Goal: Task Accomplishment & Management: Use online tool/utility

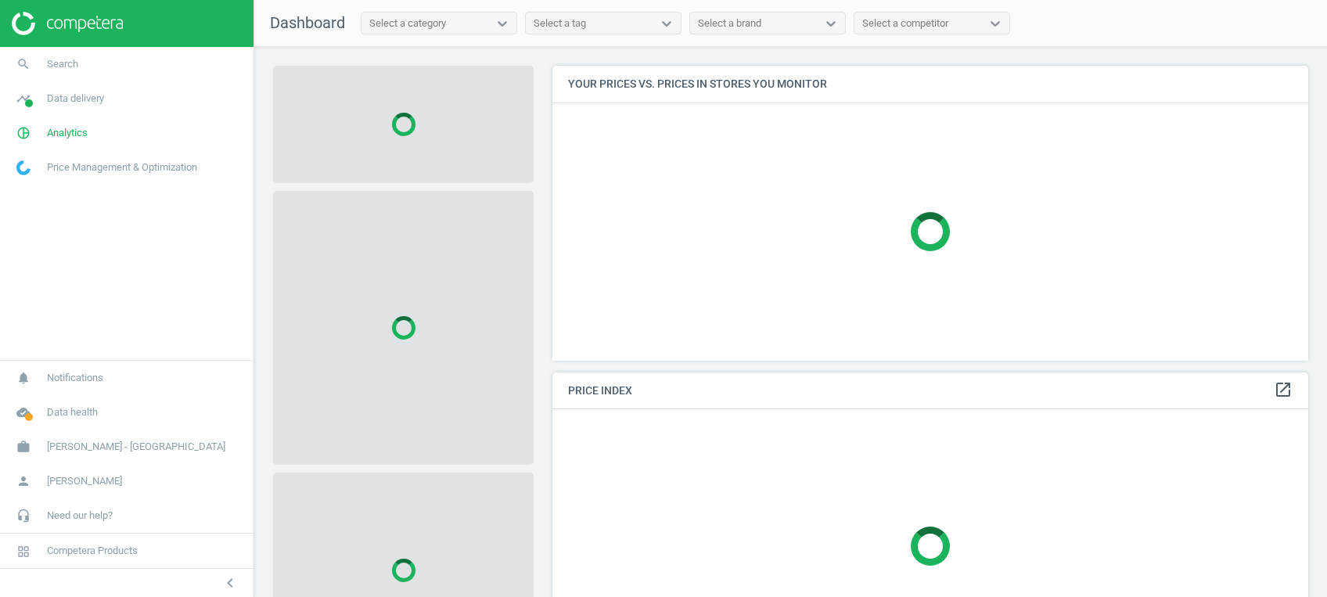
scroll to position [326, 771]
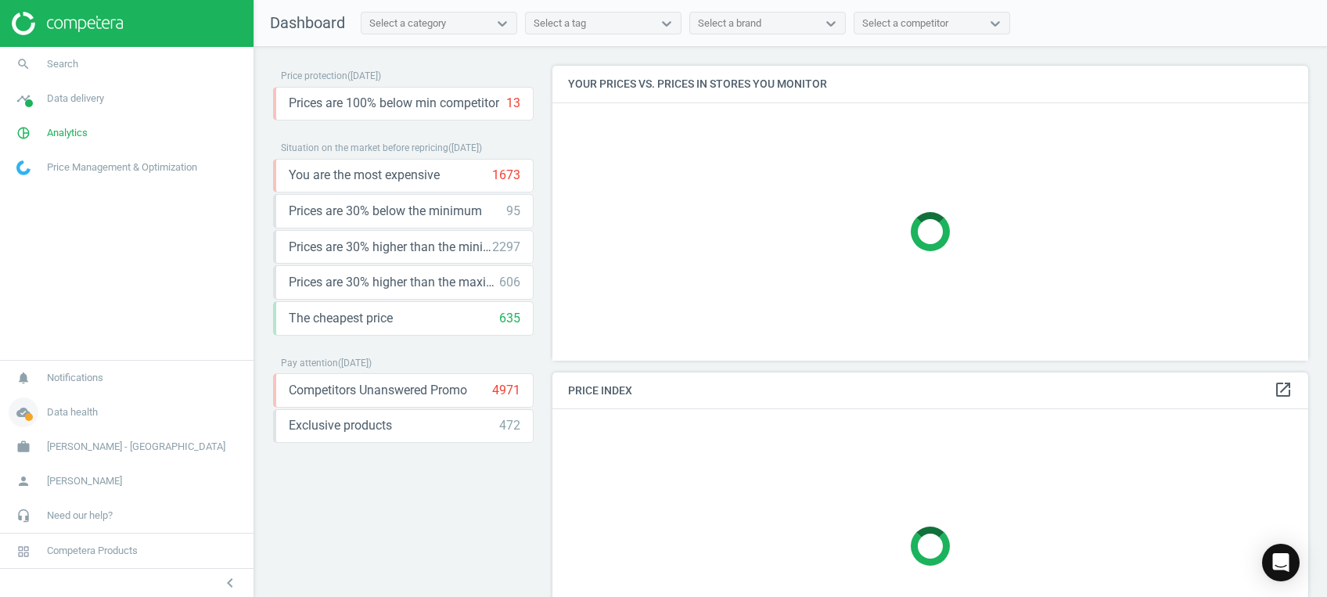
click at [25, 406] on icon "cloud_done" at bounding box center [24, 412] width 30 height 30
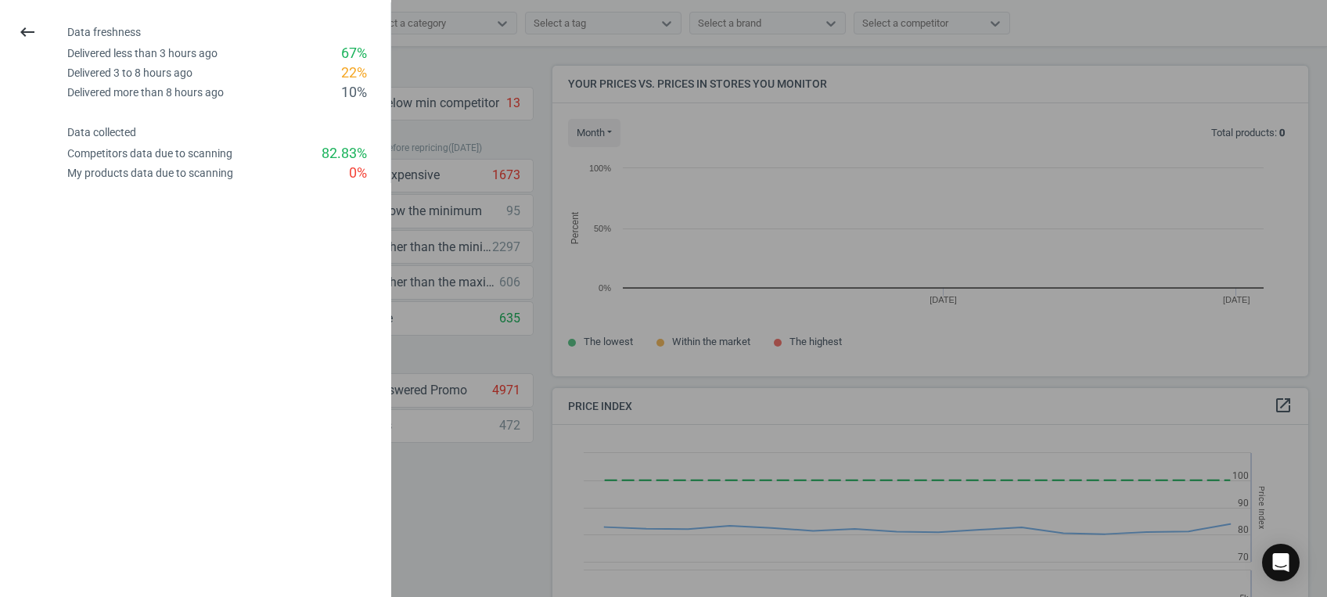
scroll to position [342, 771]
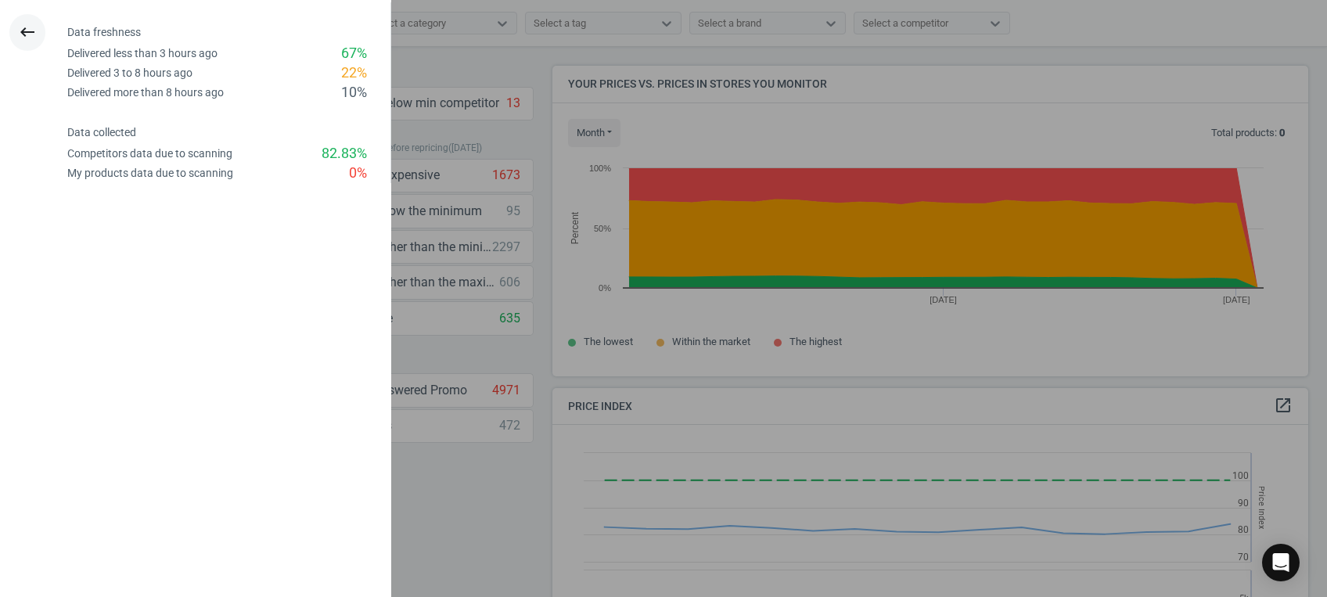
click at [24, 29] on icon "keyboard_backspace" at bounding box center [27, 32] width 19 height 19
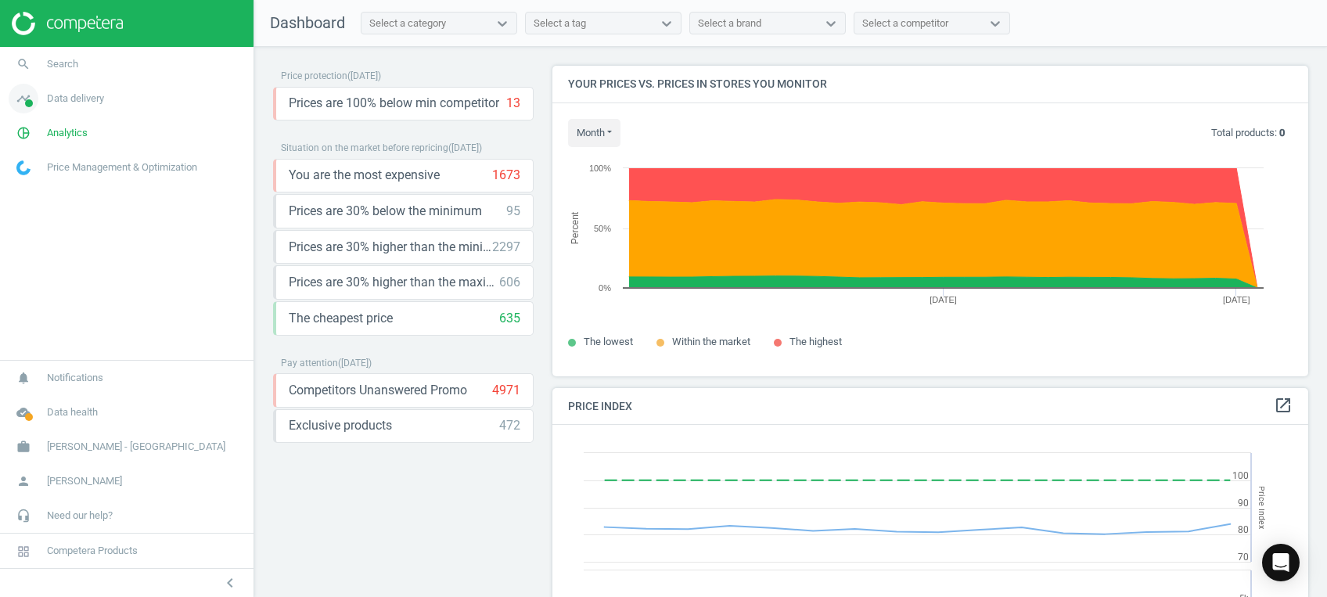
click at [22, 89] on icon "timeline" at bounding box center [24, 99] width 30 height 30
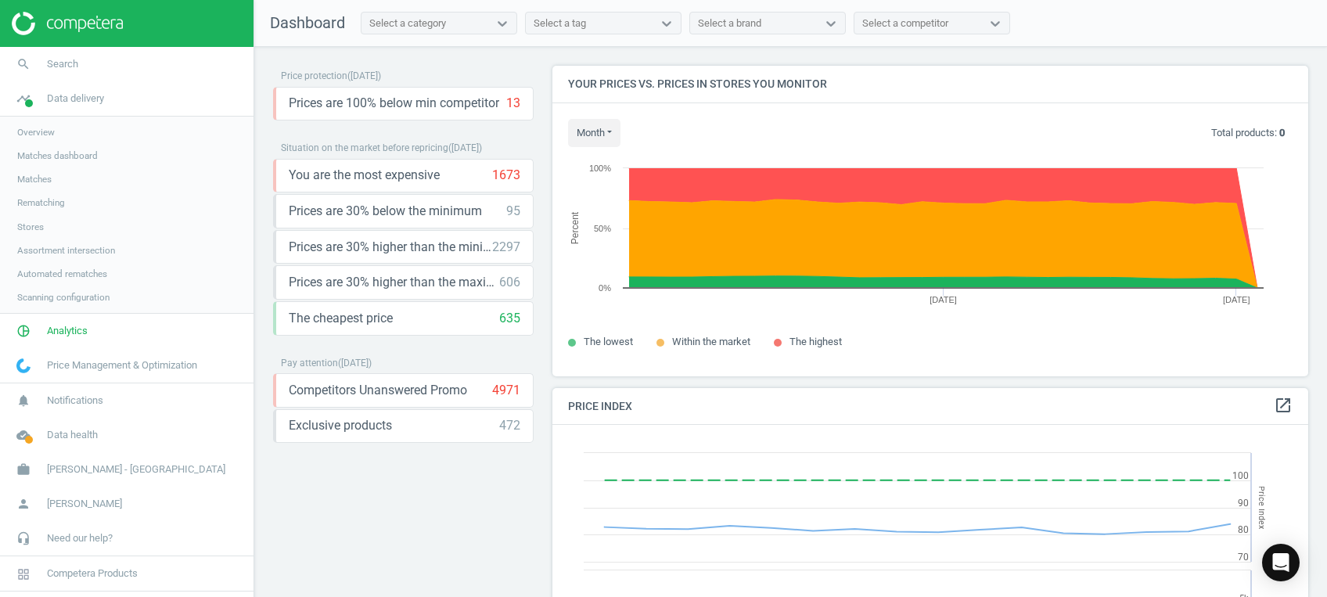
click at [37, 228] on span "Stores" at bounding box center [30, 227] width 27 height 13
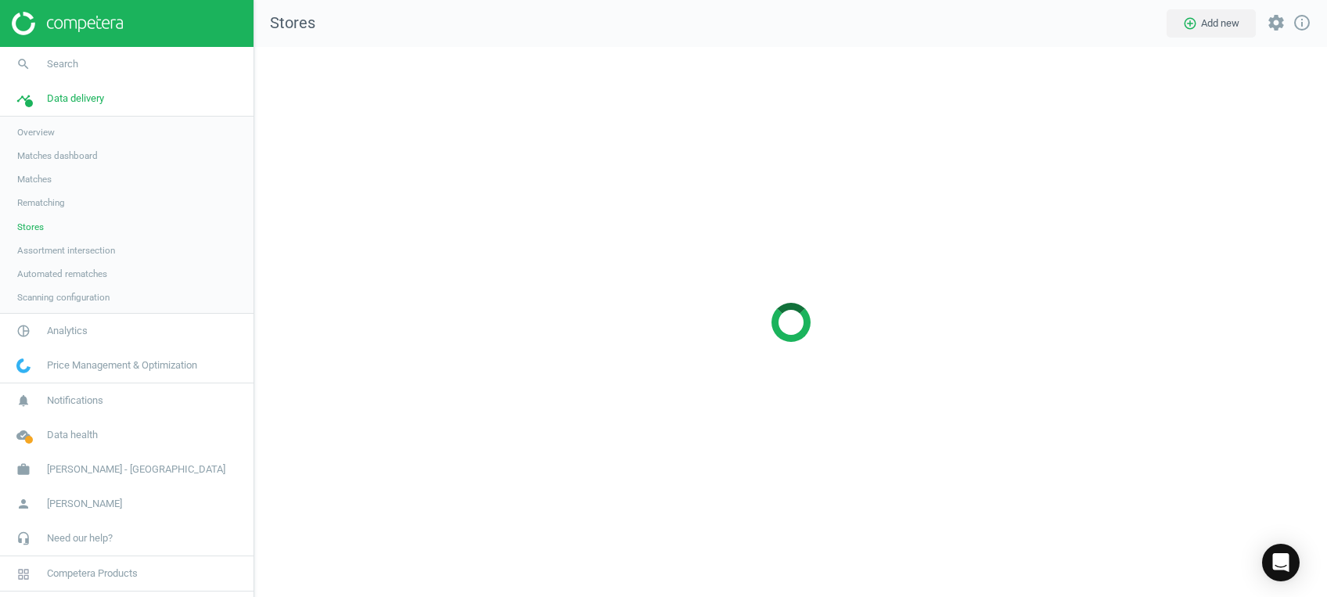
scroll to position [581, 1104]
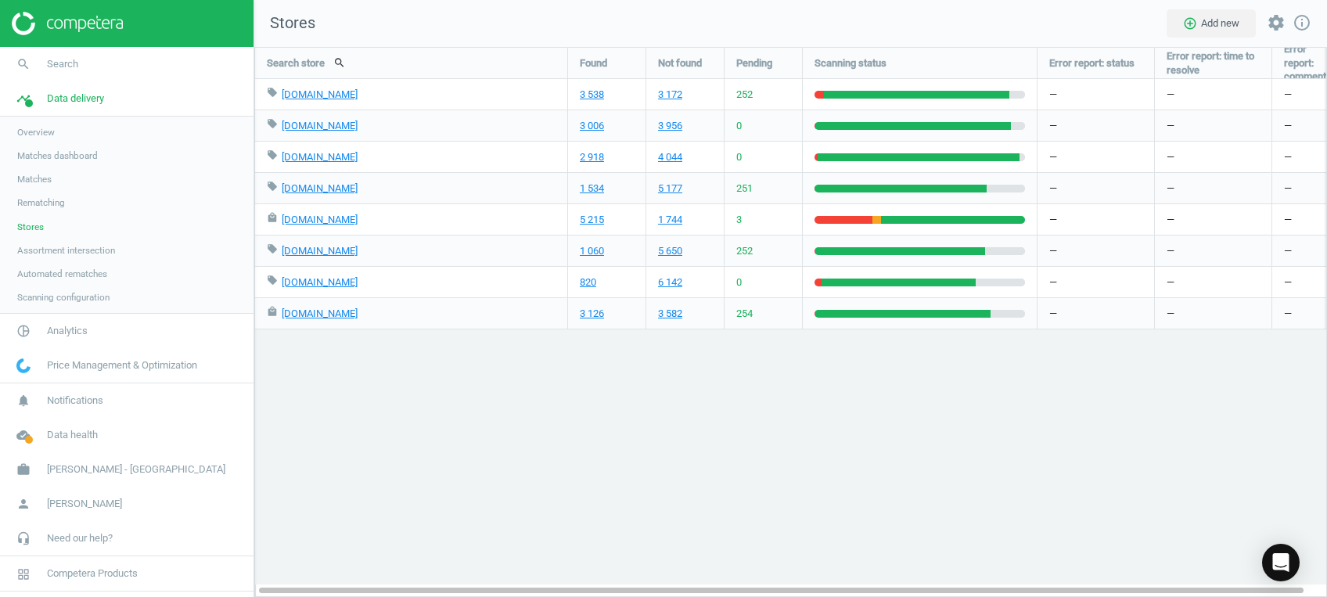
click at [324, 472] on div "Search store search Found Not found Pending Scanning status Error report: statu…" at bounding box center [790, 322] width 1073 height 550
click at [650, 523] on div "Search store search Found Not found Pending Scanning status Error report: statu…" at bounding box center [790, 322] width 1073 height 550
click at [20, 433] on icon "cloud_done" at bounding box center [24, 435] width 30 height 30
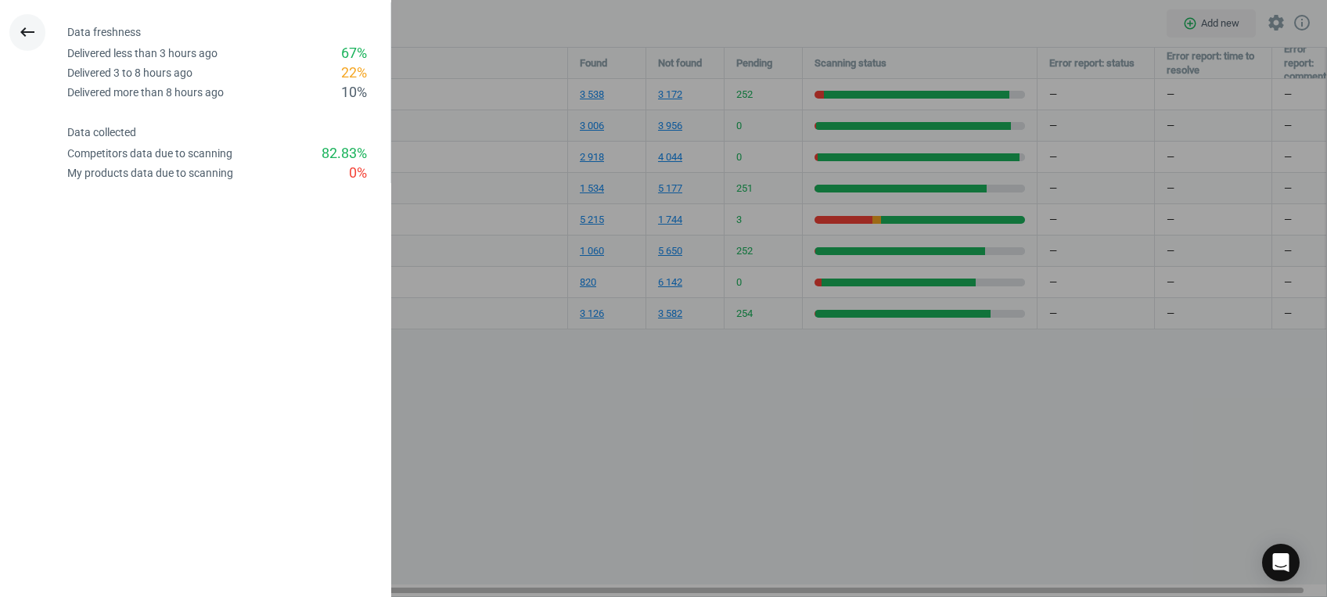
click at [31, 31] on icon "keyboard_backspace" at bounding box center [27, 32] width 19 height 19
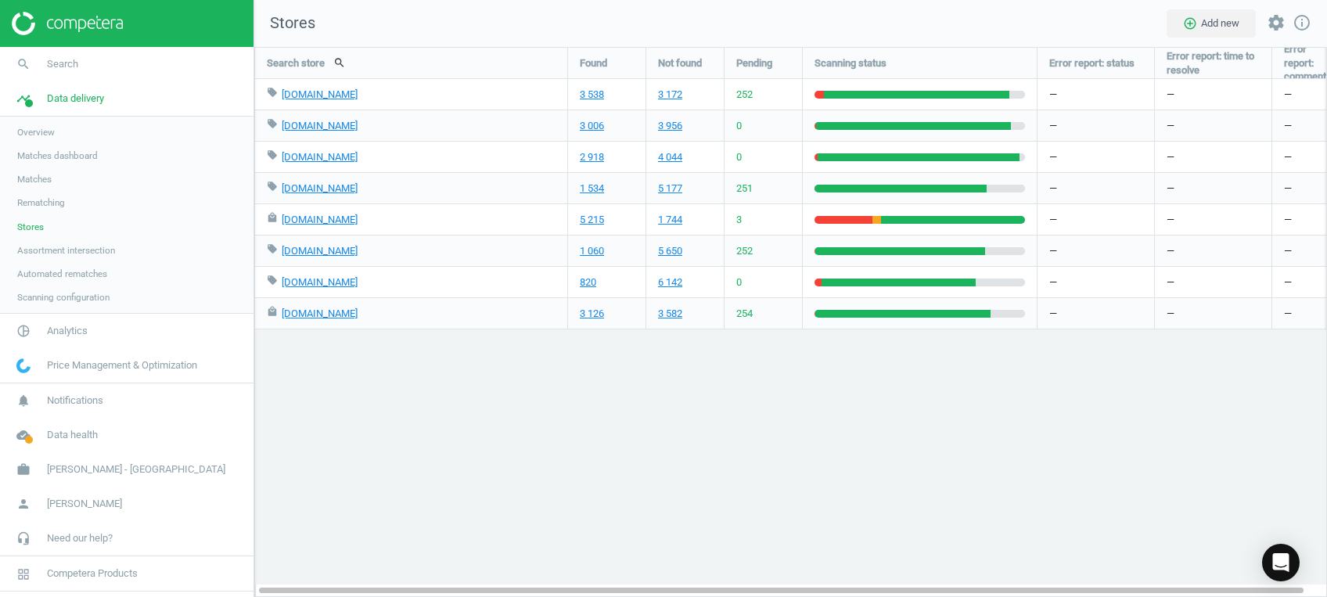
click at [750, 88] on span "252" at bounding box center [744, 95] width 16 height 14
click at [24, 96] on icon "timeline" at bounding box center [24, 99] width 30 height 30
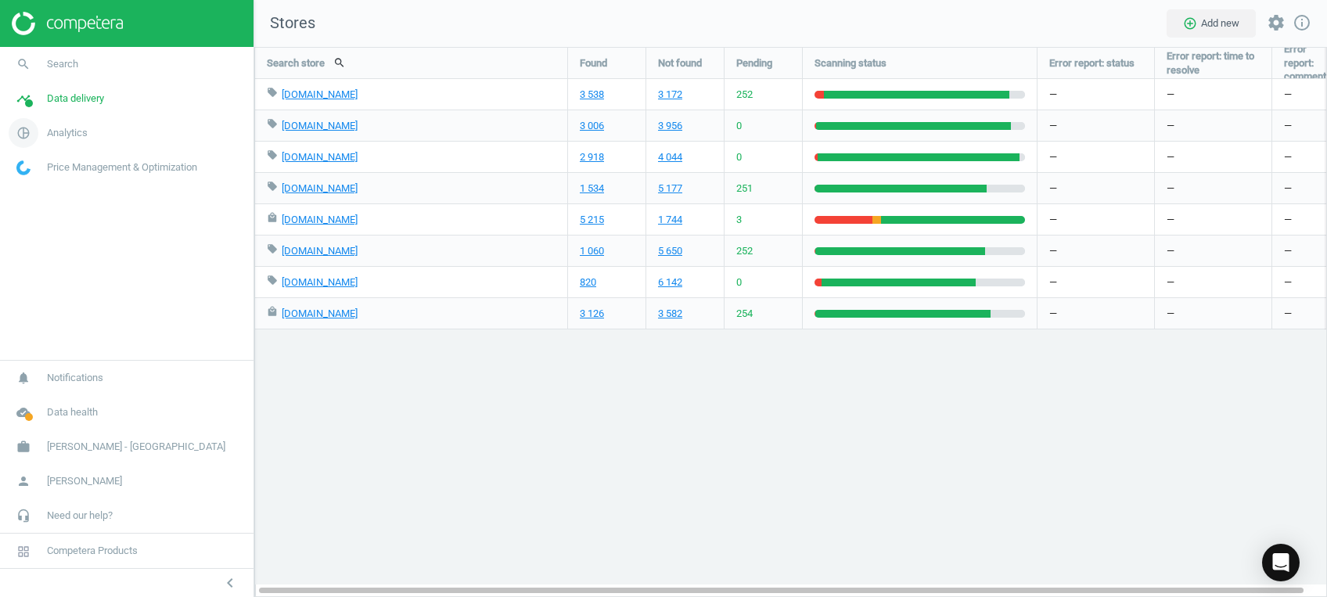
click at [31, 131] on icon "pie_chart_outlined" at bounding box center [24, 133] width 30 height 30
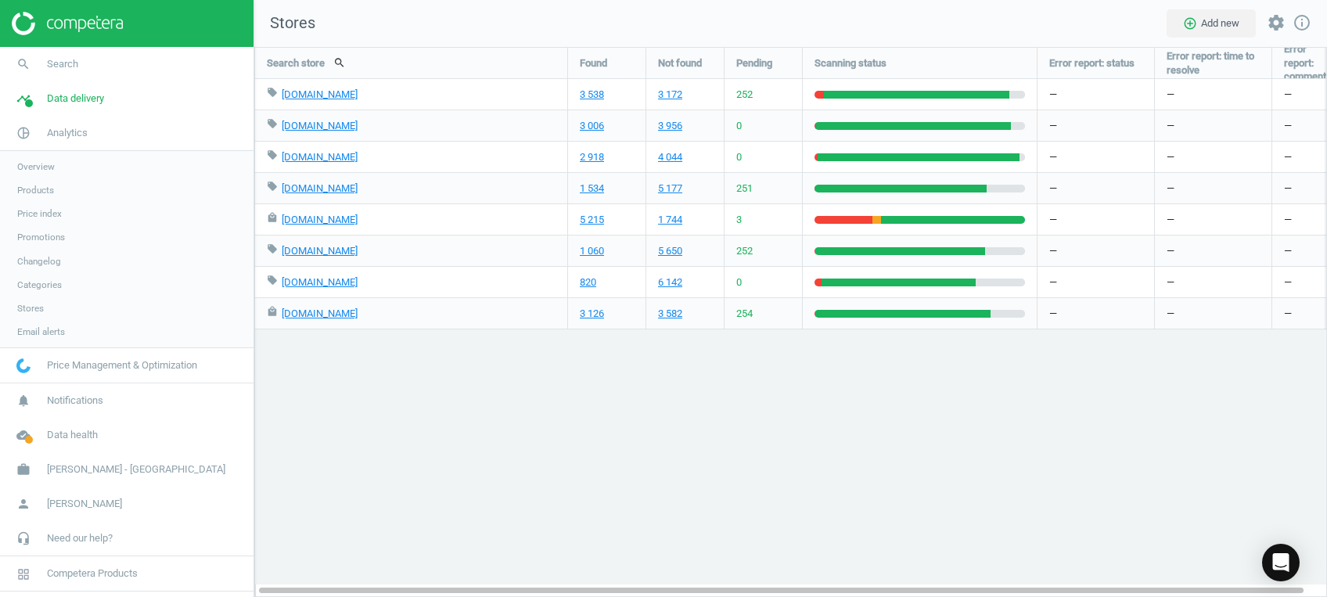
click at [40, 190] on span "Products" at bounding box center [35, 190] width 37 height 13
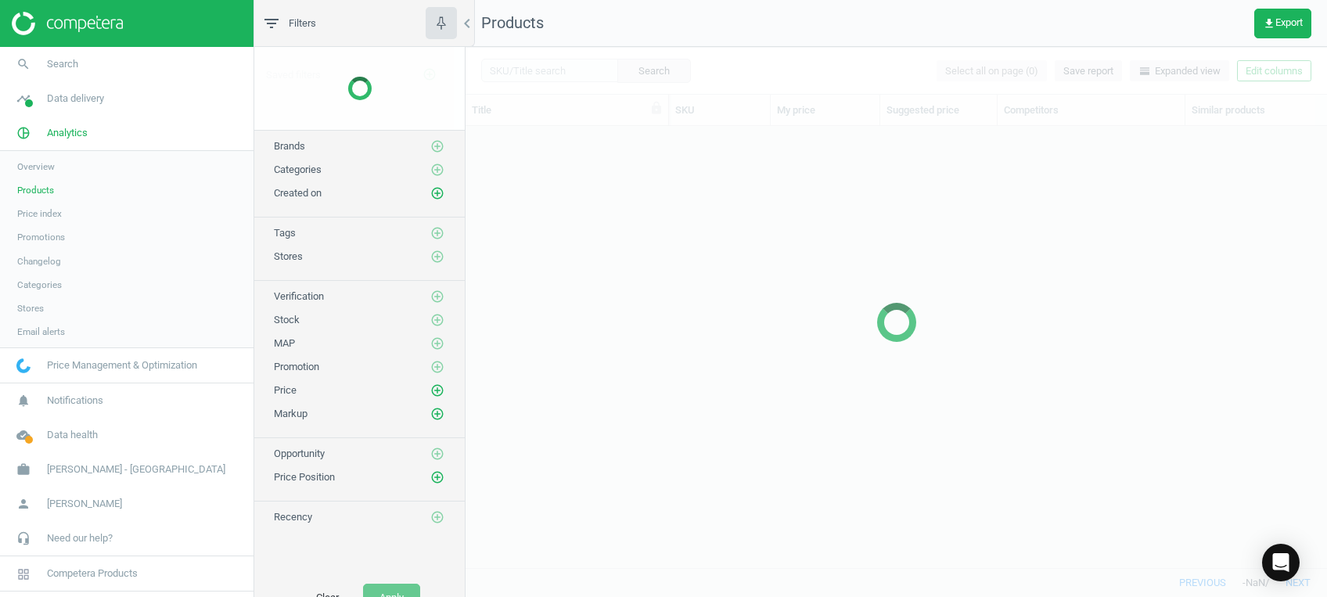
scroll to position [408, 845]
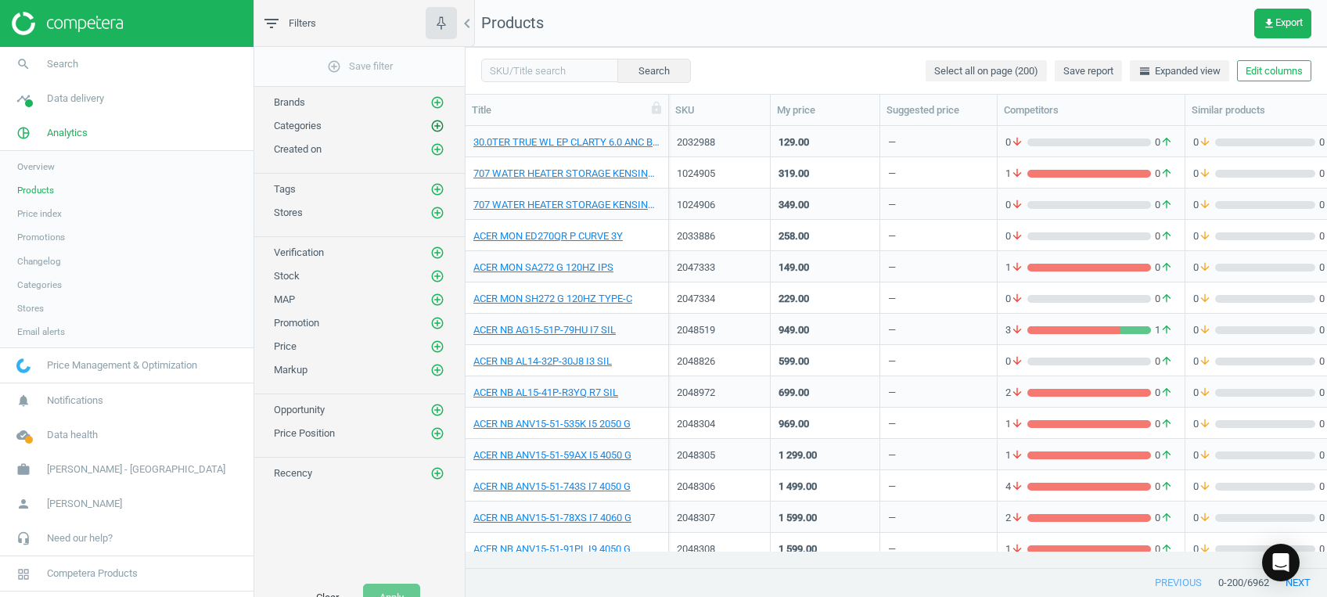
click at [438, 126] on icon "add_circle_outline" at bounding box center [437, 126] width 14 height 14
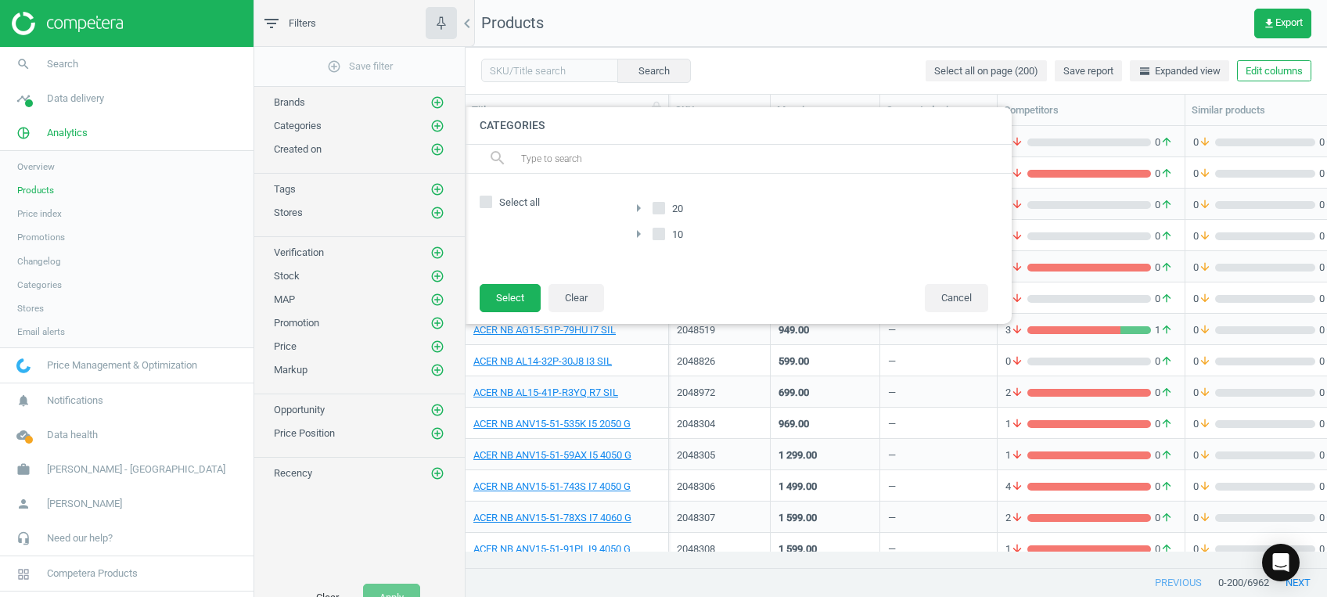
click at [498, 207] on span "Select all" at bounding box center [519, 203] width 47 height 14
click at [491, 207] on input "Select all" at bounding box center [486, 202] width 10 height 10
checkbox input "true"
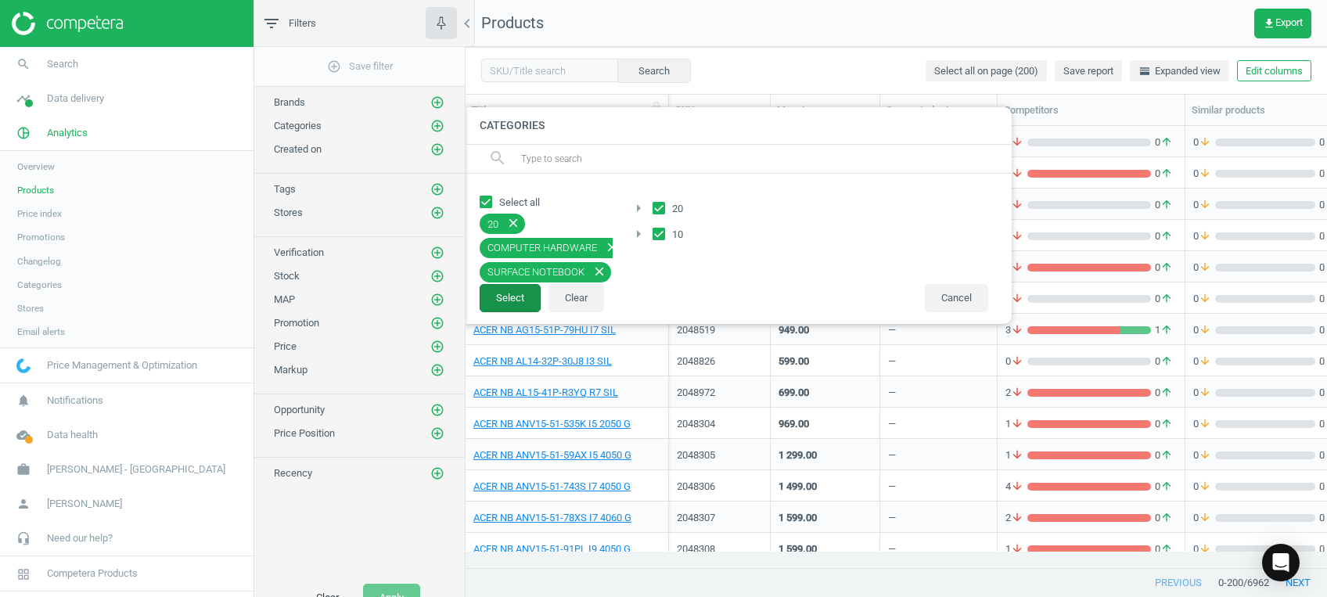
click at [511, 294] on button "Select" at bounding box center [510, 298] width 61 height 28
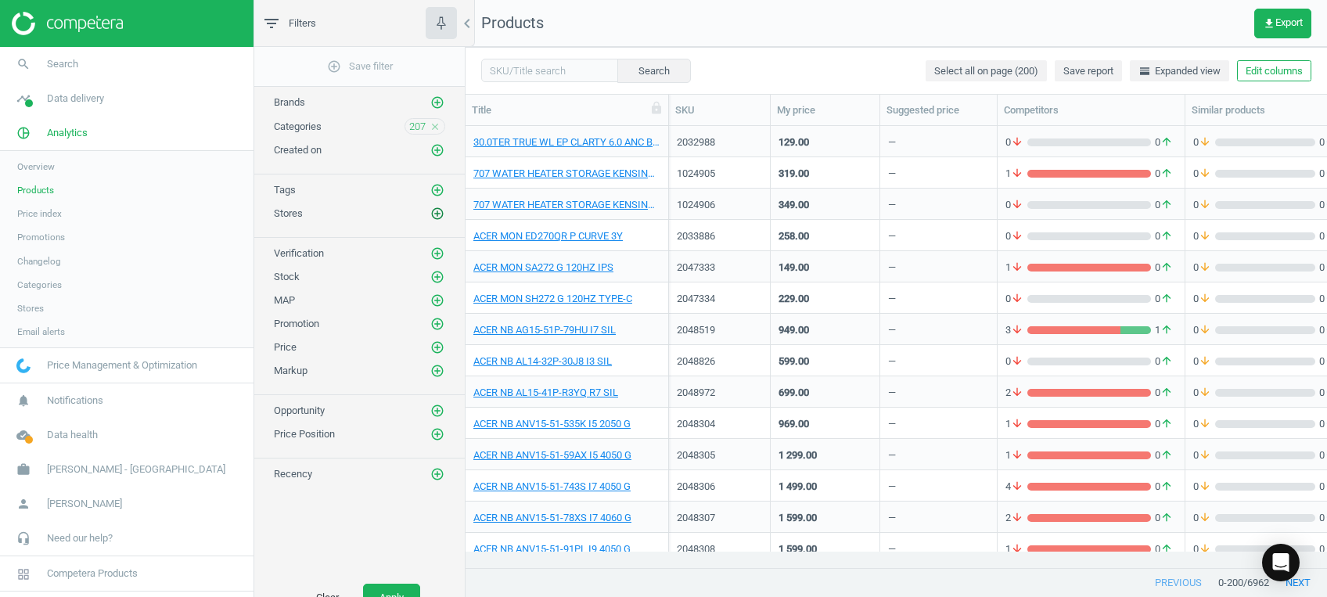
click at [441, 218] on icon "add_circle_outline" at bounding box center [437, 214] width 14 height 14
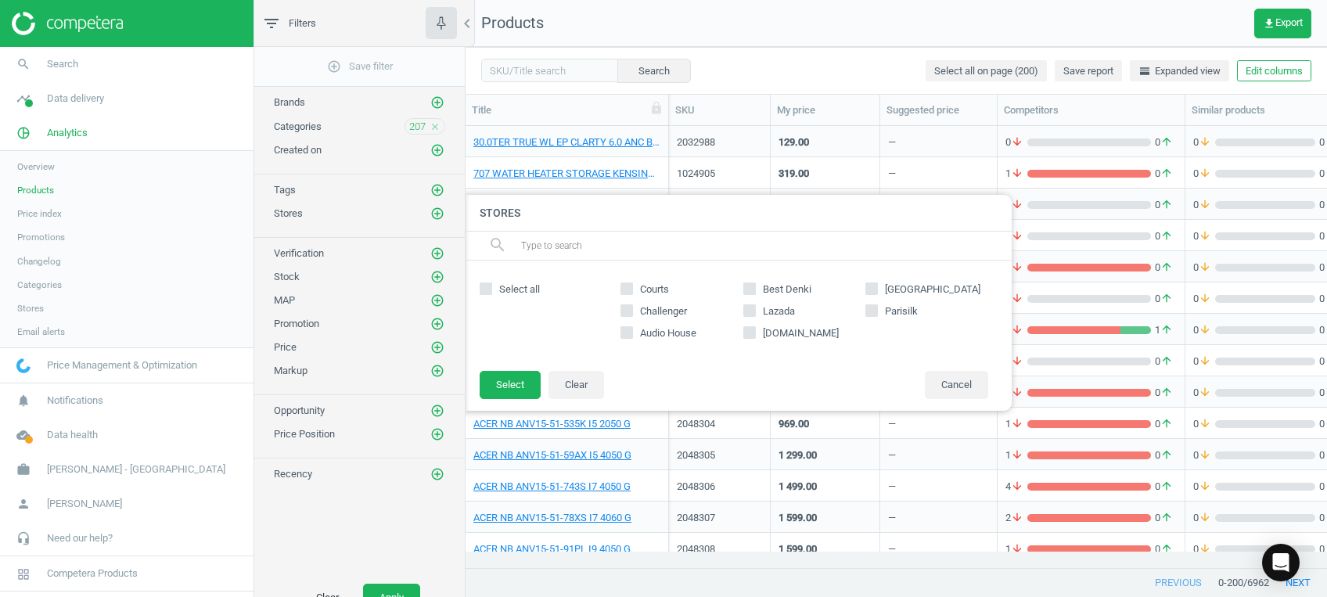
click at [501, 282] on span "Select all" at bounding box center [519, 289] width 47 height 14
click at [491, 284] on input "Select all" at bounding box center [486, 289] width 10 height 10
checkbox input "true"
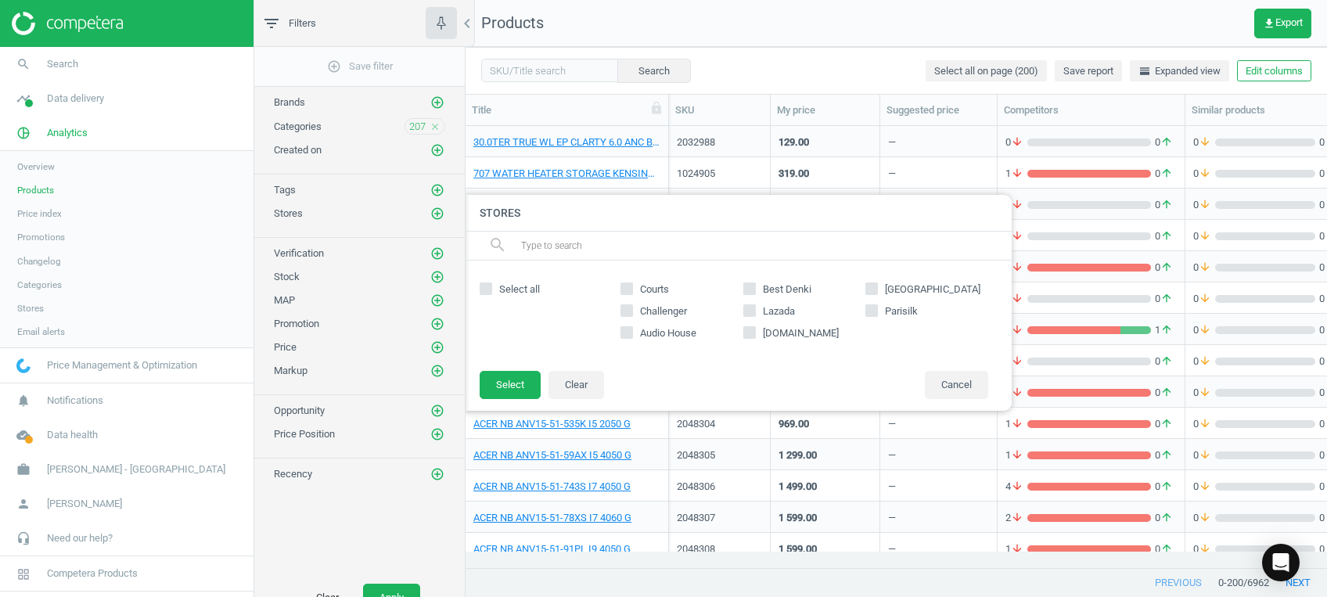
checkbox input "true"
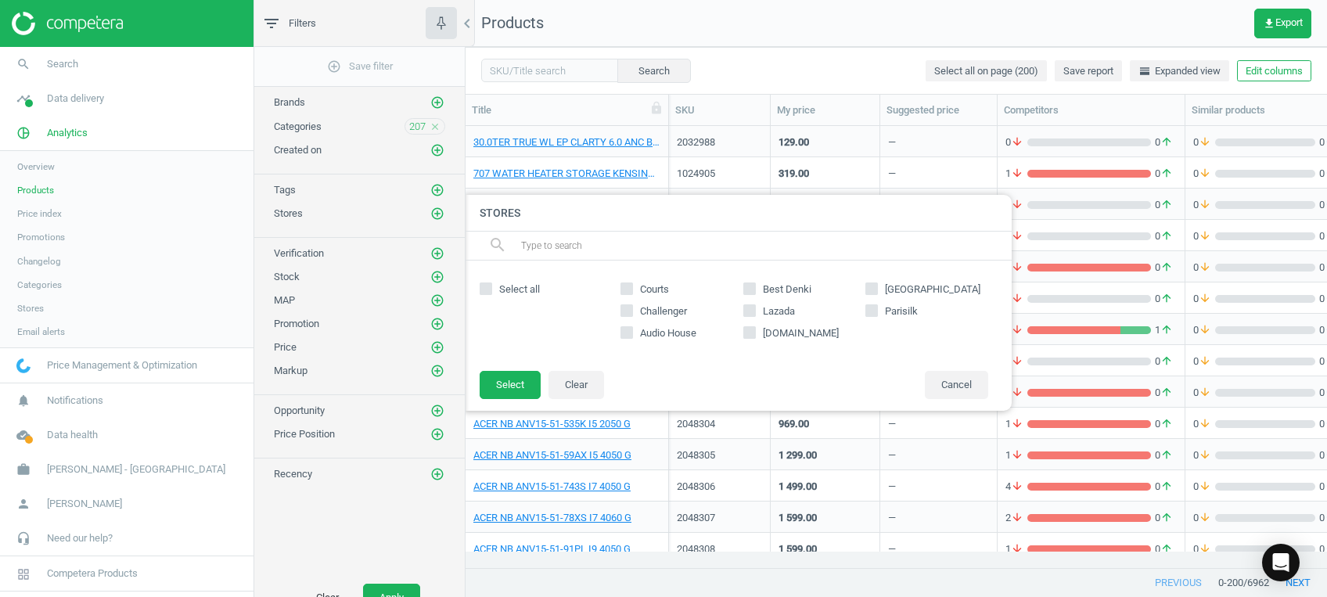
checkbox input "true"
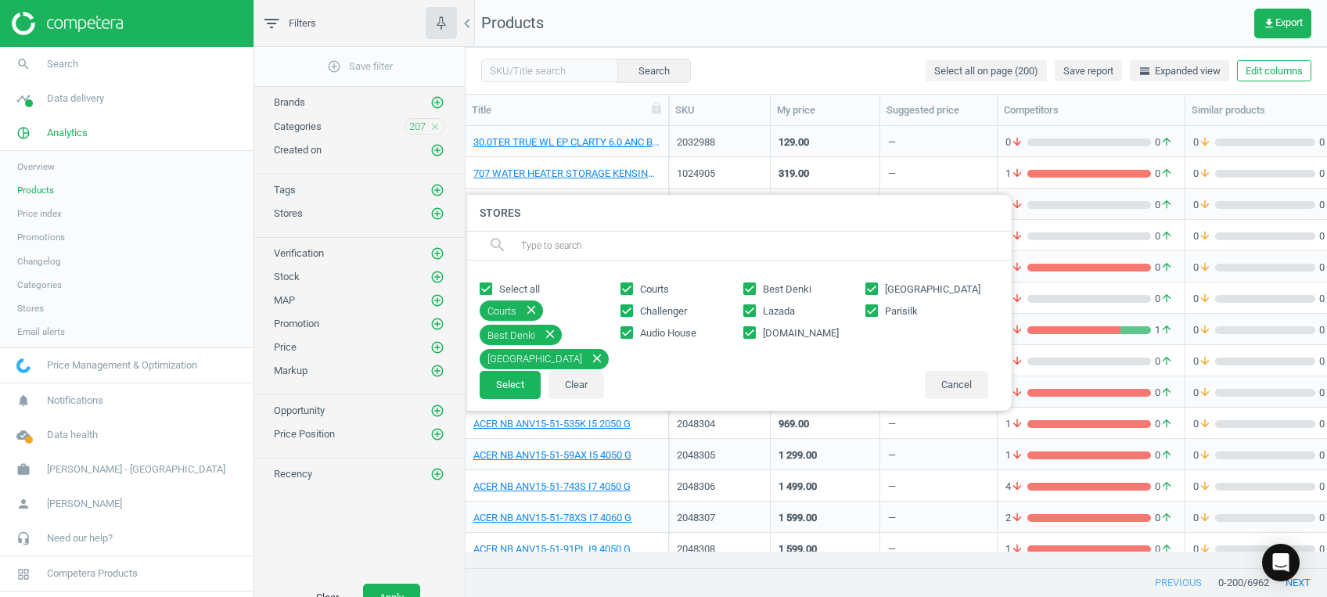
click at [755, 311] on icon at bounding box center [749, 310] width 13 height 13
click at [754, 311] on input "Lazada" at bounding box center [749, 311] width 10 height 10
checkbox input "false"
click at [770, 333] on span "amazon.sg" at bounding box center [801, 333] width 82 height 14
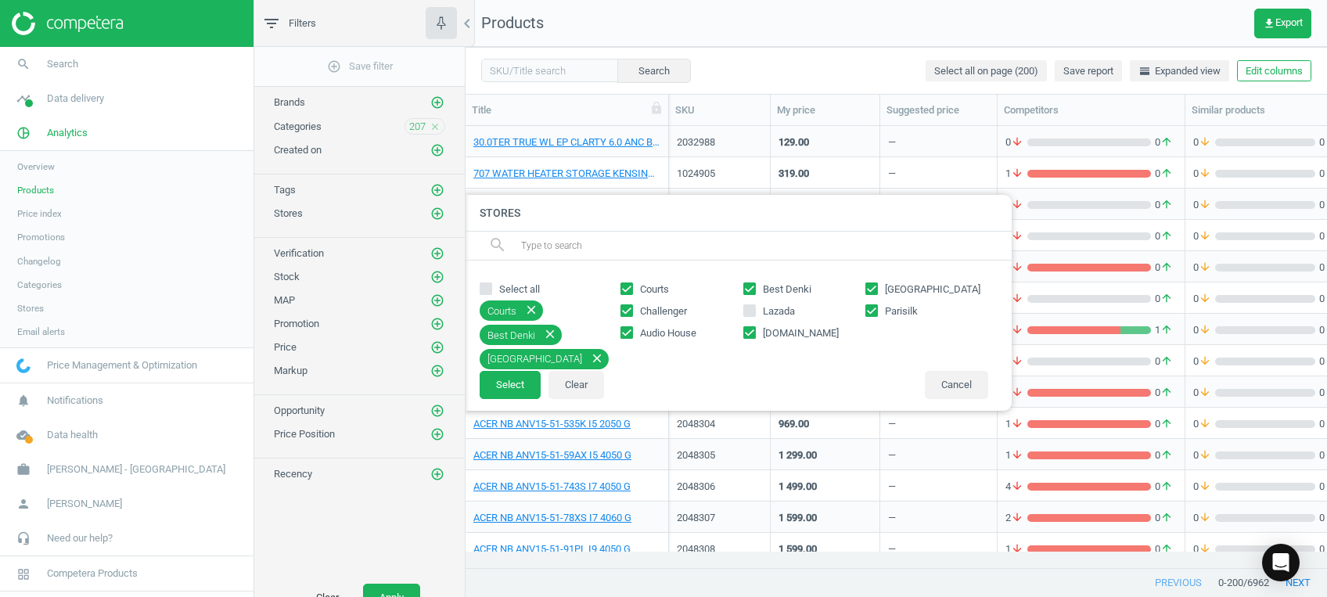
click at [754, 333] on input "amazon.sg" at bounding box center [749, 333] width 10 height 10
checkbox input "false"
click at [509, 381] on button "Select" at bounding box center [510, 385] width 61 height 28
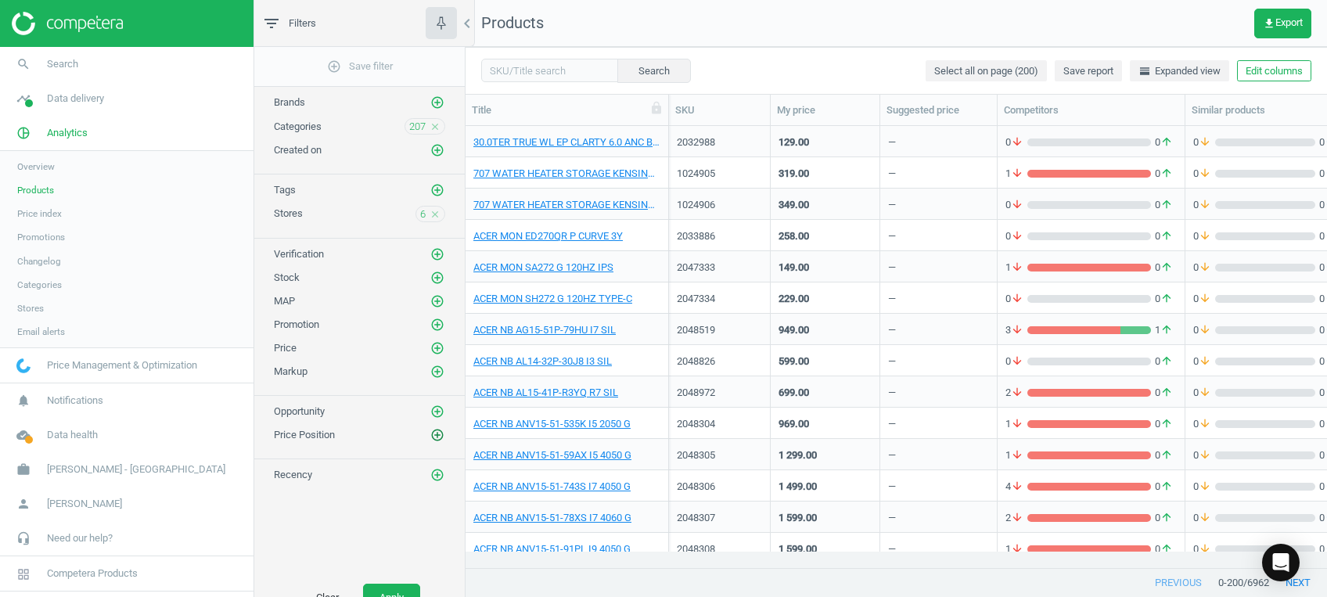
click at [439, 429] on icon "add_circle_outline" at bounding box center [437, 435] width 14 height 14
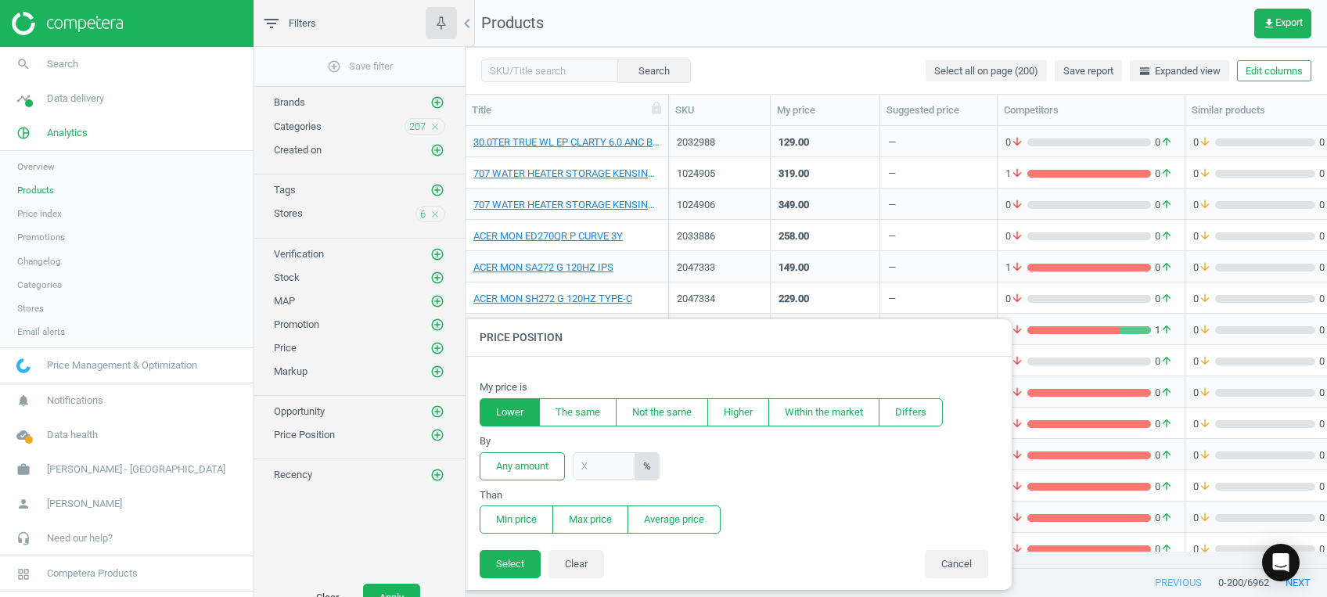
click at [520, 406] on button "Lower" at bounding box center [510, 412] width 60 height 28
click at [527, 463] on button "Any amount" at bounding box center [522, 466] width 85 height 28
click at [522, 519] on button "Min price" at bounding box center [517, 519] width 74 height 28
click at [520, 563] on button "Select" at bounding box center [510, 564] width 61 height 28
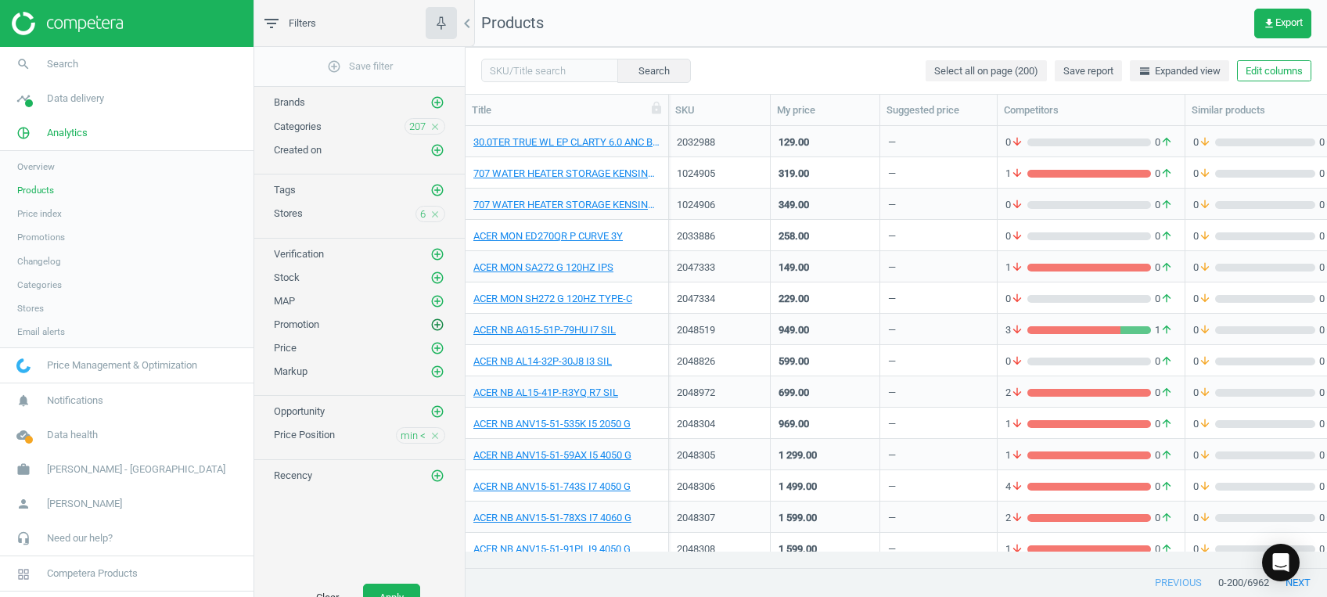
click at [436, 320] on icon "add_circle_outline" at bounding box center [437, 325] width 14 height 14
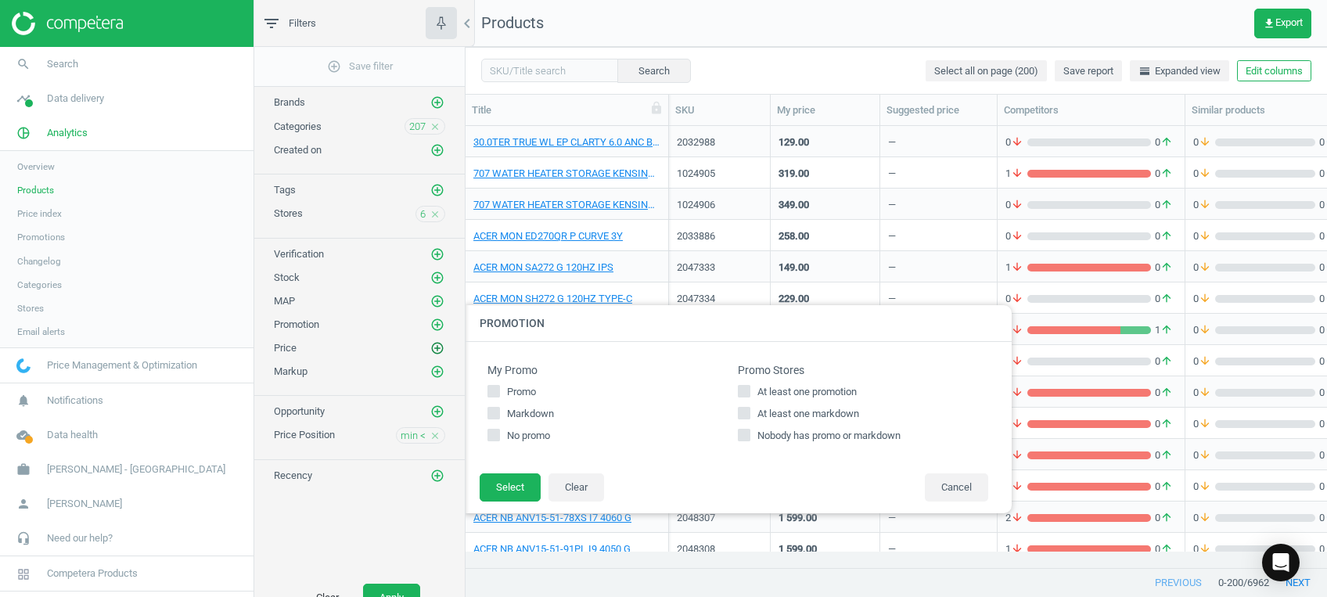
click at [434, 343] on icon "add_circle_outline" at bounding box center [437, 348] width 14 height 14
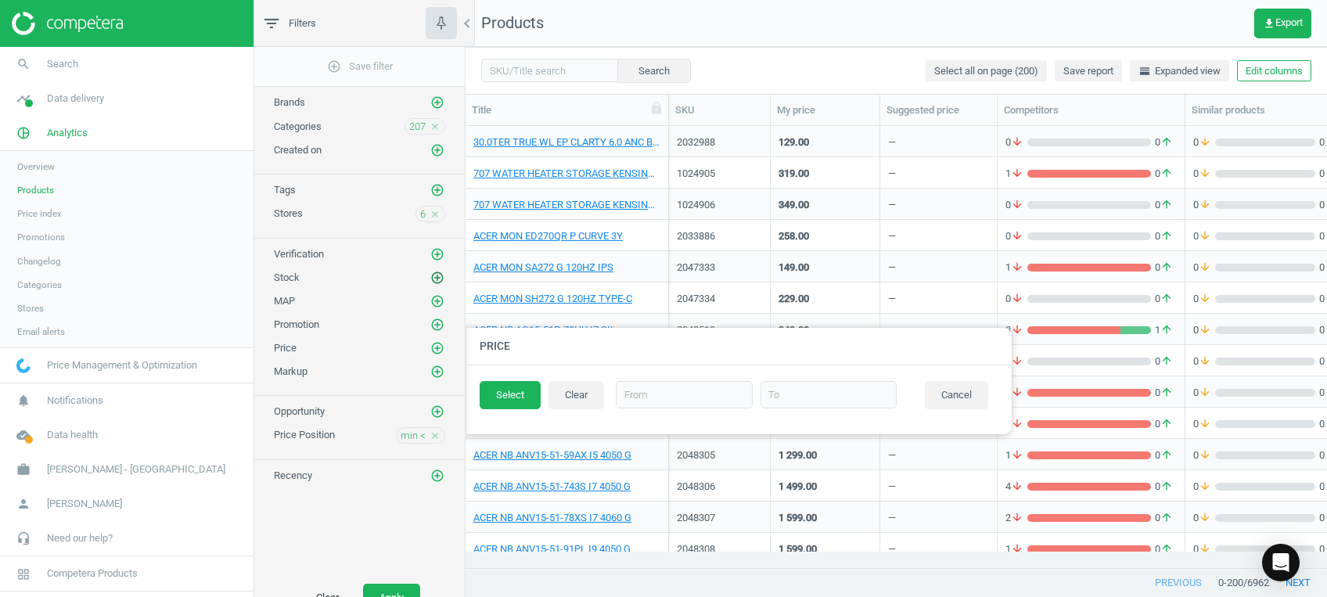
click at [430, 275] on icon "add_circle_outline" at bounding box center [437, 278] width 14 height 14
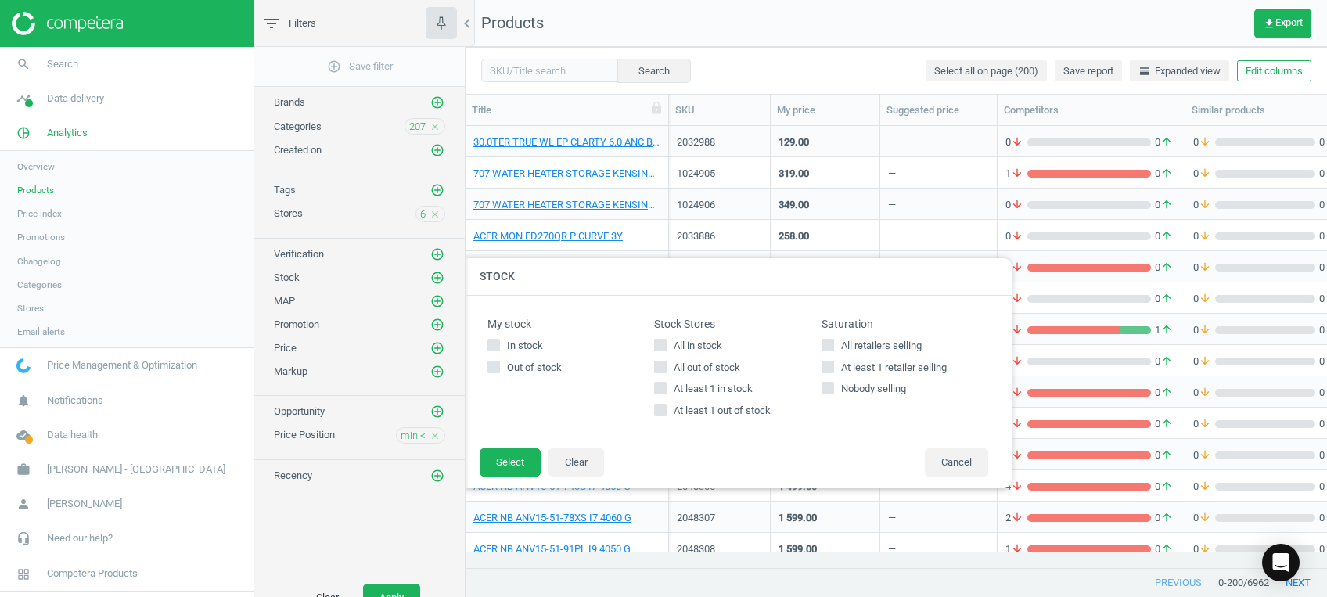
click at [689, 386] on span "At least 1 in stock" at bounding box center [713, 389] width 85 height 14
click at [666, 386] on input "At least 1 in stock" at bounding box center [661, 388] width 10 height 10
checkbox input "true"
click at [516, 462] on button "Select" at bounding box center [510, 462] width 61 height 28
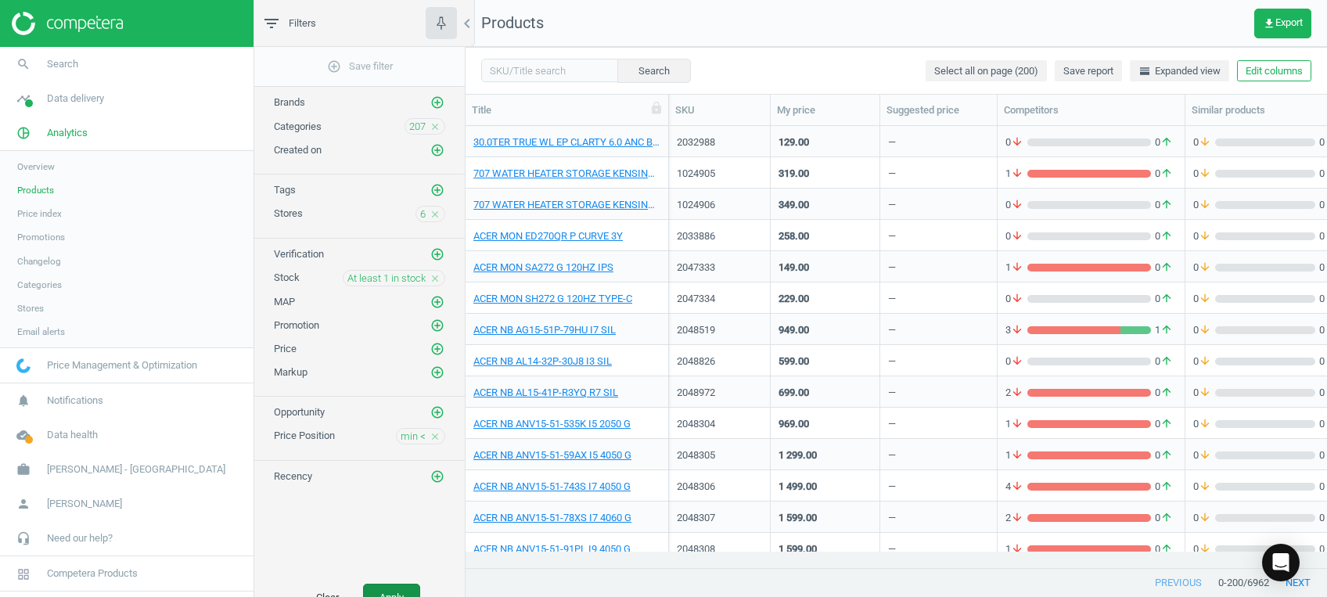
click at [412, 587] on button "Apply" at bounding box center [391, 598] width 57 height 28
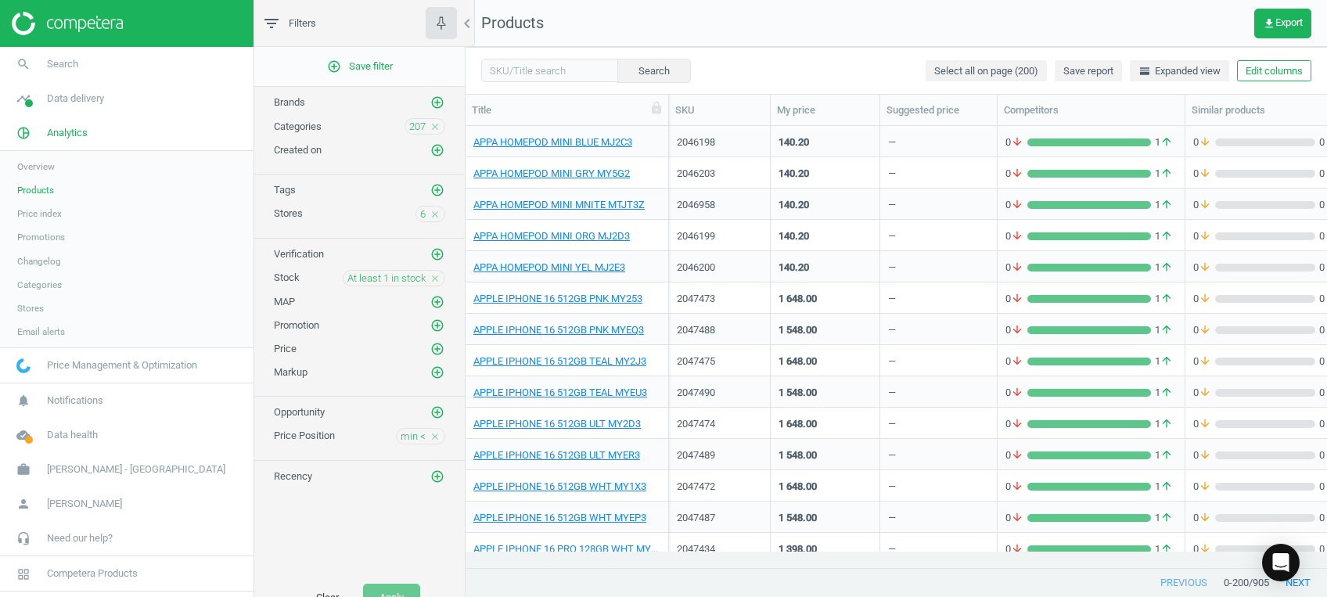
click at [1084, 69] on span "Save report" at bounding box center [1088, 71] width 50 height 14
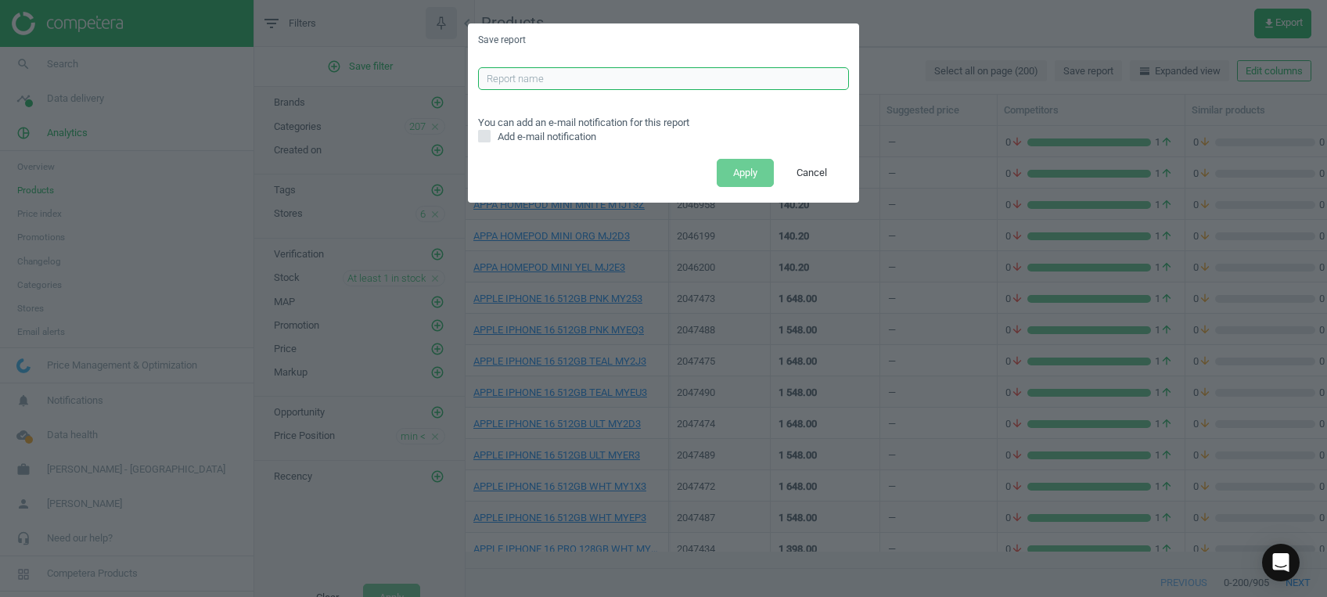
click at [764, 70] on input "text" at bounding box center [663, 78] width 371 height 23
type input "ALL CATS LOWER REPORT"
click at [743, 160] on button "Apply" at bounding box center [745, 173] width 57 height 28
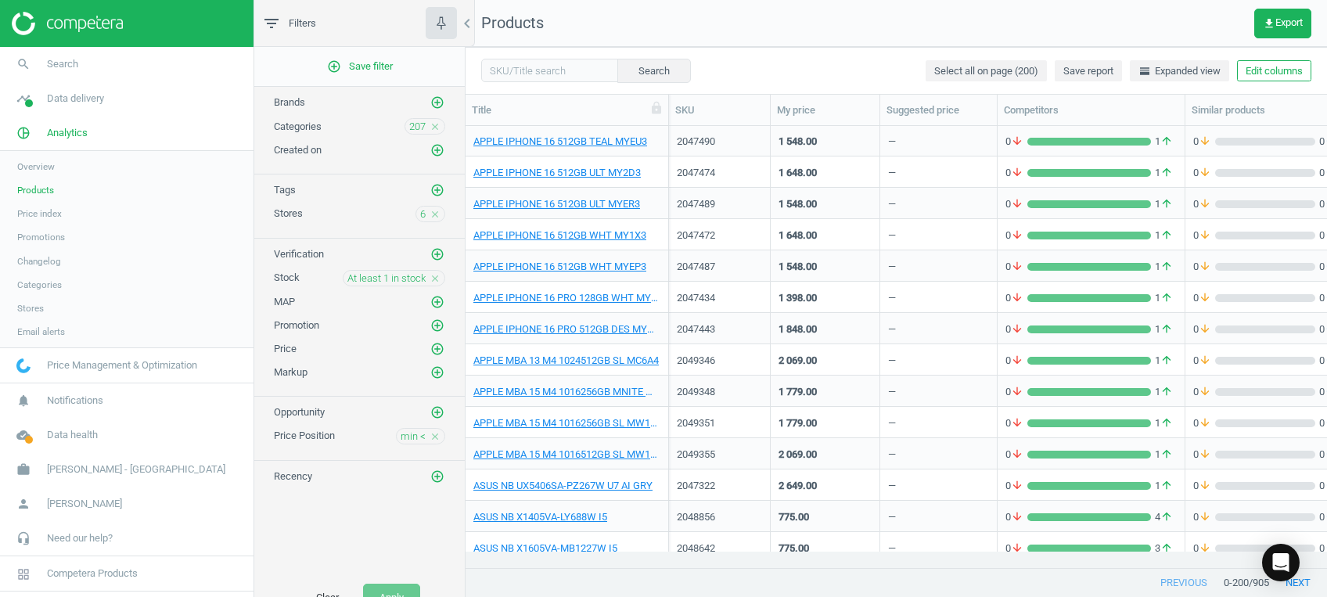
scroll to position [237, 0]
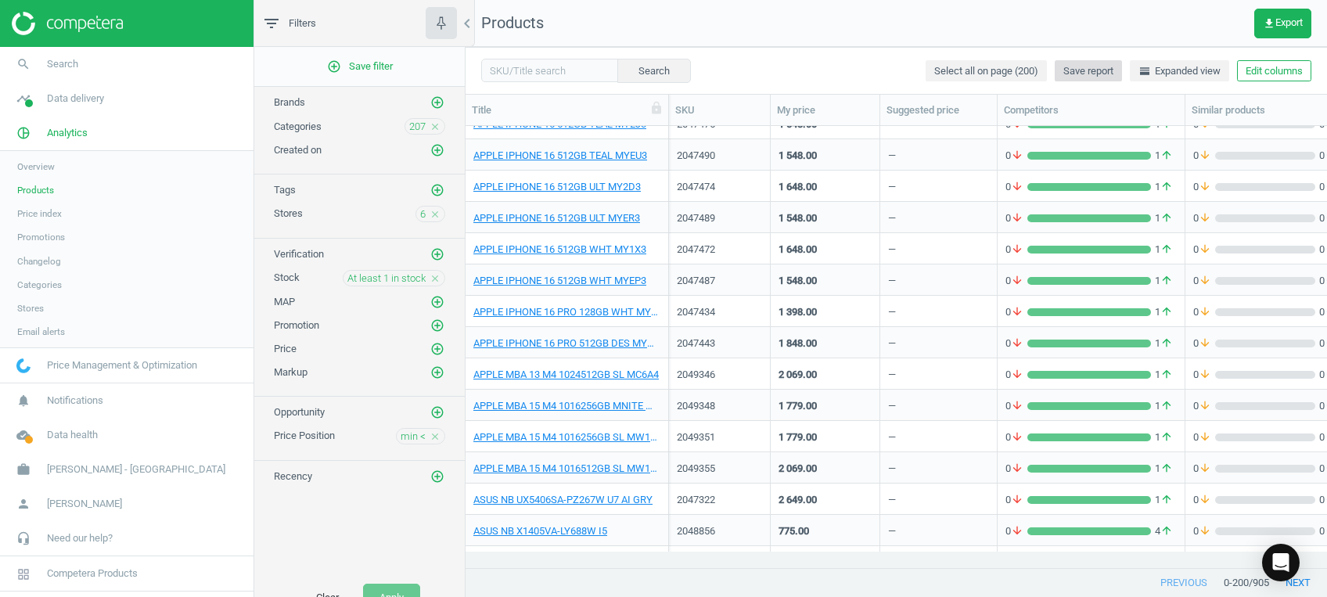
click at [1082, 67] on span "Save report" at bounding box center [1088, 71] width 50 height 14
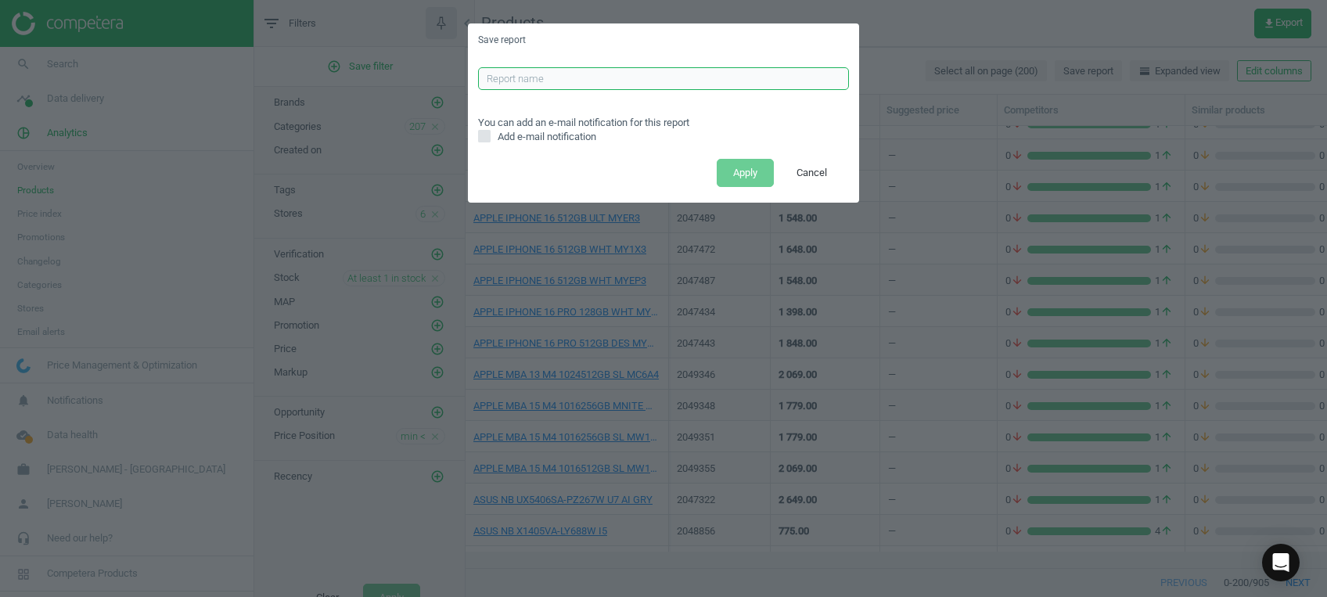
click at [711, 81] on input "text" at bounding box center [663, 78] width 371 height 23
type input "ALL CATS LOWER REPORT"
click at [739, 171] on button "Apply" at bounding box center [745, 173] width 57 height 28
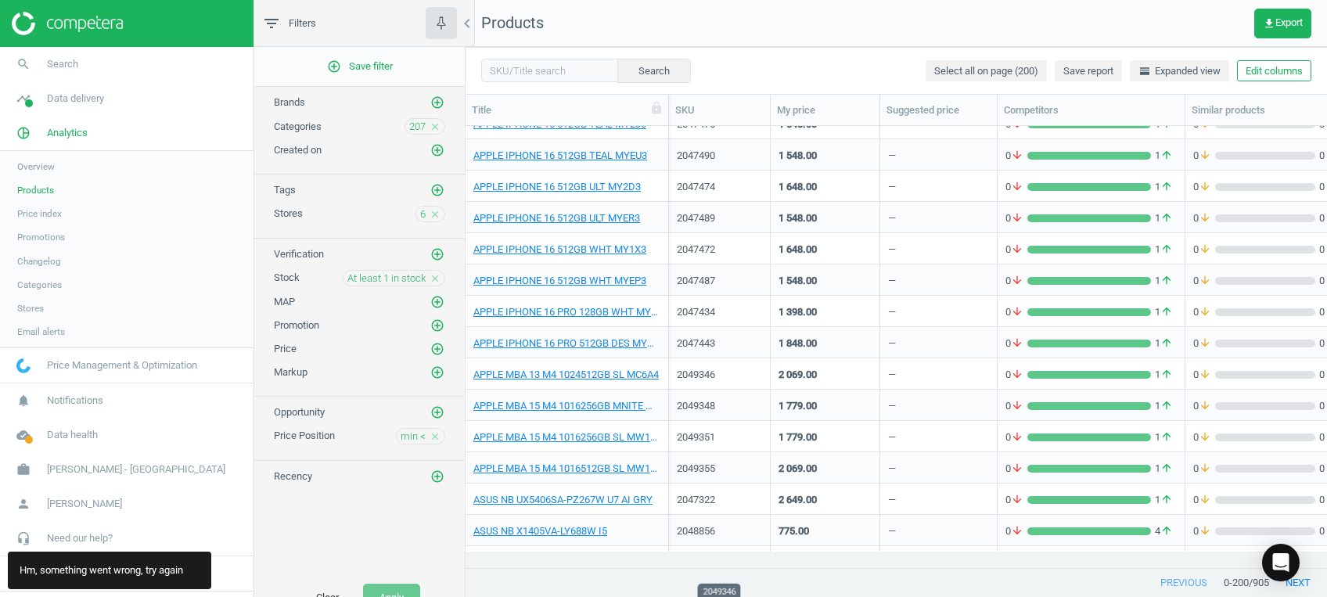
scroll to position [0, 0]
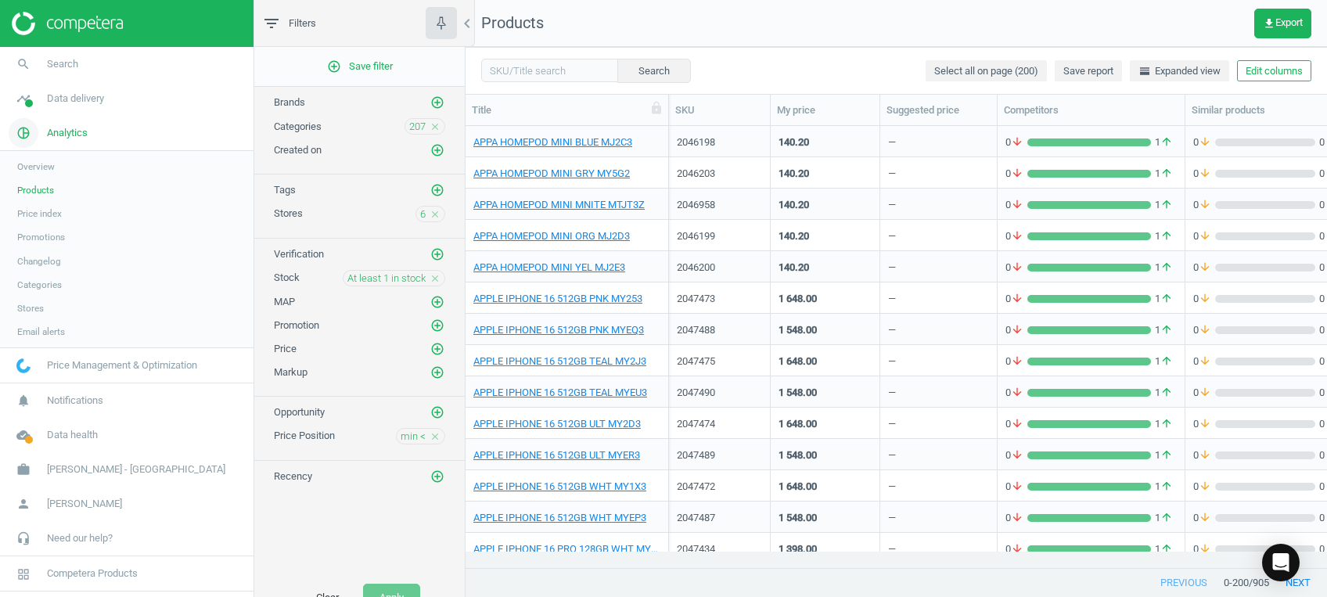
click at [28, 135] on icon "pie_chart_outlined" at bounding box center [24, 133] width 30 height 30
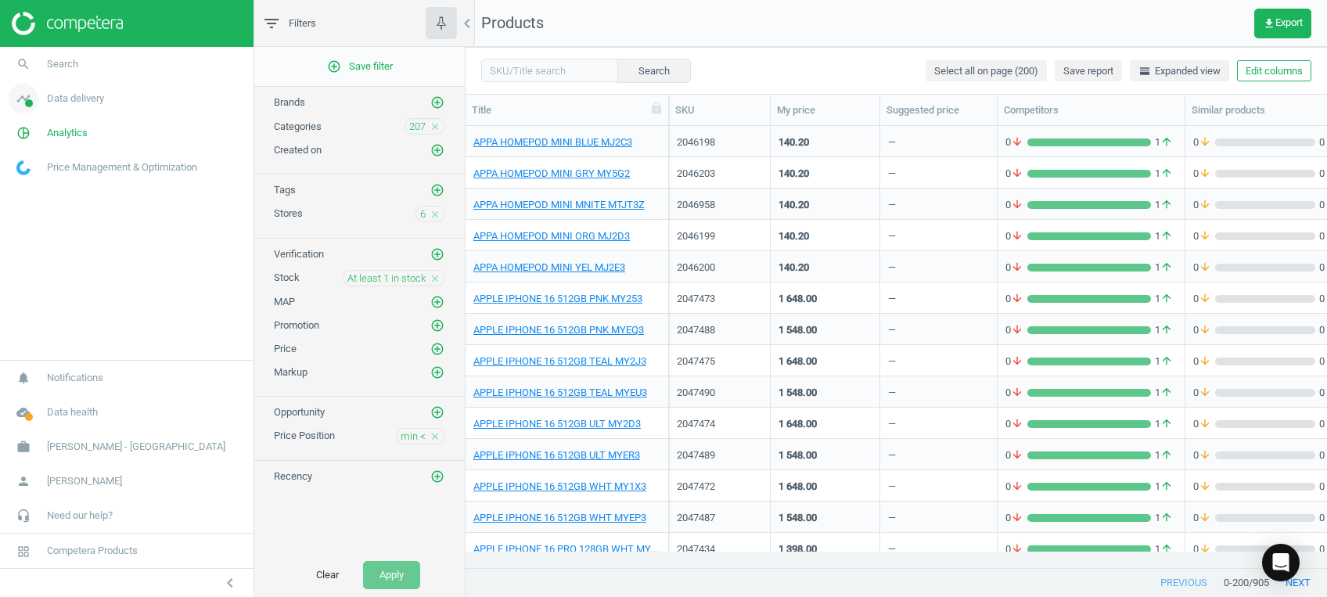
click at [28, 106] on span at bounding box center [29, 103] width 8 height 8
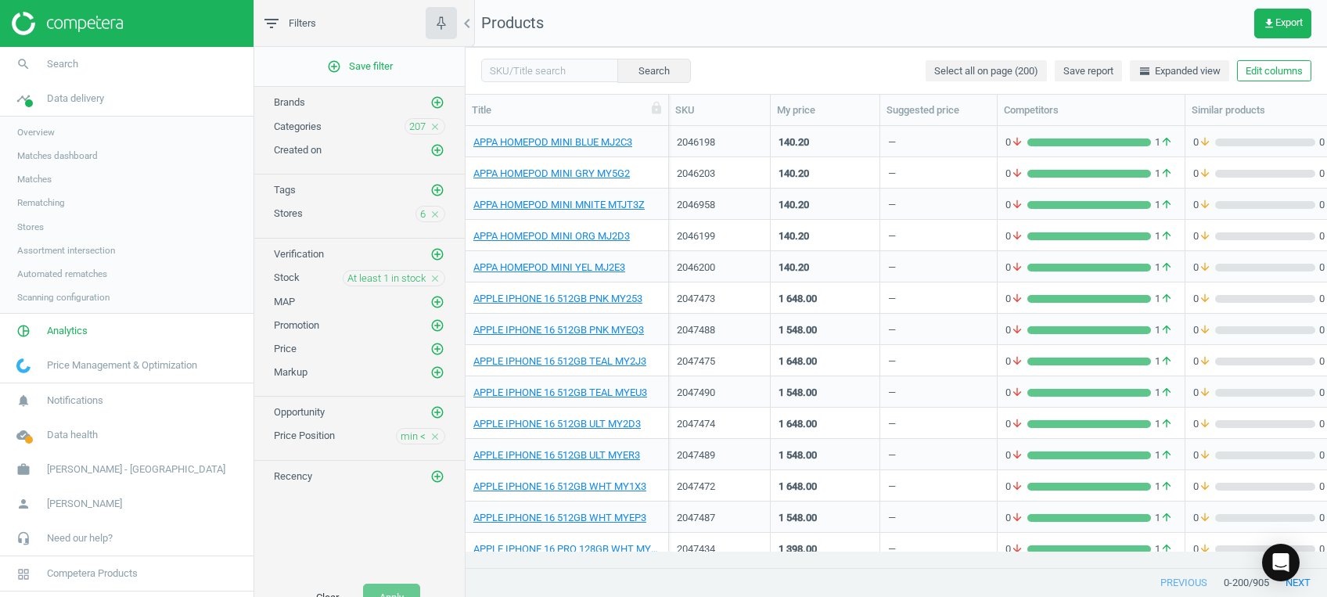
click at [53, 131] on span "Overview" at bounding box center [36, 132] width 38 height 13
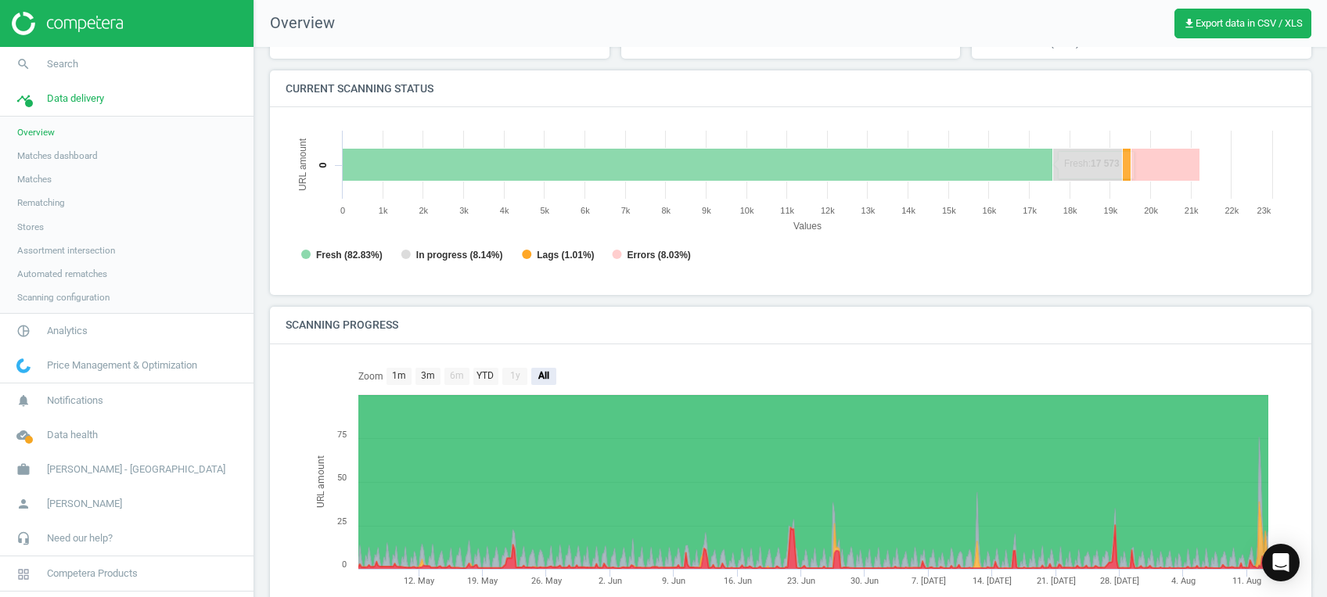
scroll to position [250, 0]
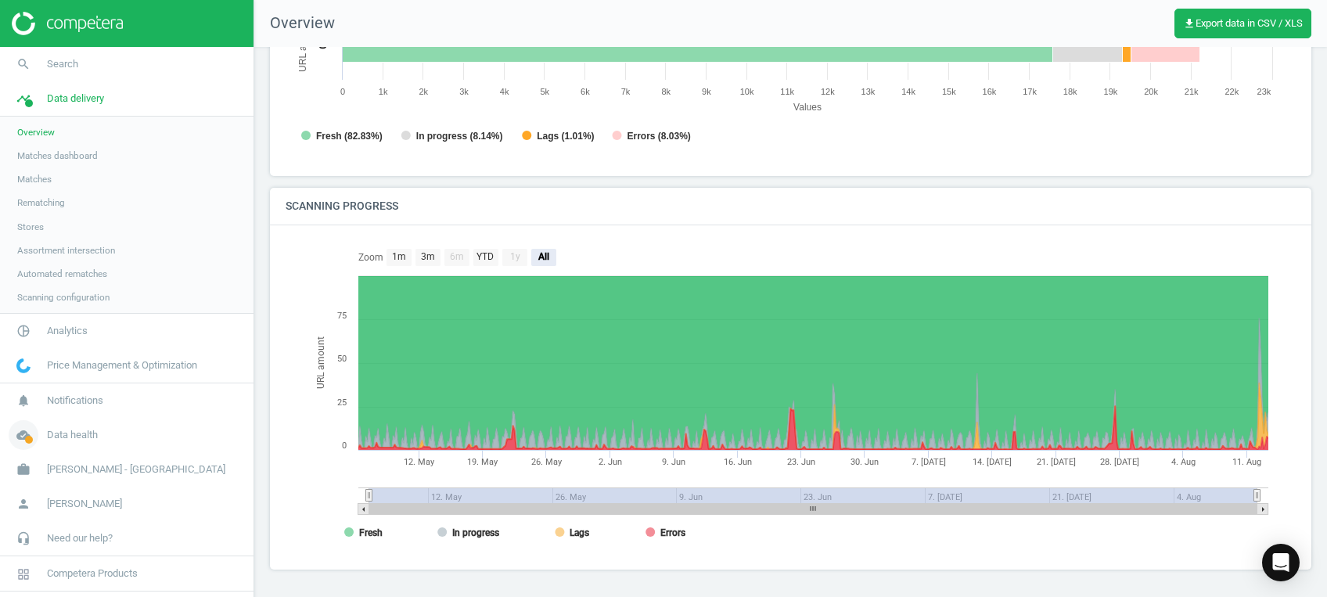
click at [17, 435] on icon "cloud_done" at bounding box center [24, 435] width 30 height 30
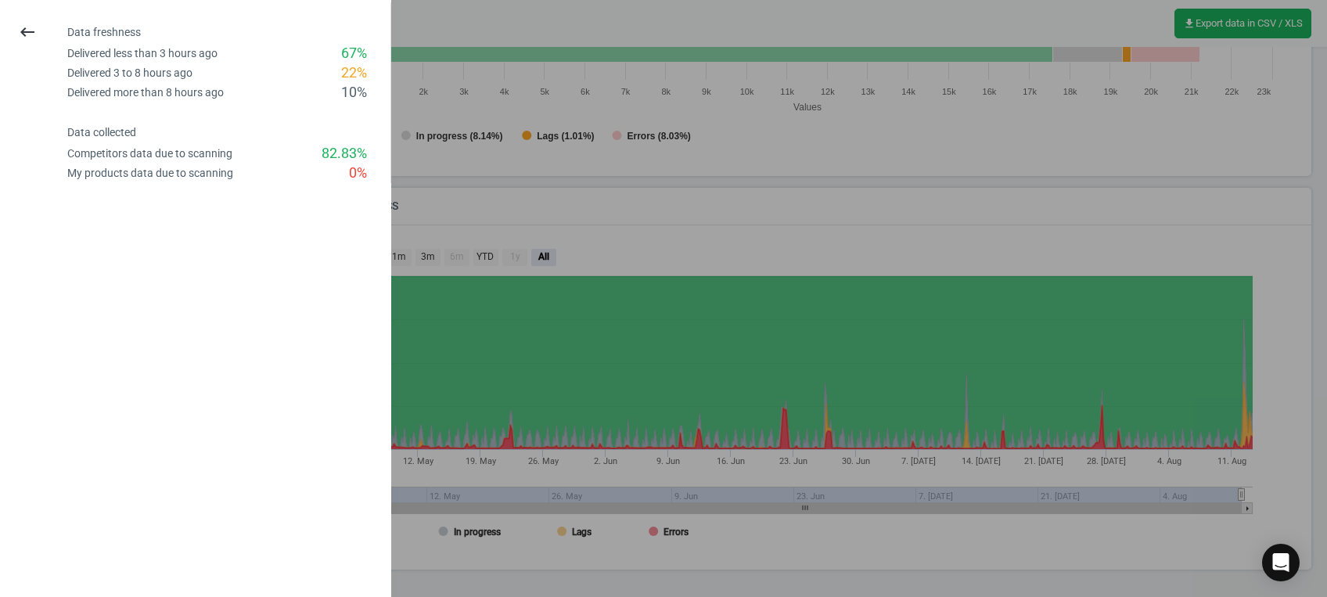
scroll to position [344, 1026]
click at [38, 35] on button "keyboard_backspace" at bounding box center [27, 32] width 36 height 37
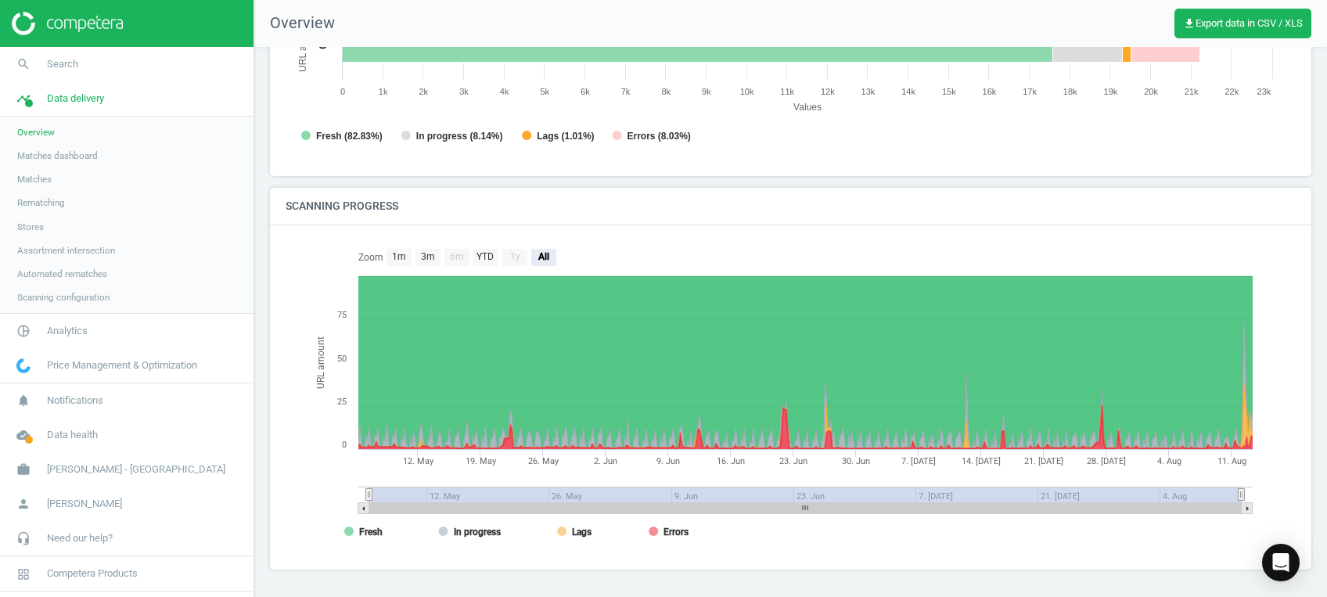
click at [23, 225] on span "Stores" at bounding box center [30, 227] width 27 height 13
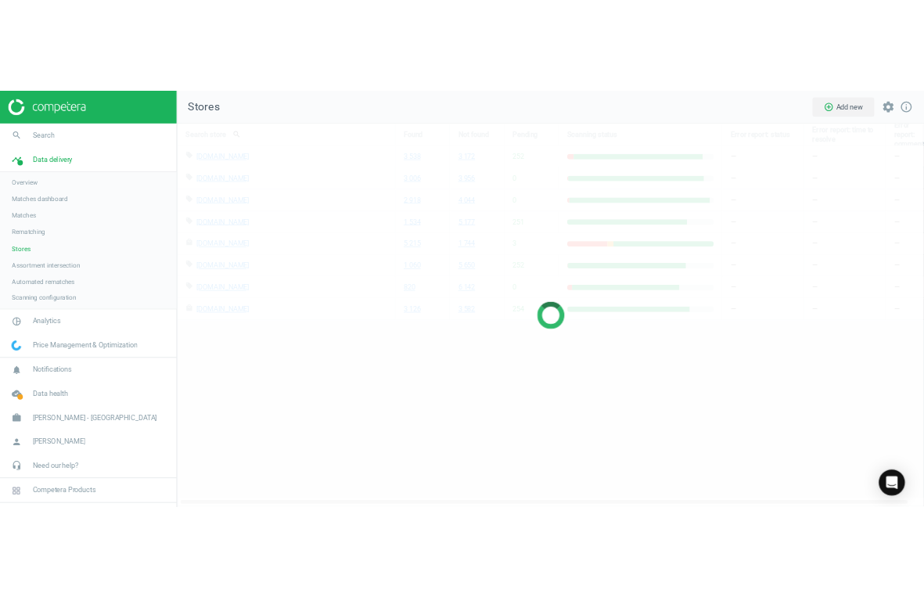
scroll to position [581, 1104]
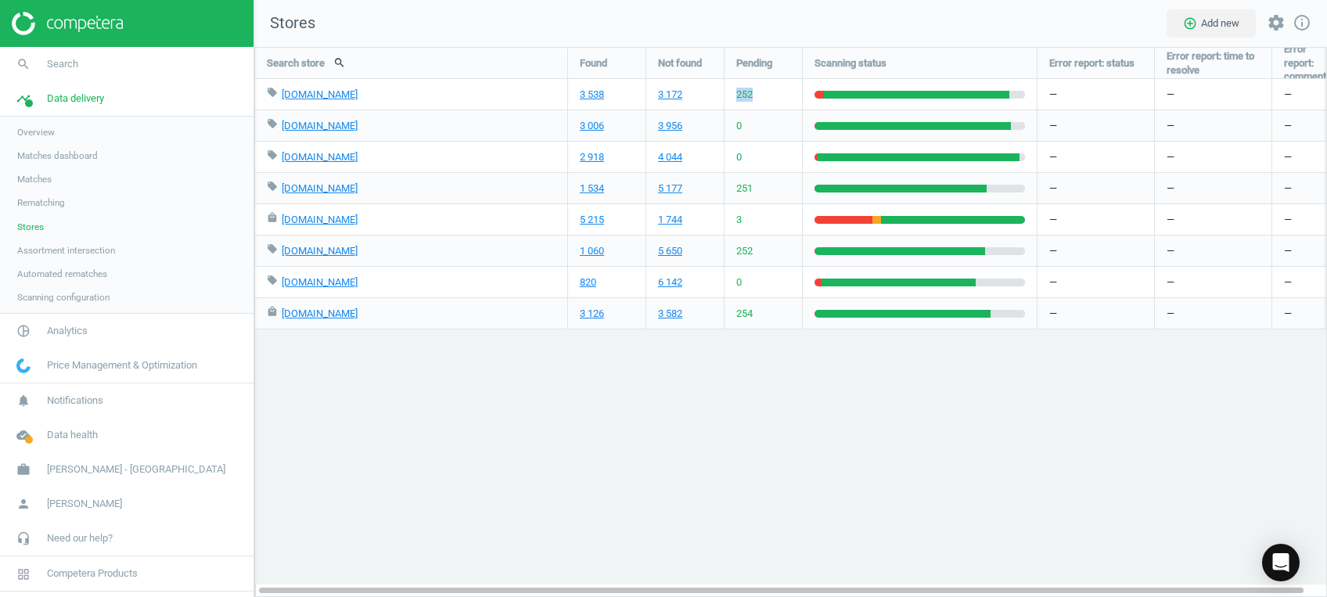
drag, startPoint x: 764, startPoint y: 88, endPoint x: 724, endPoint y: 85, distance: 40.9
click at [725, 85] on div "252" at bounding box center [763, 94] width 77 height 31
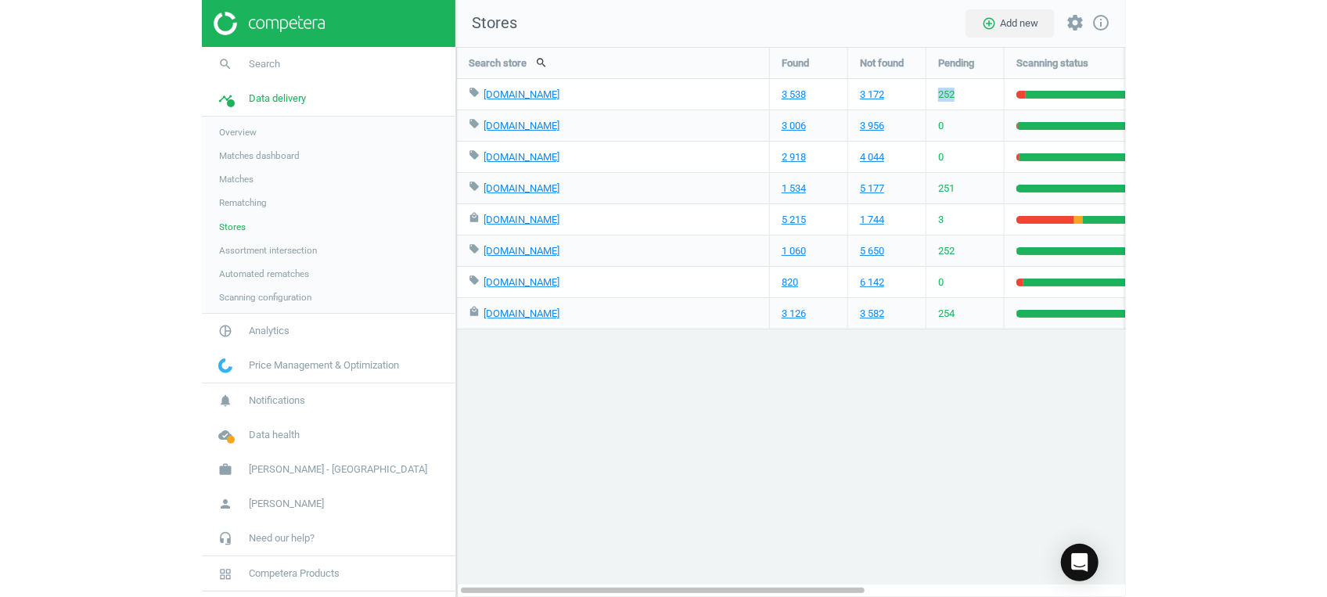
scroll to position [7, 7]
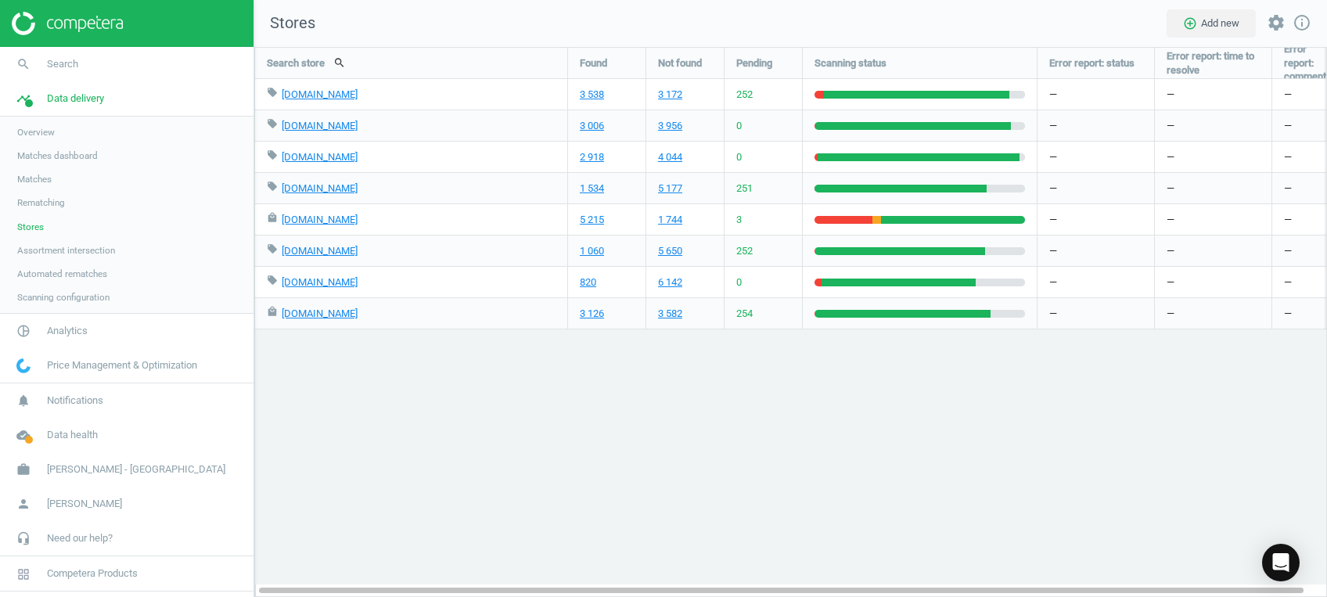
click at [792, 382] on div "Search store search Found Not found Pending Scanning status Error report: statu…" at bounding box center [790, 322] width 1073 height 550
click at [29, 99] on span at bounding box center [29, 103] width 8 height 8
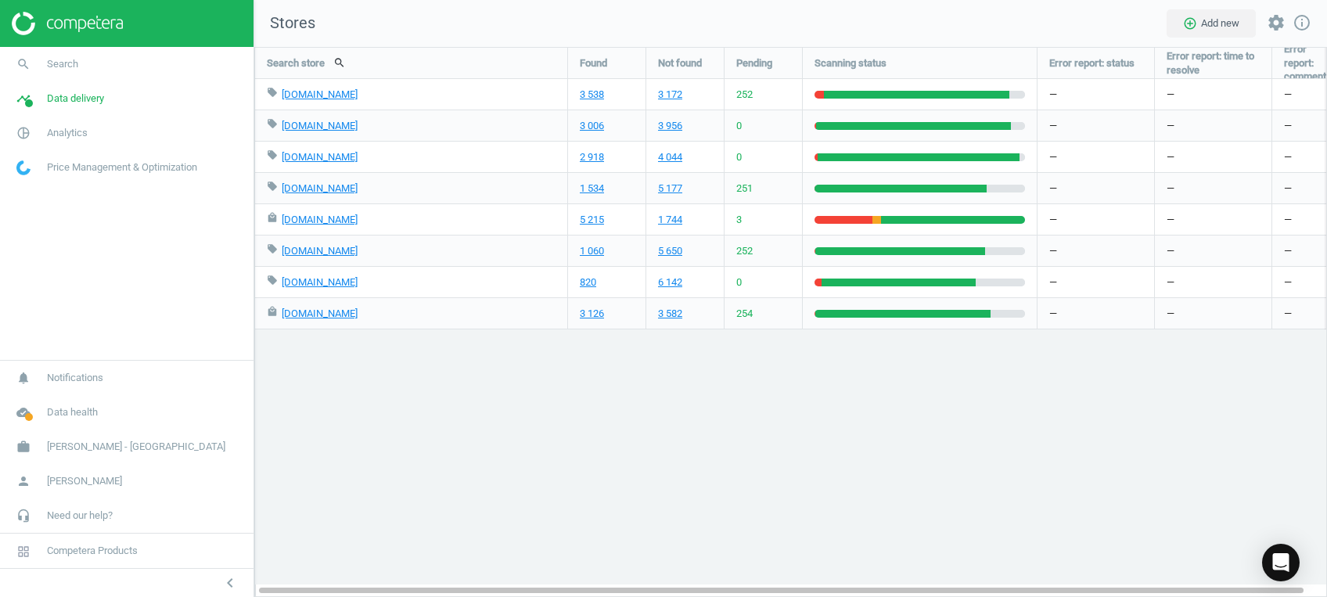
click at [521, 430] on div "Search store search Found Not found Pending Scanning status Error report: statu…" at bounding box center [790, 322] width 1073 height 550
click at [27, 417] on span at bounding box center [29, 417] width 8 height 8
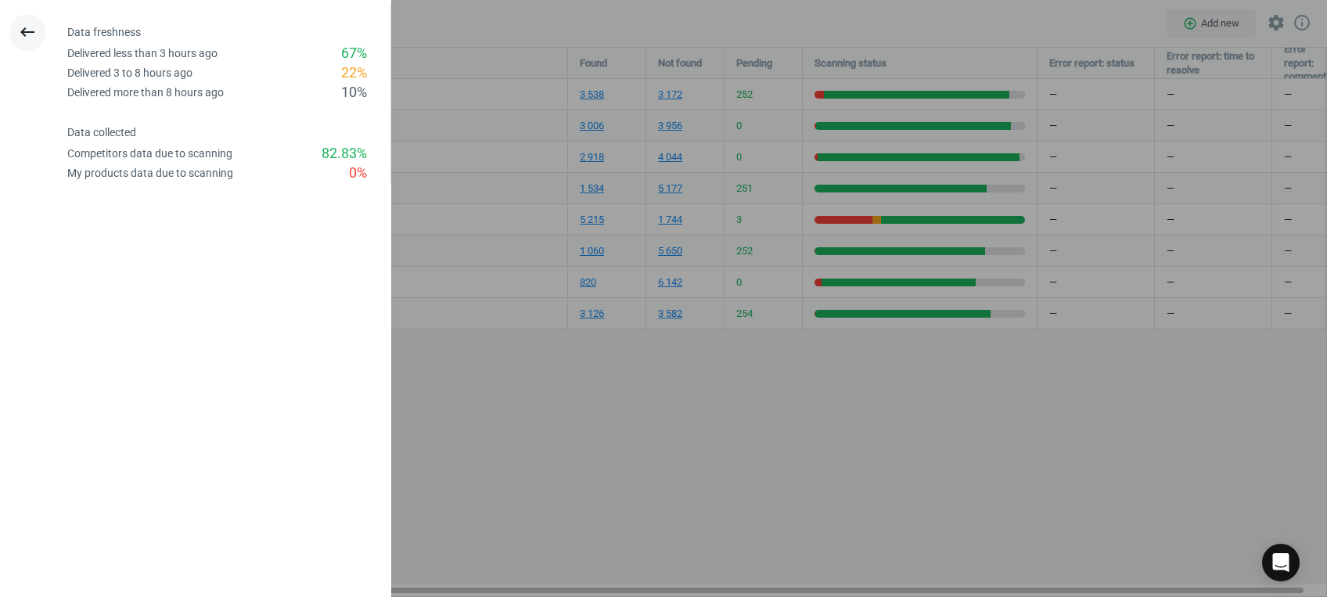
click at [31, 31] on icon "keyboard_backspace" at bounding box center [27, 32] width 19 height 19
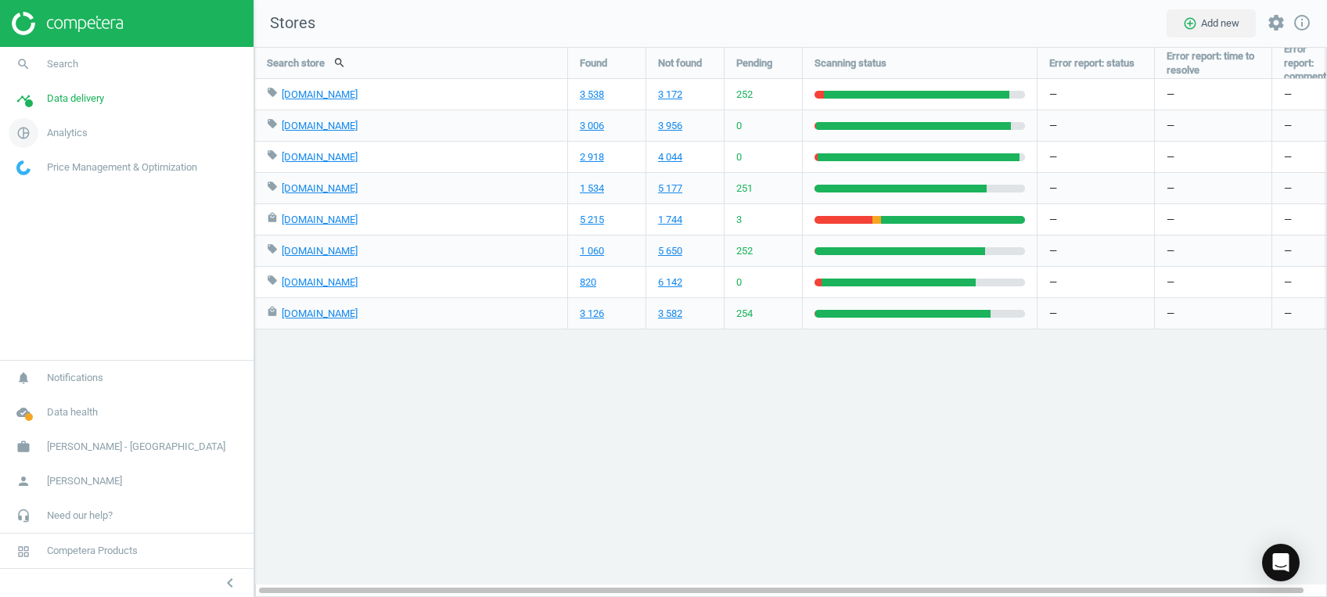
click at [28, 135] on icon "pie_chart_outlined" at bounding box center [24, 133] width 30 height 30
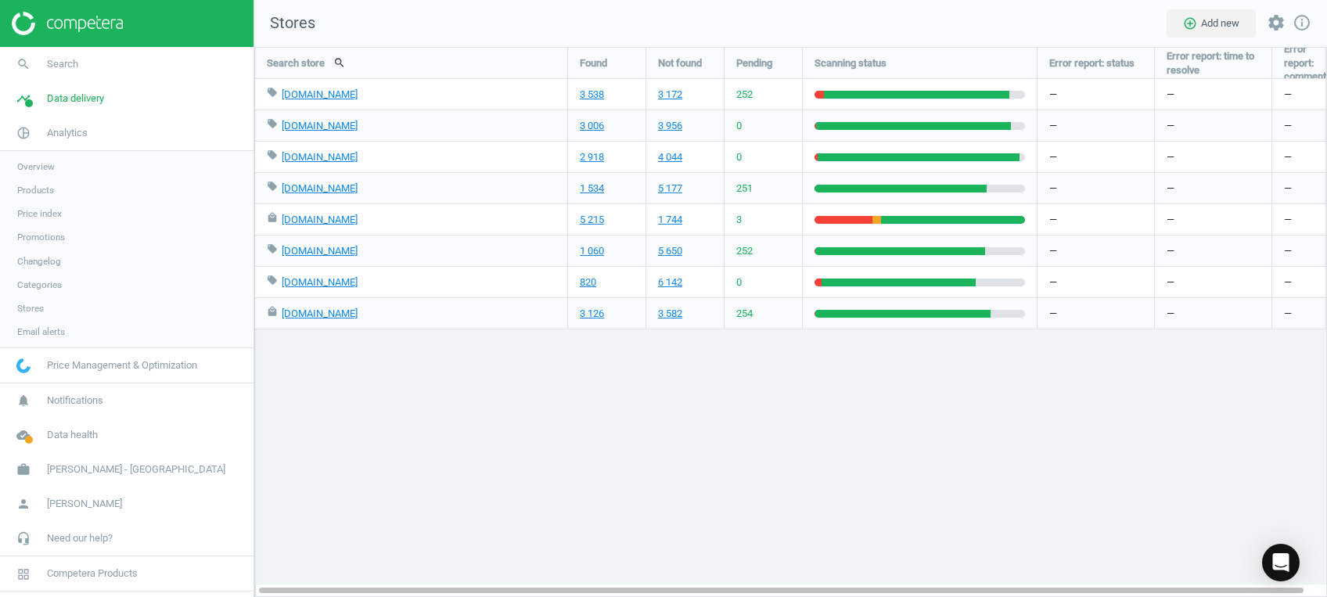
click at [31, 192] on span "Products" at bounding box center [35, 190] width 37 height 13
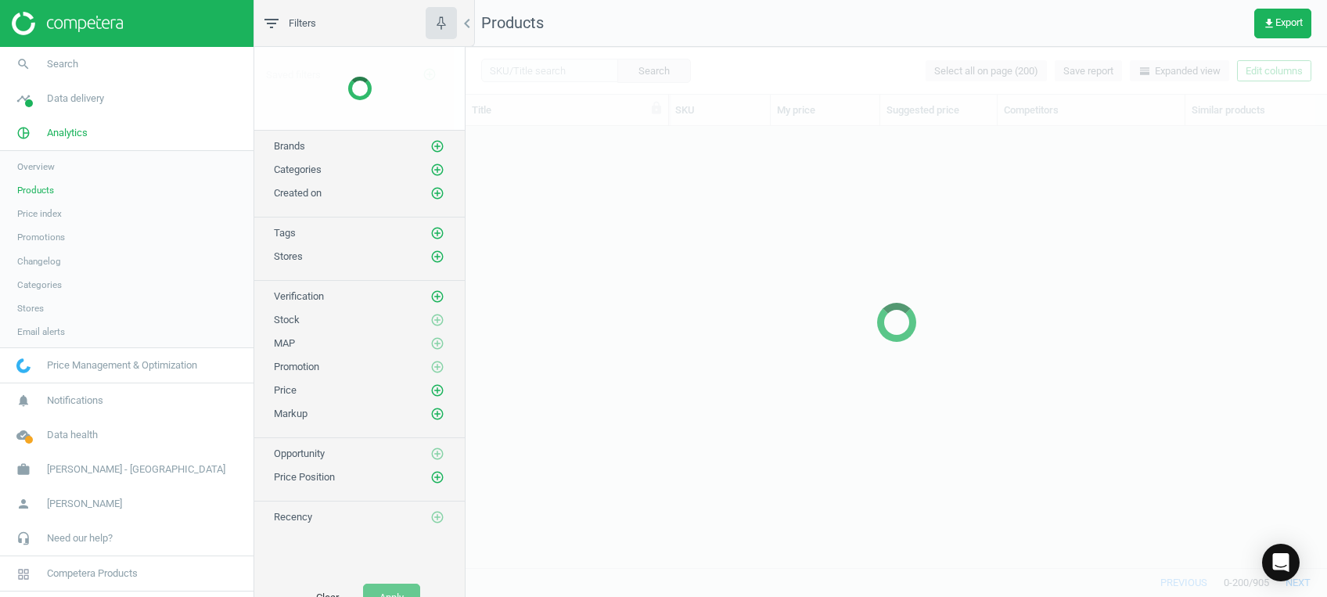
scroll to position [408, 845]
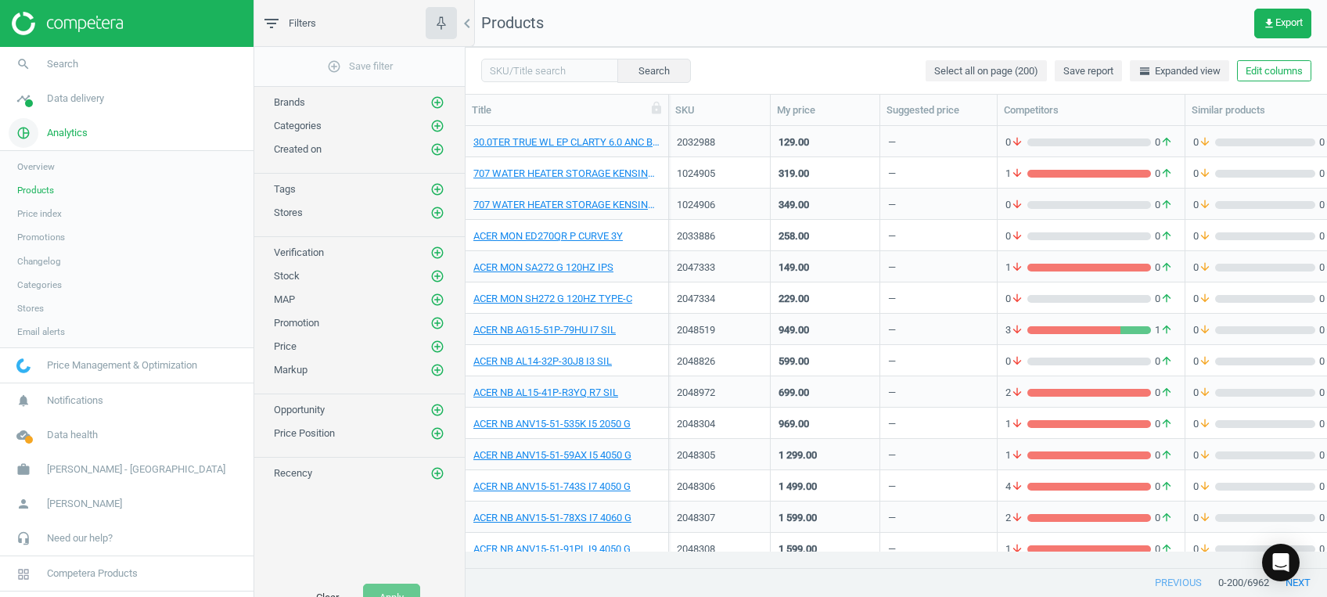
click at [27, 137] on icon "pie_chart_outlined" at bounding box center [24, 133] width 30 height 30
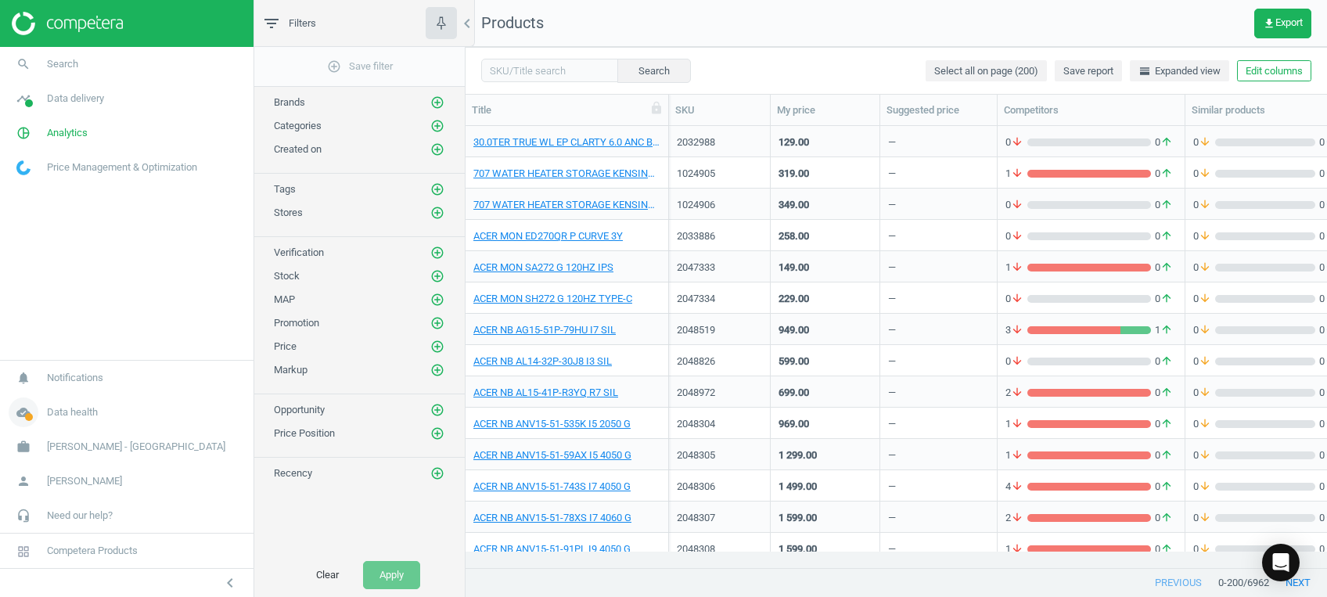
click at [26, 412] on icon "cloud_done" at bounding box center [24, 412] width 30 height 30
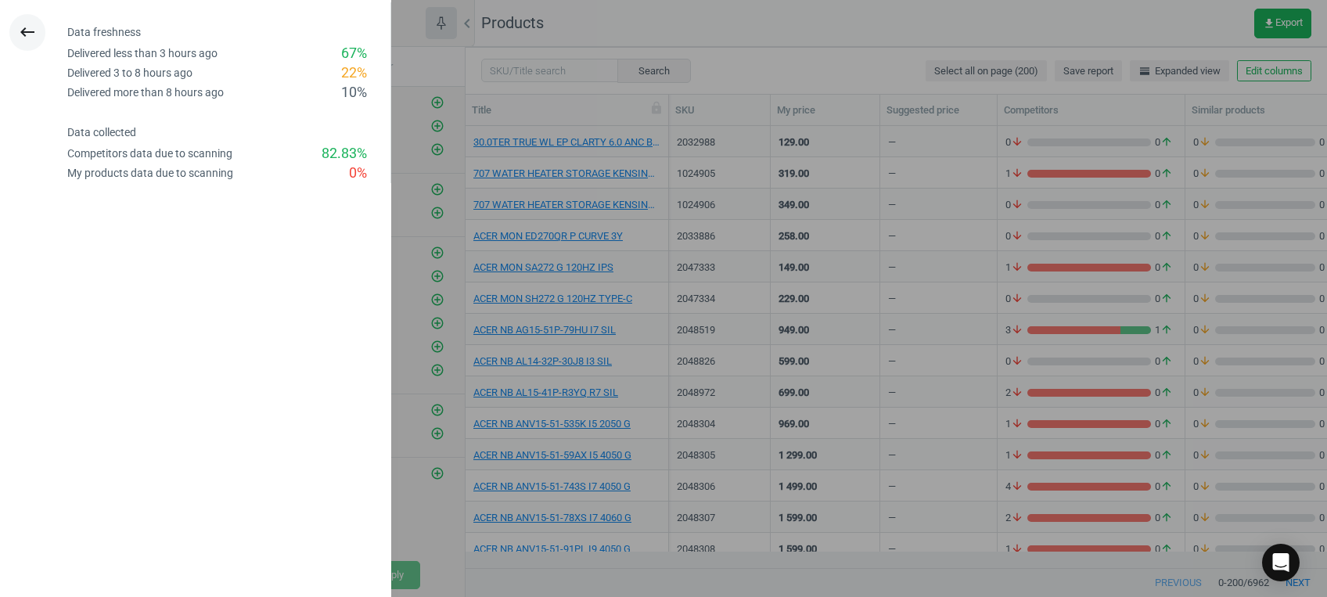
click at [21, 38] on icon "keyboard_backspace" at bounding box center [27, 32] width 19 height 19
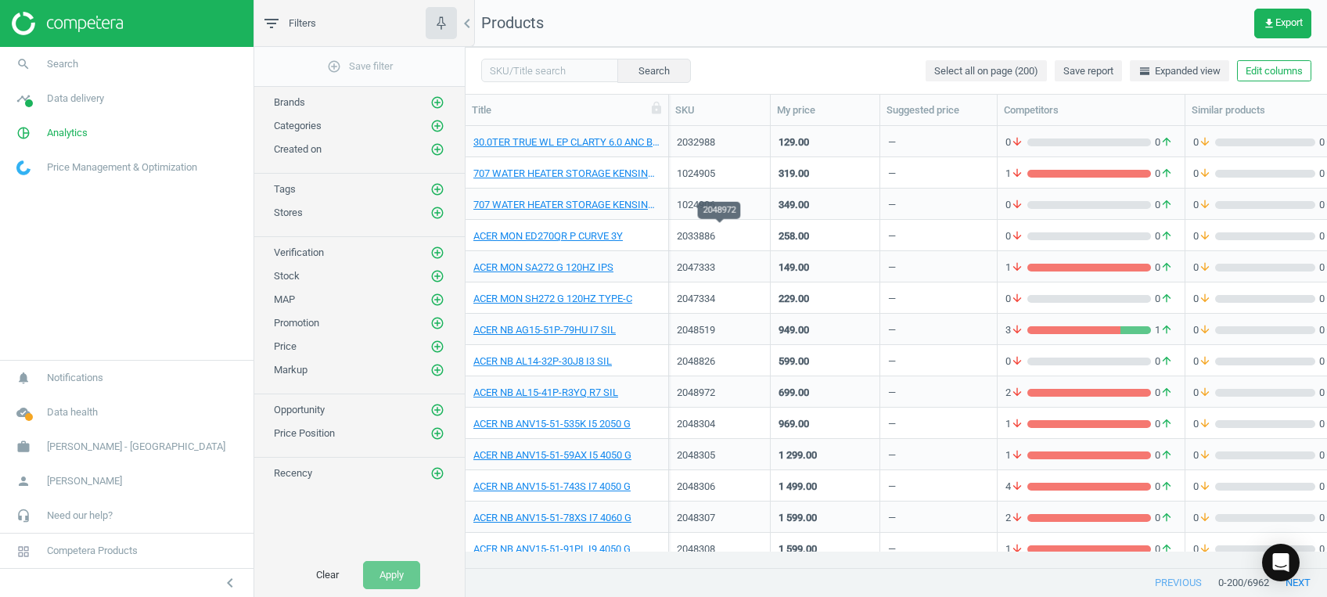
scroll to position [0, 0]
click at [31, 97] on icon "timeline" at bounding box center [24, 99] width 30 height 30
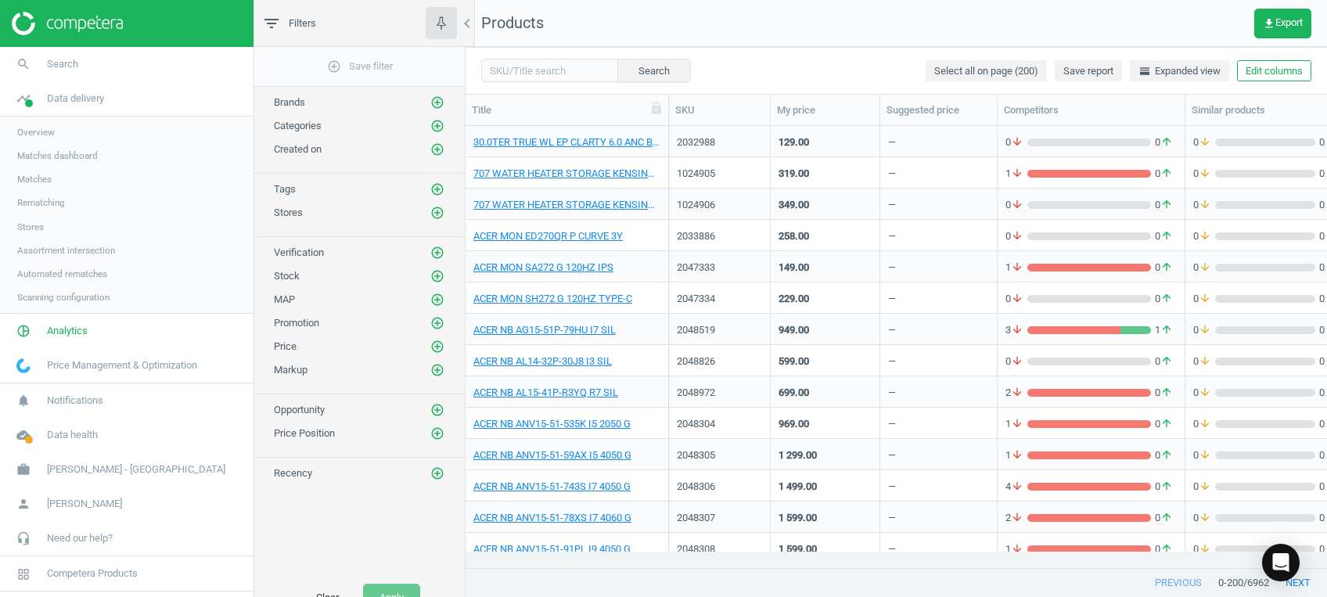
click at [32, 180] on span "Matches" at bounding box center [34, 179] width 34 height 13
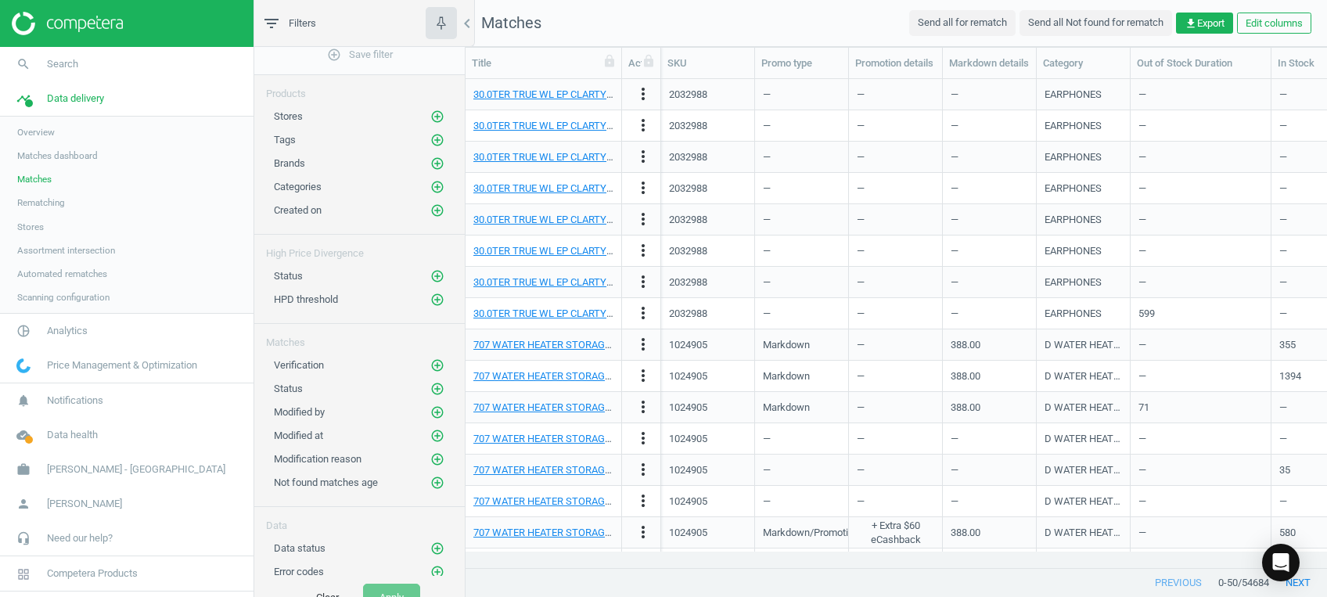
scroll to position [13, 0]
click at [25, 334] on icon "pie_chart_outlined" at bounding box center [24, 331] width 30 height 30
click at [40, 189] on span "Products" at bounding box center [35, 190] width 37 height 13
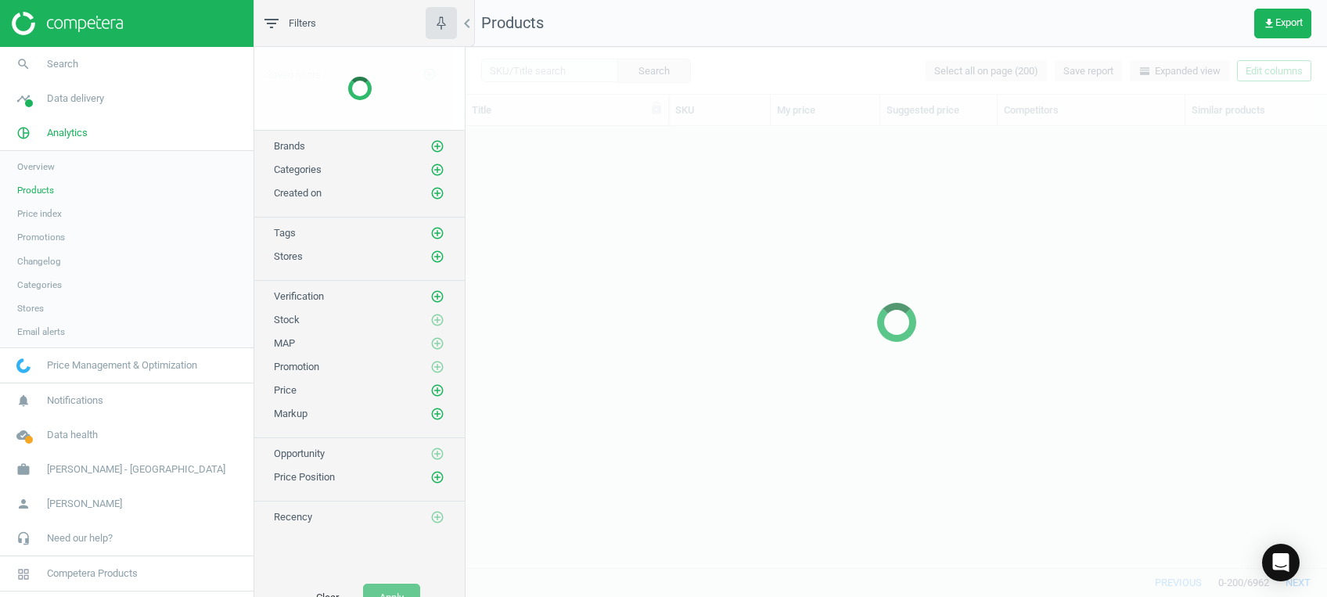
scroll to position [408, 845]
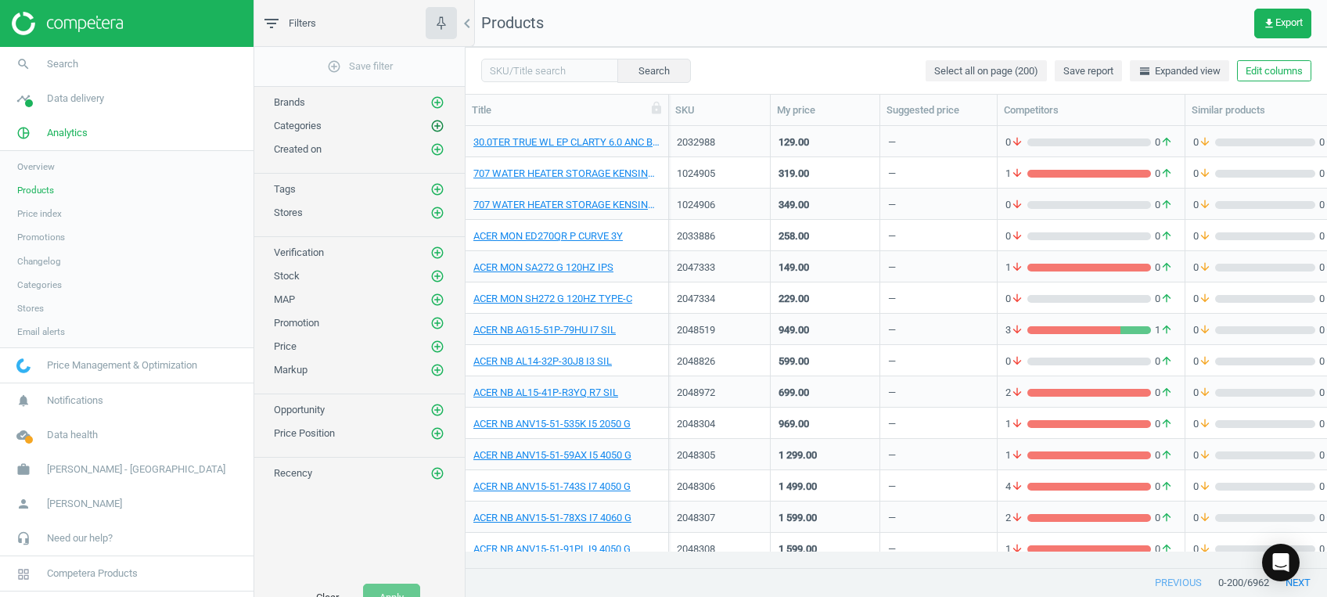
click at [441, 122] on icon "add_circle_outline" at bounding box center [437, 126] width 14 height 14
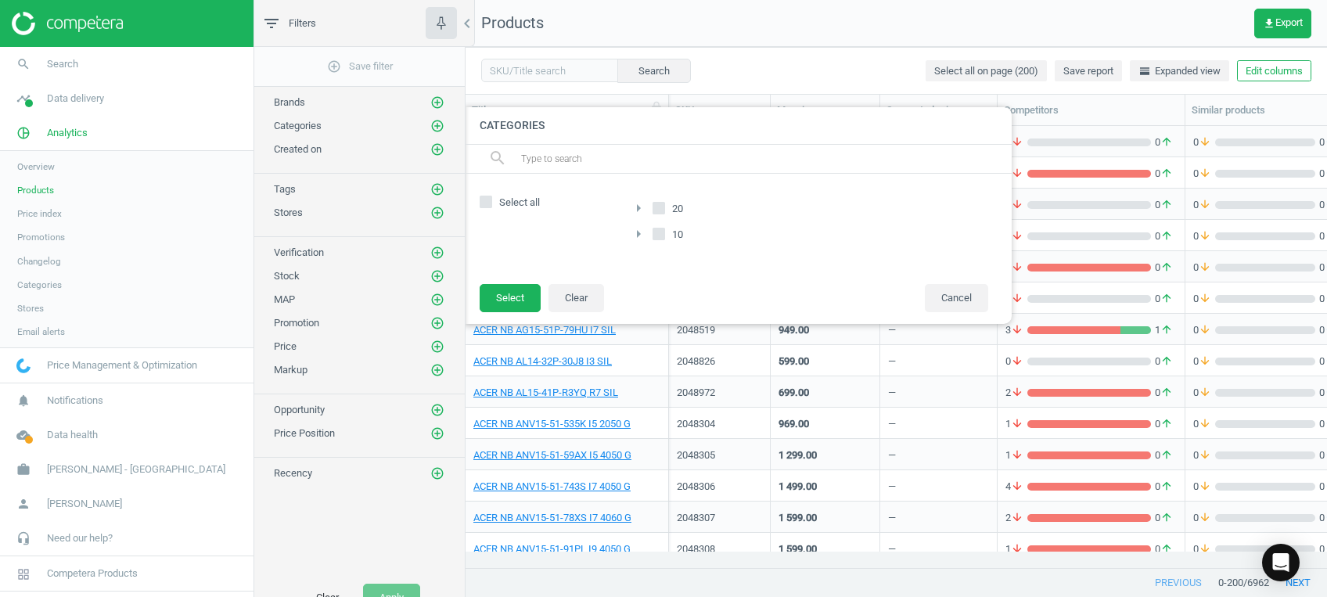
click at [518, 210] on div "Select all" at bounding box center [546, 228] width 133 height 78
click at [515, 207] on span "Select all" at bounding box center [519, 203] width 47 height 14
click at [491, 207] on input "Select all" at bounding box center [486, 202] width 10 height 10
checkbox input "true"
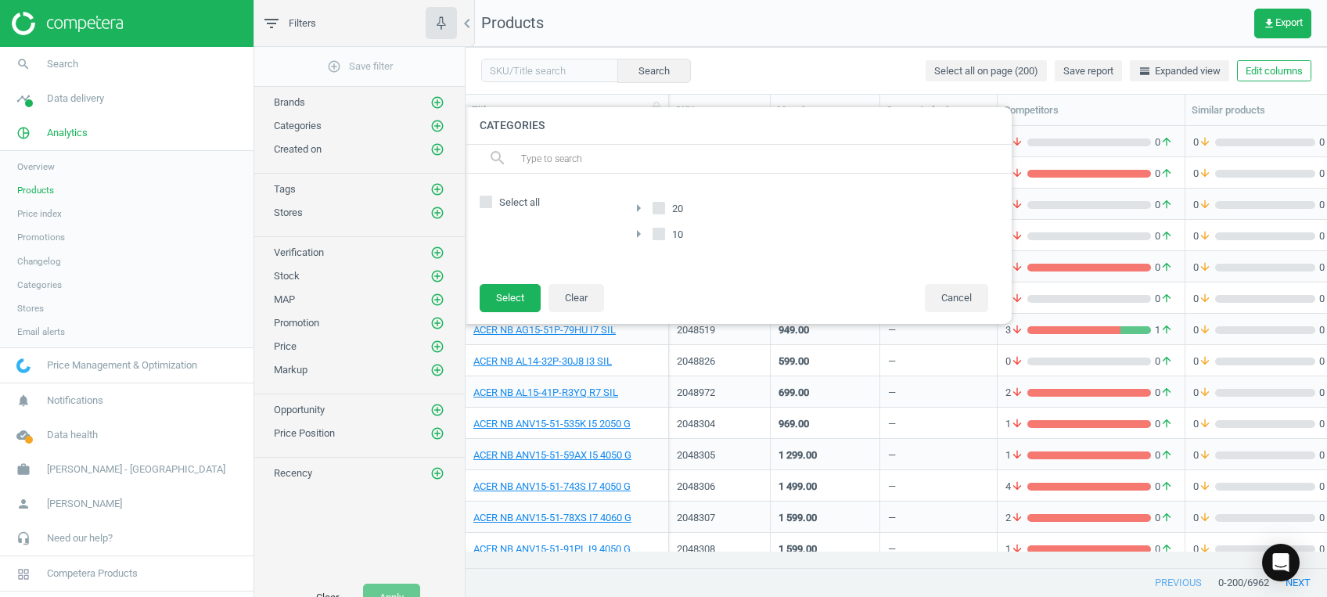
checkbox input "true"
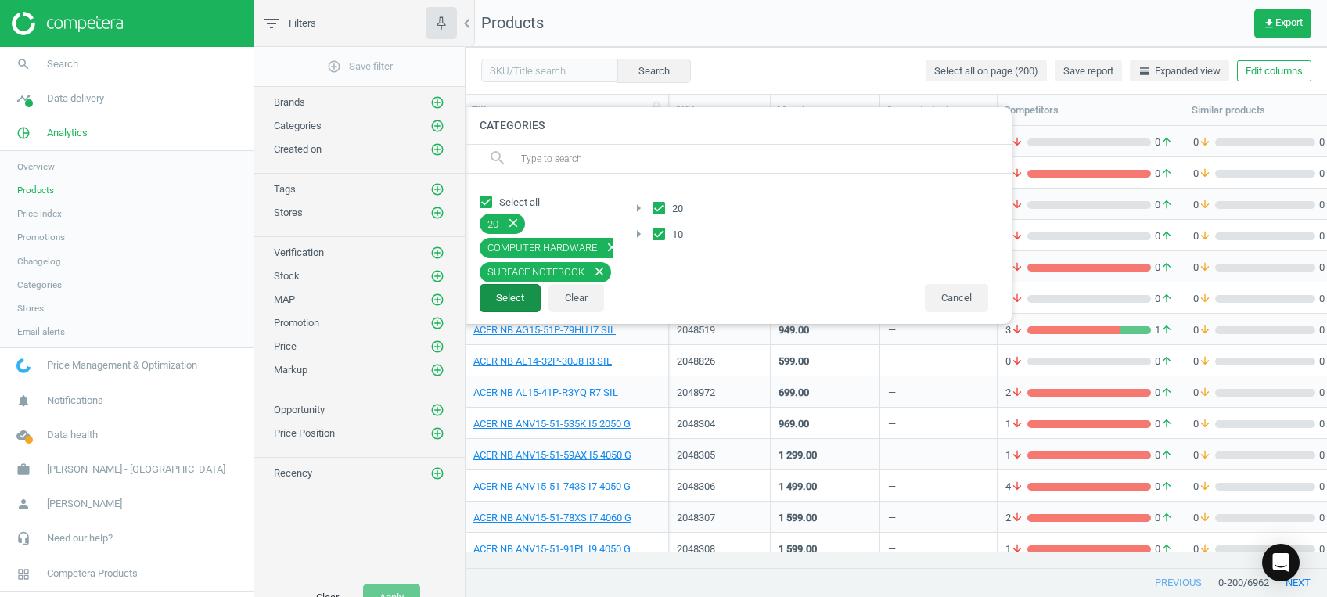
click at [520, 294] on button "Select" at bounding box center [510, 298] width 61 height 28
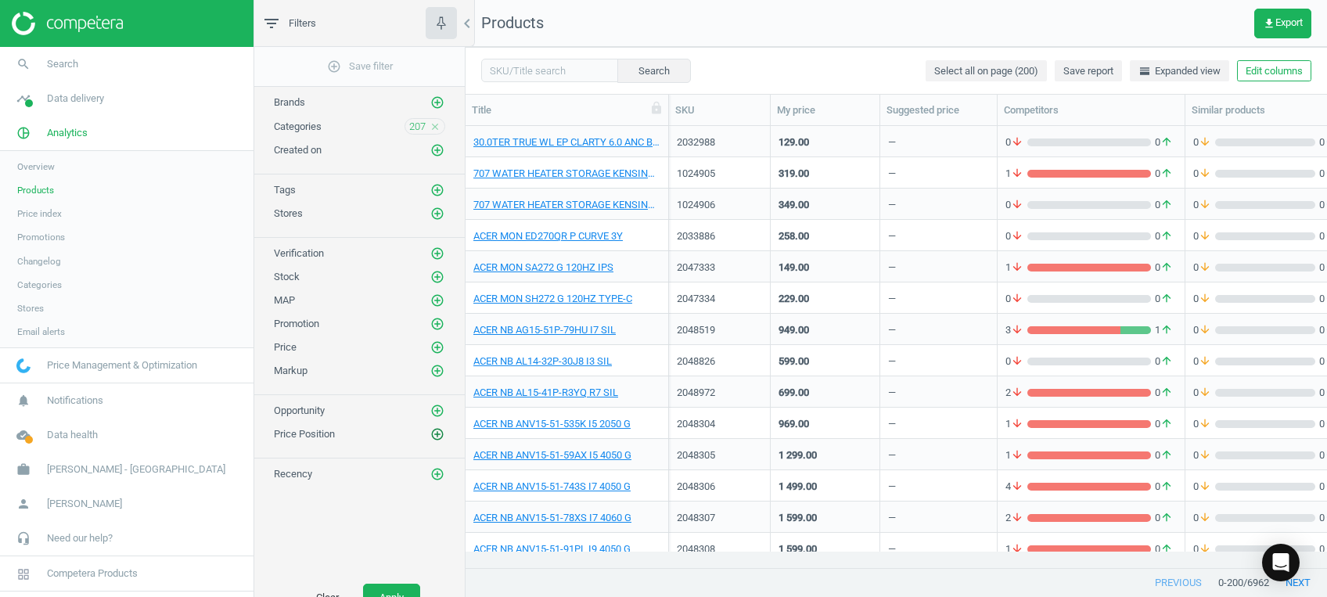
click at [436, 427] on icon "add_circle_outline" at bounding box center [437, 434] width 14 height 14
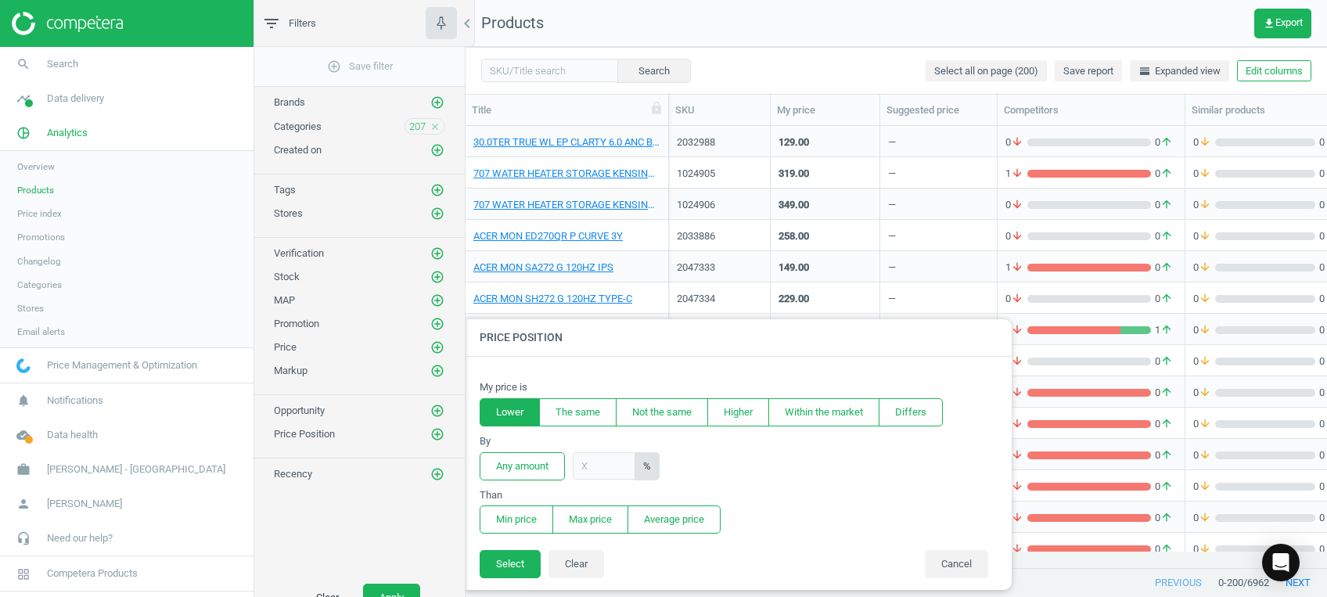
click at [494, 414] on button "Lower" at bounding box center [510, 412] width 60 height 28
click at [526, 463] on button "Any amount" at bounding box center [522, 466] width 85 height 28
click at [529, 519] on button "Min price" at bounding box center [517, 519] width 74 height 28
click at [522, 563] on button "Select" at bounding box center [510, 564] width 61 height 28
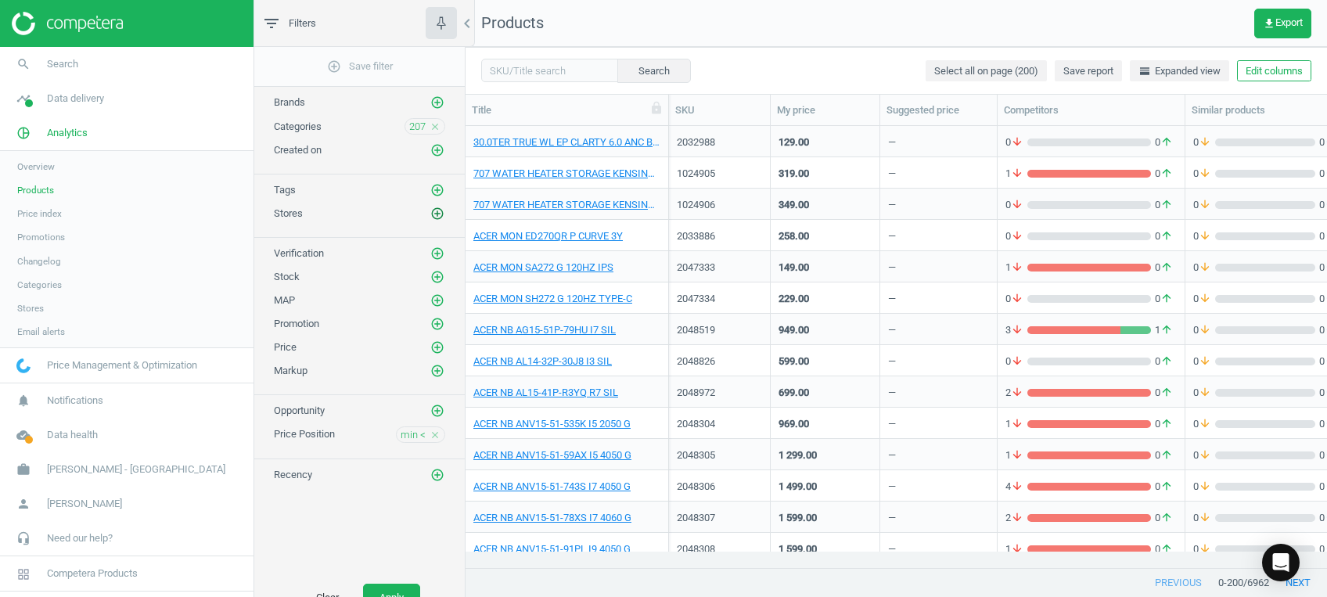
click at [437, 207] on icon "add_circle_outline" at bounding box center [437, 214] width 14 height 14
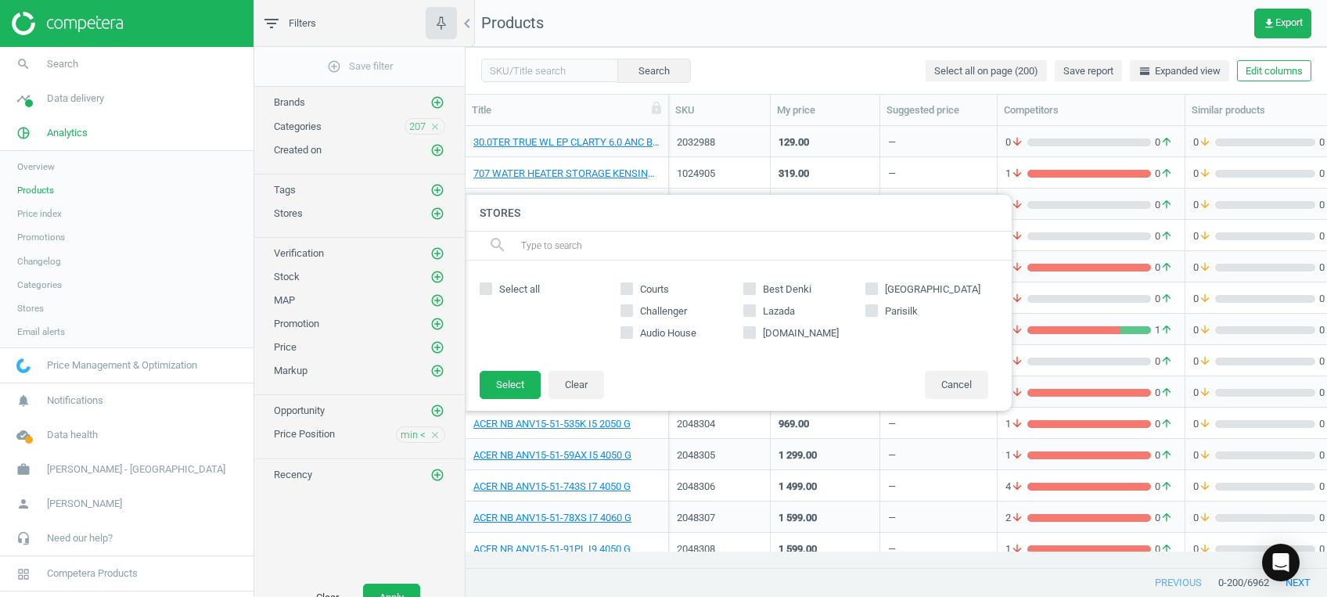
click at [530, 289] on span "Select all" at bounding box center [519, 289] width 47 height 14
click at [491, 289] on input "Select all" at bounding box center [486, 289] width 10 height 10
checkbox input "true"
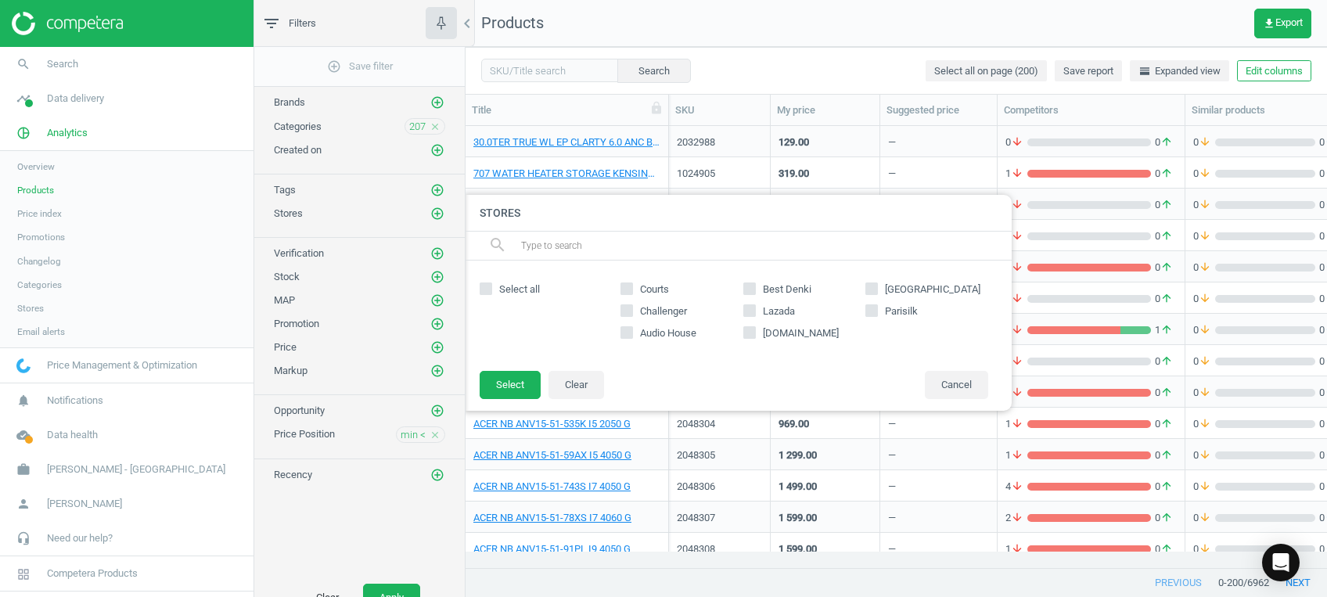
checkbox input "true"
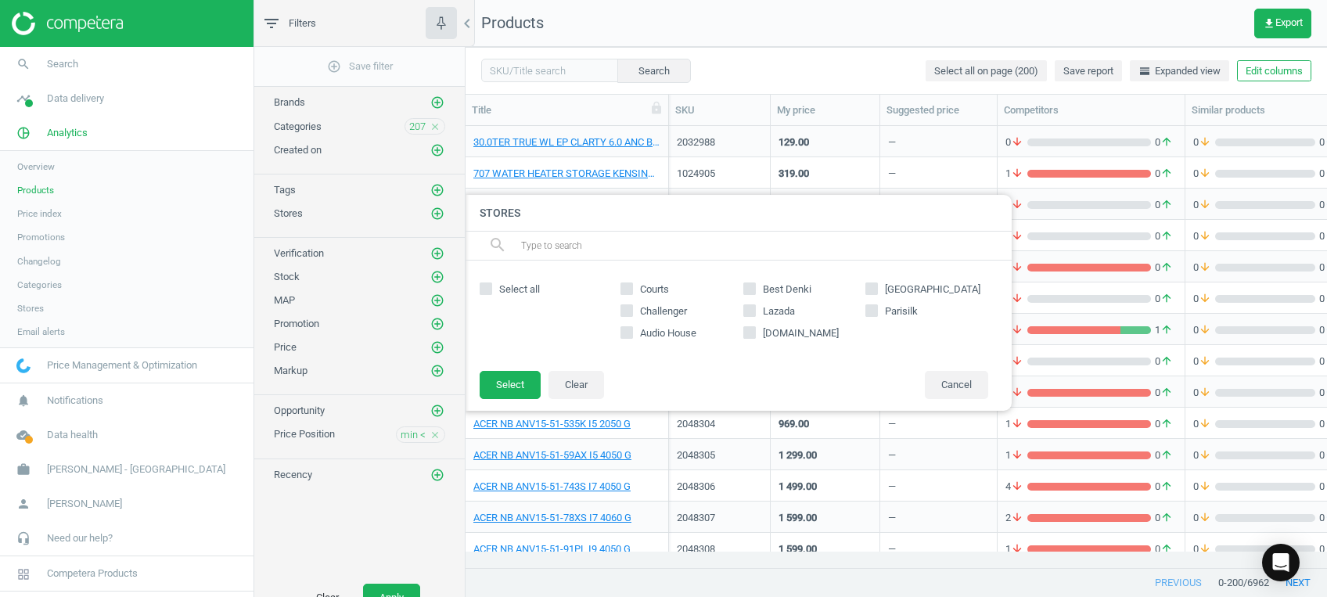
checkbox input "true"
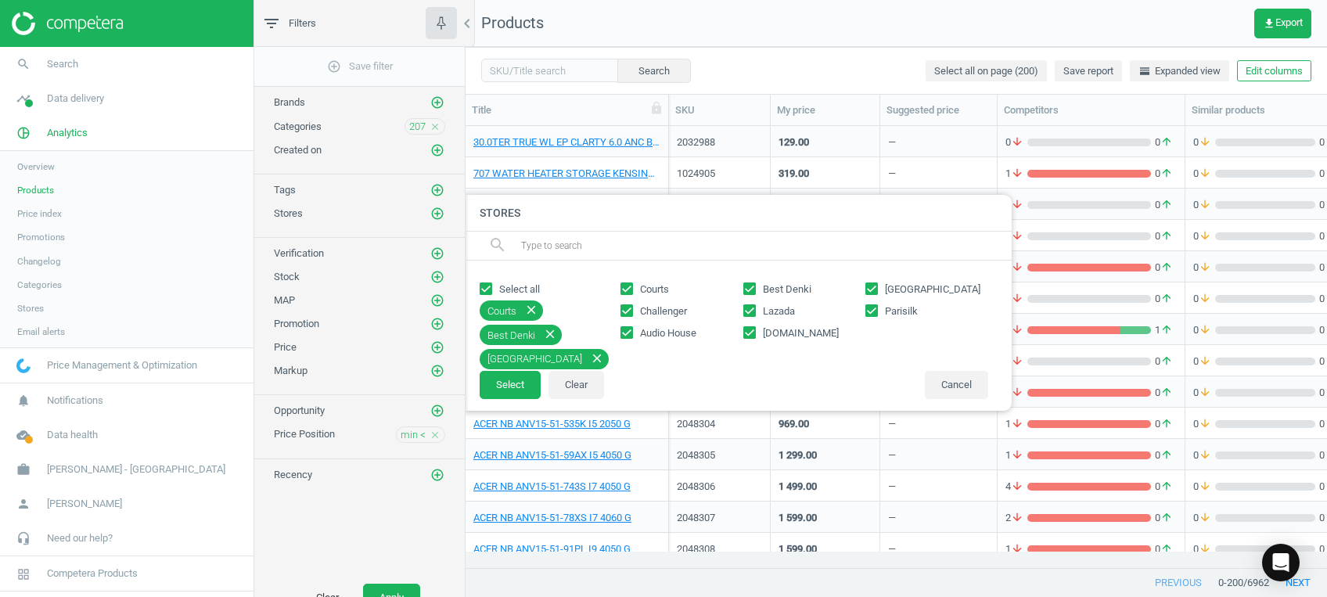
click at [764, 313] on span "Lazada" at bounding box center [779, 311] width 38 height 14
click at [754, 313] on input "Lazada" at bounding box center [749, 311] width 10 height 10
checkbox input "false"
click at [772, 332] on span "amazon.sg" at bounding box center [801, 333] width 82 height 14
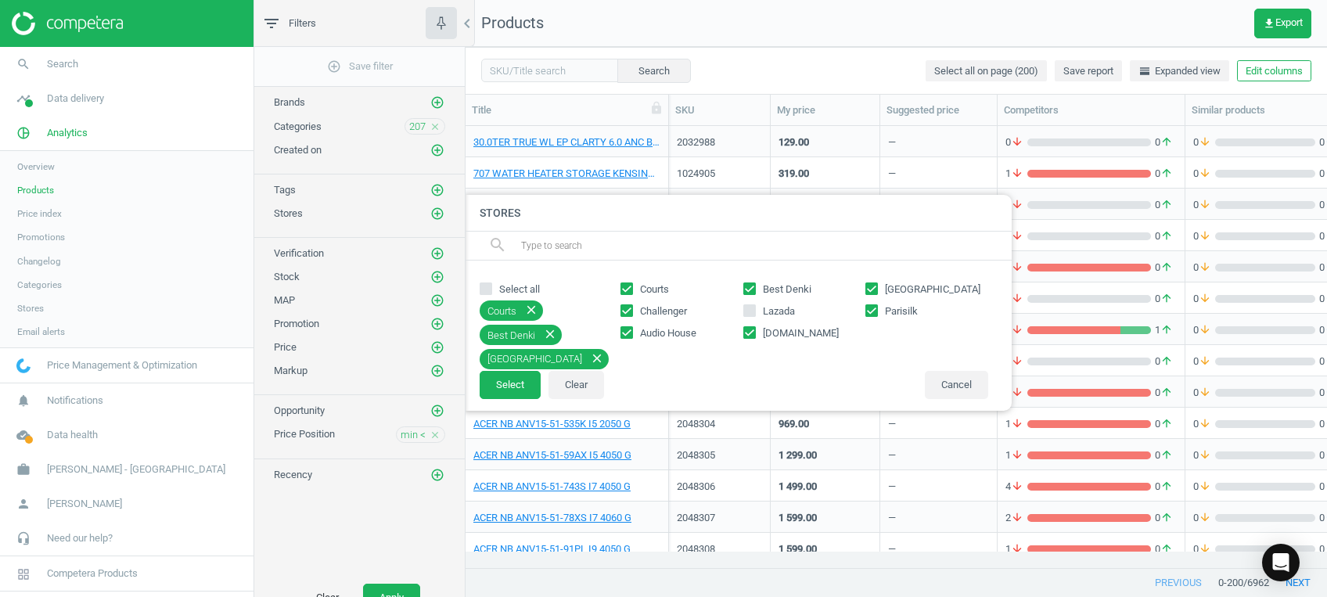
click at [754, 332] on input "amazon.sg" at bounding box center [749, 333] width 10 height 10
checkbox input "false"
click at [520, 388] on button "Select" at bounding box center [510, 385] width 61 height 28
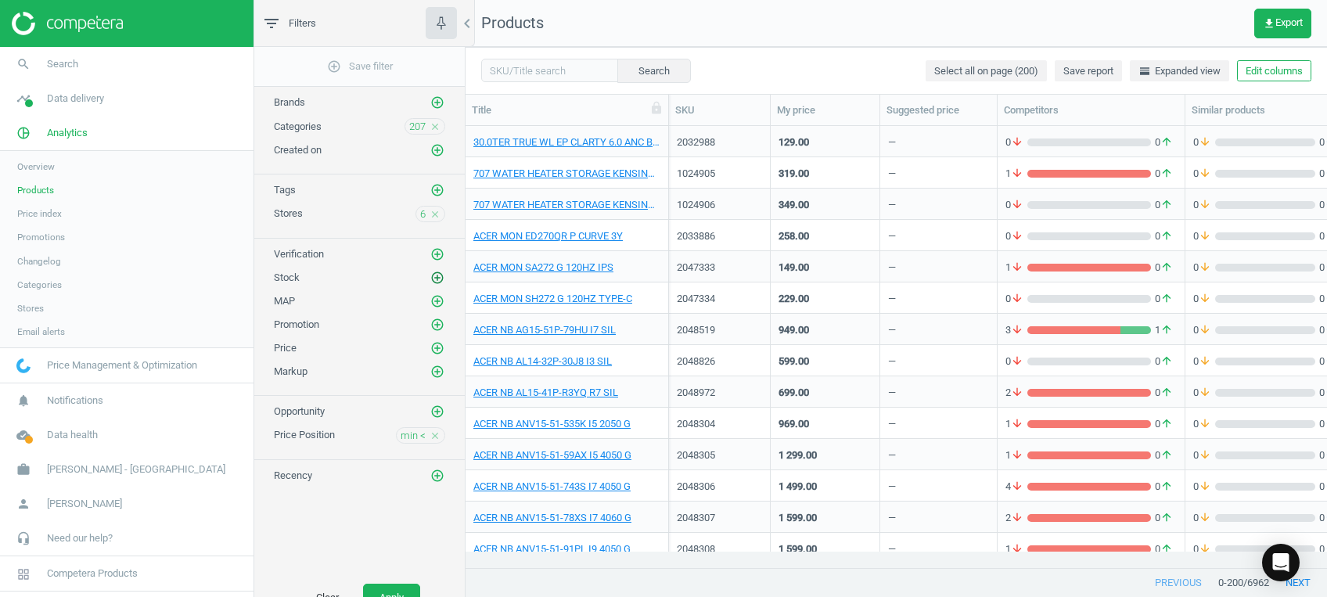
click at [432, 279] on icon "add_circle_outline" at bounding box center [437, 278] width 14 height 14
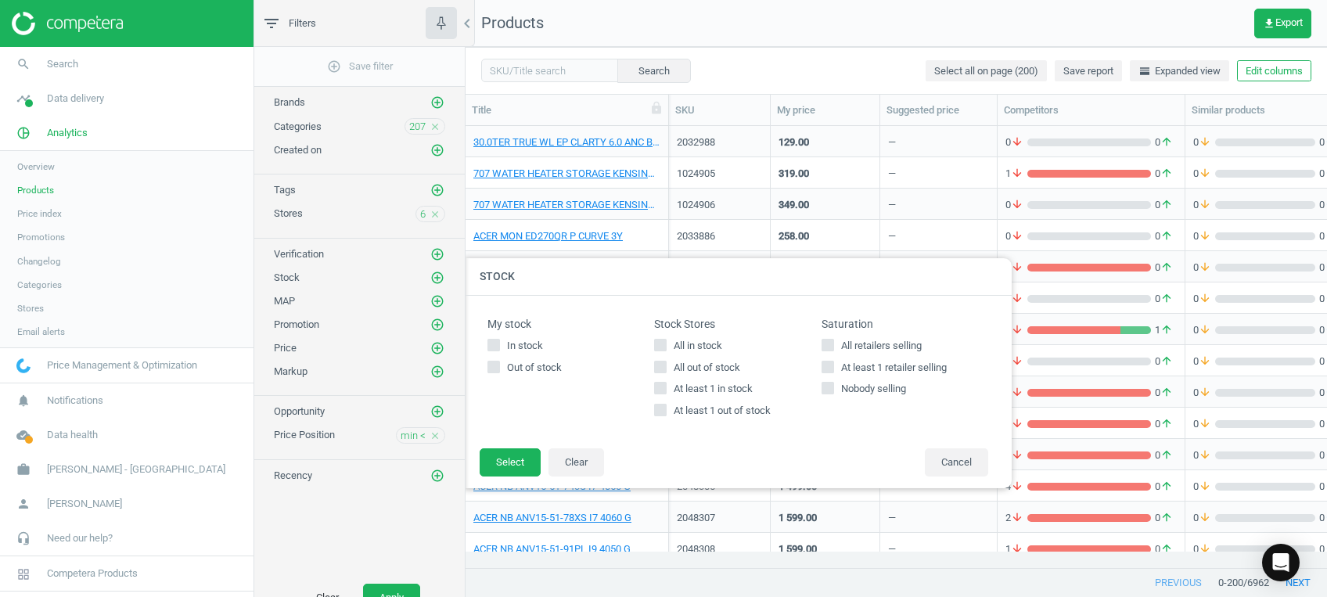
click at [680, 387] on span "At least 1 in stock" at bounding box center [713, 389] width 85 height 14
click at [666, 387] on input "At least 1 in stock" at bounding box center [661, 388] width 10 height 10
checkbox input "true"
click at [516, 451] on button "Select" at bounding box center [510, 462] width 61 height 28
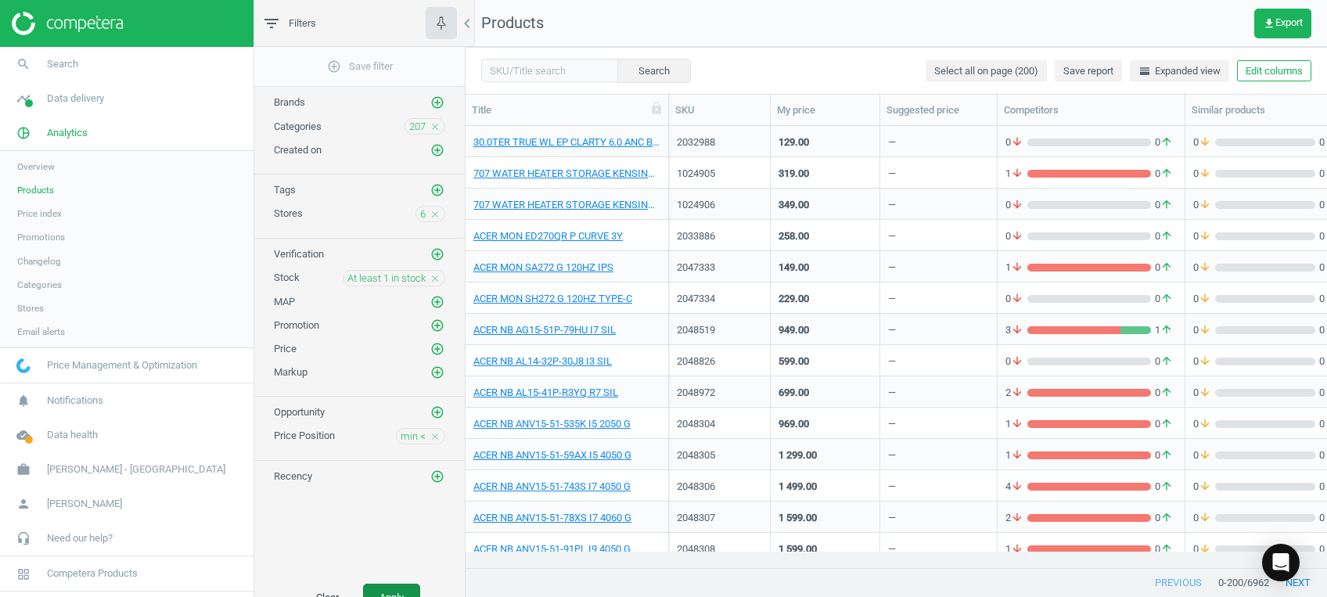
click at [413, 587] on button "Apply" at bounding box center [391, 598] width 57 height 28
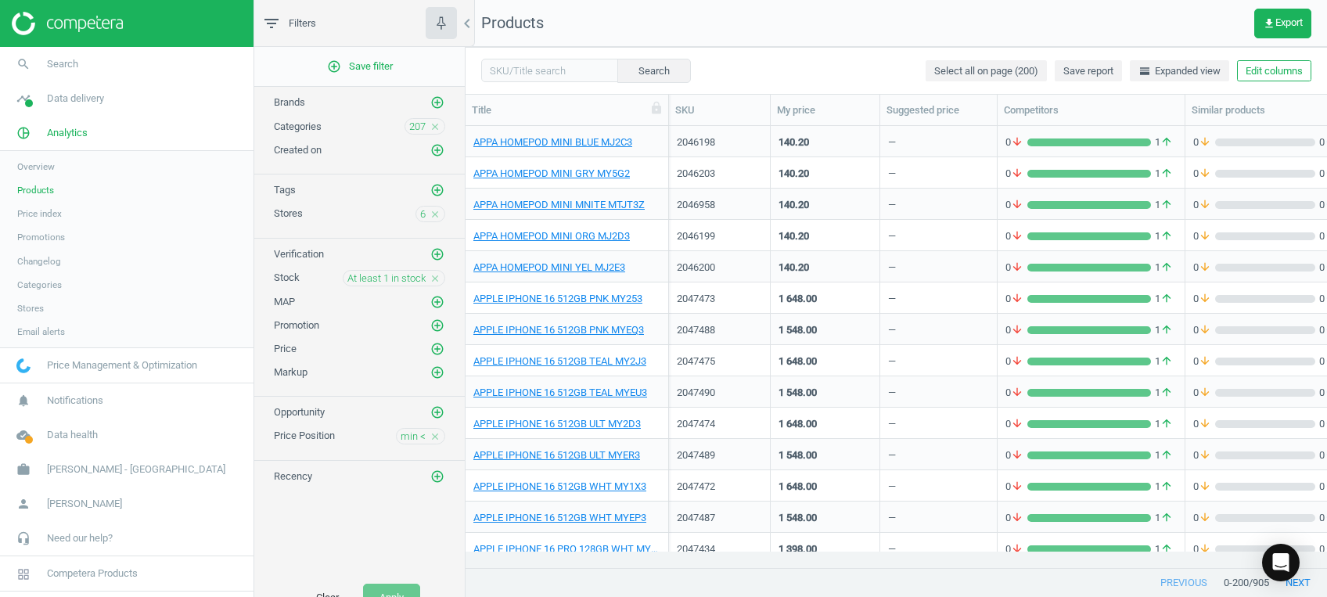
click at [1085, 66] on span "Save report" at bounding box center [1088, 71] width 50 height 14
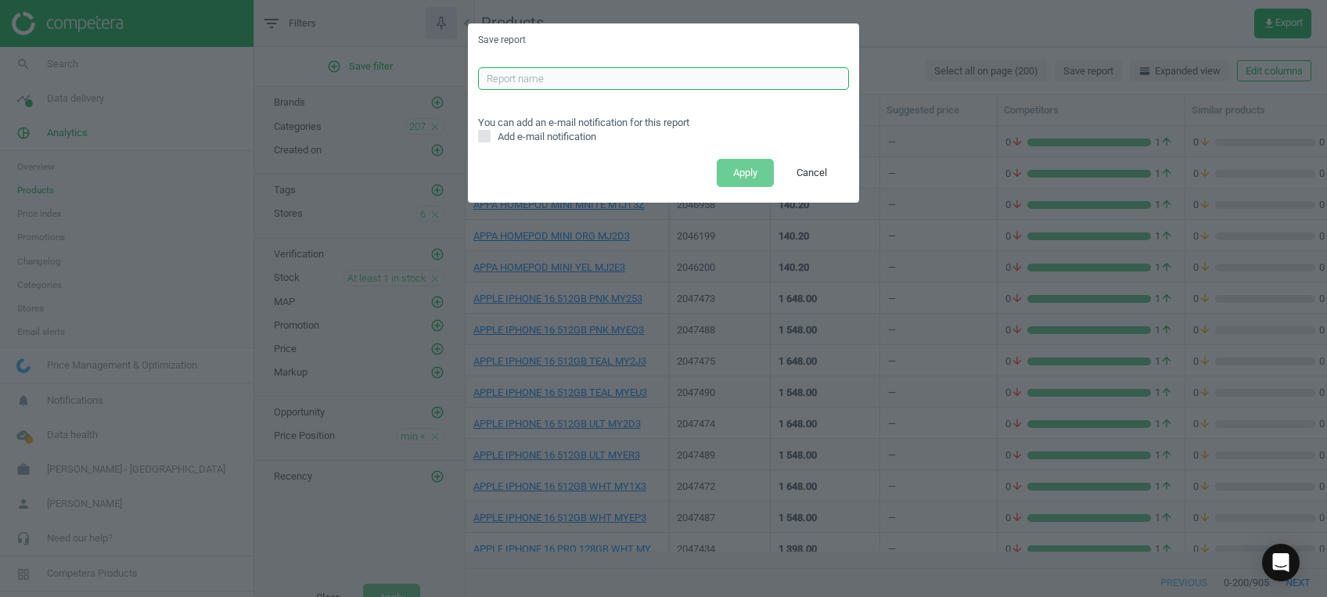
click at [602, 87] on input "text" at bounding box center [663, 78] width 371 height 23
type input "ALL CATS LOWER REPORT"
click at [755, 173] on button "Apply" at bounding box center [745, 173] width 57 height 28
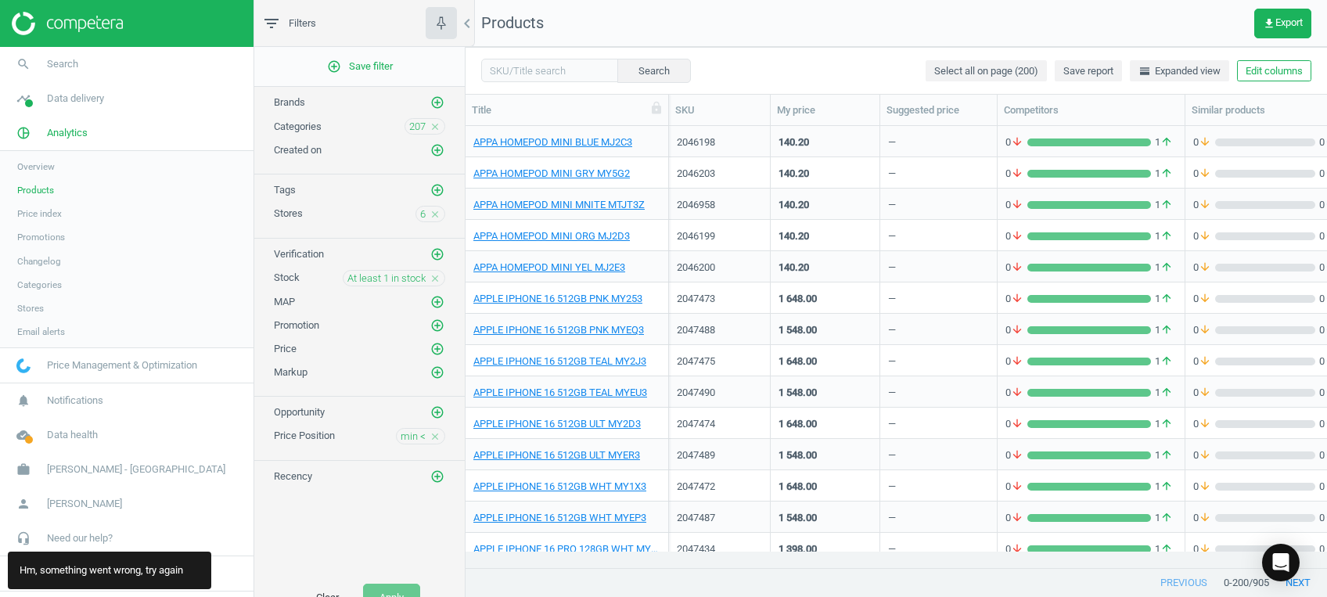
click at [353, 505] on div "add_circle_outline Save filter Brands add_circle_outline Categories 207 close C…" at bounding box center [359, 311] width 210 height 529
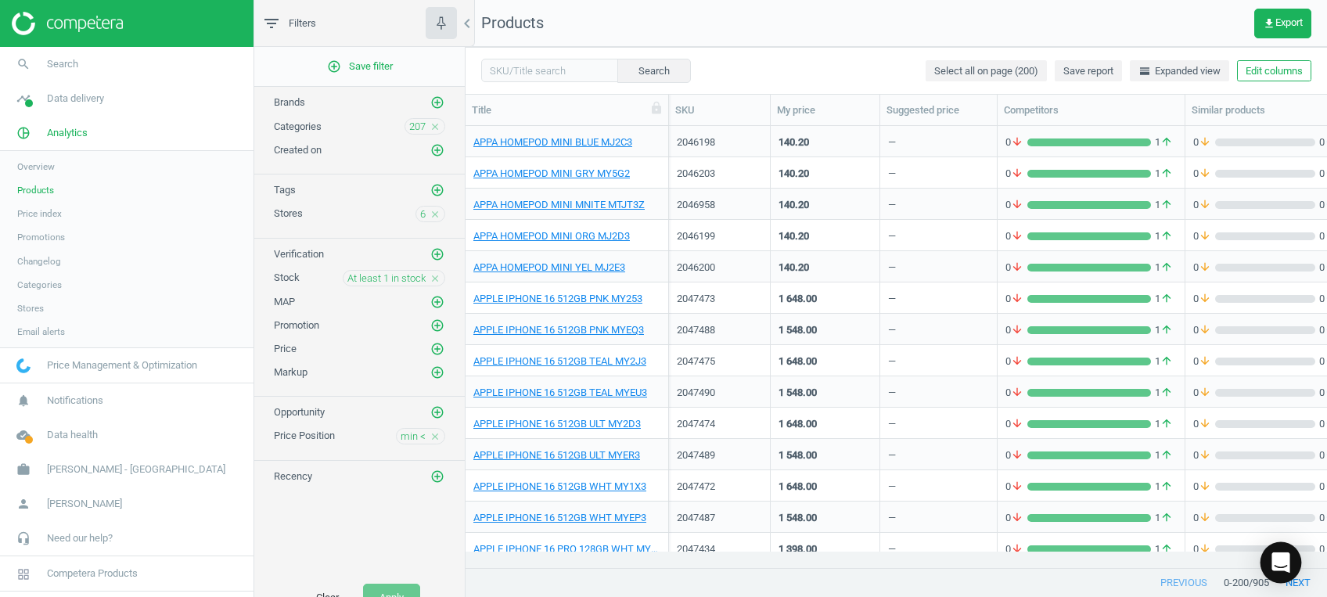
click at [1286, 562] on icon "Open Intercom Messenger" at bounding box center [1280, 562] width 18 height 20
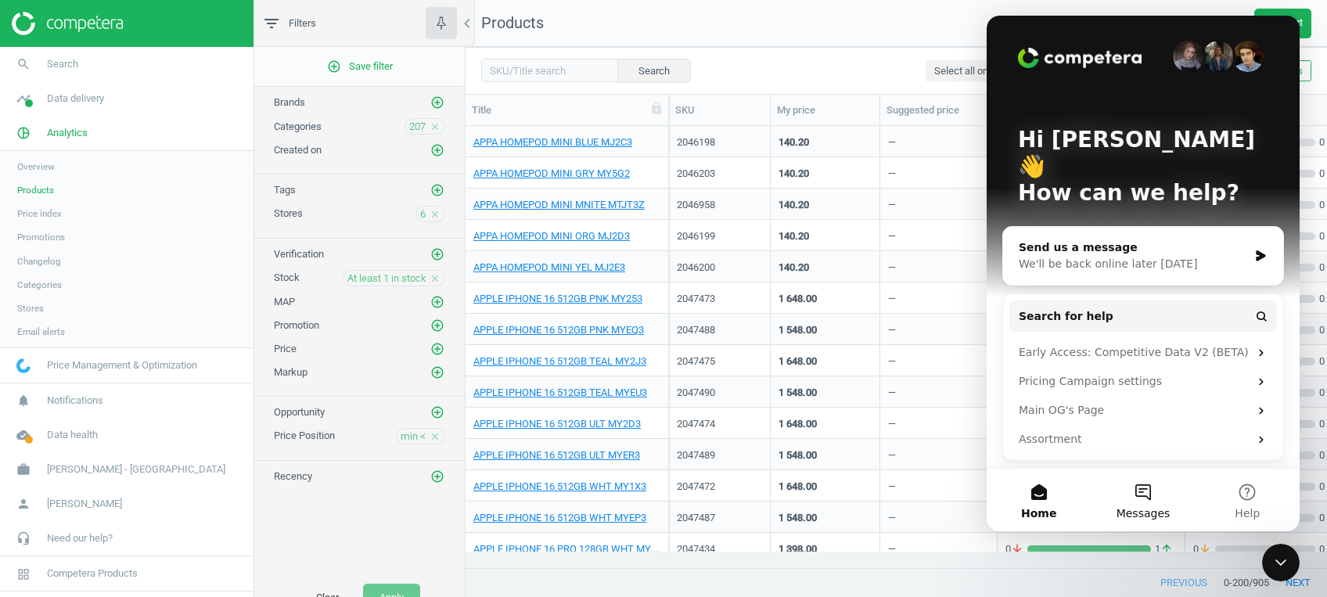
click at [1152, 495] on button "Messages" at bounding box center [1143, 500] width 104 height 63
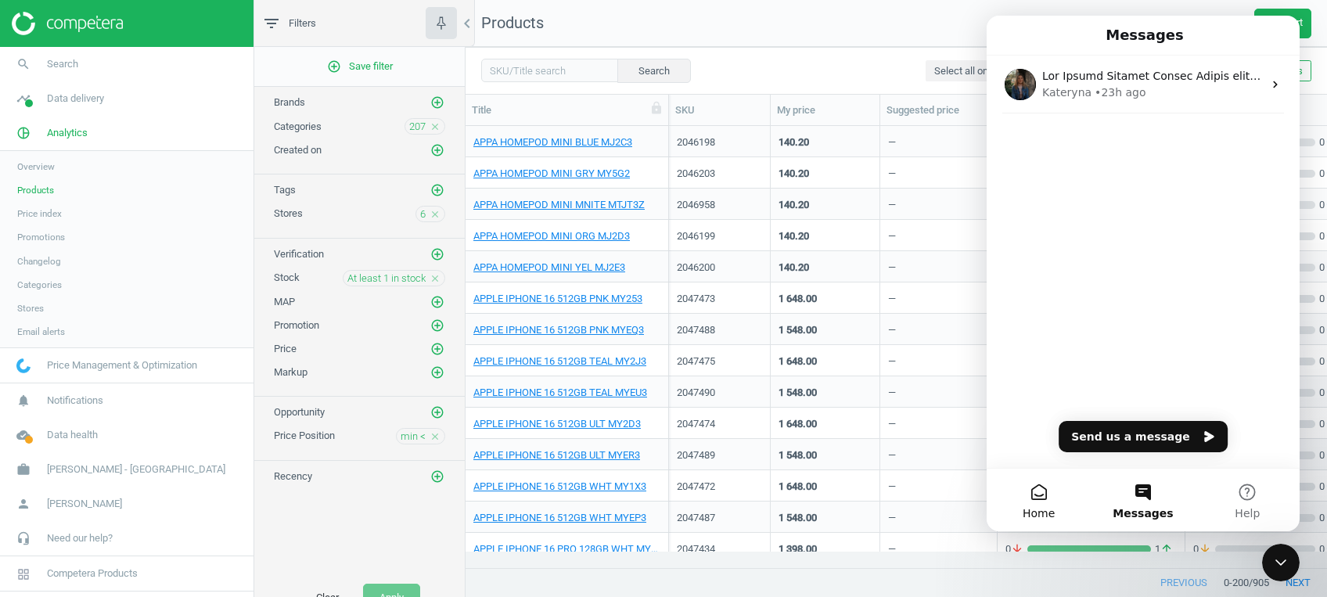
click at [1048, 504] on button "Home" at bounding box center [1039, 500] width 104 height 63
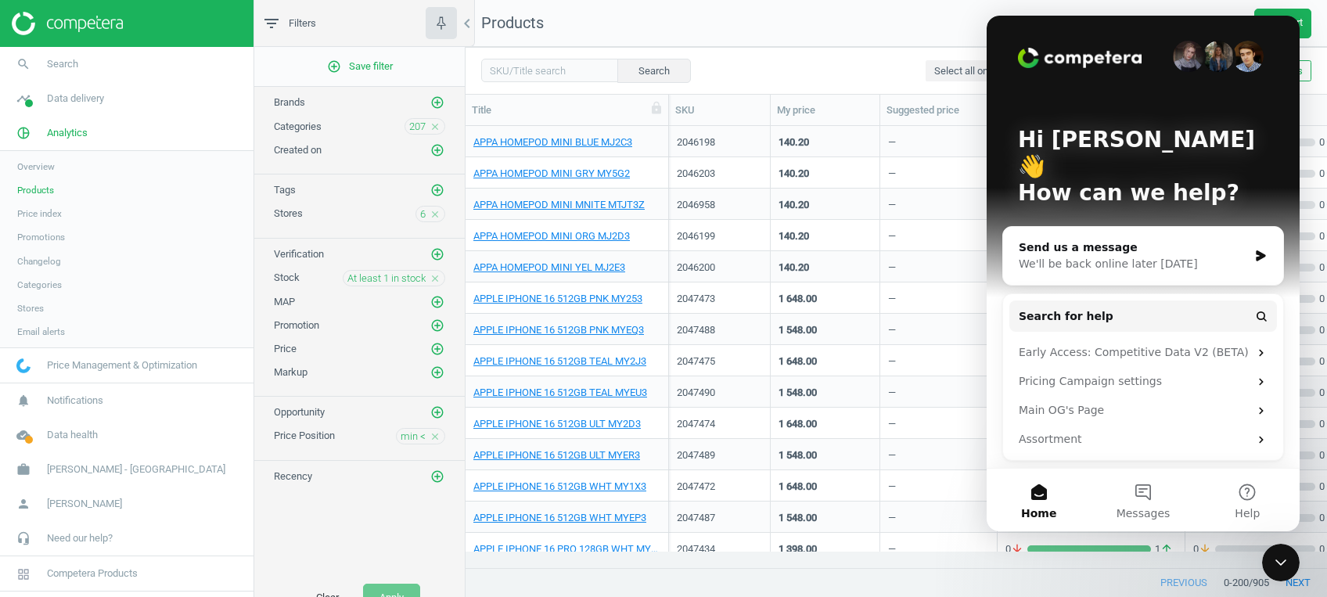
click at [1293, 570] on div "Close Intercom Messenger" at bounding box center [1281, 563] width 38 height 38
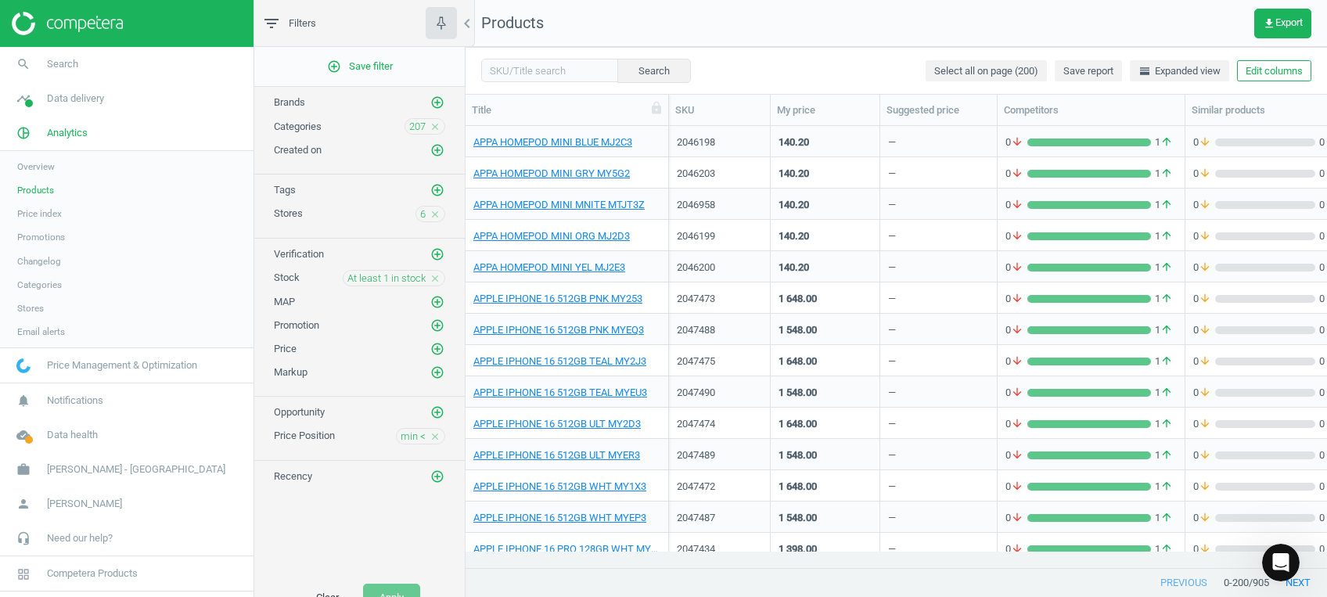
click at [837, 0] on nav "Products get_app Export" at bounding box center [896, 23] width 861 height 47
click at [33, 124] on icon "pie_chart_outlined" at bounding box center [24, 133] width 30 height 30
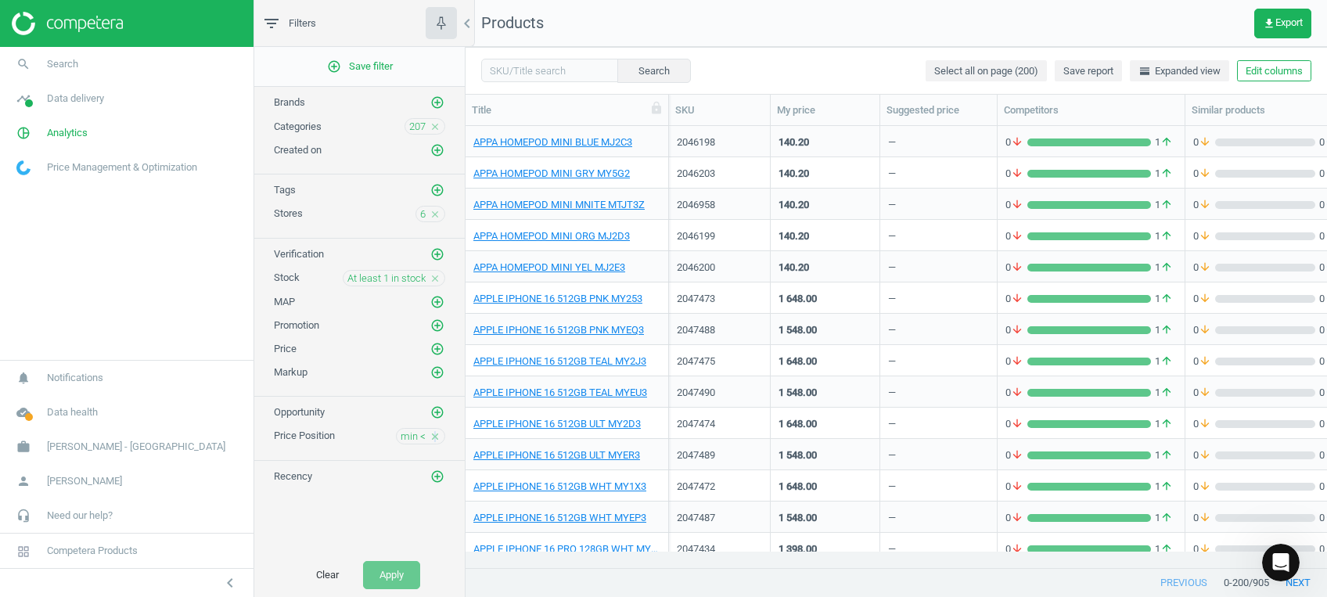
click at [433, 430] on div "min < close" at bounding box center [420, 436] width 49 height 16
click at [433, 431] on icon "close" at bounding box center [435, 436] width 11 height 11
click at [433, 430] on icon "add_circle_outline" at bounding box center [437, 436] width 14 height 14
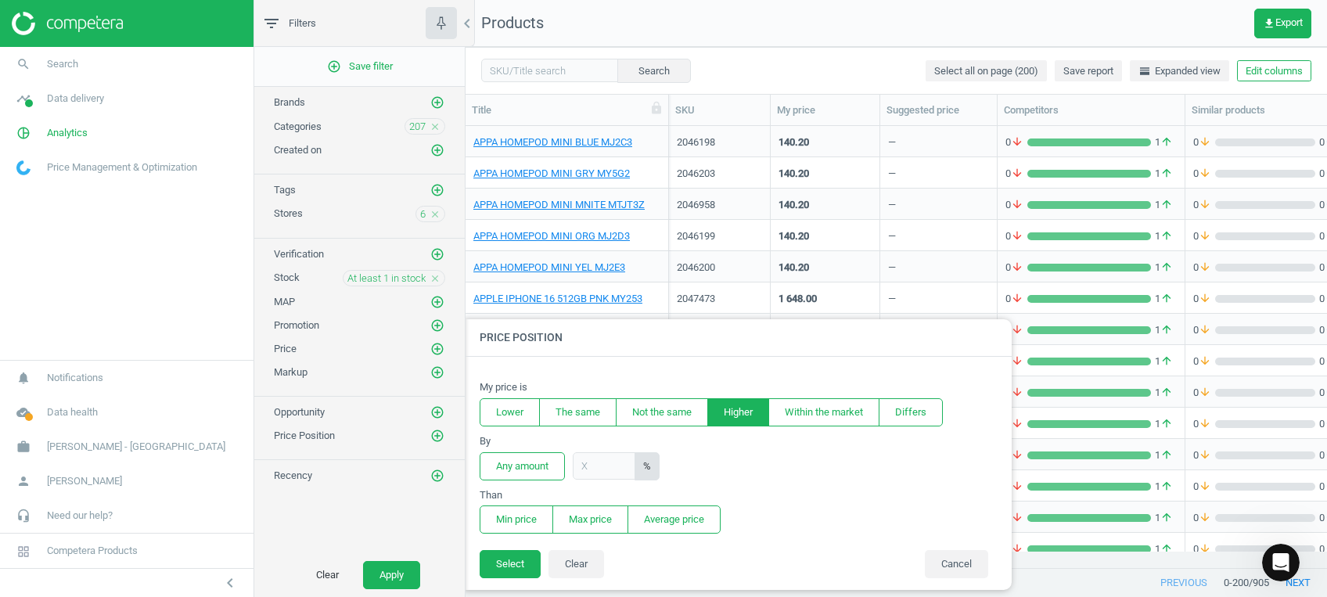
click at [735, 411] on button "Higher" at bounding box center [738, 412] width 62 height 28
click at [534, 469] on button "Any amount" at bounding box center [522, 466] width 85 height 28
click at [527, 518] on button "Min price" at bounding box center [517, 519] width 74 height 28
click at [513, 570] on button "Select" at bounding box center [510, 564] width 61 height 28
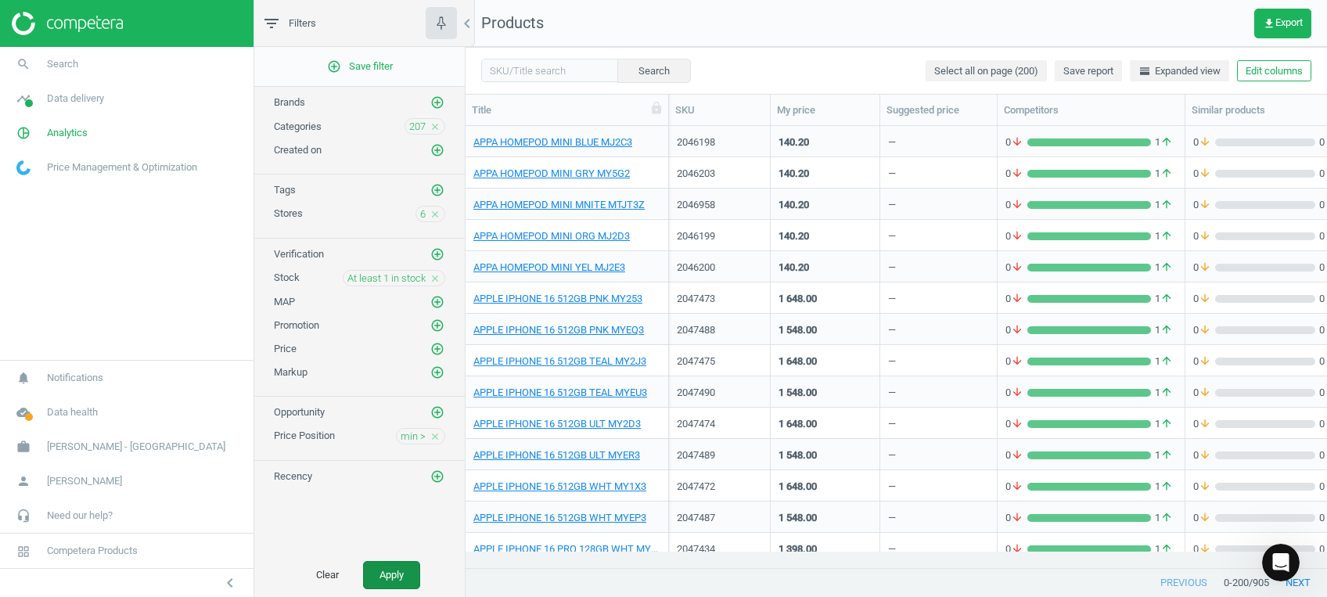
click at [401, 570] on button "Apply" at bounding box center [391, 575] width 57 height 28
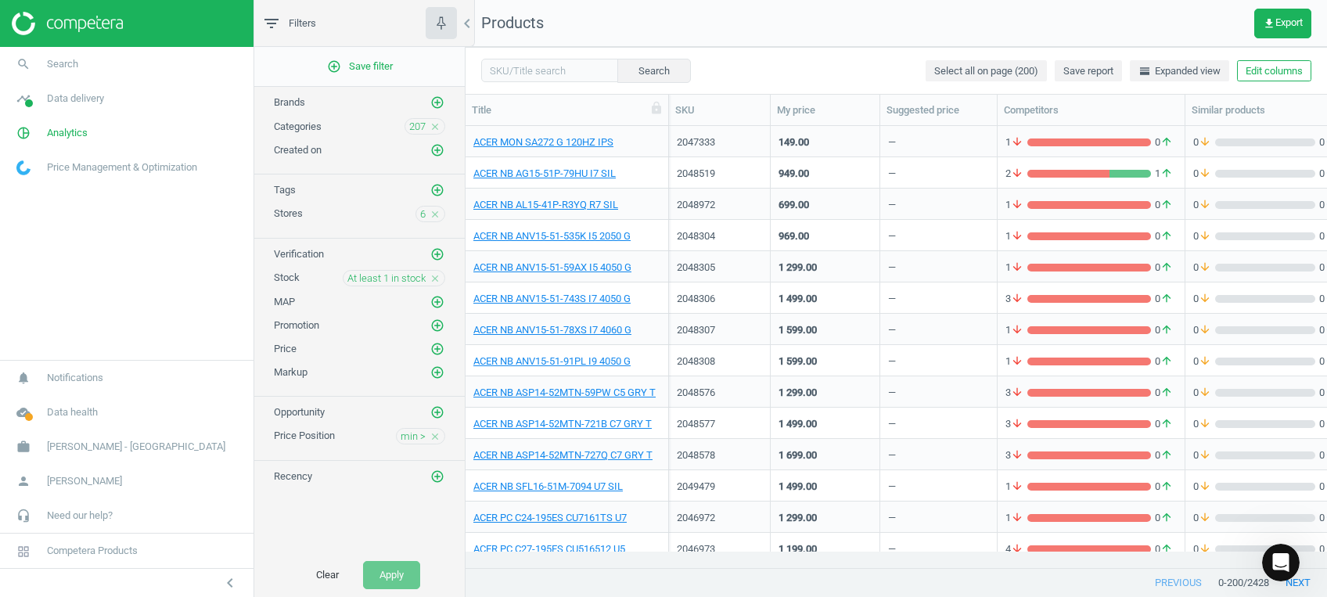
click at [1076, 71] on span "Save report" at bounding box center [1088, 71] width 50 height 14
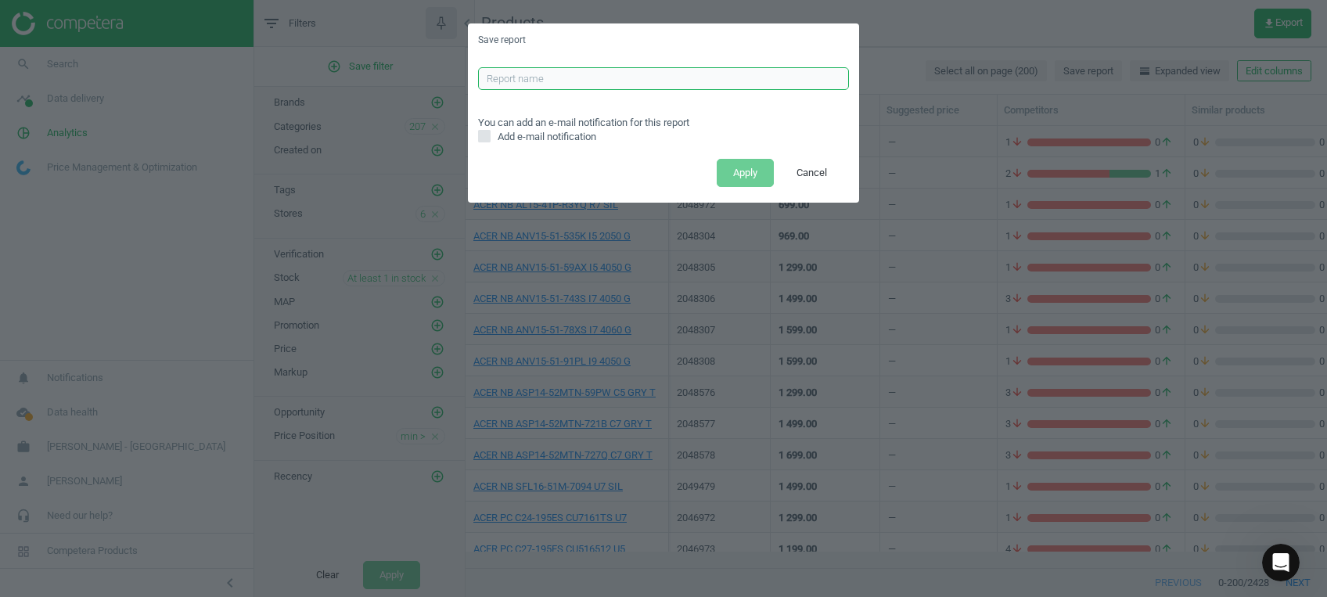
click at [720, 72] on input "text" at bounding box center [663, 78] width 371 height 23
type input "ALL CATS HIGHER REPORT"
click at [753, 176] on button "Apply" at bounding box center [745, 173] width 57 height 28
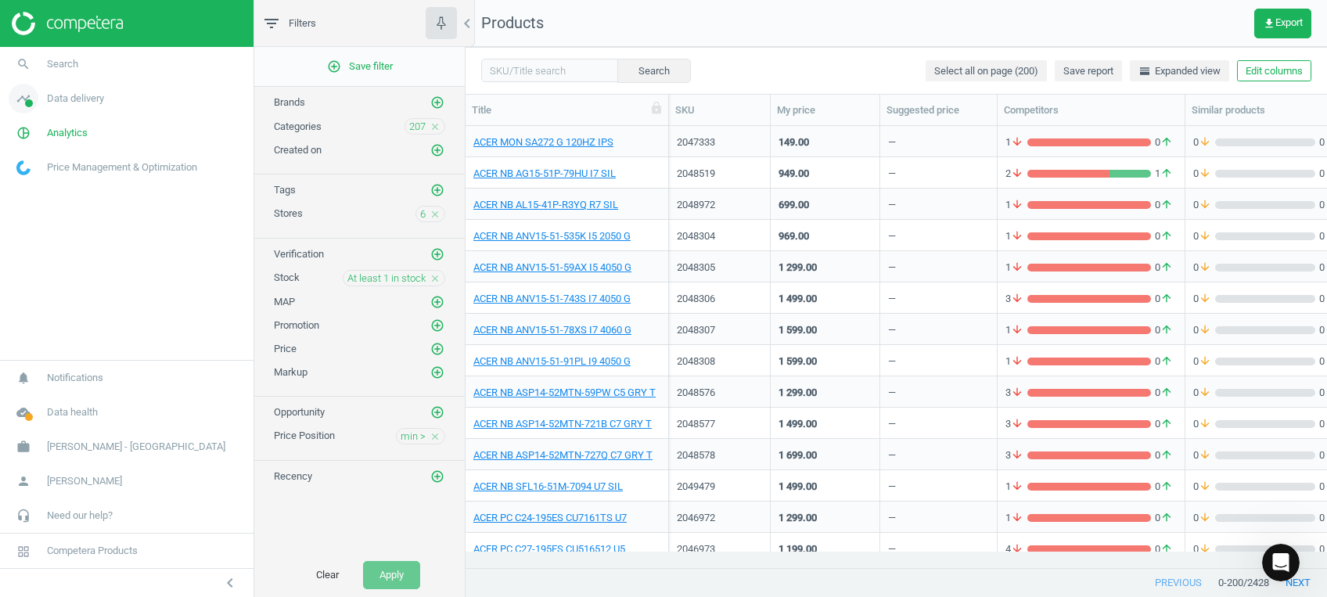
click at [31, 94] on icon "timeline" at bounding box center [24, 99] width 30 height 30
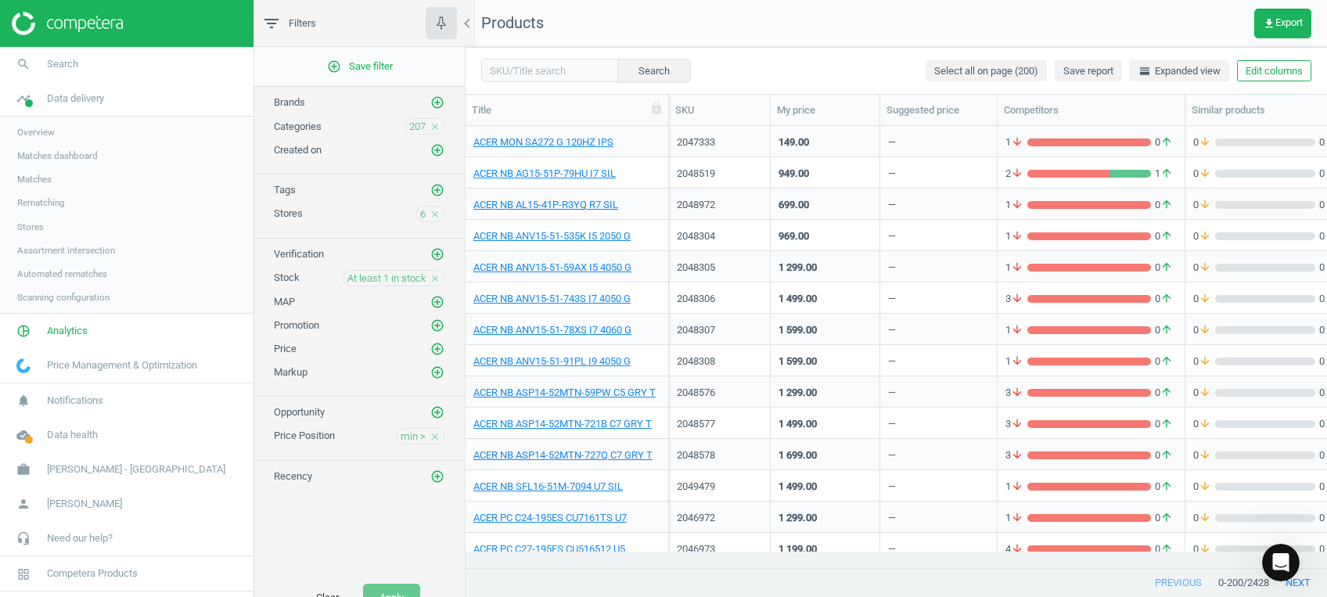
click at [34, 221] on span "Stores" at bounding box center [30, 227] width 27 height 13
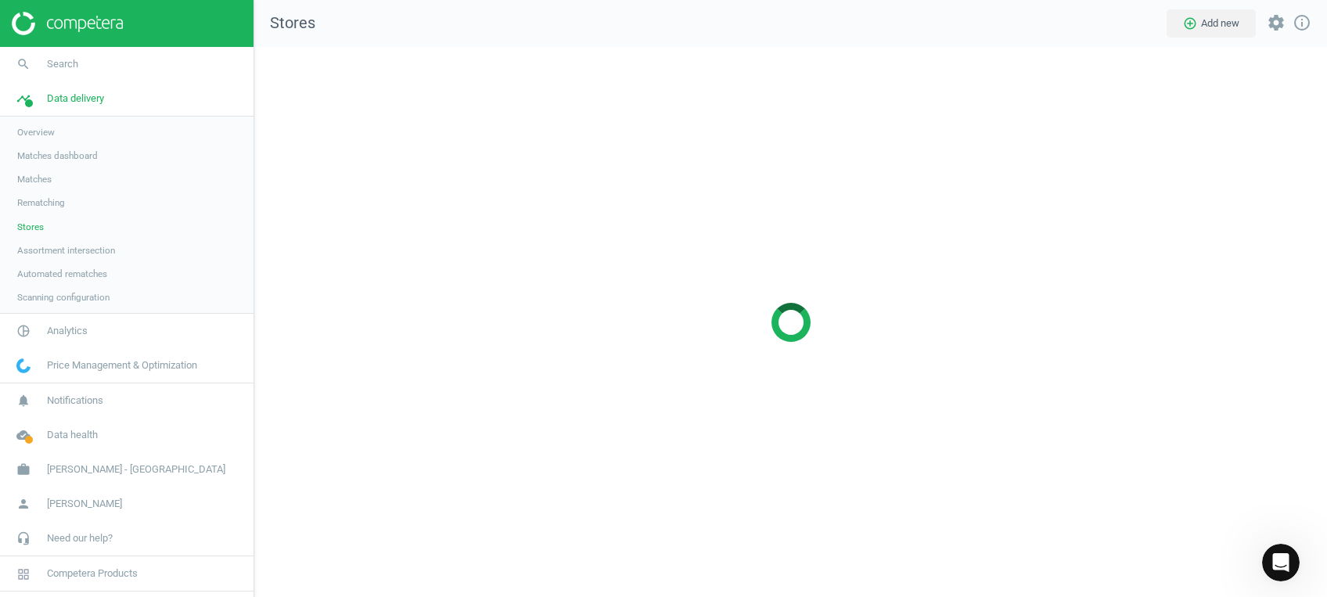
scroll to position [581, 1104]
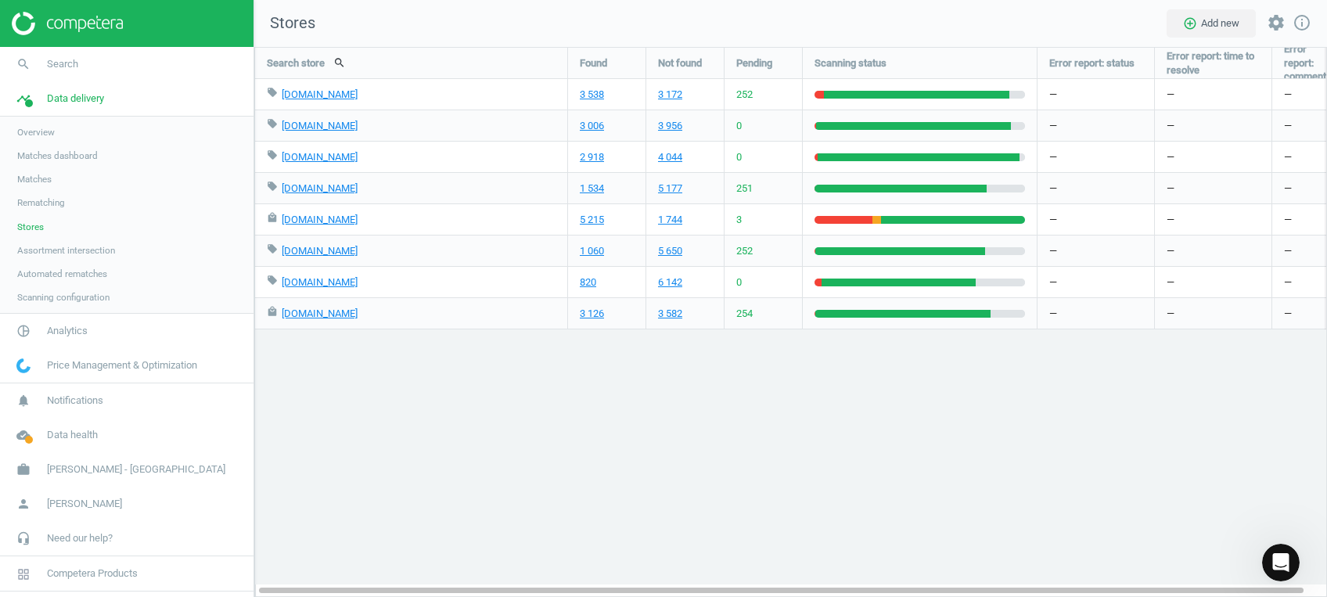
click at [342, 453] on div "Search store search Found Not found Pending Scanning status Error report: statu…" at bounding box center [790, 322] width 1073 height 550
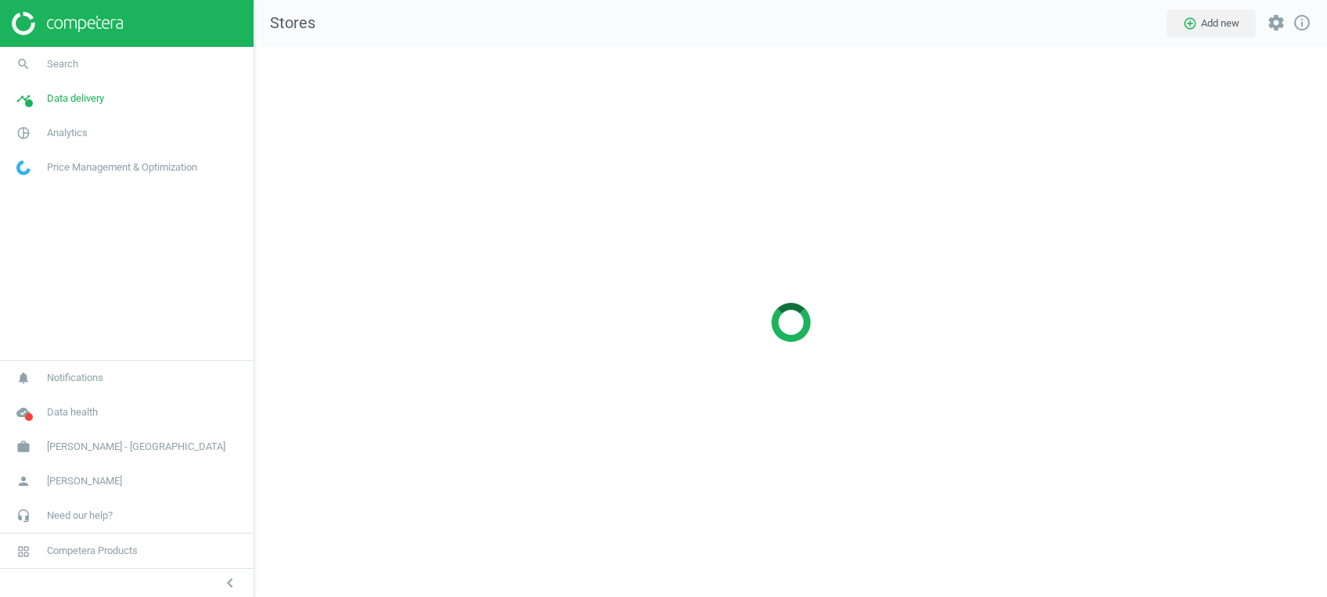
scroll to position [581, 1104]
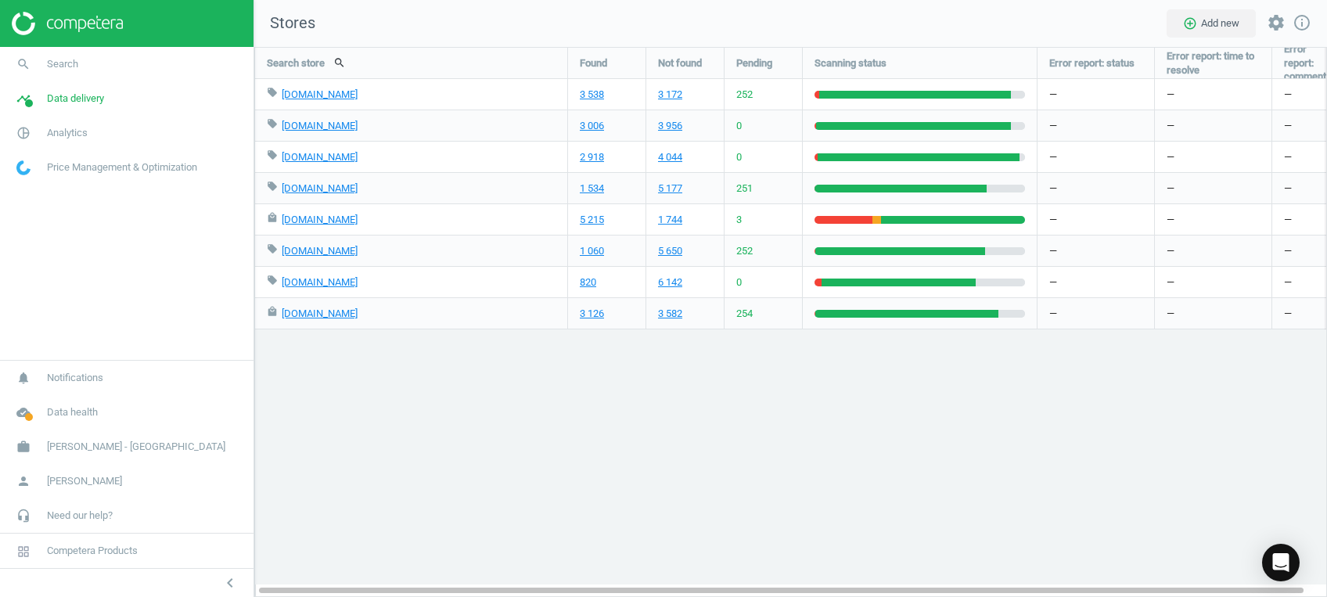
click at [551, 448] on div "Search store search Found Not found Pending Scanning status Error report: statu…" at bounding box center [790, 322] width 1073 height 550
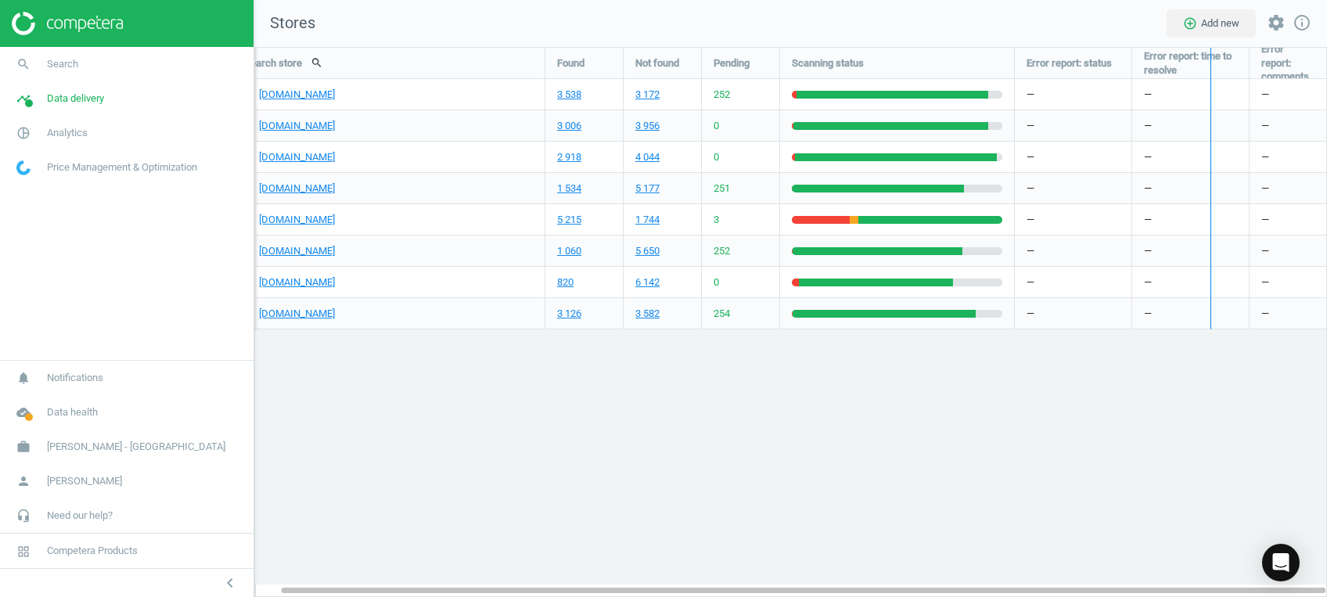
drag, startPoint x: 1248, startPoint y: 66, endPoint x: 1196, endPoint y: 67, distance: 52.4
click at [1196, 67] on div "Search store search Found Not found Pending Scanning status Error report: statu…" at bounding box center [790, 189] width 1071 height 282
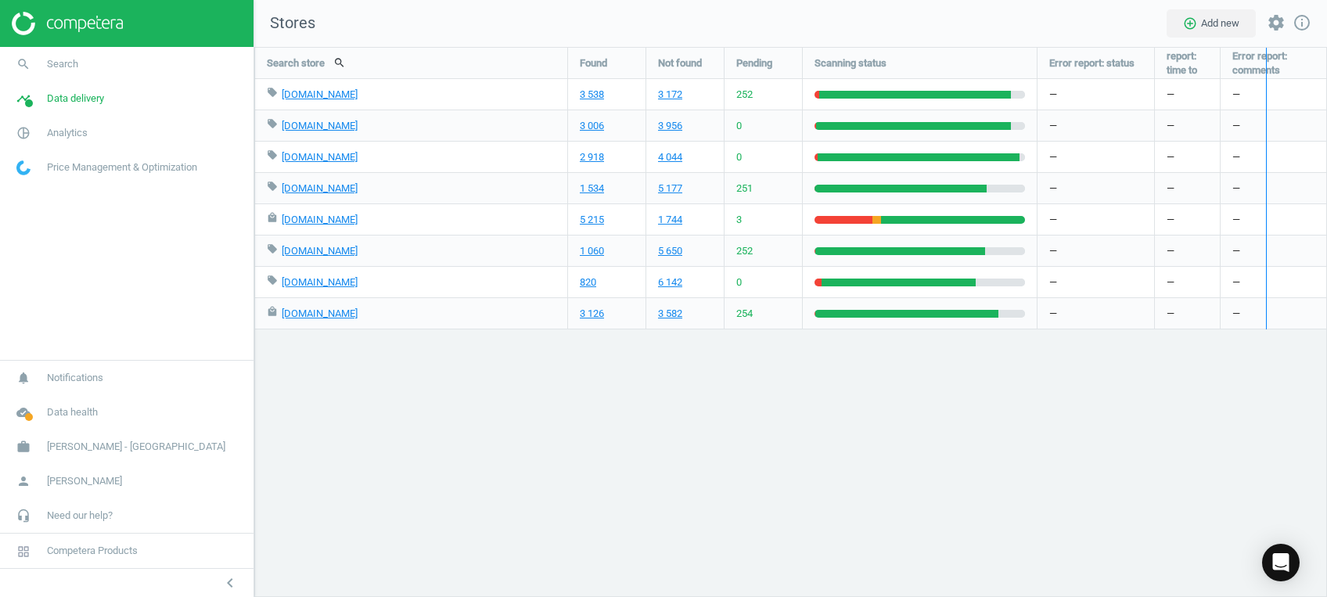
drag, startPoint x: 1217, startPoint y: 62, endPoint x: 1264, endPoint y: 54, distance: 46.8
click at [1264, 54] on div "Search store search Found Not found Pending Scanning status Error report: statu…" at bounding box center [790, 189] width 1071 height 282
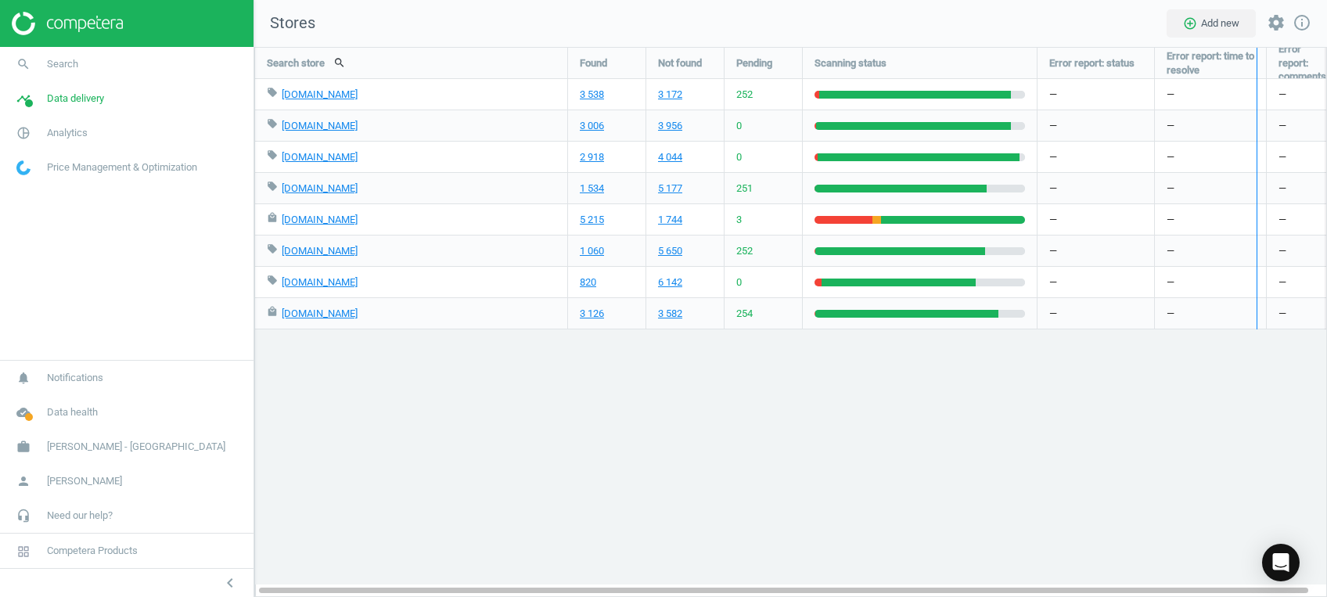
drag, startPoint x: 1264, startPoint y: 65, endPoint x: 1246, endPoint y: 67, distance: 17.3
click at [1246, 67] on div "Search store search Found Not found Pending Scanning status Error report: statu…" at bounding box center [790, 189] width 1071 height 282
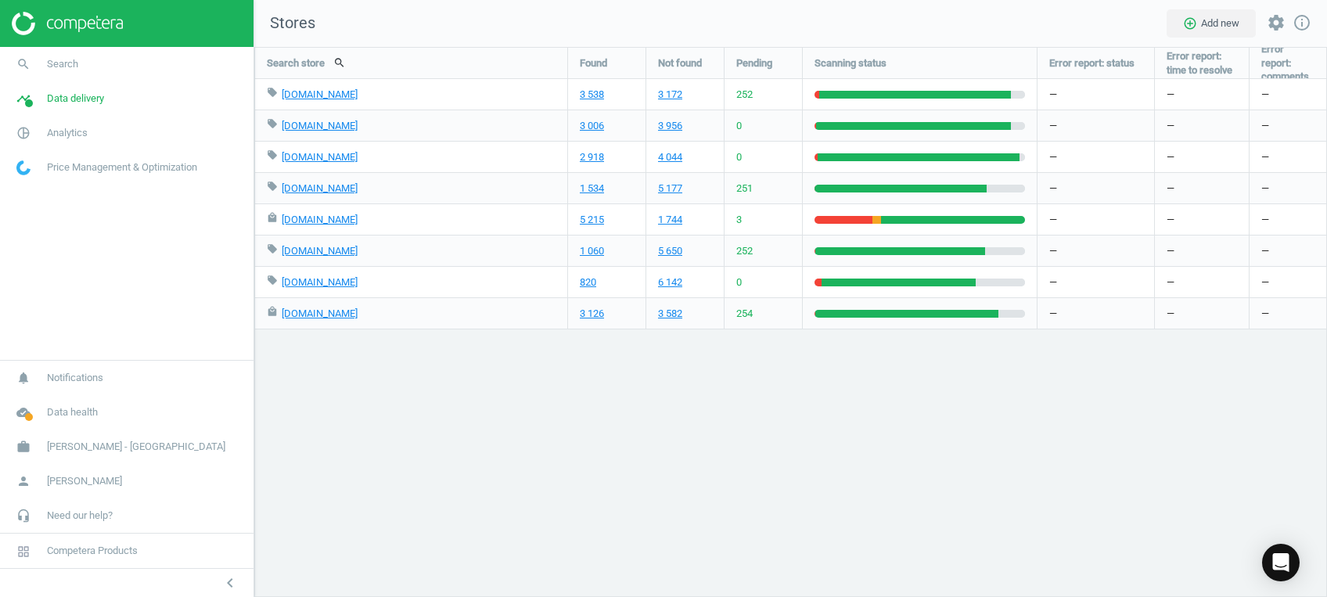
click at [1125, 444] on div "Search store search Found Not found Pending Scanning status Error report: statu…" at bounding box center [790, 322] width 1073 height 550
drag, startPoint x: 1246, startPoint y: 63, endPoint x: 1257, endPoint y: 63, distance: 11.0
click at [1257, 63] on div "Search store search Found Not found Pending Scanning status Error report: statu…" at bounding box center [790, 189] width 1071 height 282
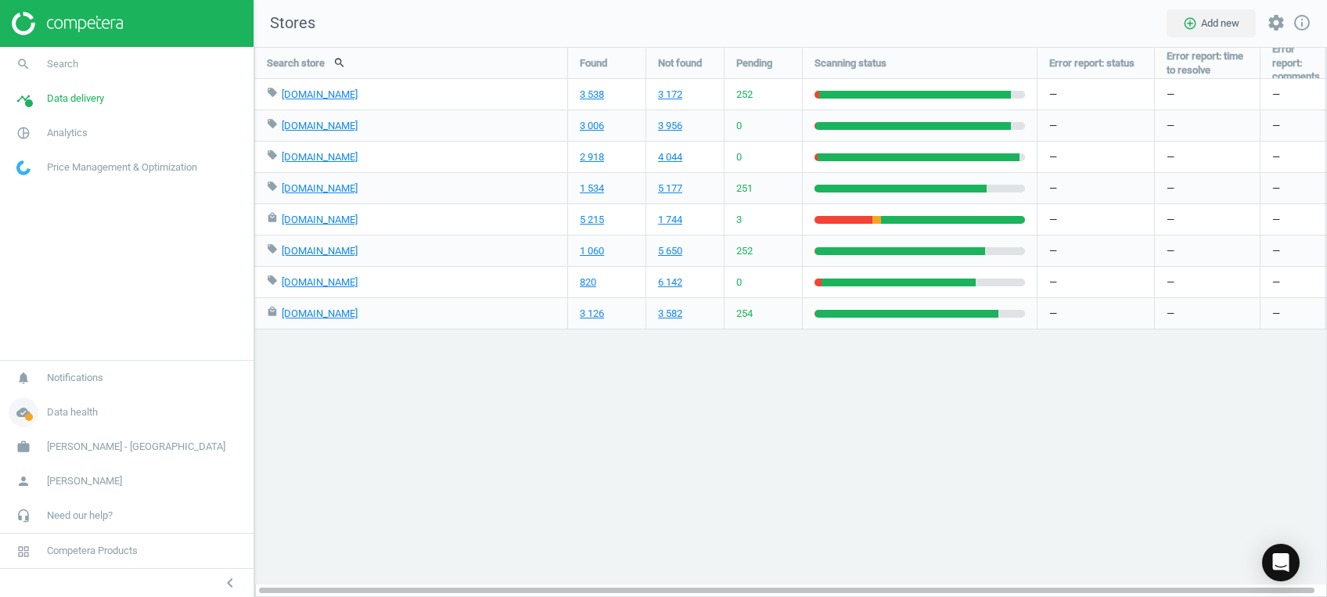
click at [25, 419] on span at bounding box center [29, 417] width 8 height 8
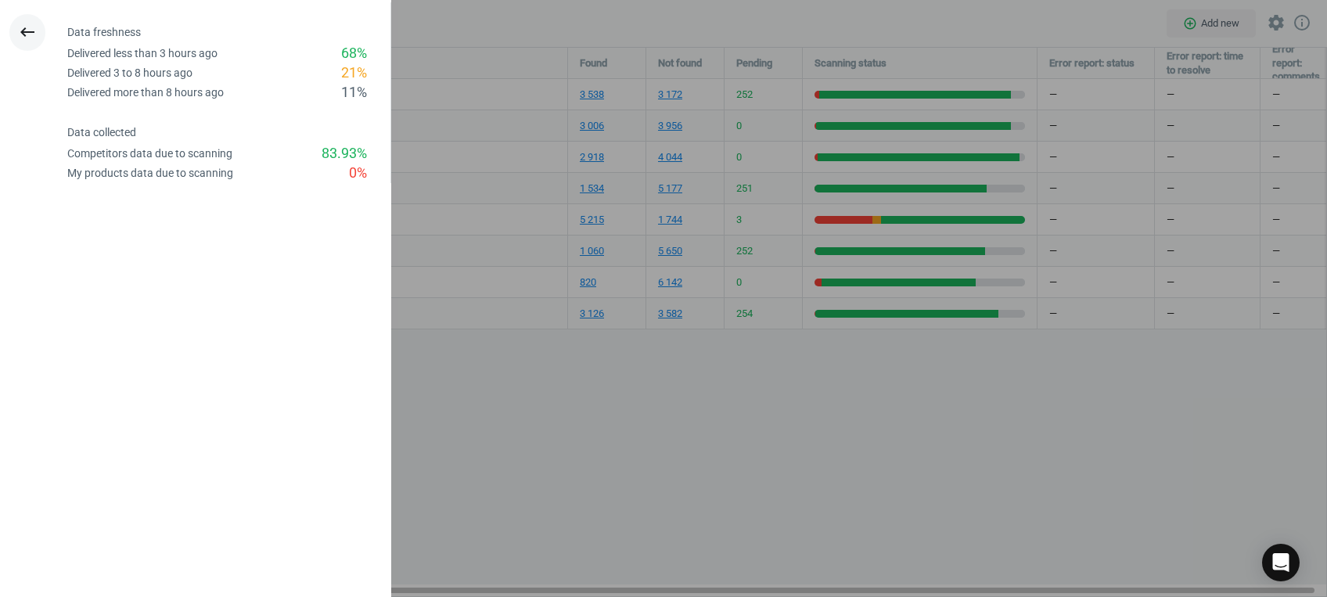
click at [15, 27] on button "keyboard_backspace" at bounding box center [27, 32] width 36 height 37
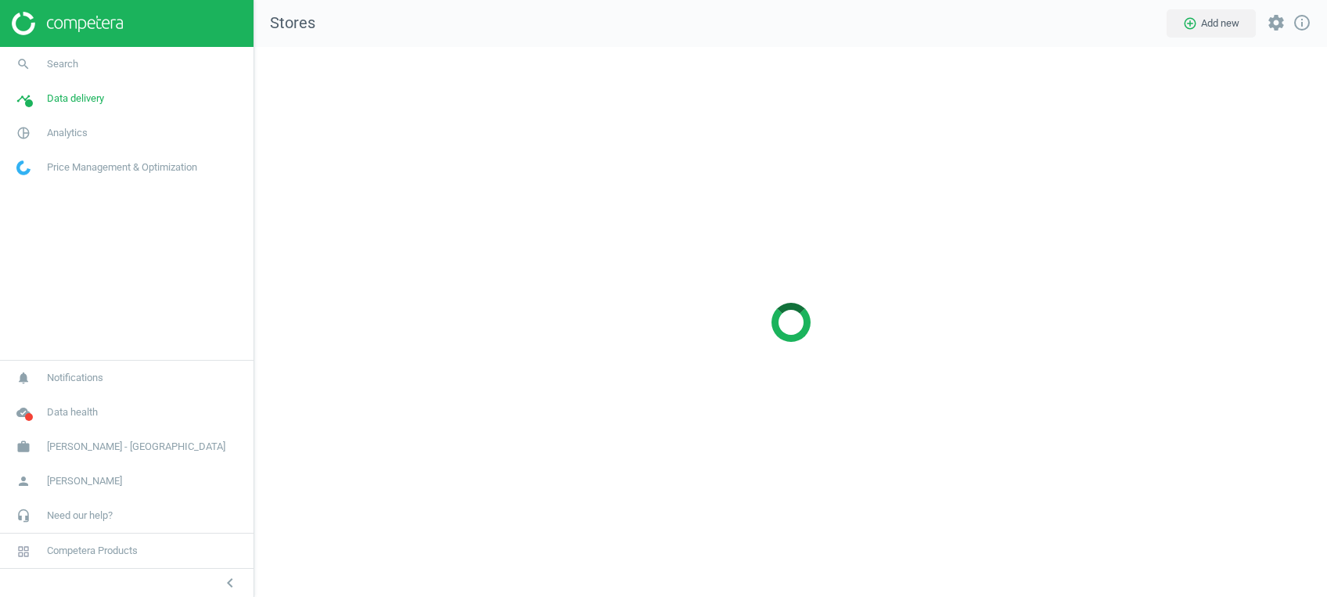
scroll to position [581, 1104]
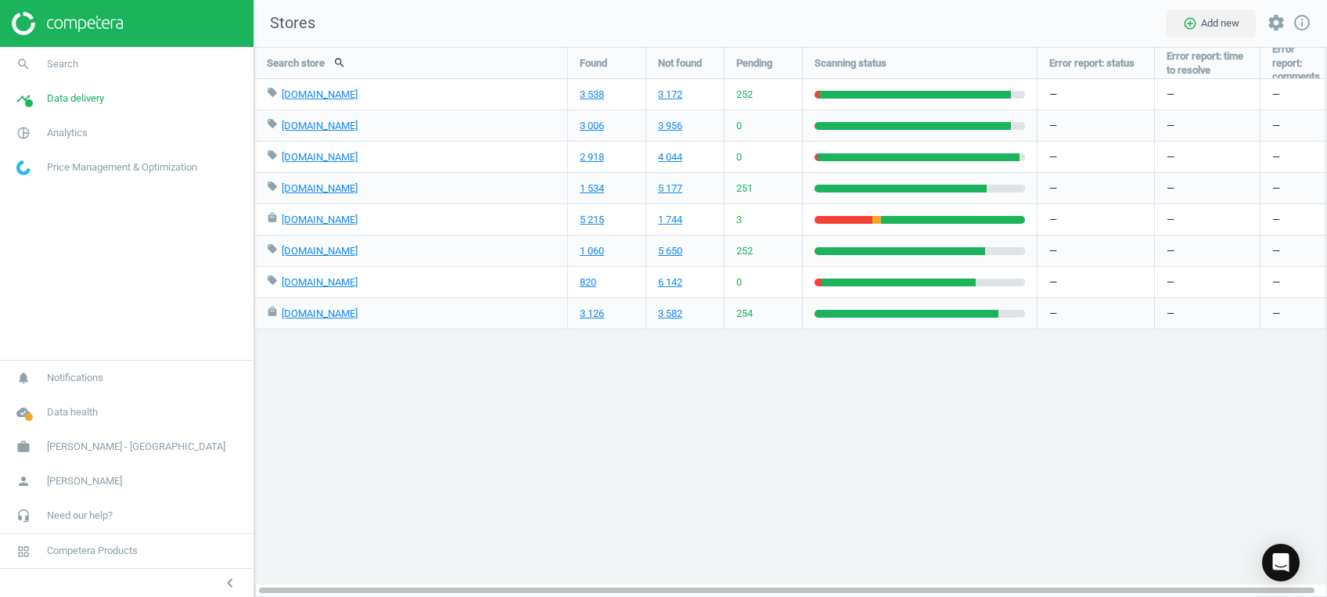
click at [72, 19] on img at bounding box center [67, 23] width 111 height 23
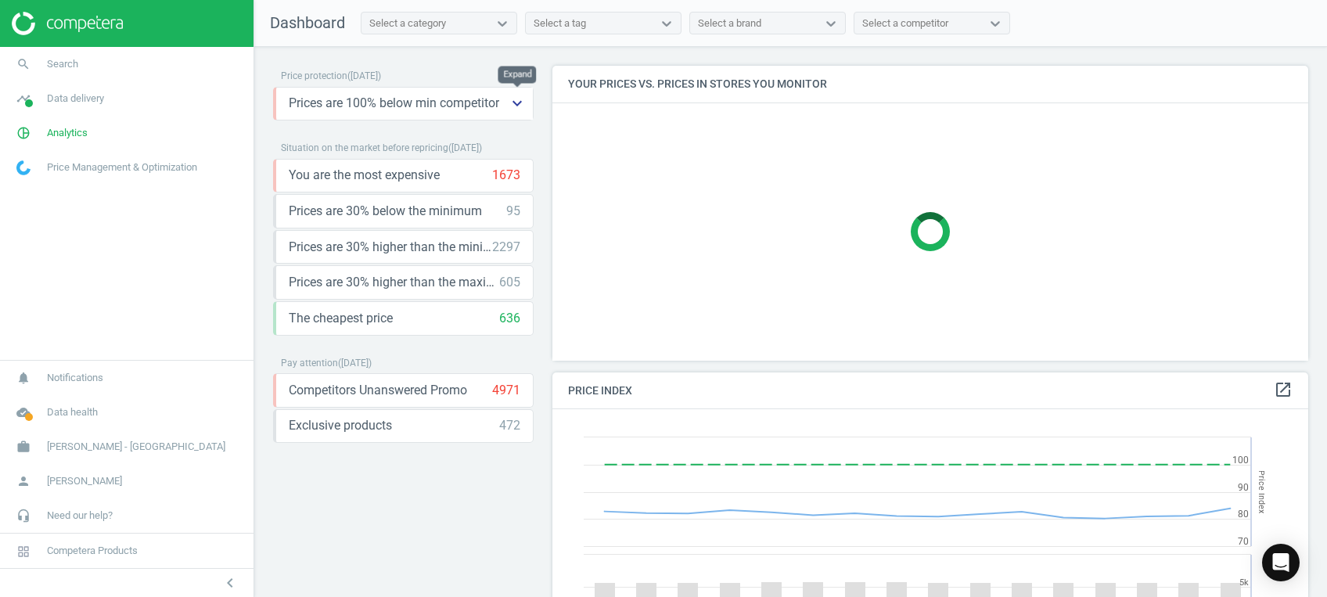
scroll to position [391, 771]
click at [522, 109] on icon "keyboard_arrow_down" at bounding box center [517, 103] width 19 height 19
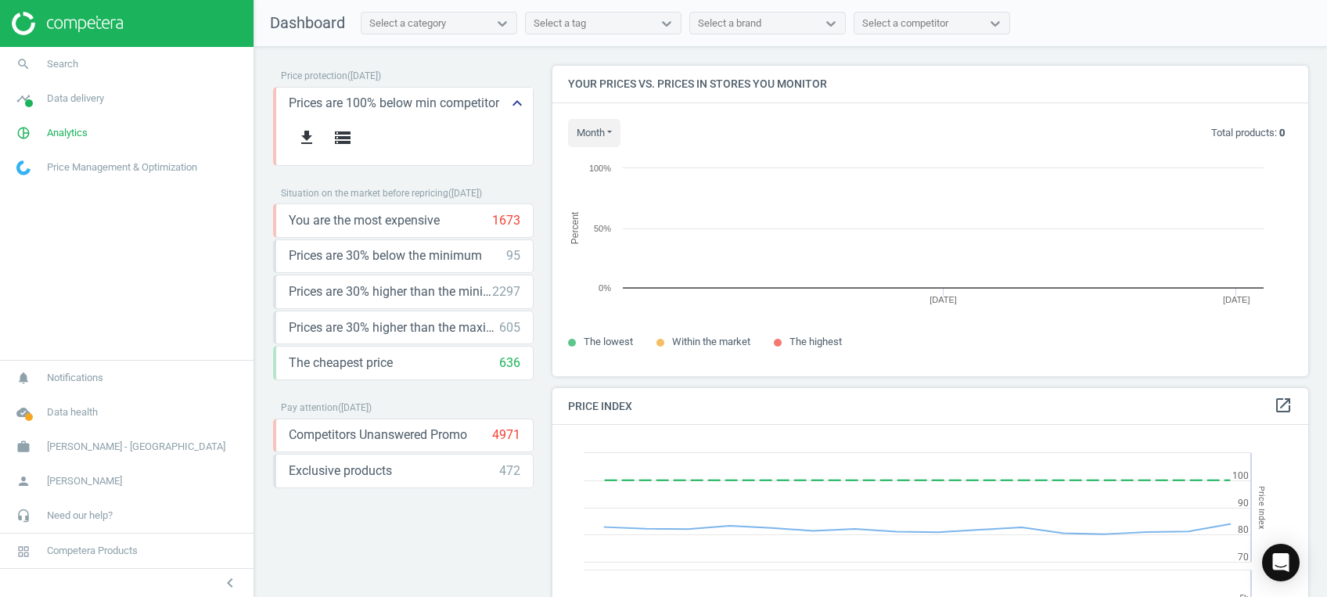
scroll to position [7, 8]
click at [520, 107] on icon "keyboard_arrow_up" at bounding box center [517, 103] width 19 height 19
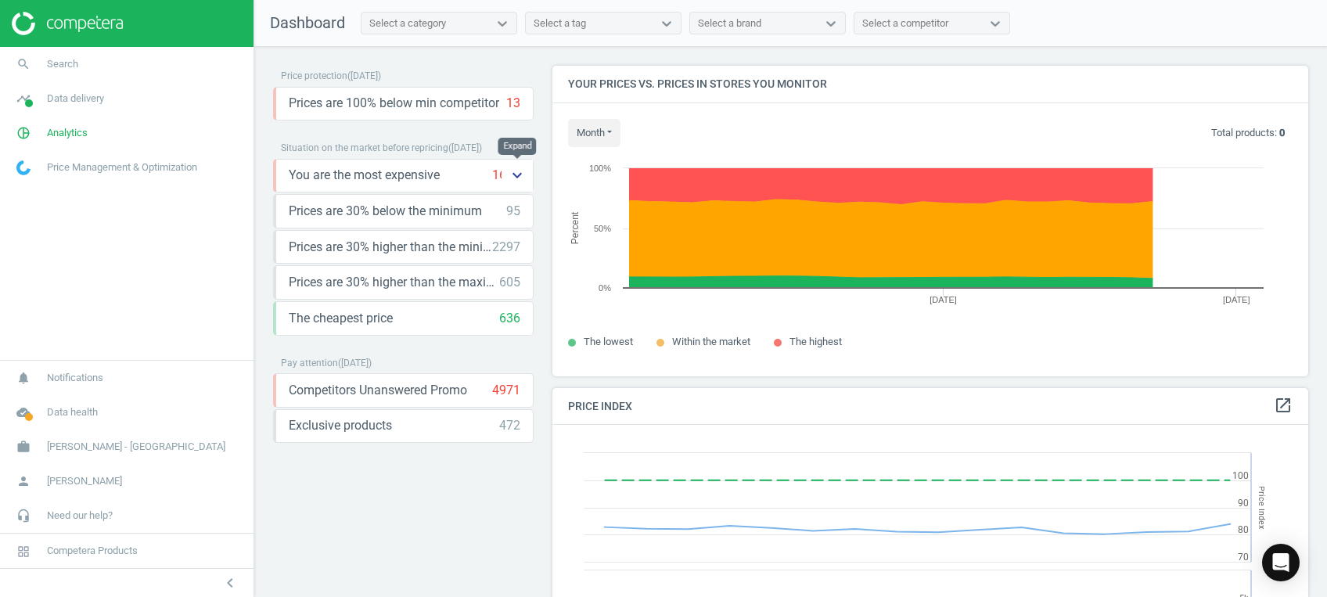
click at [511, 164] on button "keyboard_arrow_down" at bounding box center [517, 176] width 31 height 32
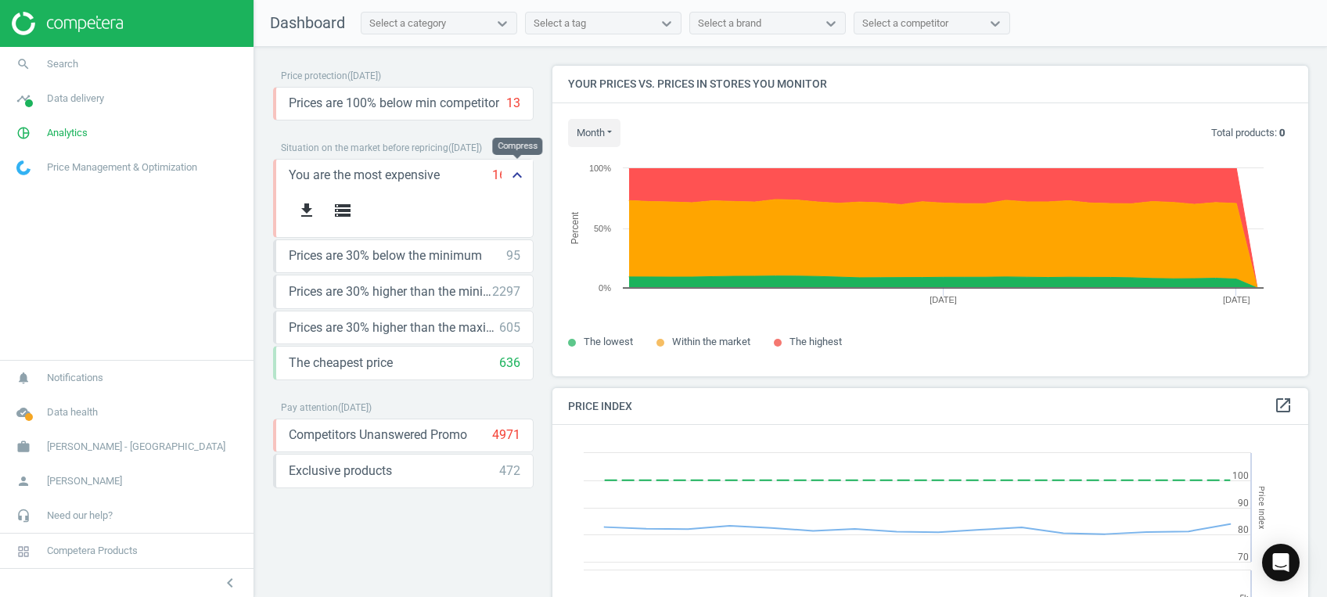
click at [512, 171] on icon "keyboard_arrow_up" at bounding box center [517, 175] width 19 height 19
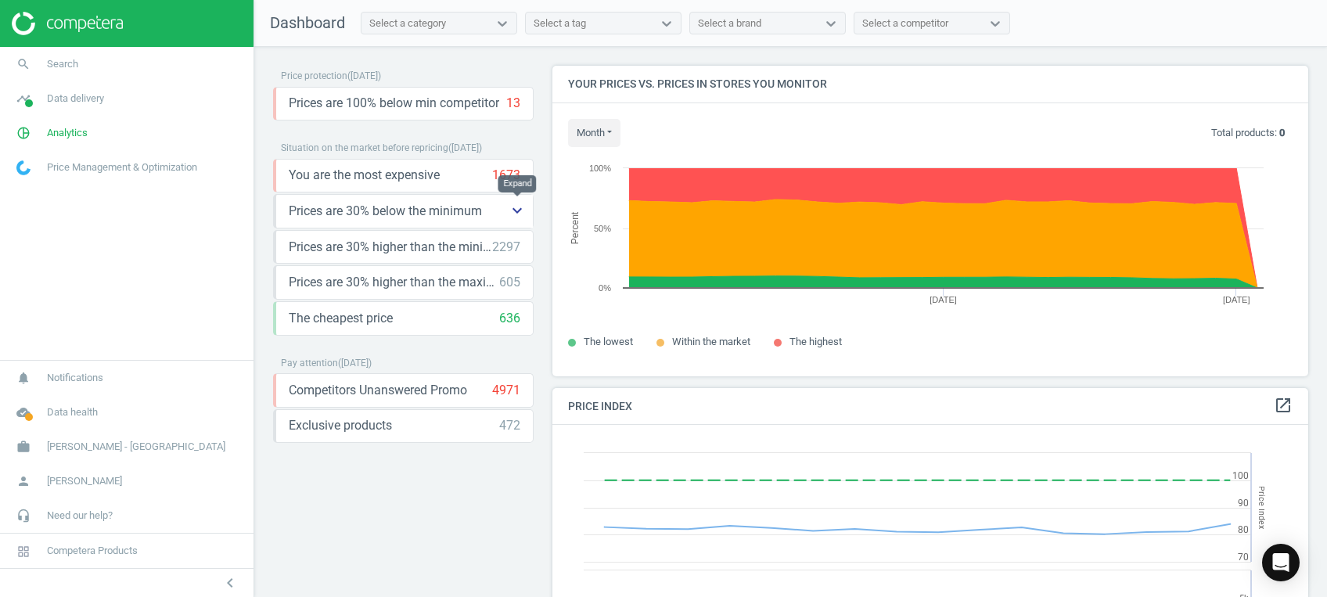
click at [513, 216] on icon "keyboard_arrow_down" at bounding box center [517, 210] width 19 height 19
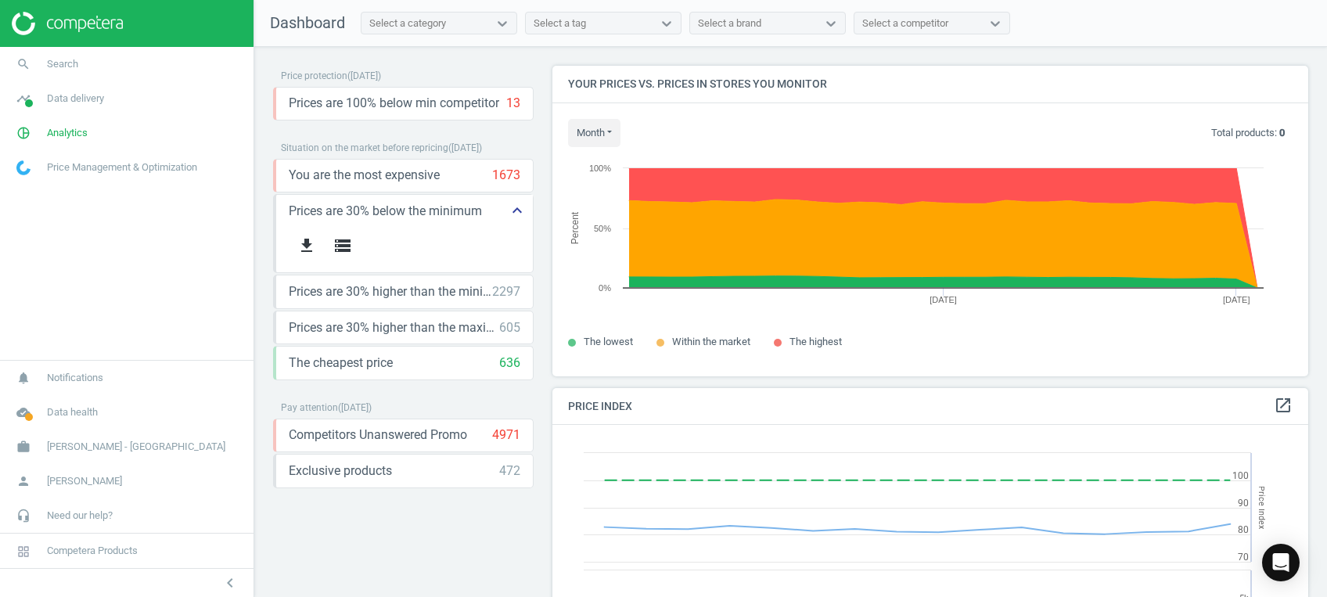
click at [516, 216] on icon "keyboard_arrow_up" at bounding box center [517, 210] width 19 height 19
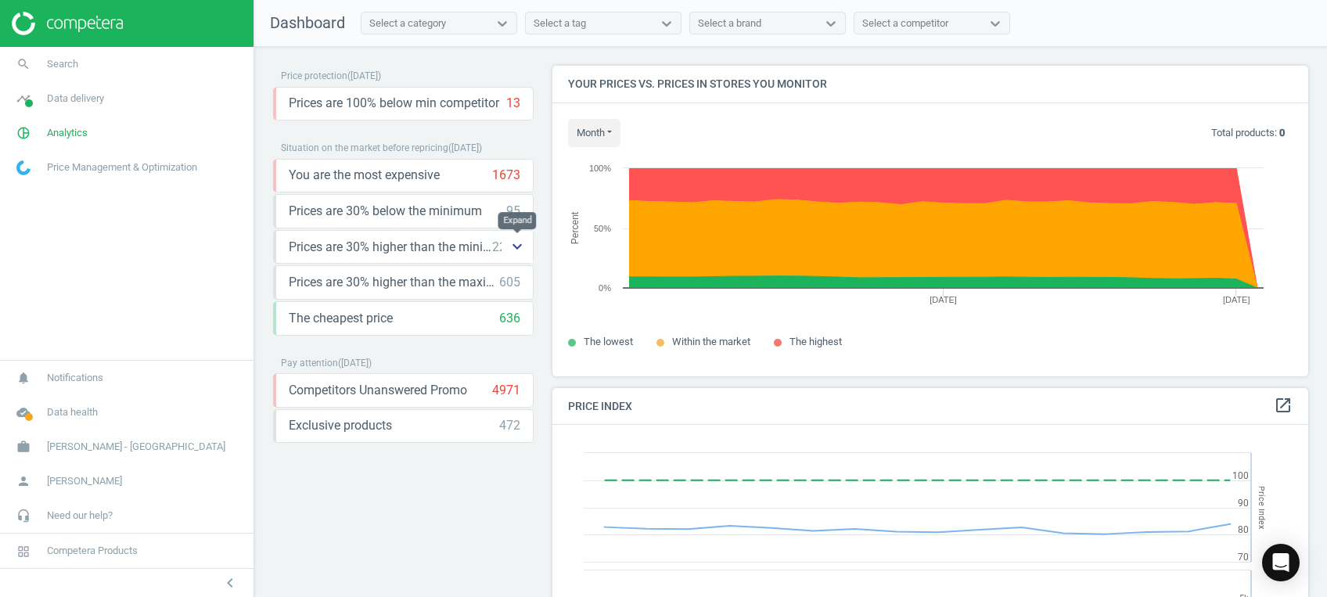
click at [520, 249] on icon "keyboard_arrow_down" at bounding box center [517, 246] width 19 height 19
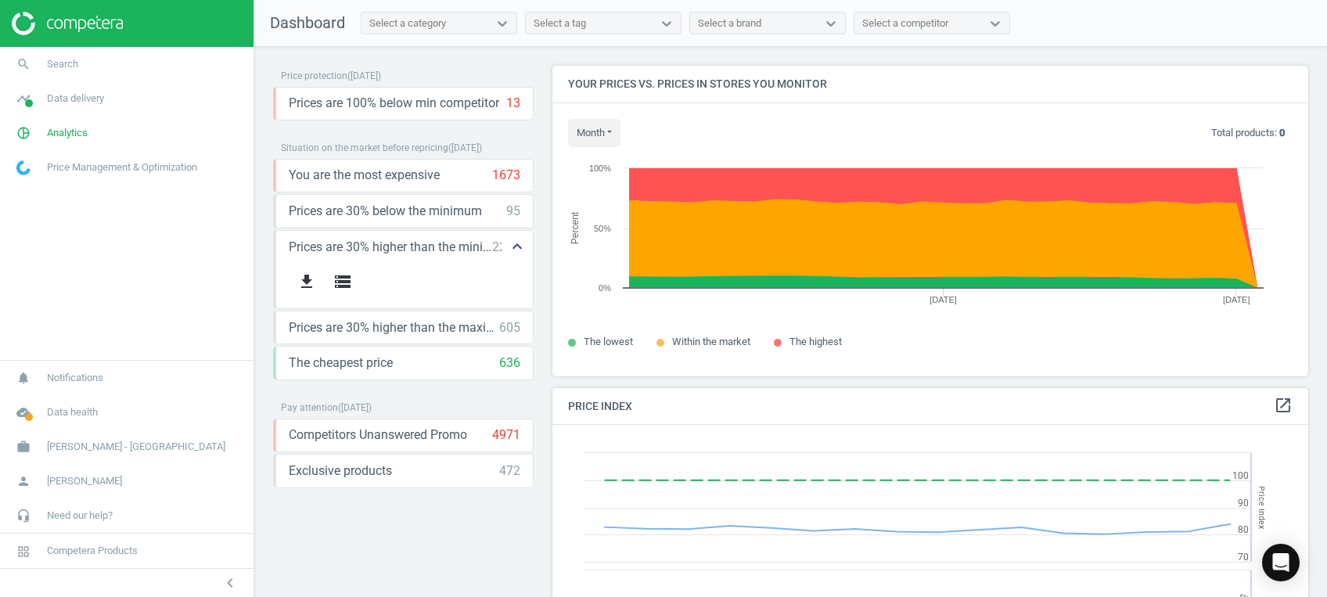
click at [520, 249] on icon "keyboard_arrow_up" at bounding box center [517, 246] width 19 height 19
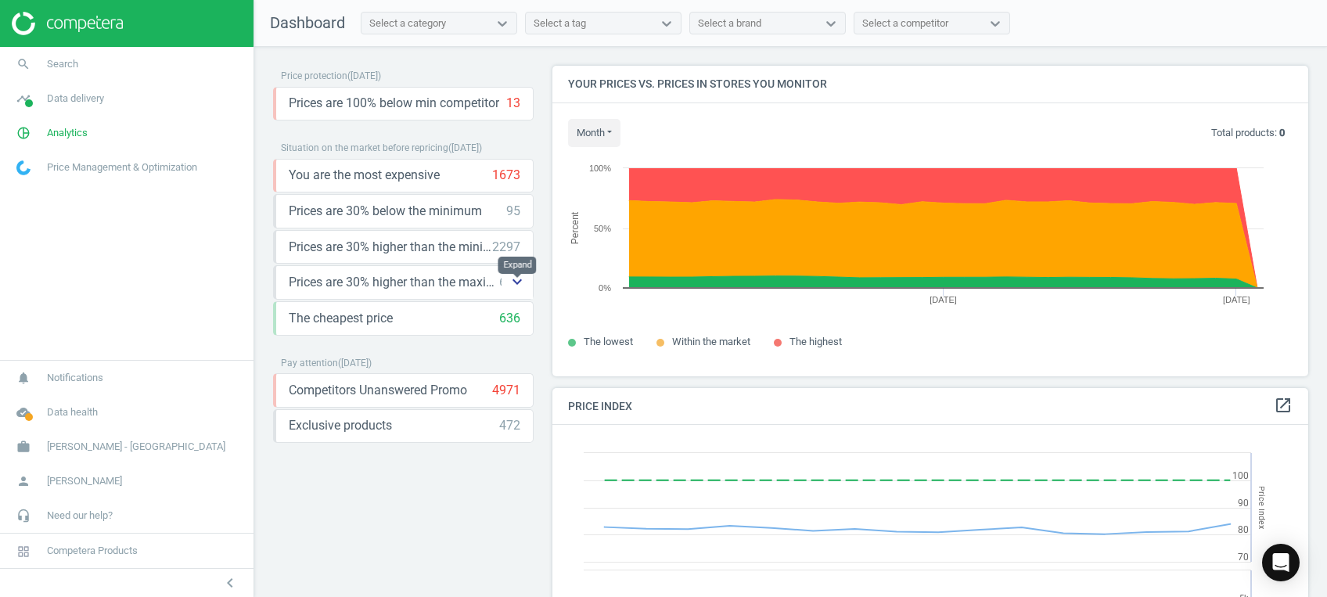
click at [516, 286] on icon "keyboard_arrow_down" at bounding box center [517, 281] width 19 height 19
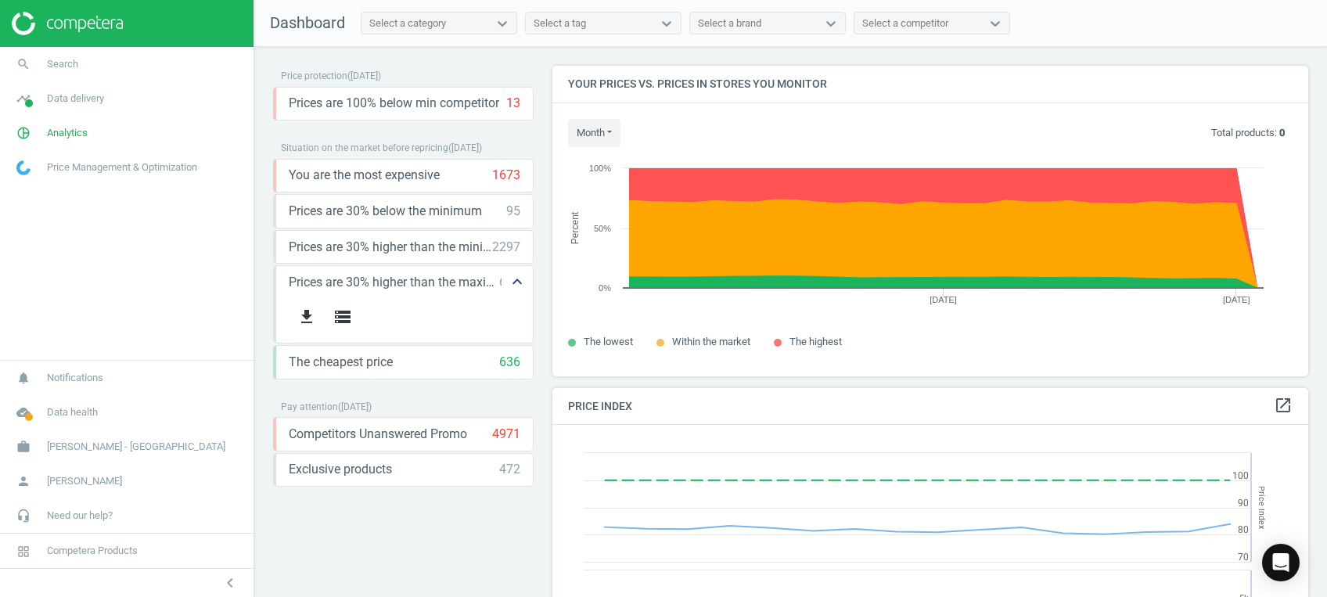
click at [516, 286] on icon "keyboard_arrow_up" at bounding box center [517, 281] width 19 height 19
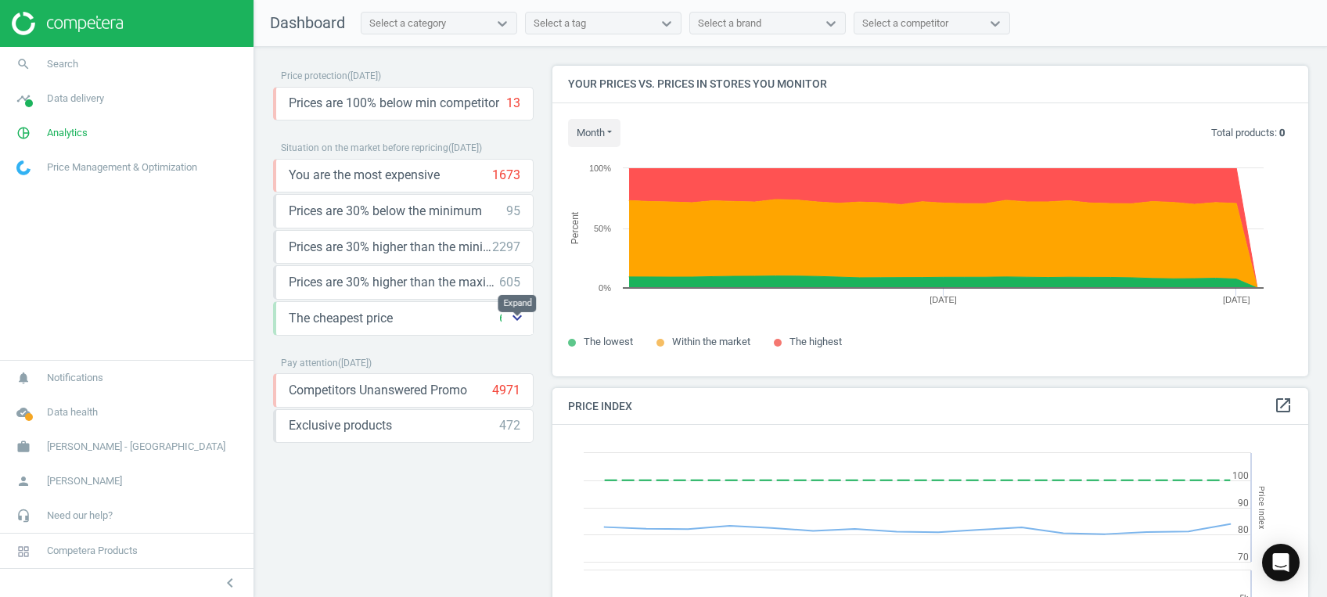
click at [512, 325] on button "keyboard_arrow_down" at bounding box center [517, 318] width 31 height 32
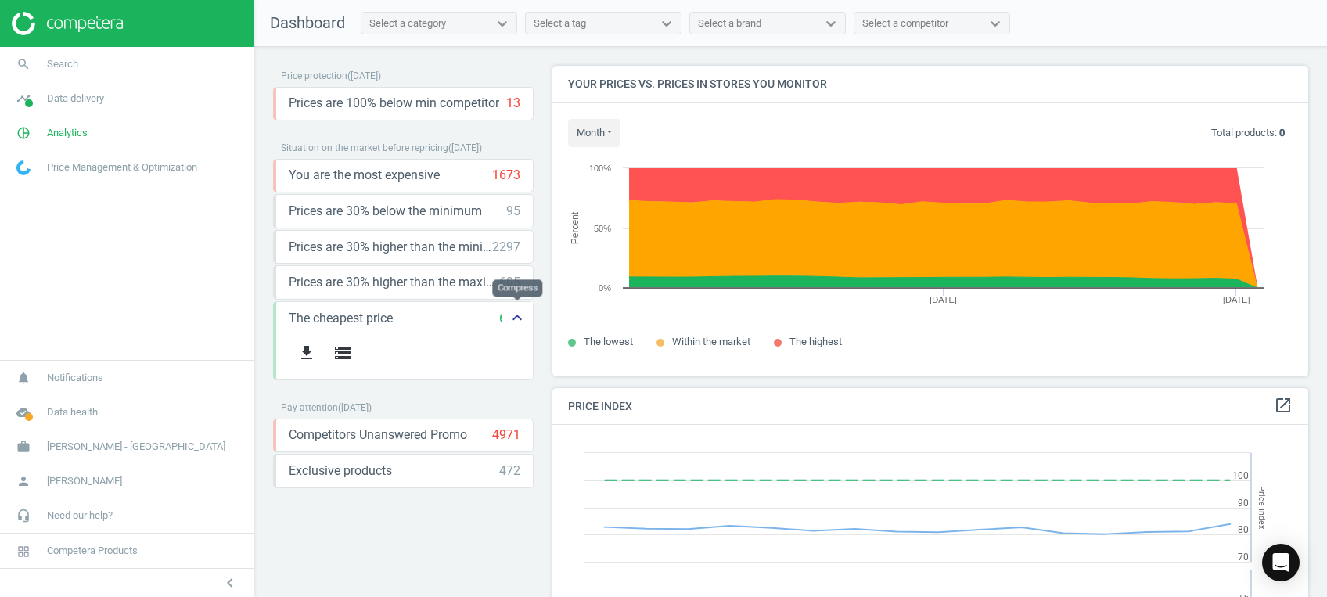
click at [512, 325] on button "keyboard_arrow_up" at bounding box center [517, 318] width 31 height 32
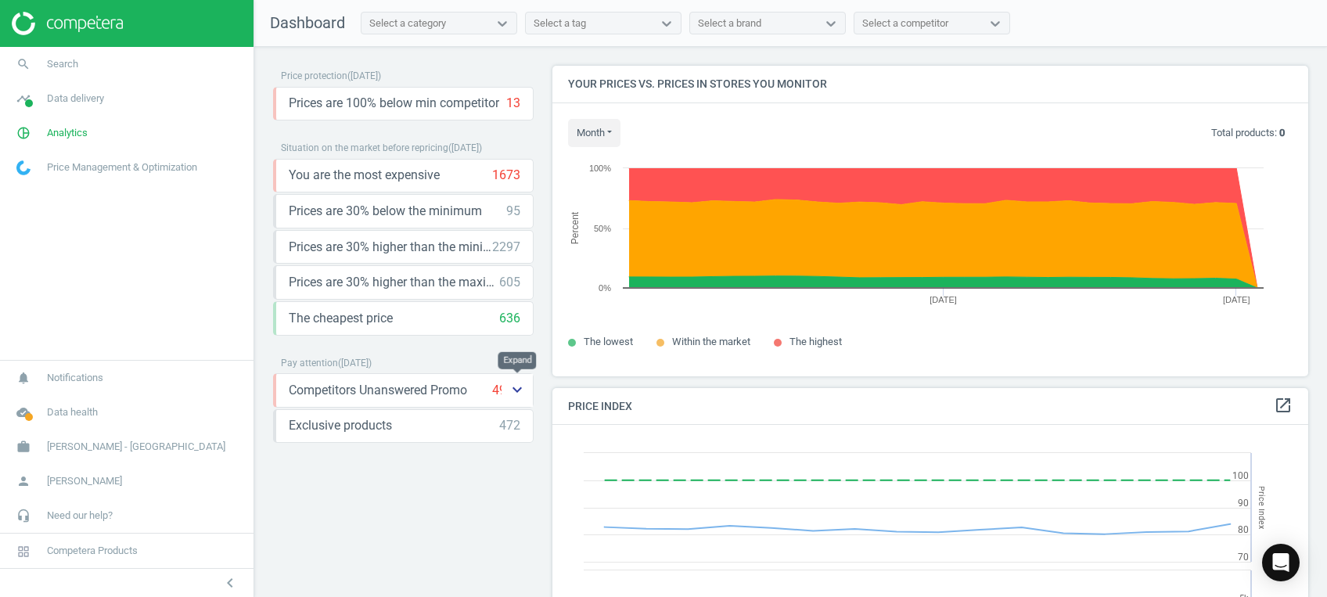
click at [515, 382] on icon "keyboard_arrow_down" at bounding box center [517, 389] width 19 height 19
click at [515, 382] on icon "keyboard_arrow_up" at bounding box center [517, 389] width 19 height 19
click at [521, 430] on icon "keyboard_arrow_down" at bounding box center [517, 425] width 19 height 19
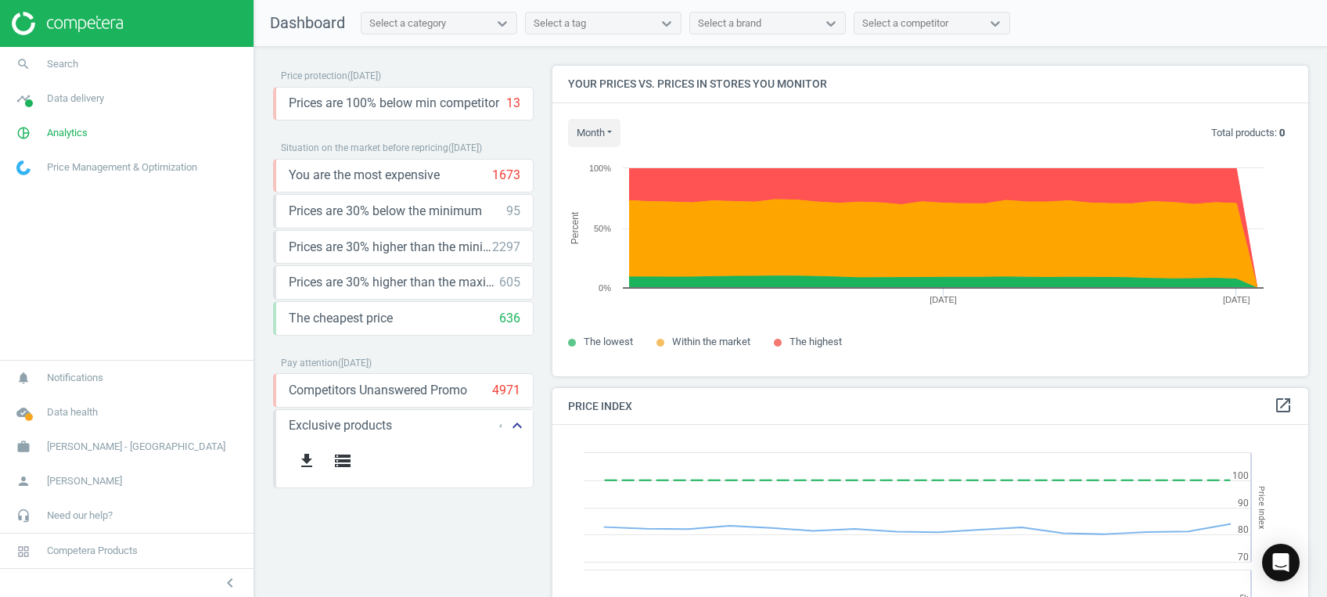
click at [521, 430] on icon "keyboard_arrow_up" at bounding box center [517, 425] width 19 height 19
click at [30, 113] on span "timeline" at bounding box center [23, 98] width 47 height 34
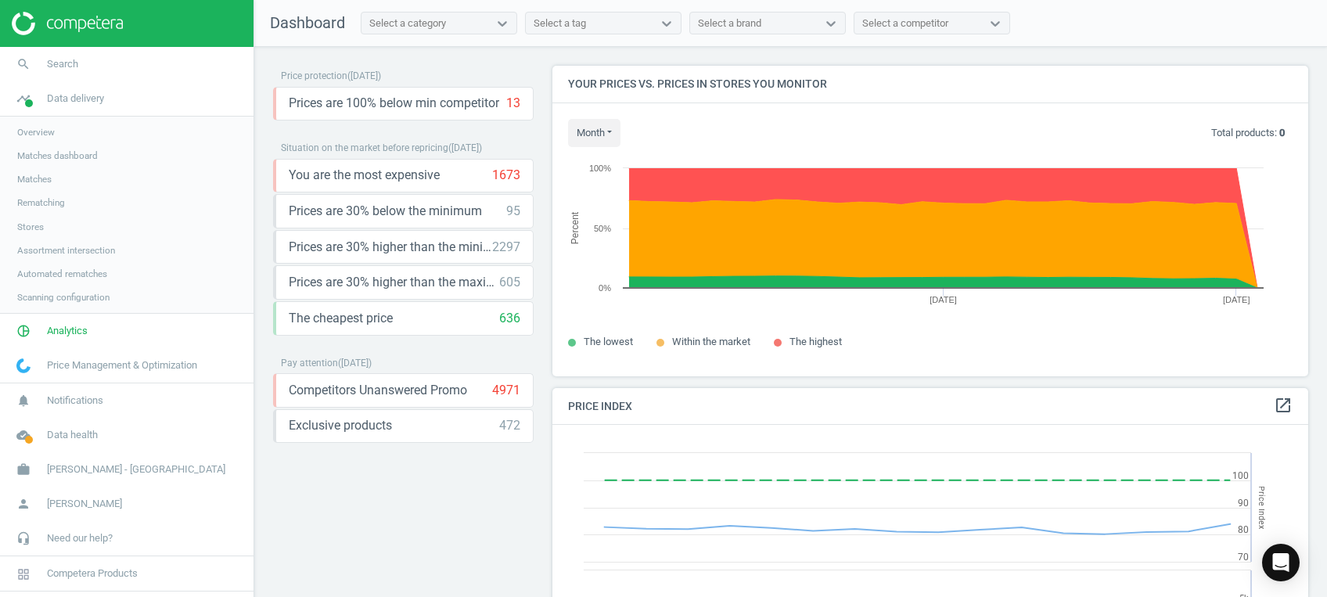
click at [37, 228] on span "Stores" at bounding box center [30, 227] width 27 height 13
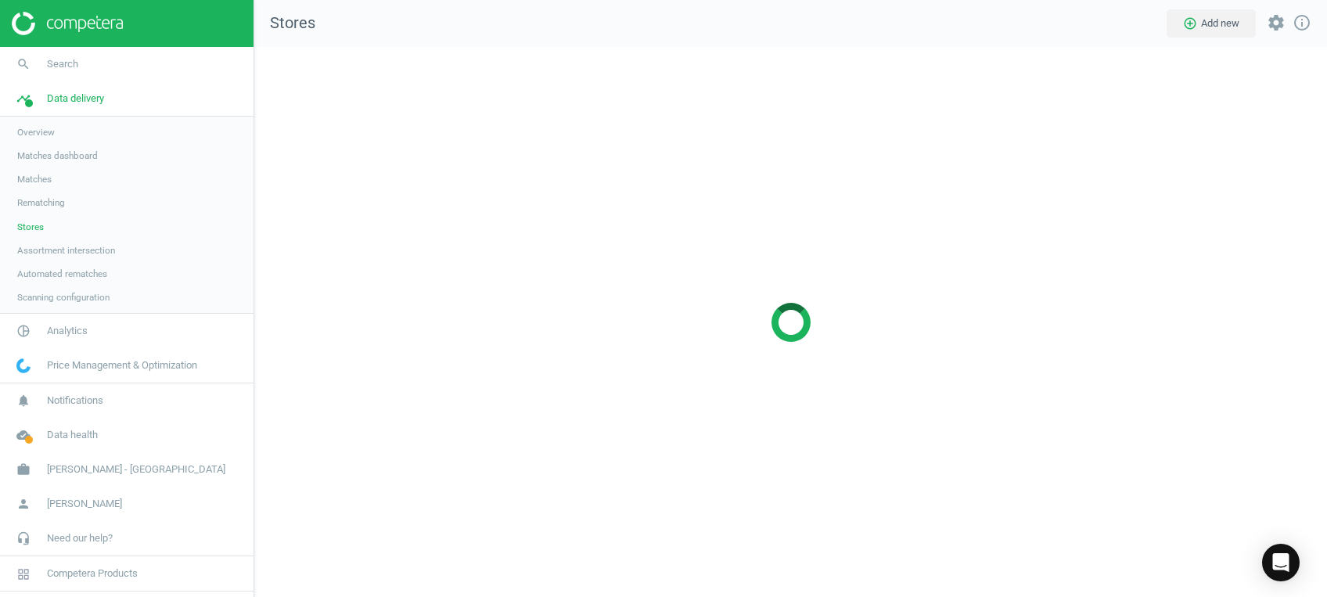
scroll to position [581, 1104]
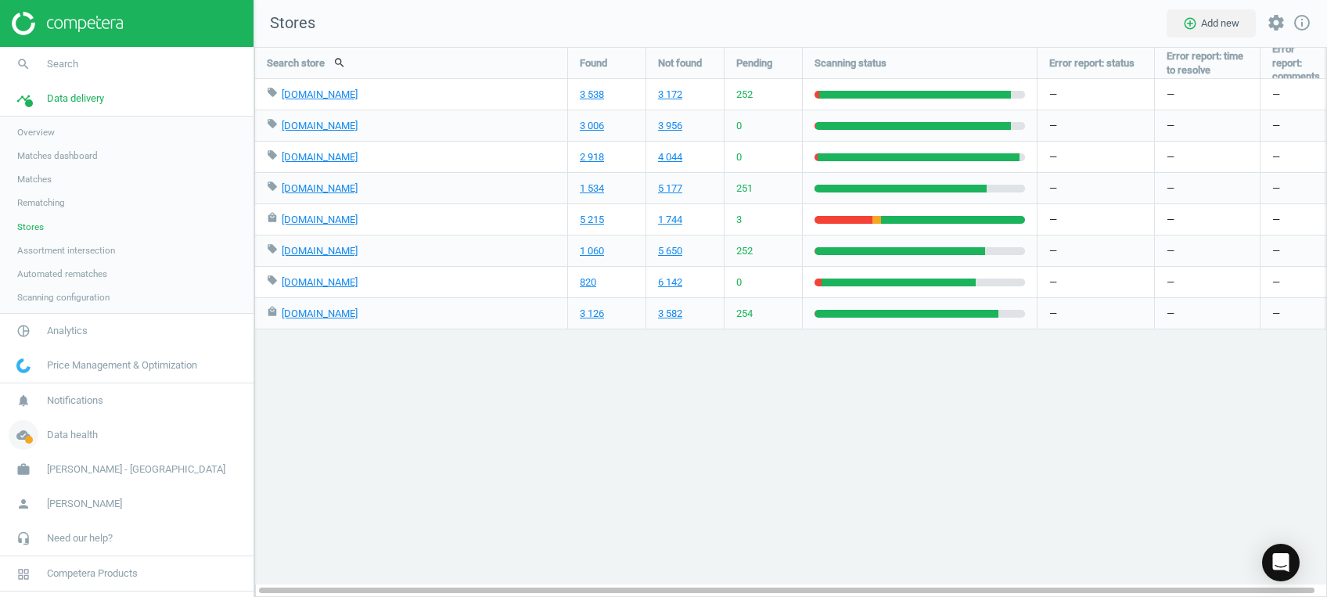
click at [18, 439] on icon "cloud_done" at bounding box center [24, 435] width 30 height 30
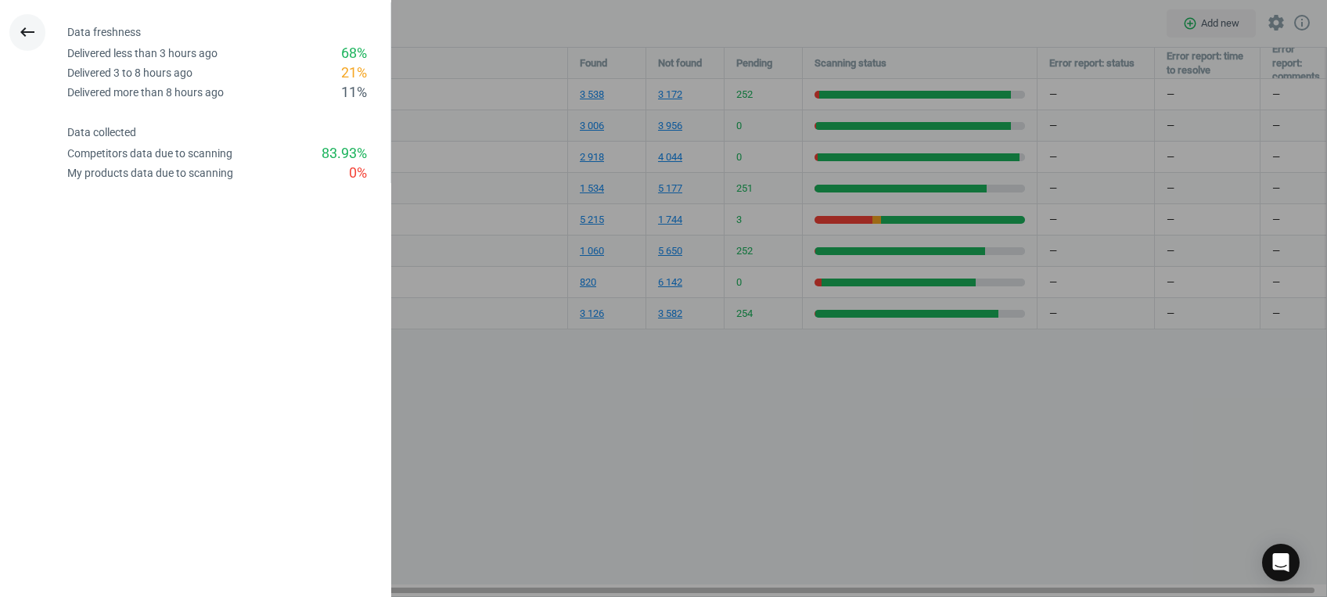
click at [24, 31] on icon "keyboard_backspace" at bounding box center [27, 32] width 19 height 19
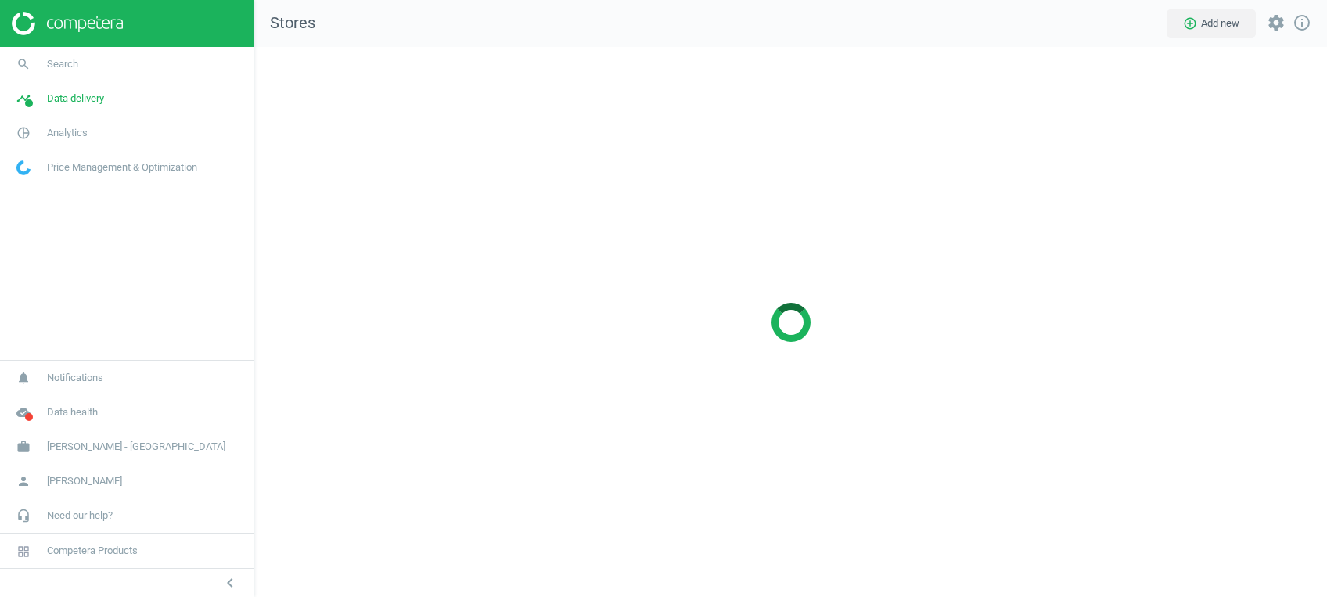
scroll to position [581, 1104]
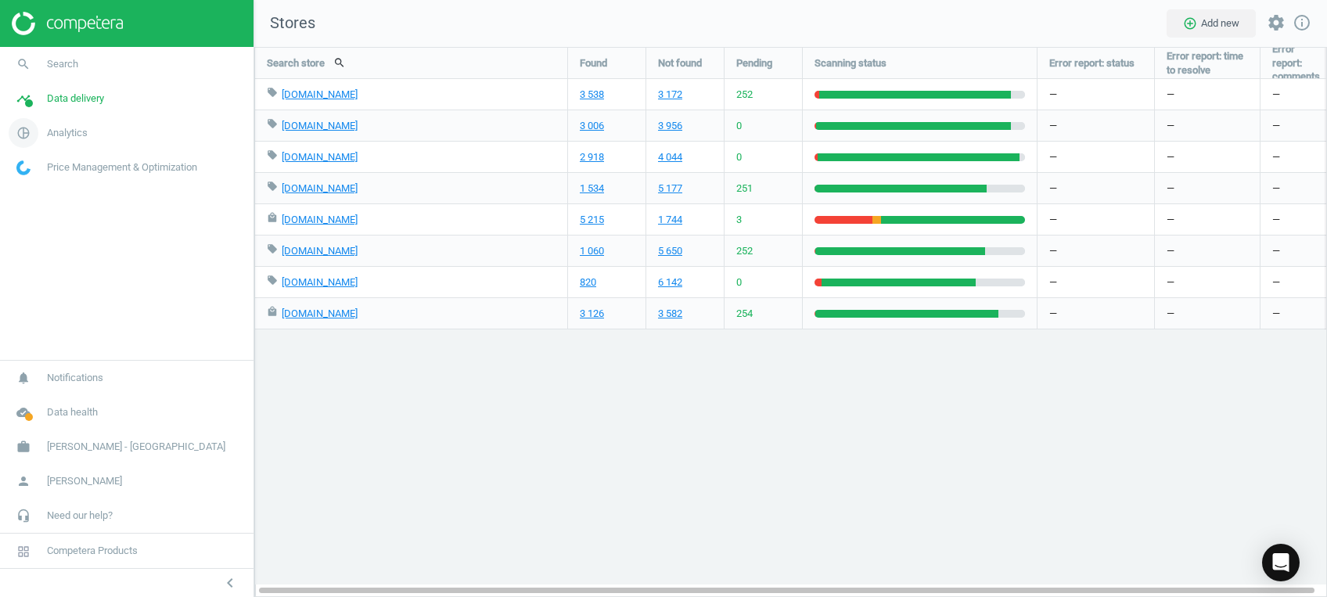
click at [23, 124] on icon "pie_chart_outlined" at bounding box center [24, 133] width 30 height 30
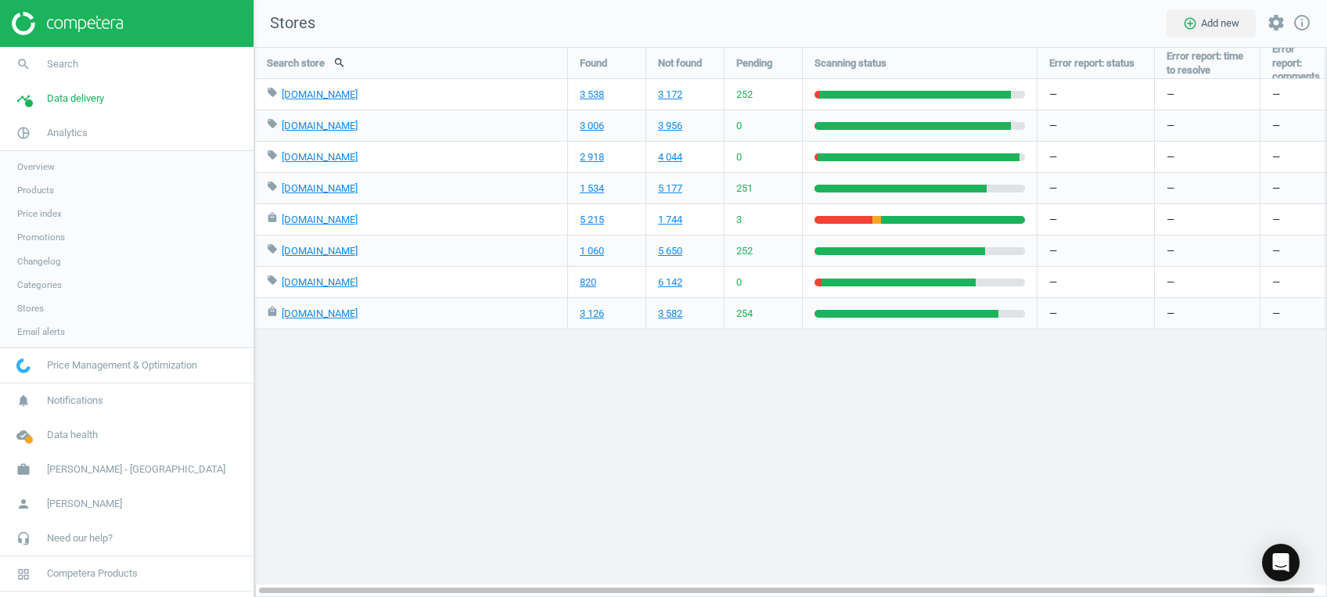
click at [38, 182] on link "Products" at bounding box center [127, 189] width 254 height 23
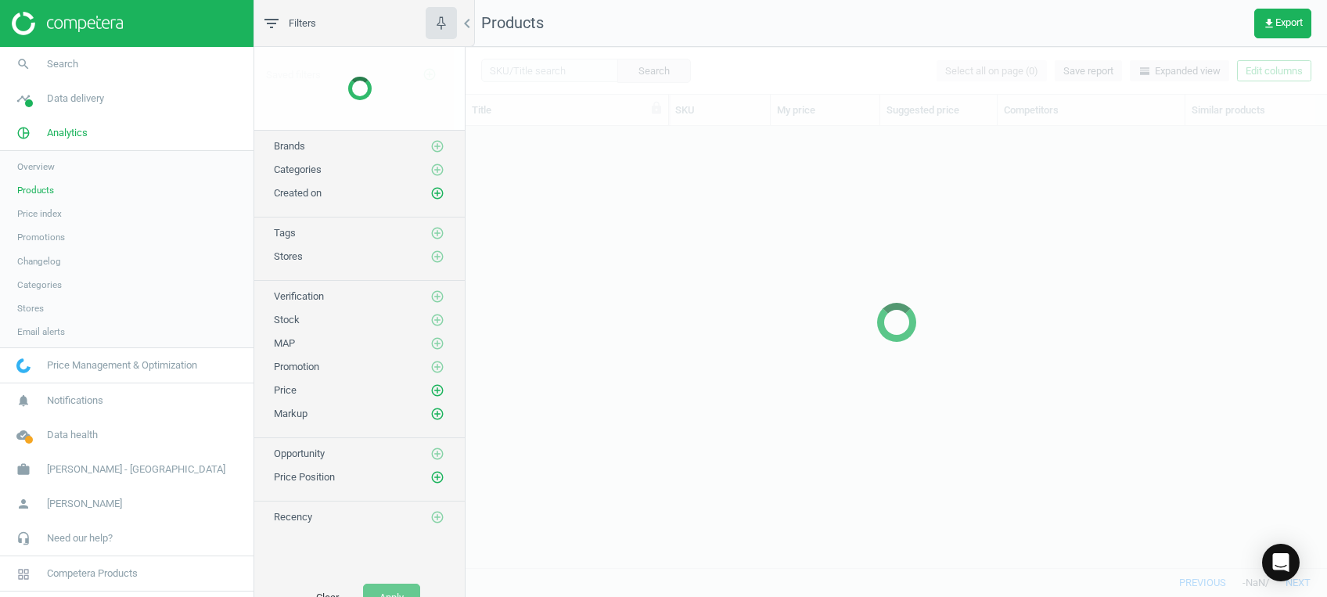
scroll to position [408, 845]
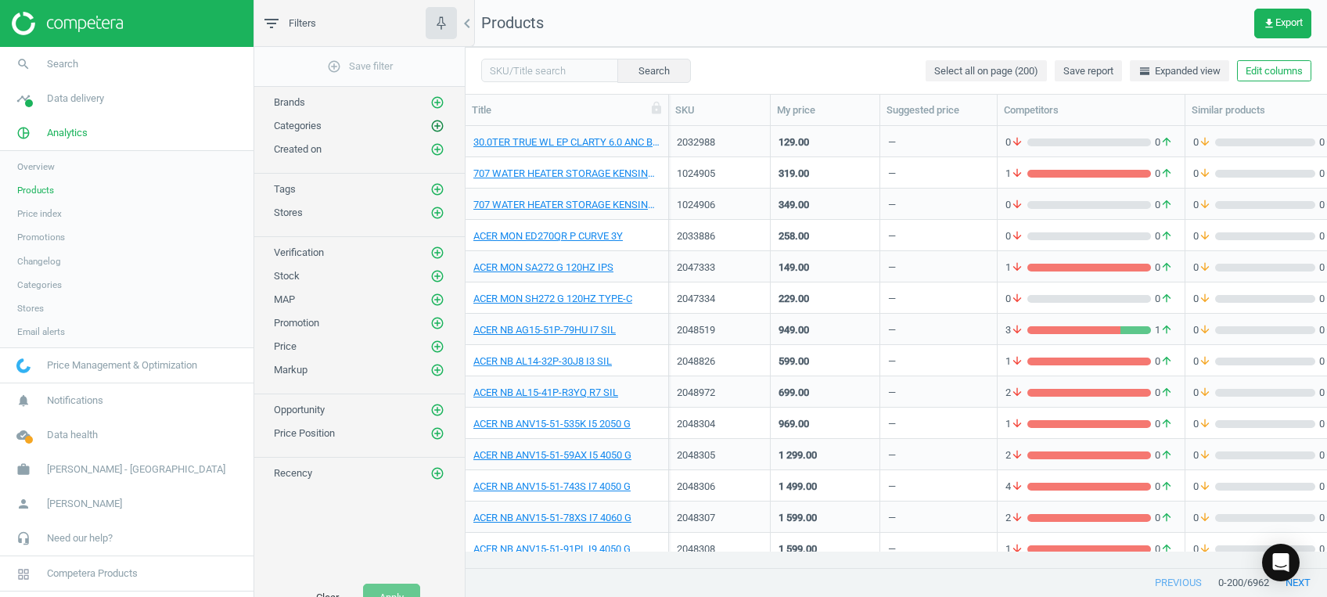
click at [437, 125] on icon "add_circle_outline" at bounding box center [437, 126] width 14 height 14
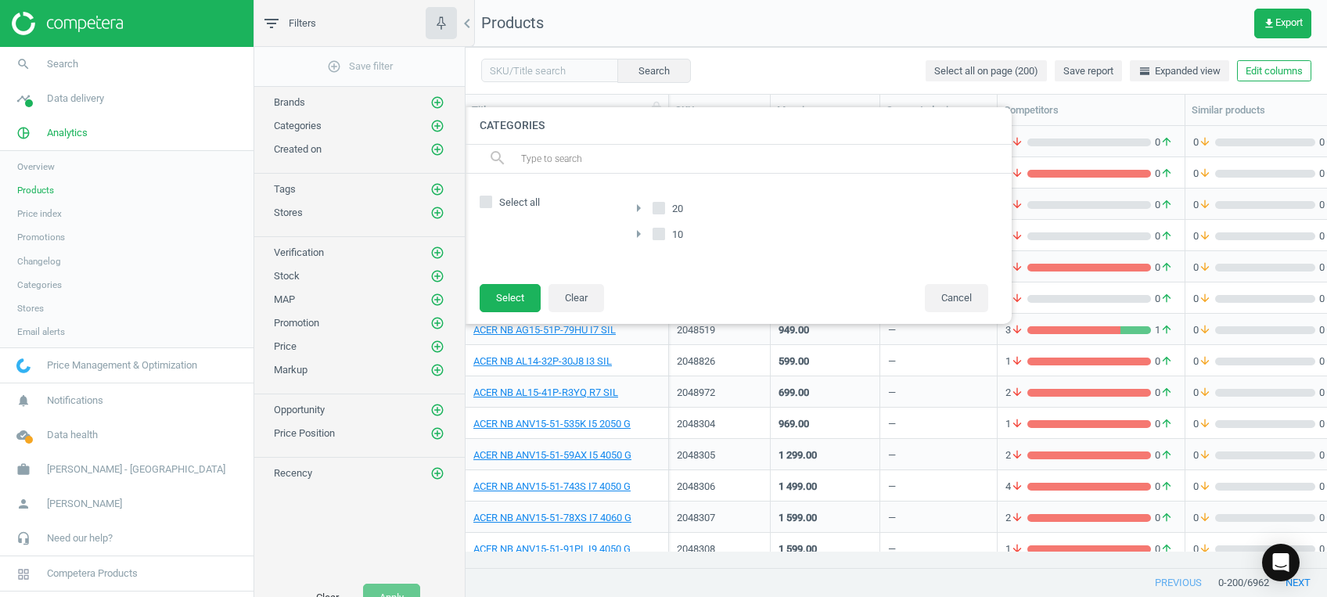
click at [509, 202] on span "Select all" at bounding box center [519, 203] width 47 height 14
click at [491, 202] on input "Select all" at bounding box center [486, 202] width 10 height 10
checkbox input "true"
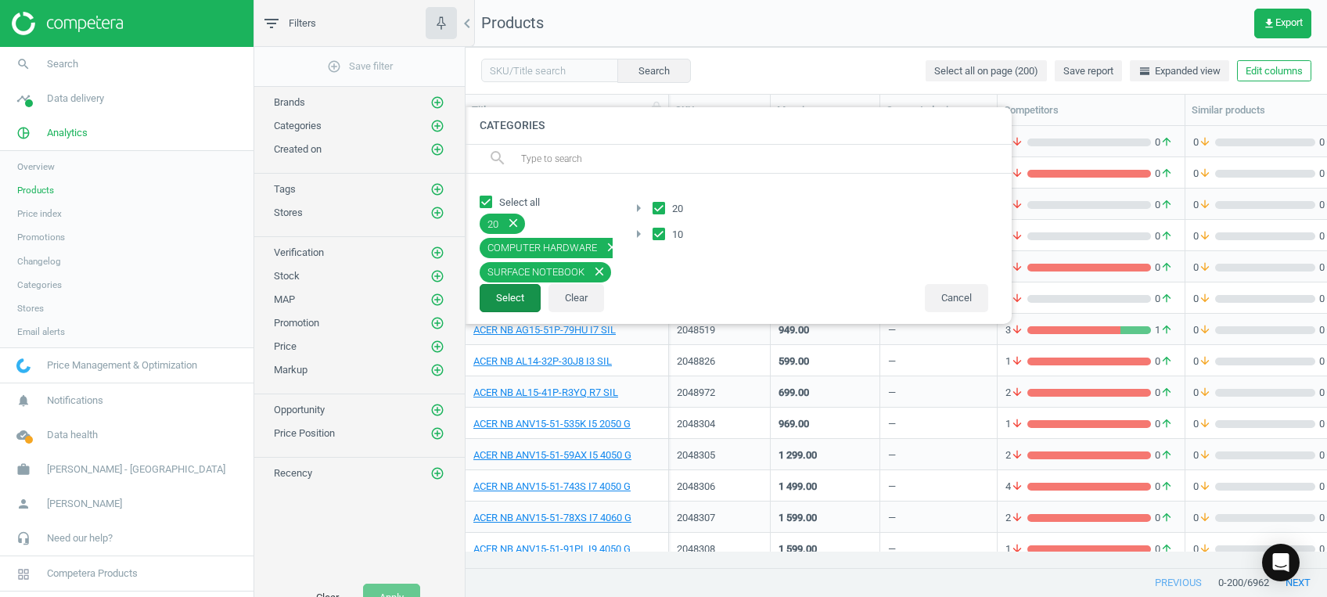
click at [512, 301] on button "Select" at bounding box center [510, 298] width 61 height 28
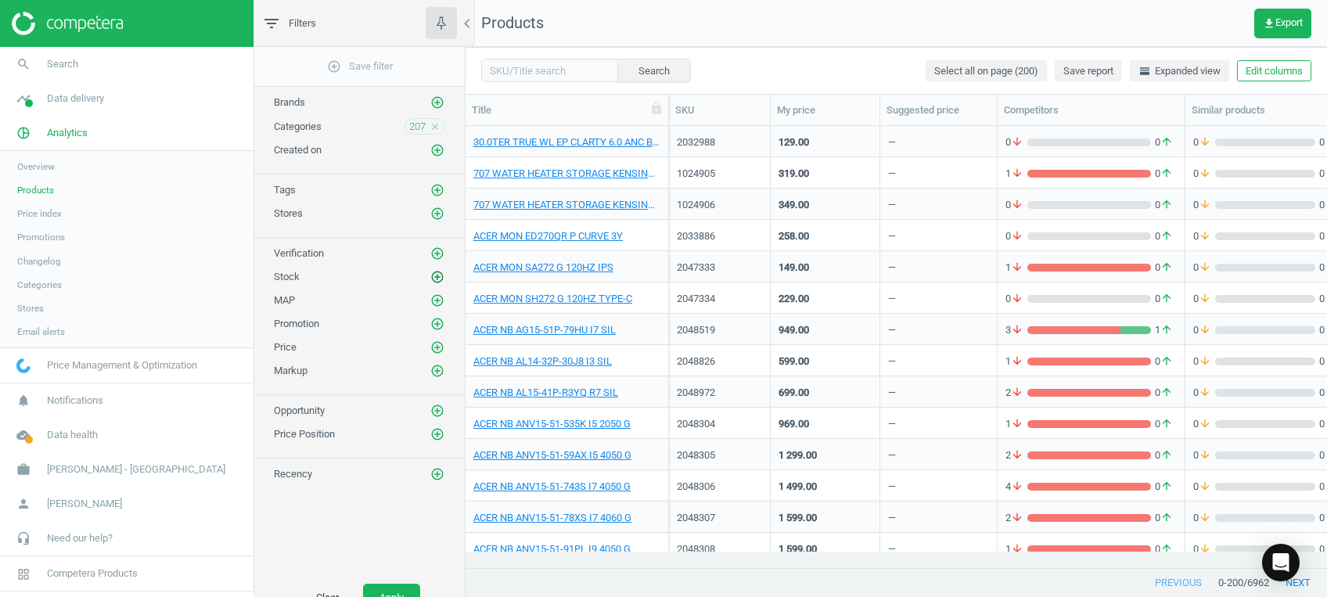
click at [441, 279] on icon "add_circle_outline" at bounding box center [437, 277] width 14 height 14
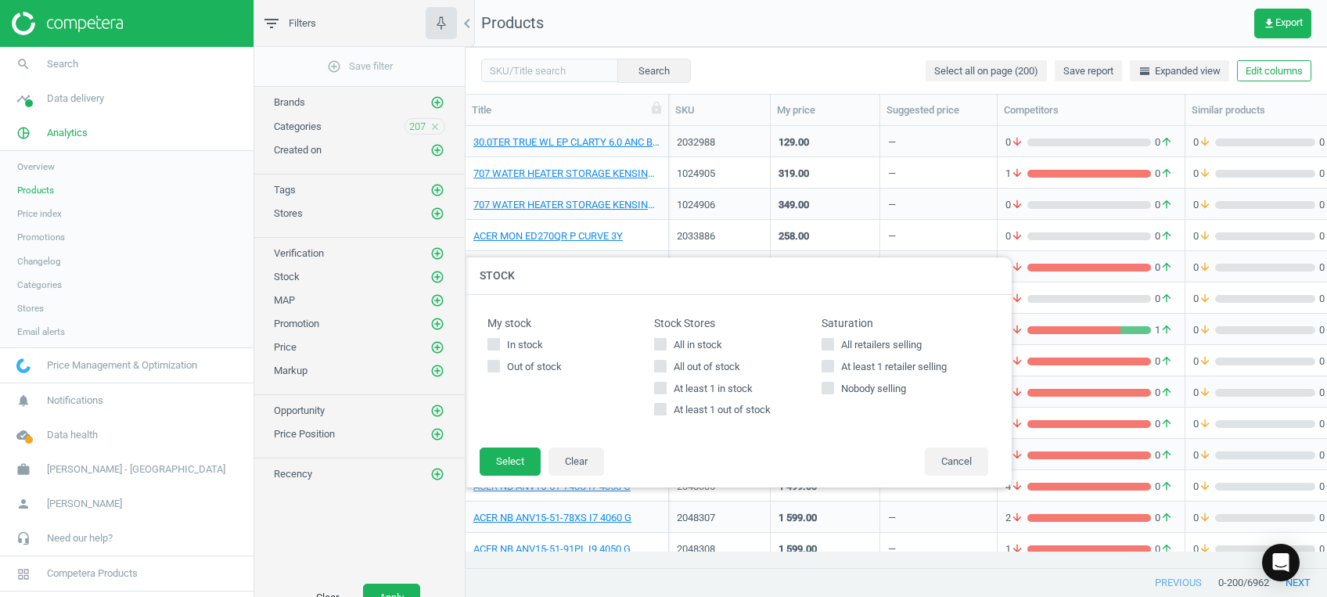
click at [677, 390] on span "At least 1 in stock" at bounding box center [713, 389] width 85 height 14
click at [666, 390] on input "At least 1 in stock" at bounding box center [661, 388] width 10 height 10
checkbox input "true"
click at [520, 453] on button "Select" at bounding box center [510, 462] width 61 height 28
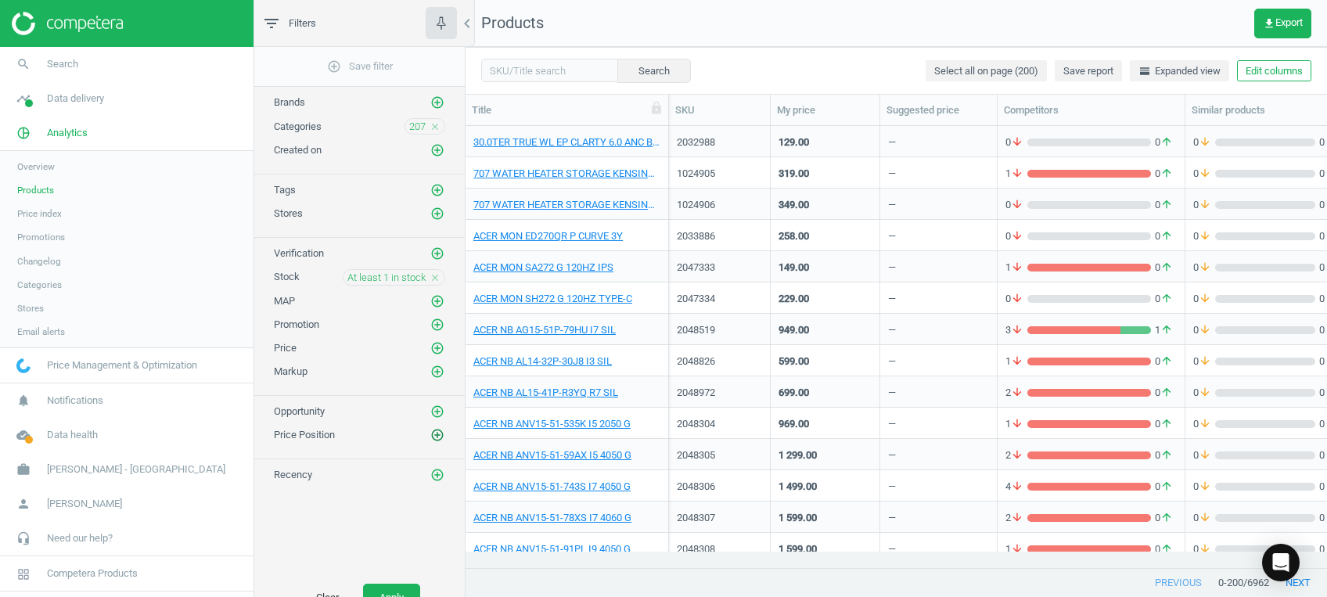
click at [432, 432] on icon "add_circle_outline" at bounding box center [437, 435] width 14 height 14
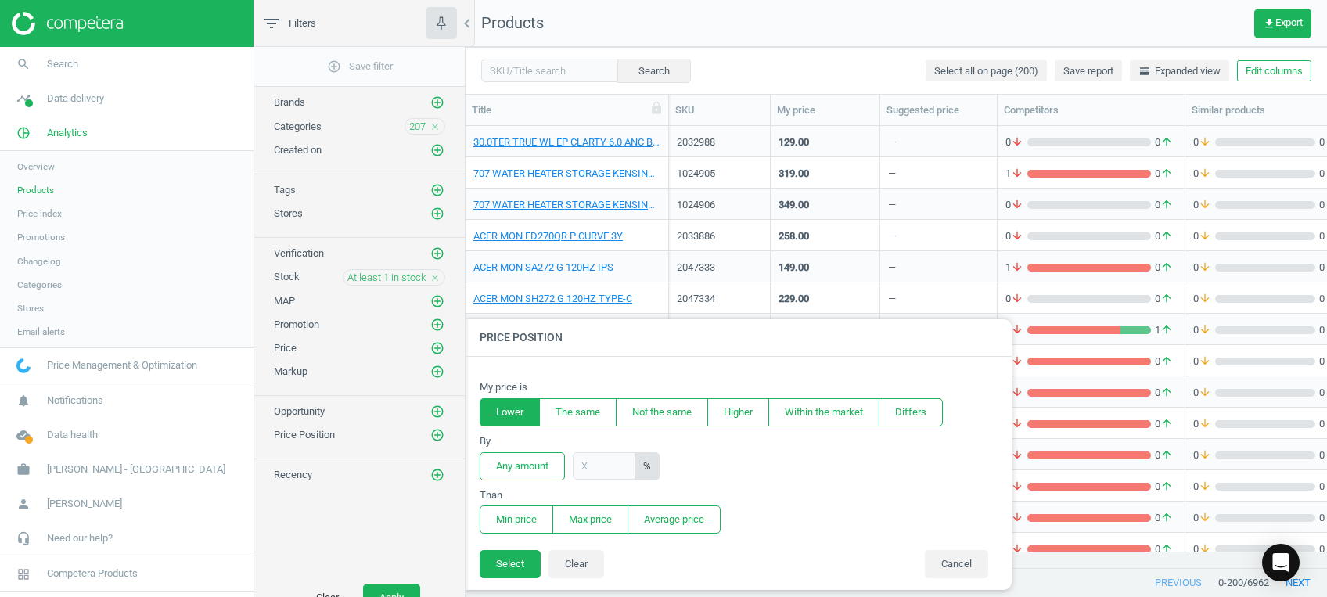
click at [520, 412] on button "Lower" at bounding box center [510, 412] width 60 height 28
click at [520, 463] on button "Any amount" at bounding box center [522, 466] width 85 height 28
click at [527, 524] on button "Min price" at bounding box center [517, 519] width 74 height 28
click at [522, 556] on button "Select" at bounding box center [510, 564] width 61 height 28
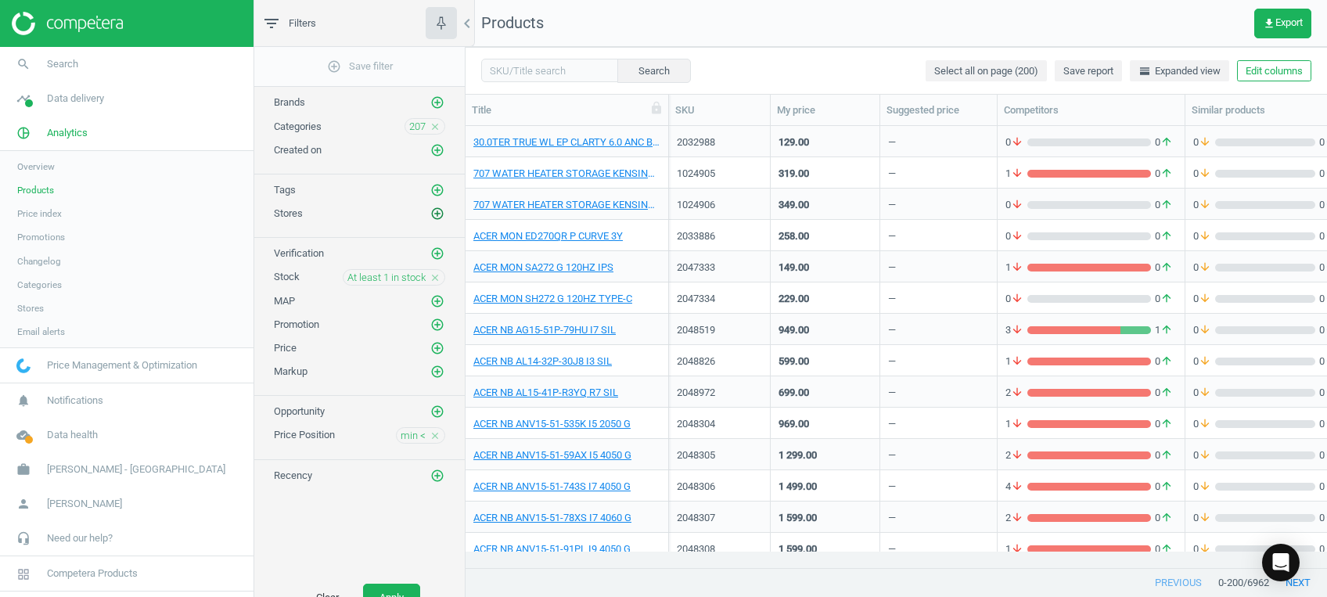
click at [435, 212] on icon "add_circle_outline" at bounding box center [437, 214] width 14 height 14
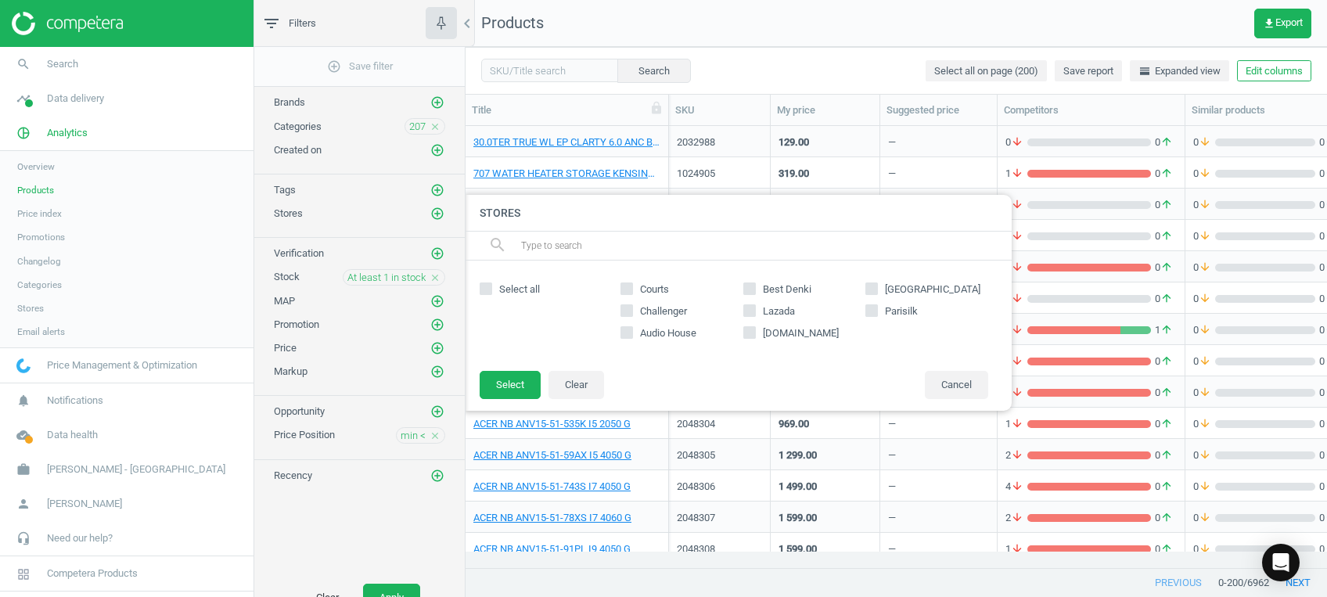
click at [501, 288] on span "Select all" at bounding box center [519, 289] width 47 height 14
click at [491, 288] on input "Select all" at bounding box center [486, 289] width 10 height 10
checkbox input "true"
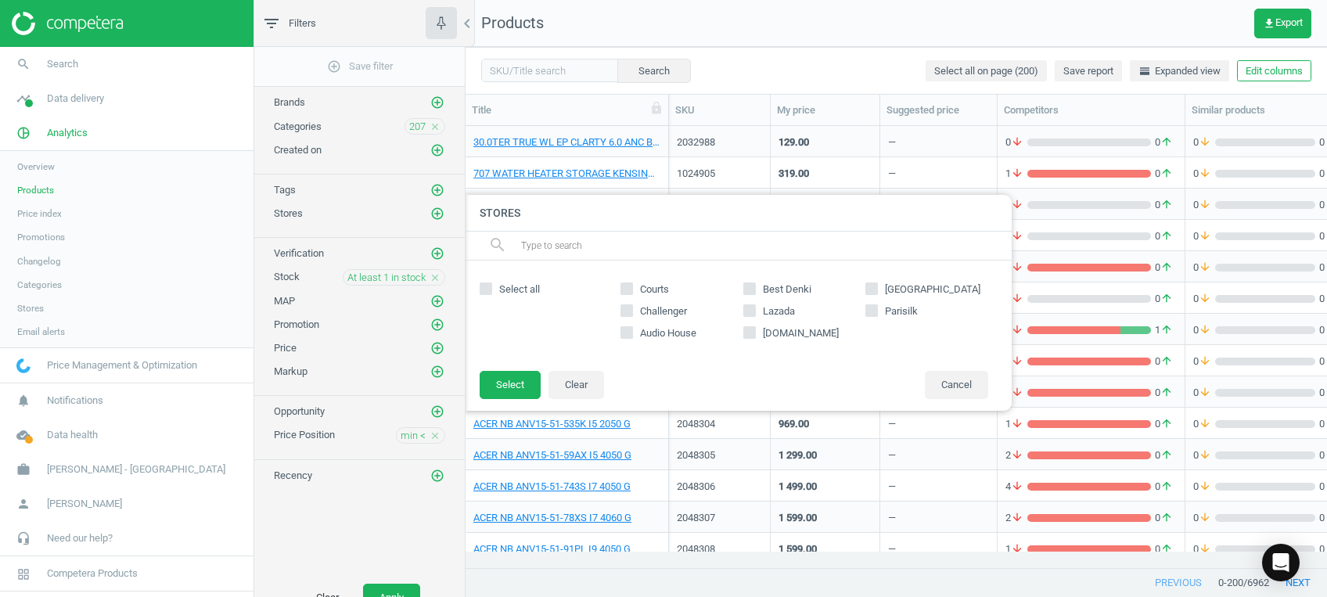
checkbox input "true"
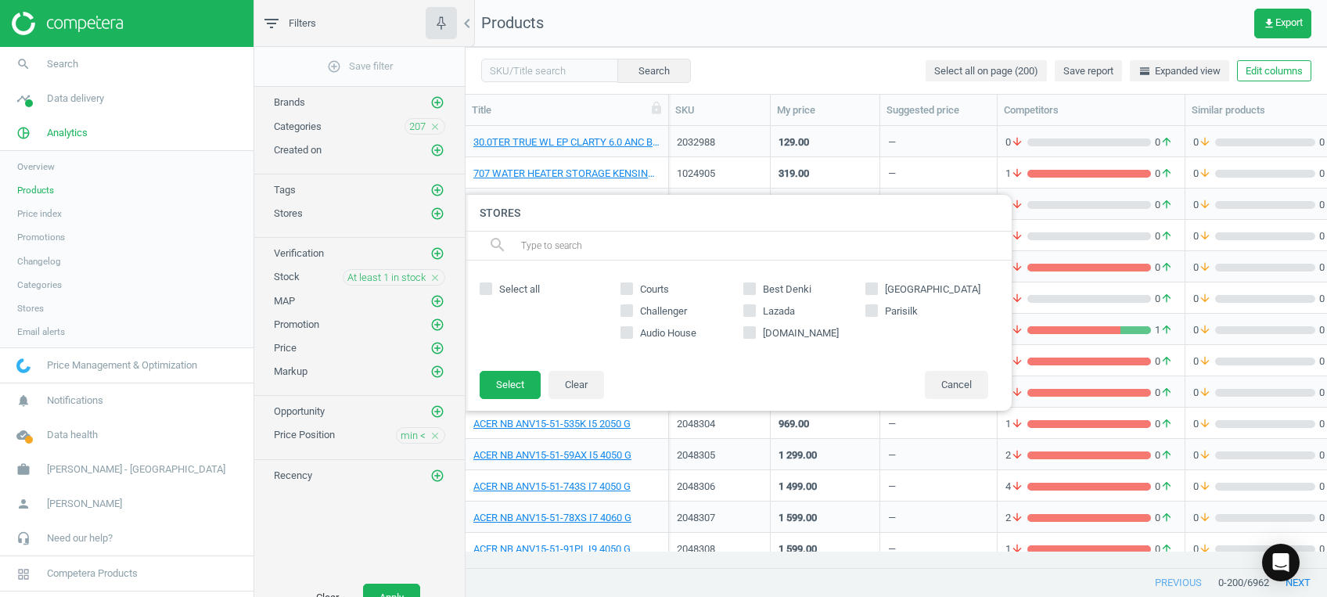
checkbox input "true"
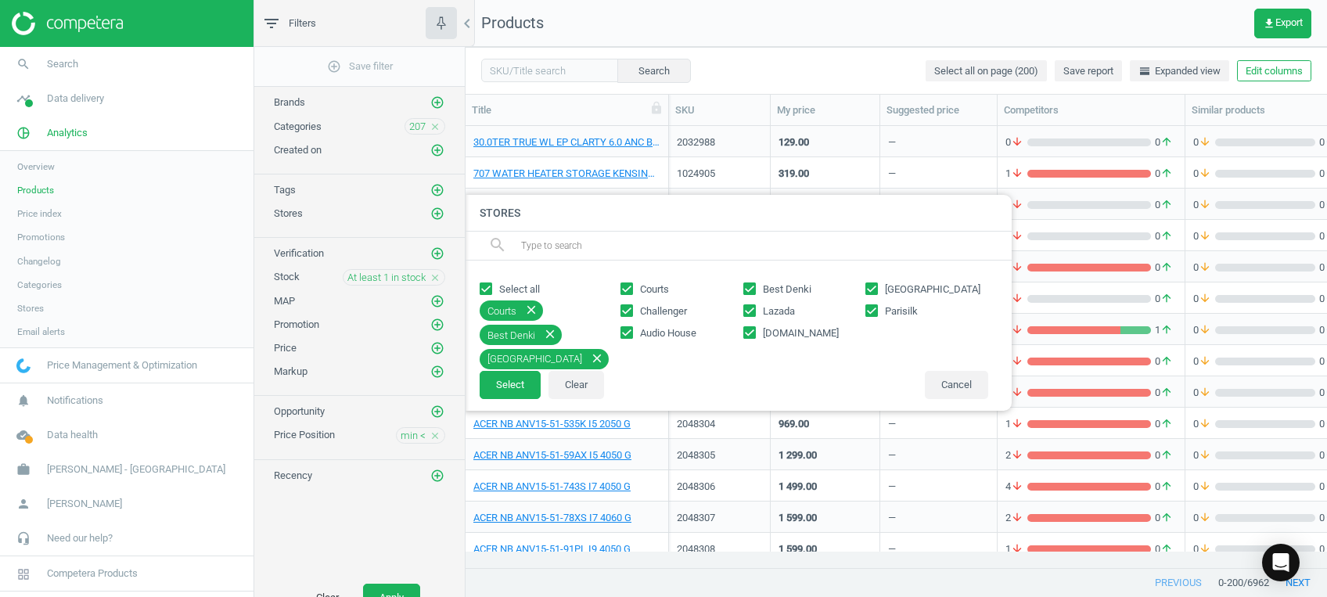
click at [750, 311] on input "Lazada" at bounding box center [749, 311] width 10 height 10
checkbox input "false"
click at [633, 295] on icon at bounding box center [626, 288] width 13 height 13
click at [754, 332] on input "amazon.sg" at bounding box center [749, 333] width 10 height 10
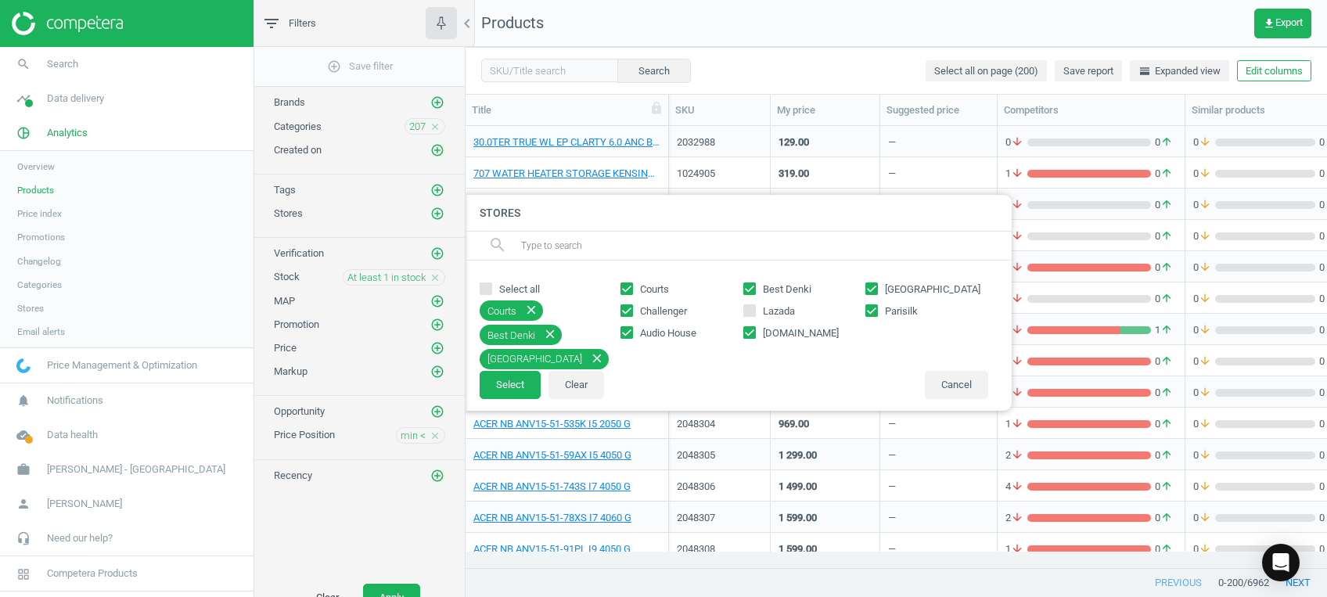
checkbox input "false"
click at [509, 390] on button "Select" at bounding box center [510, 385] width 61 height 28
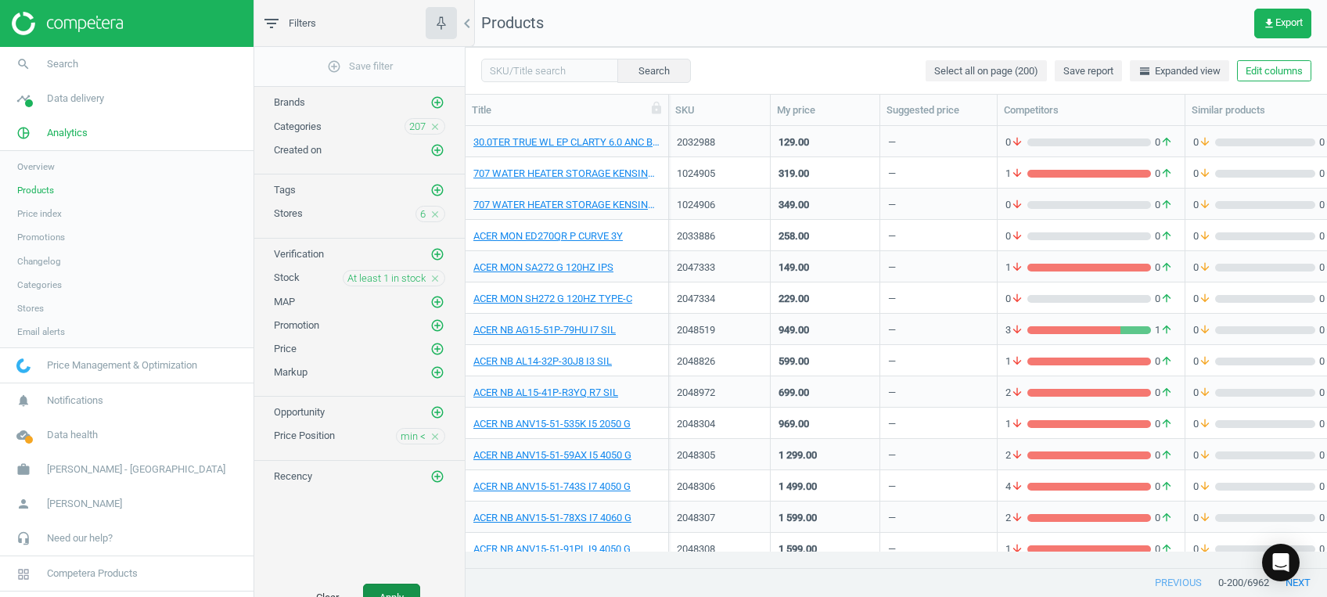
click at [380, 588] on button "Apply" at bounding box center [391, 598] width 57 height 28
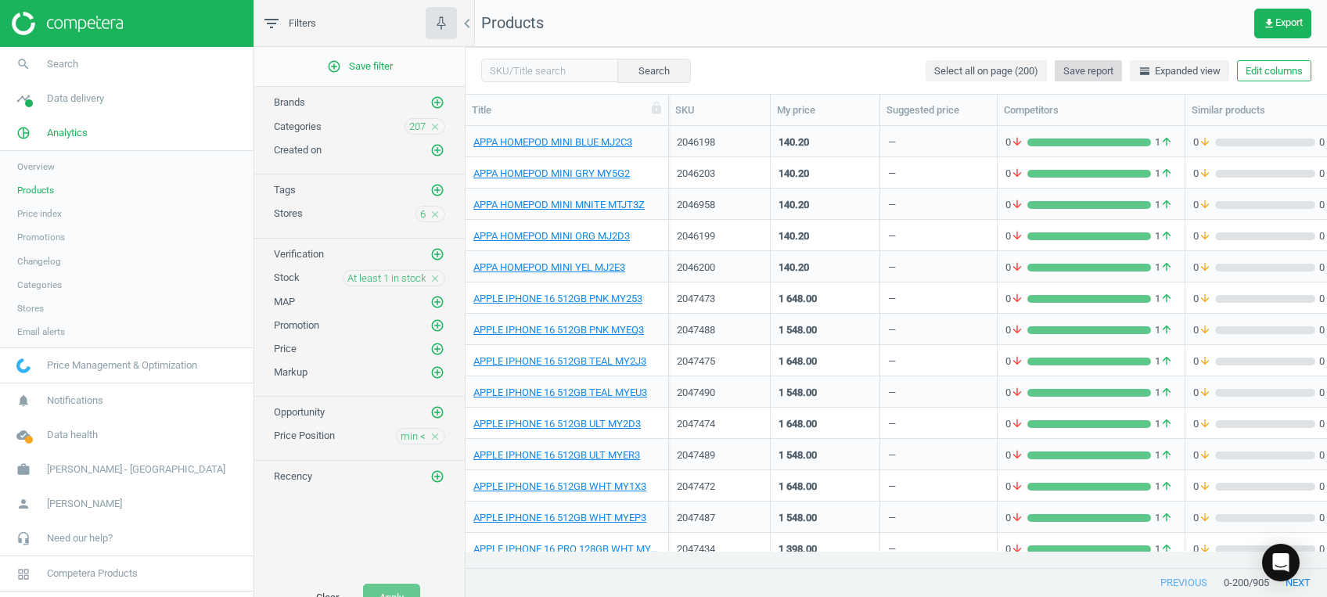
click at [1076, 76] on span "Save report" at bounding box center [1088, 71] width 50 height 14
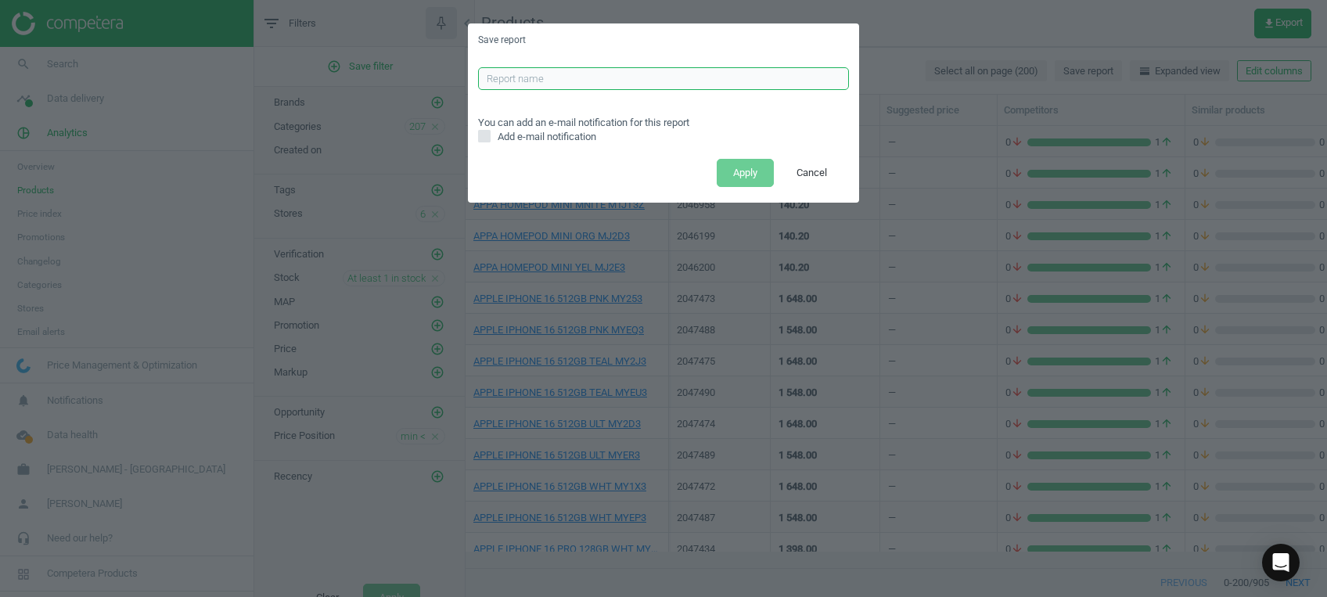
click at [668, 73] on input "text" at bounding box center [663, 78] width 371 height 23
type input "ALL CATS LOWER REPORT"
click at [743, 174] on button "Apply" at bounding box center [745, 173] width 57 height 28
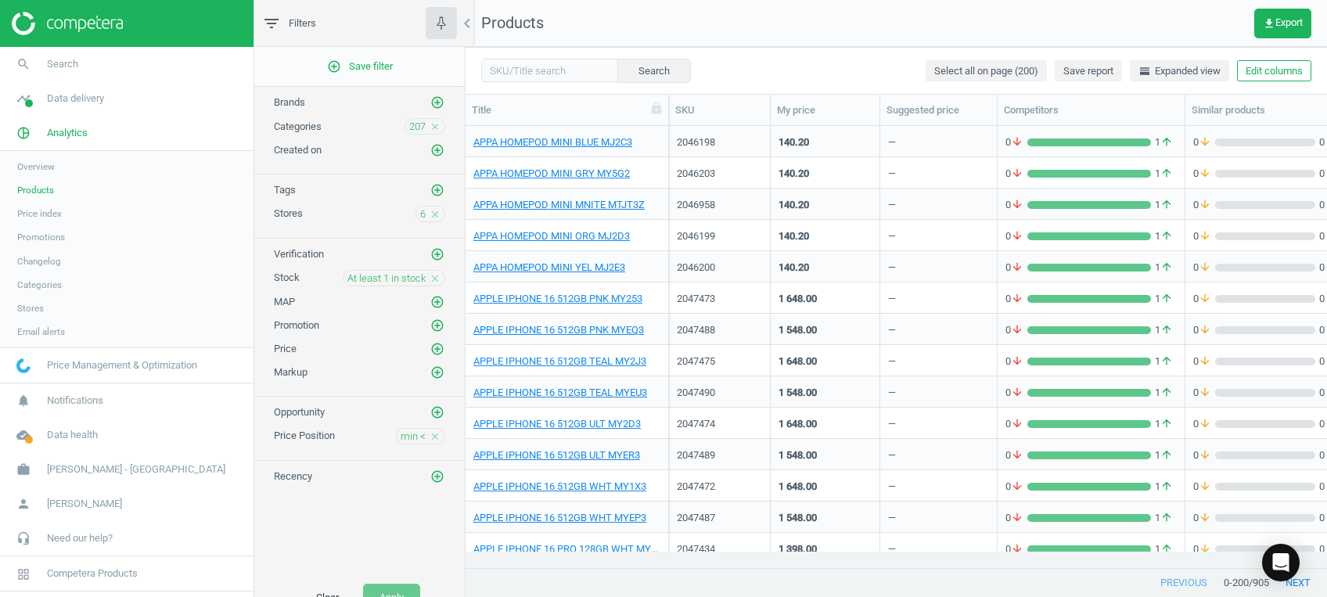
click at [324, 526] on div "add_circle_outline Save filter Brands add_circle_outline Categories 207 close C…" at bounding box center [359, 311] width 210 height 529
click at [335, 588] on button "Clear" at bounding box center [328, 598] width 56 height 28
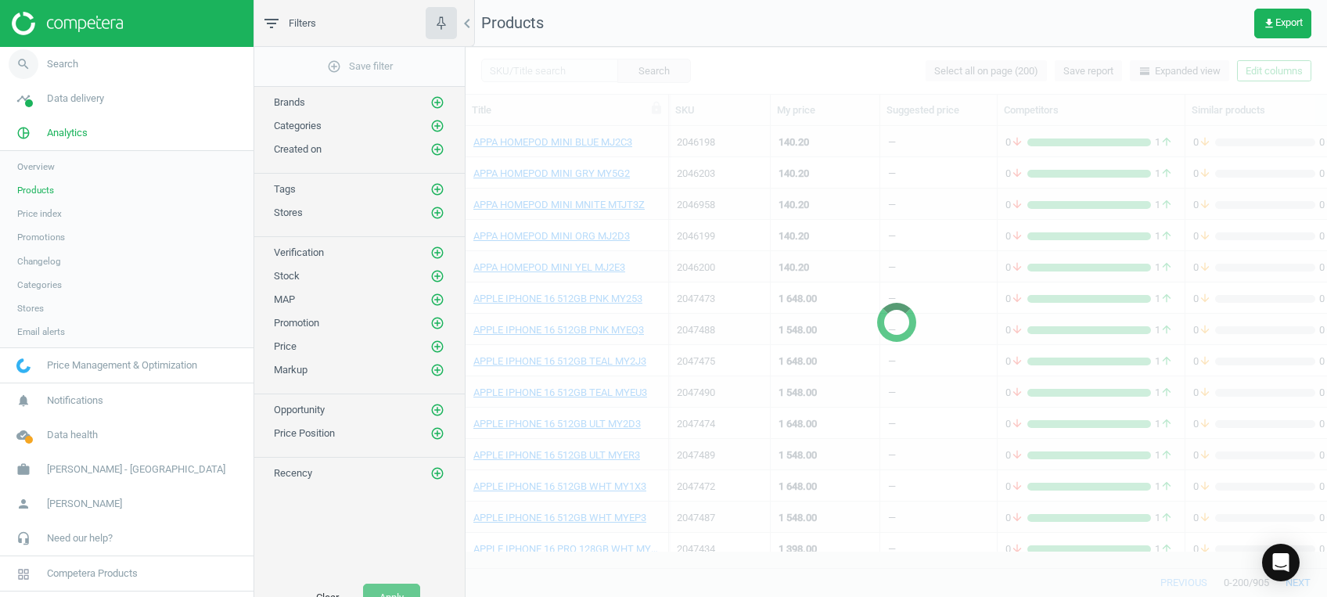
click at [88, 62] on link "search Search" at bounding box center [127, 64] width 254 height 34
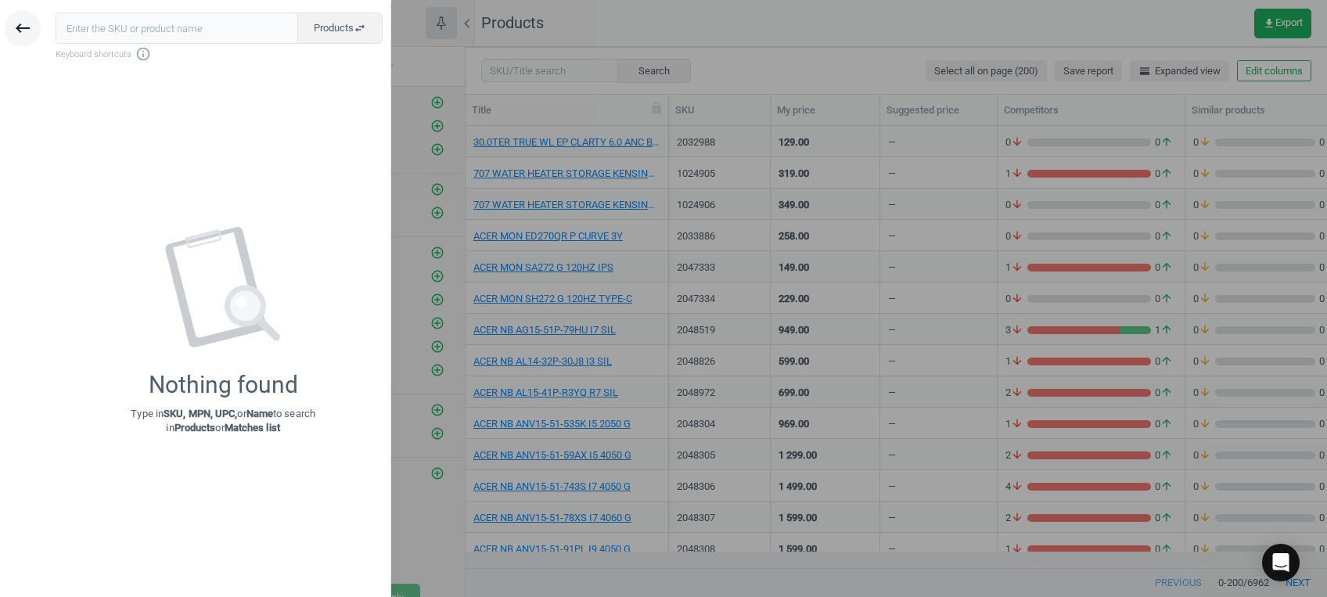
click at [20, 23] on icon "keyboard_backspace" at bounding box center [22, 28] width 19 height 19
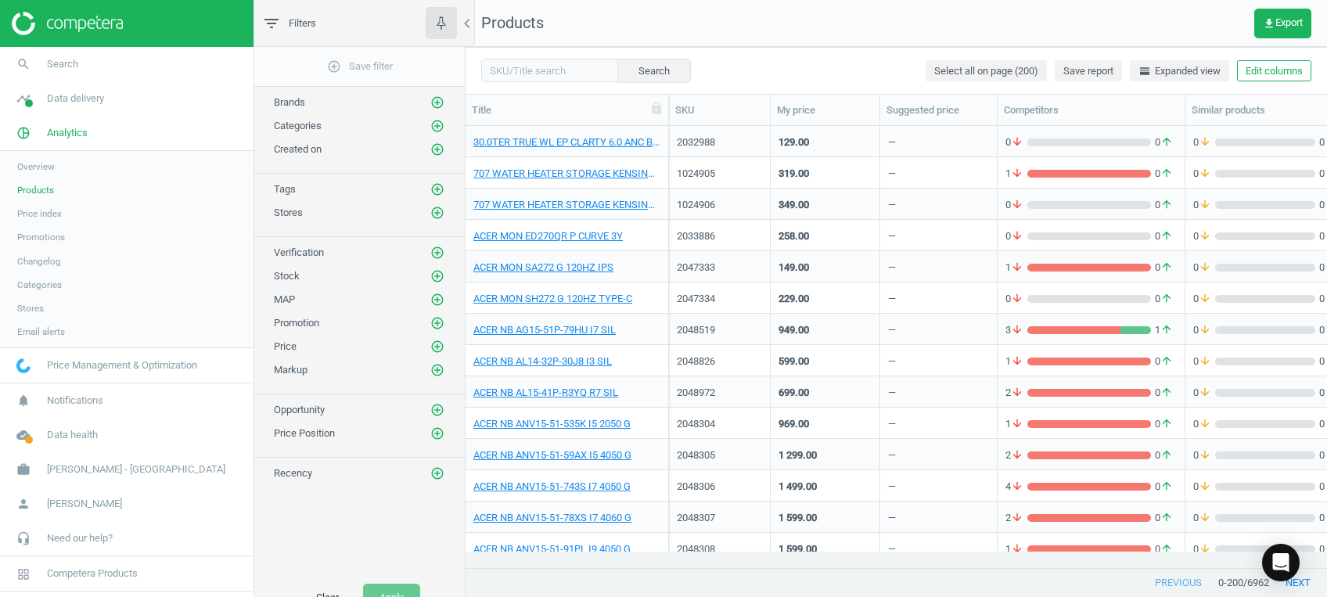
click at [83, 19] on img at bounding box center [67, 23] width 111 height 23
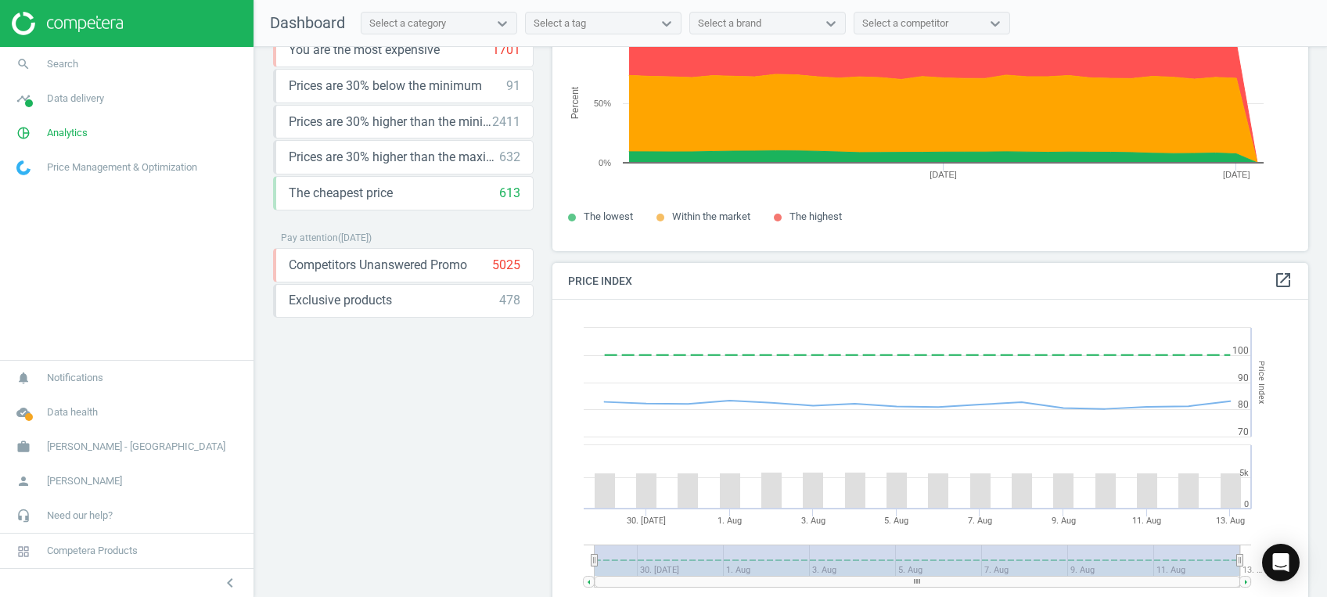
scroll to position [305, 0]
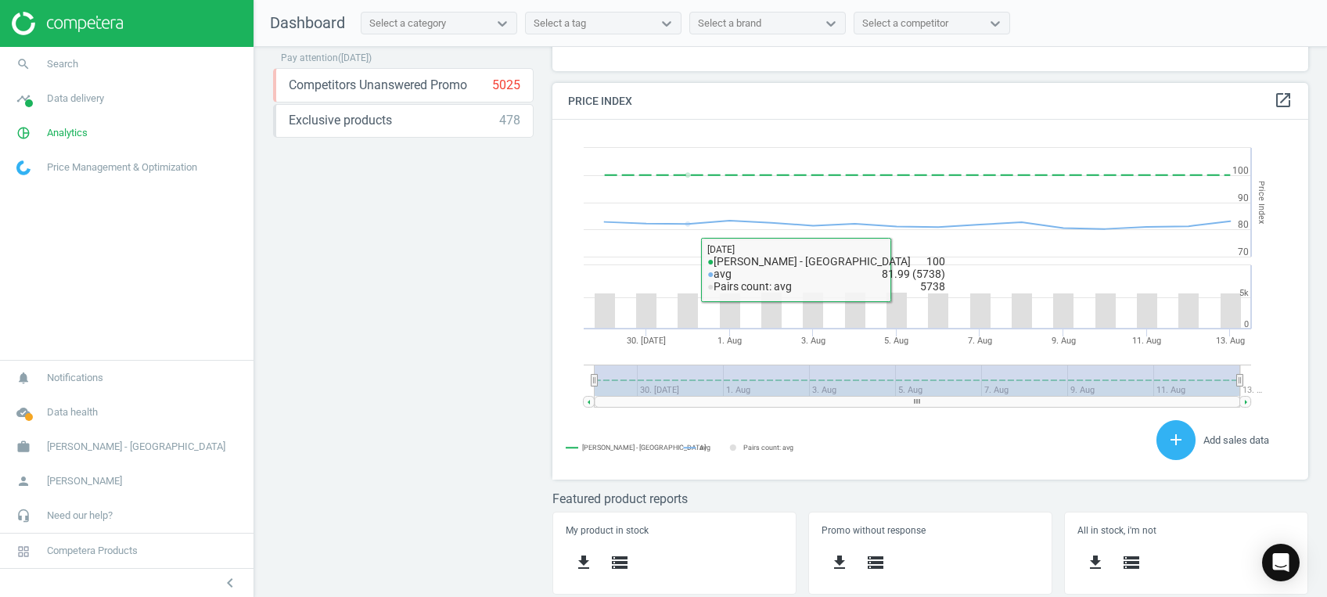
drag, startPoint x: 310, startPoint y: 376, endPoint x: 313, endPoint y: 363, distance: 13.7
click at [310, 376] on div "Price protection ( 13.08.25 ) Prices are 100% below min competitor 14 keyboard_…" at bounding box center [790, 326] width 1073 height 558
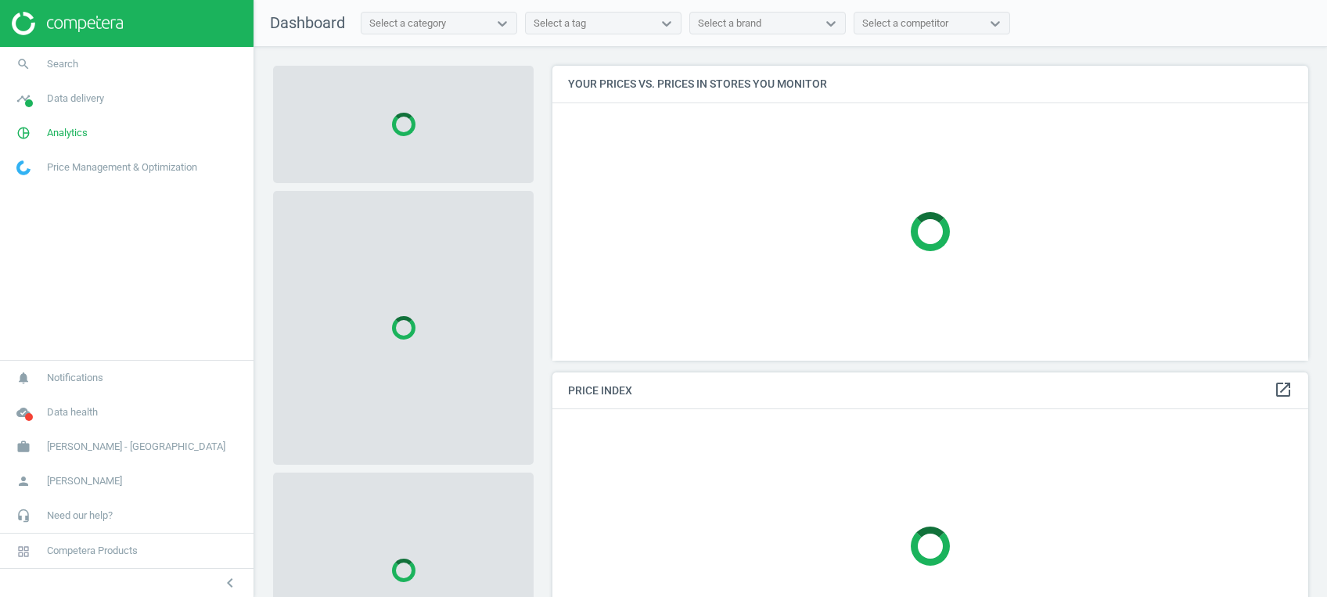
scroll to position [326, 771]
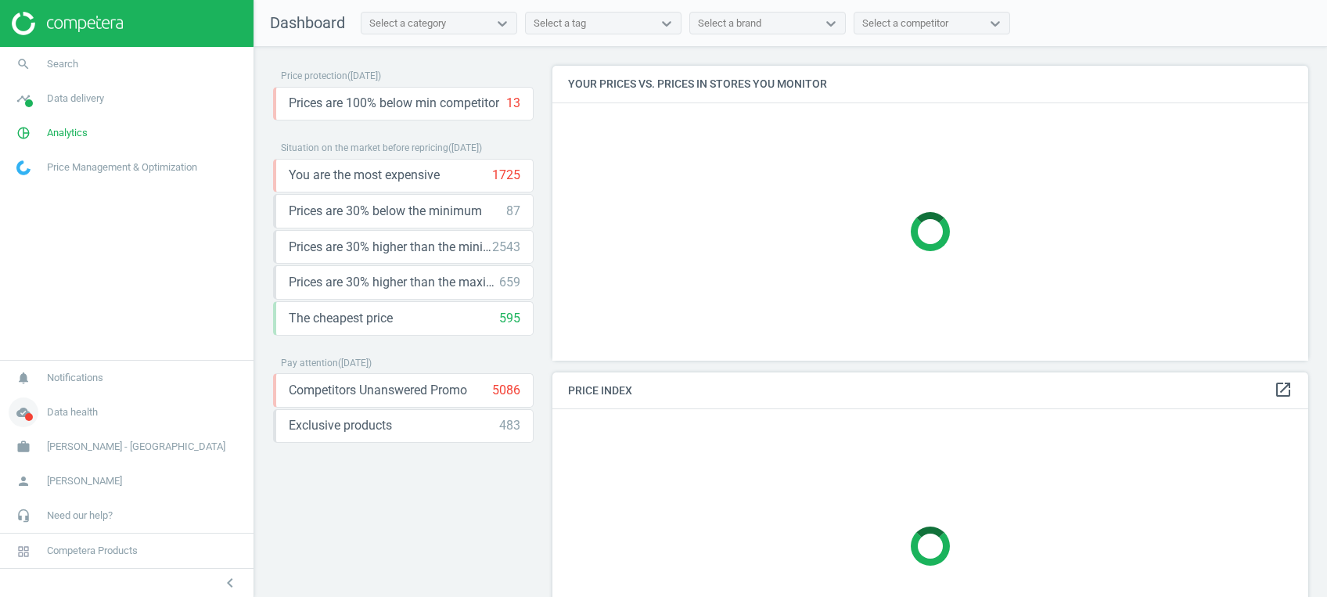
click at [27, 418] on span at bounding box center [29, 417] width 8 height 8
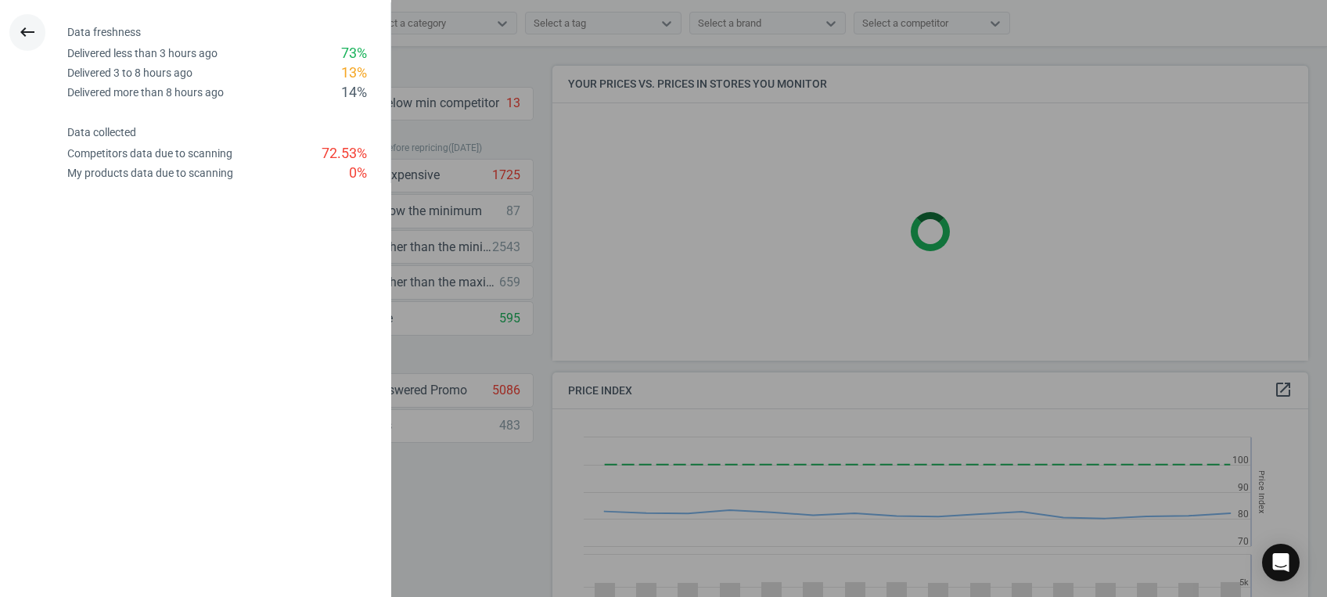
scroll to position [342, 771]
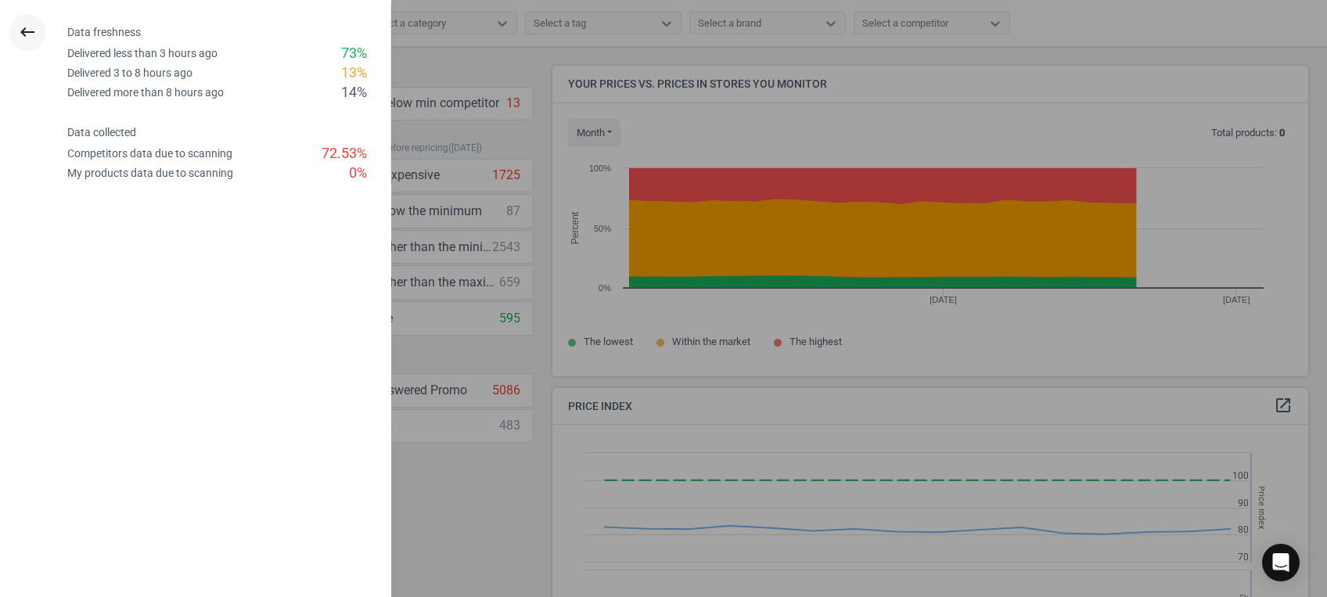
click at [34, 34] on icon "keyboard_backspace" at bounding box center [27, 32] width 19 height 19
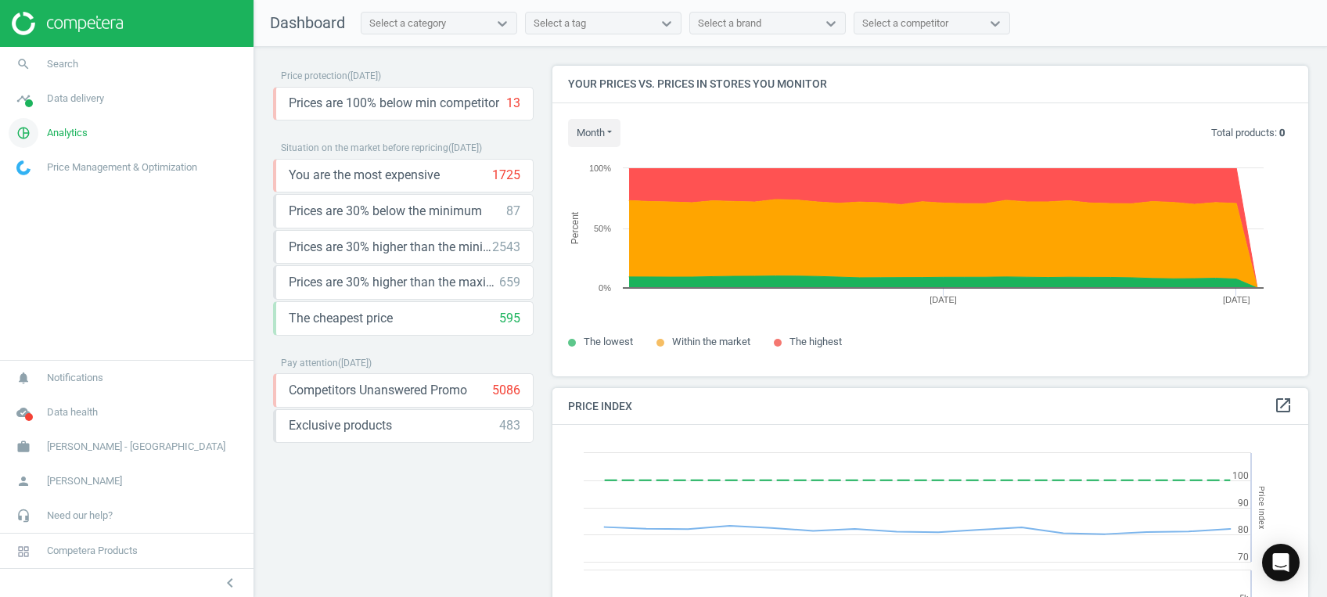
click at [62, 131] on span "Analytics" at bounding box center [67, 133] width 41 height 14
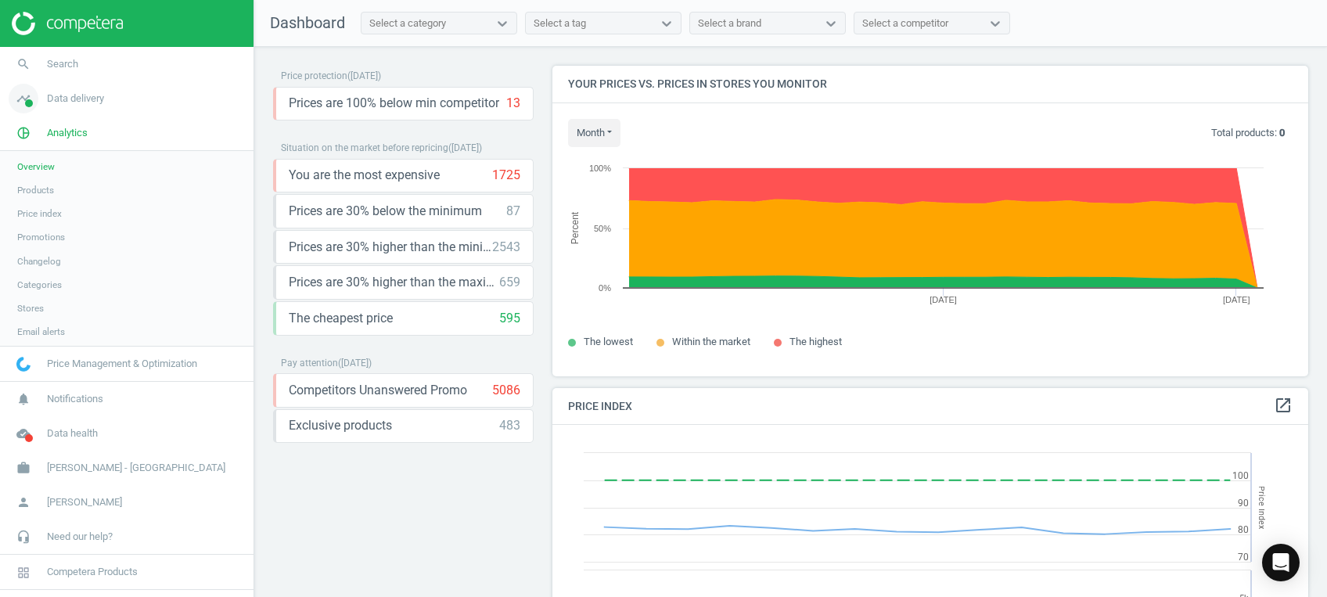
click at [26, 98] on icon "timeline" at bounding box center [24, 99] width 30 height 30
click at [32, 232] on span "Stores" at bounding box center [30, 227] width 27 height 13
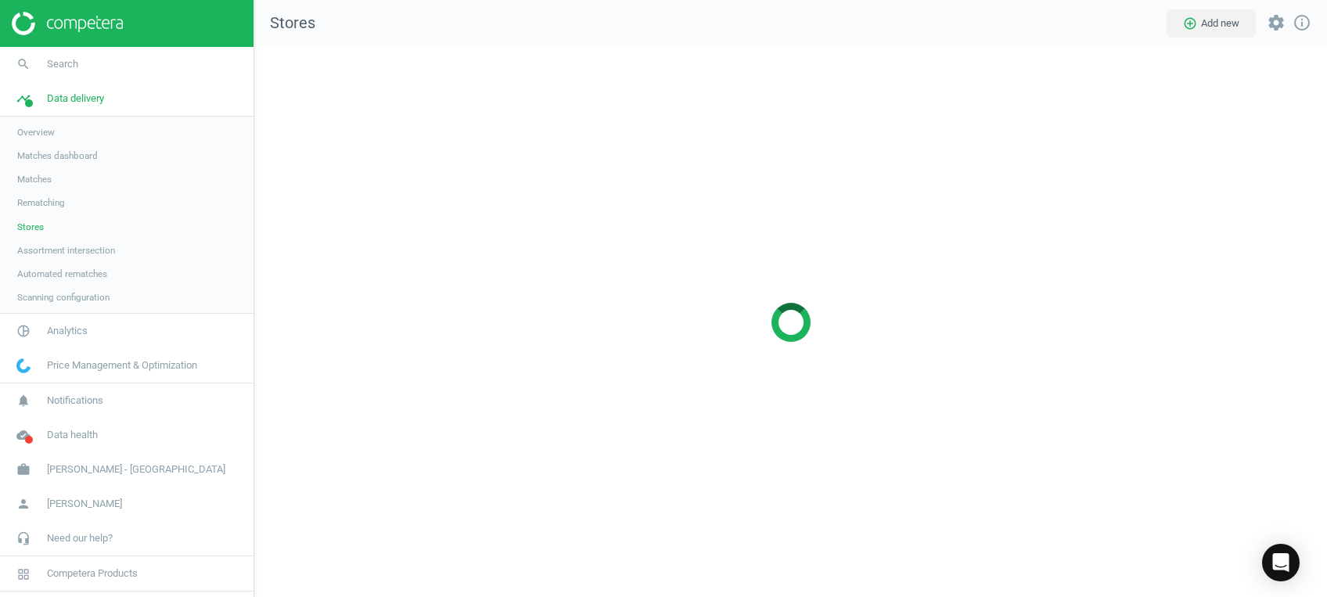
scroll to position [581, 1104]
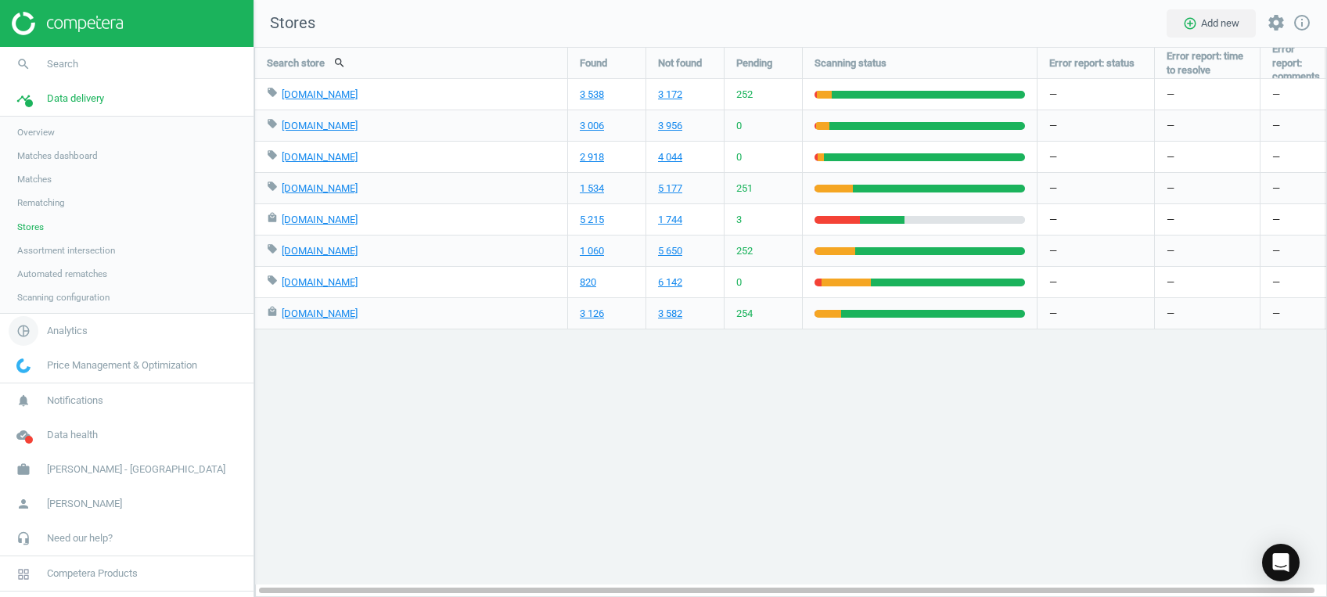
click at [16, 328] on icon "pie_chart_outlined" at bounding box center [24, 331] width 30 height 30
click at [27, 188] on span "Products" at bounding box center [35, 190] width 37 height 13
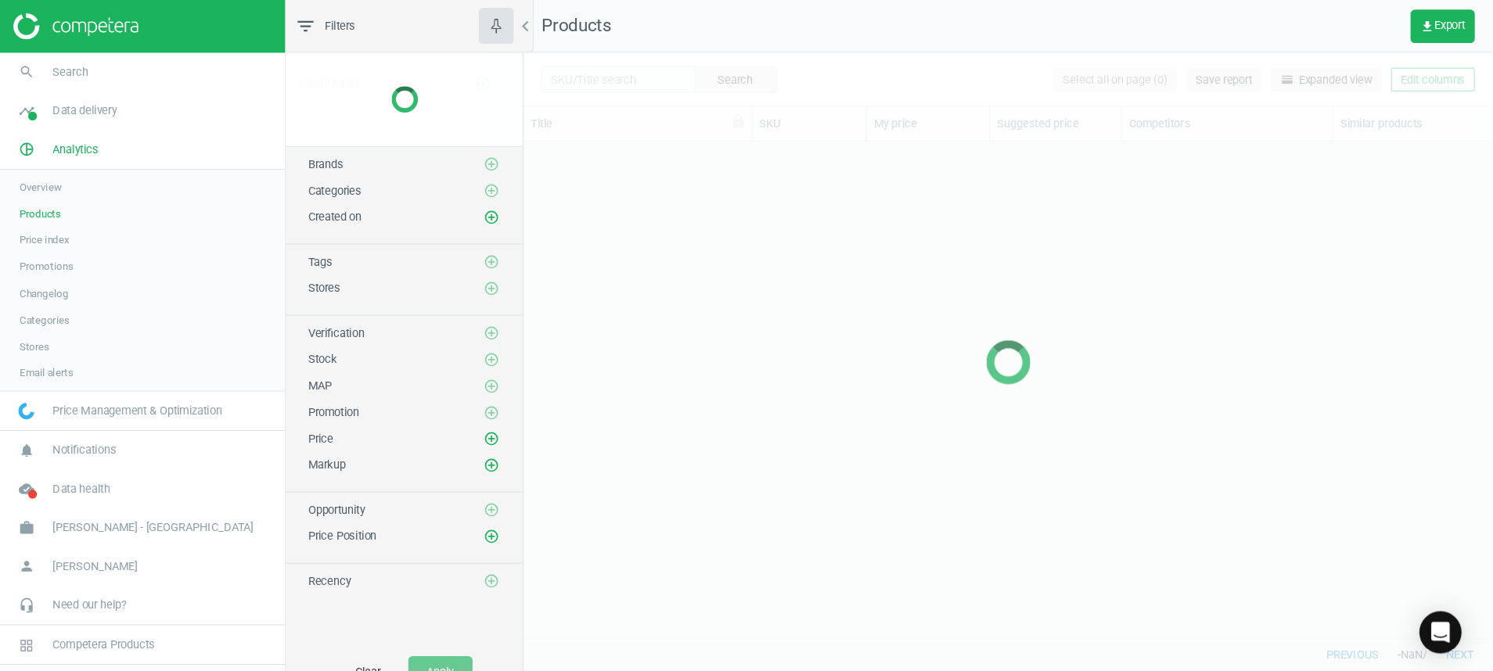
scroll to position [408, 845]
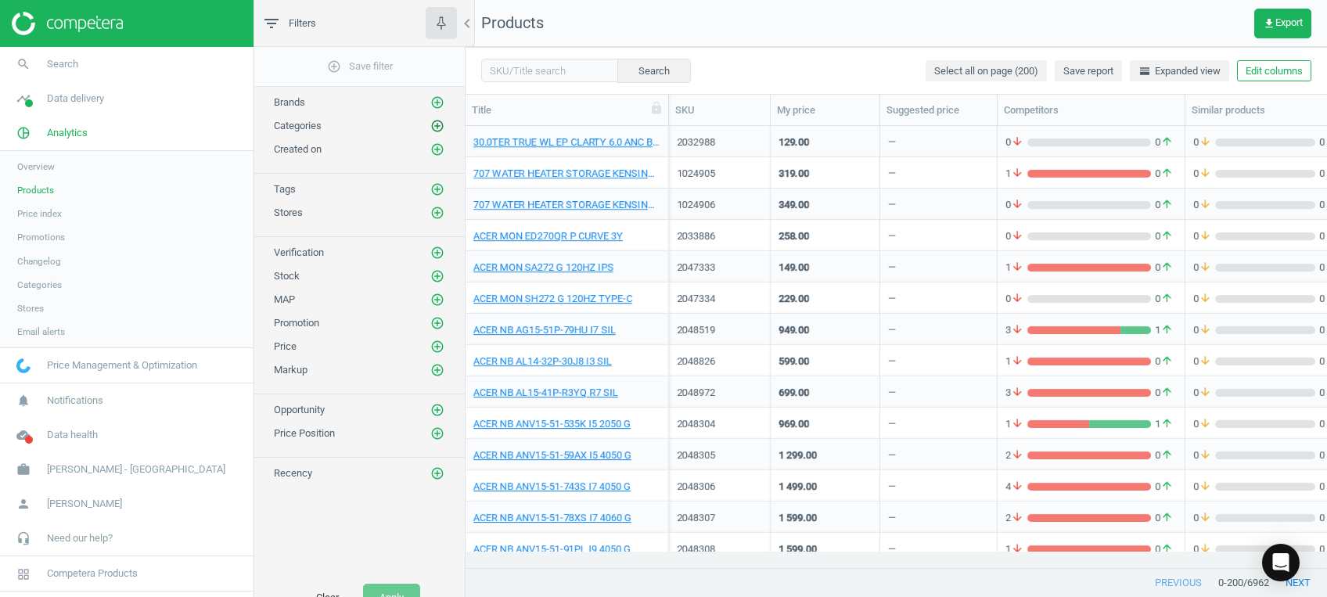
click at [438, 120] on icon "add_circle_outline" at bounding box center [437, 126] width 14 height 14
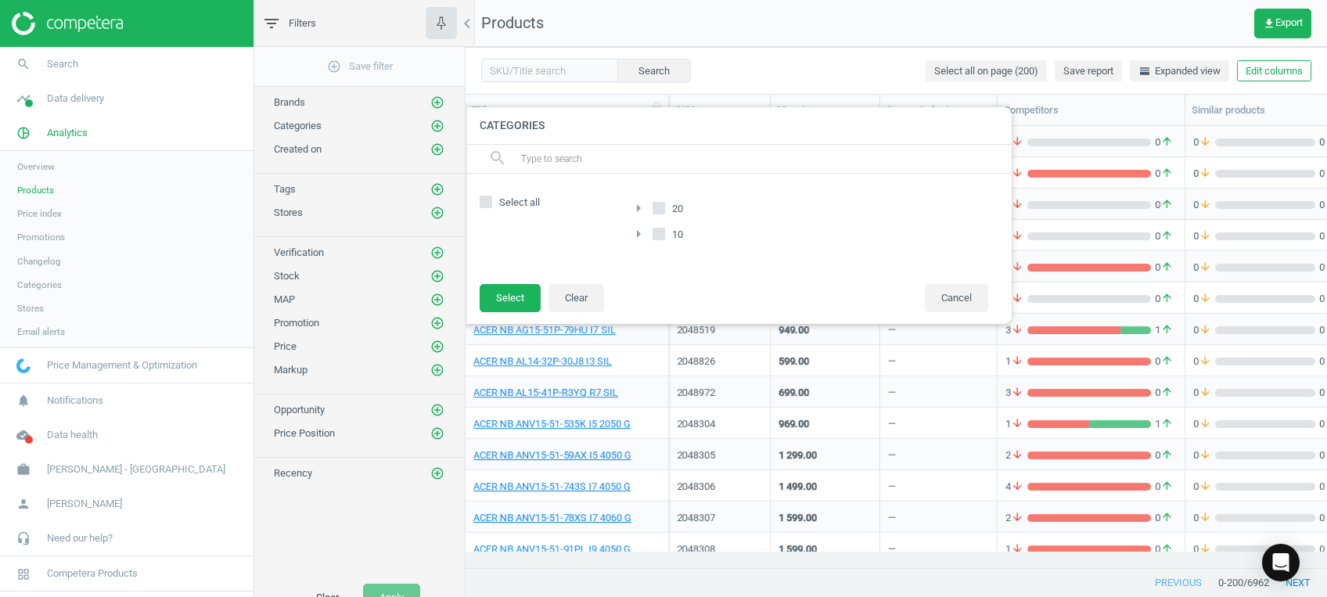
click at [512, 207] on span "Select all" at bounding box center [519, 203] width 47 height 14
click at [491, 207] on input "Select all" at bounding box center [486, 202] width 10 height 10
checkbox input "true"
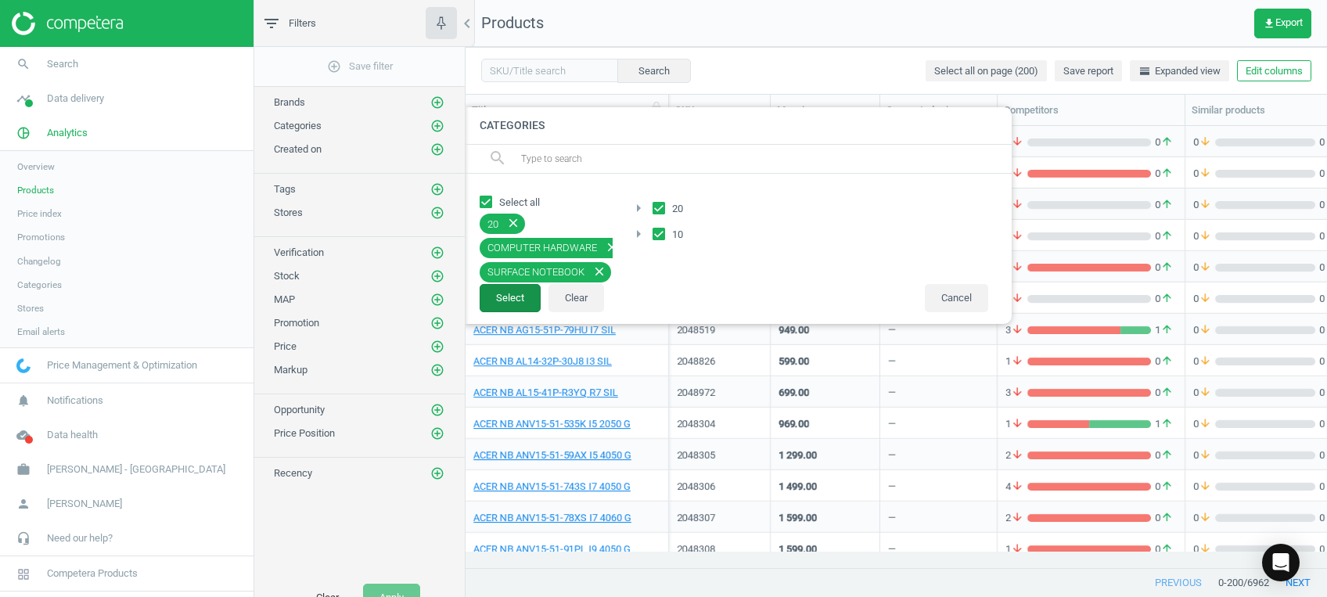
click at [523, 298] on button "Select" at bounding box center [510, 298] width 61 height 28
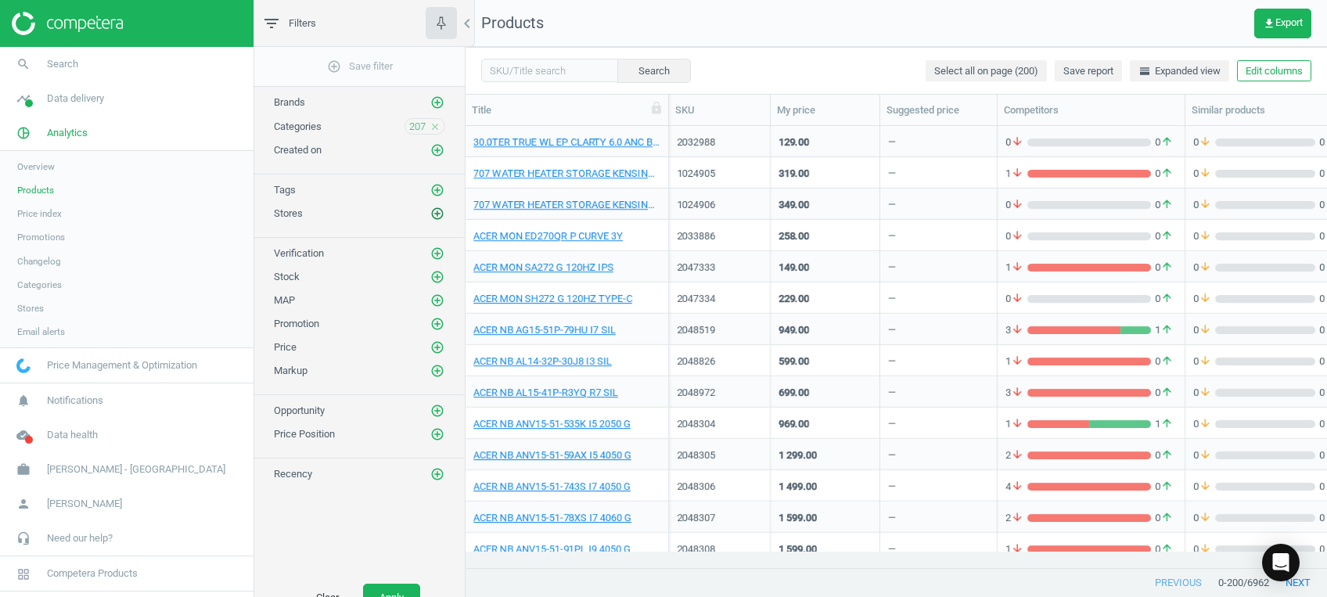
click at [438, 214] on icon "add_circle_outline" at bounding box center [437, 214] width 14 height 14
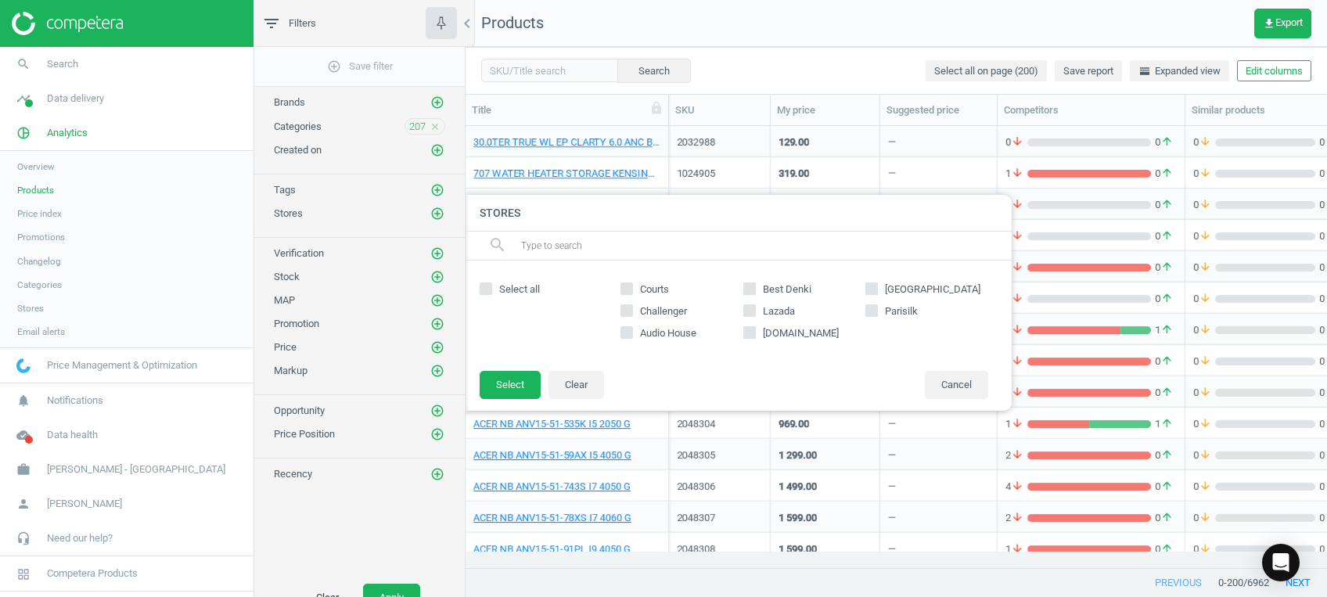
click at [505, 286] on span "Select all" at bounding box center [519, 289] width 47 height 14
click at [491, 286] on input "Select all" at bounding box center [486, 289] width 10 height 10
checkbox input "true"
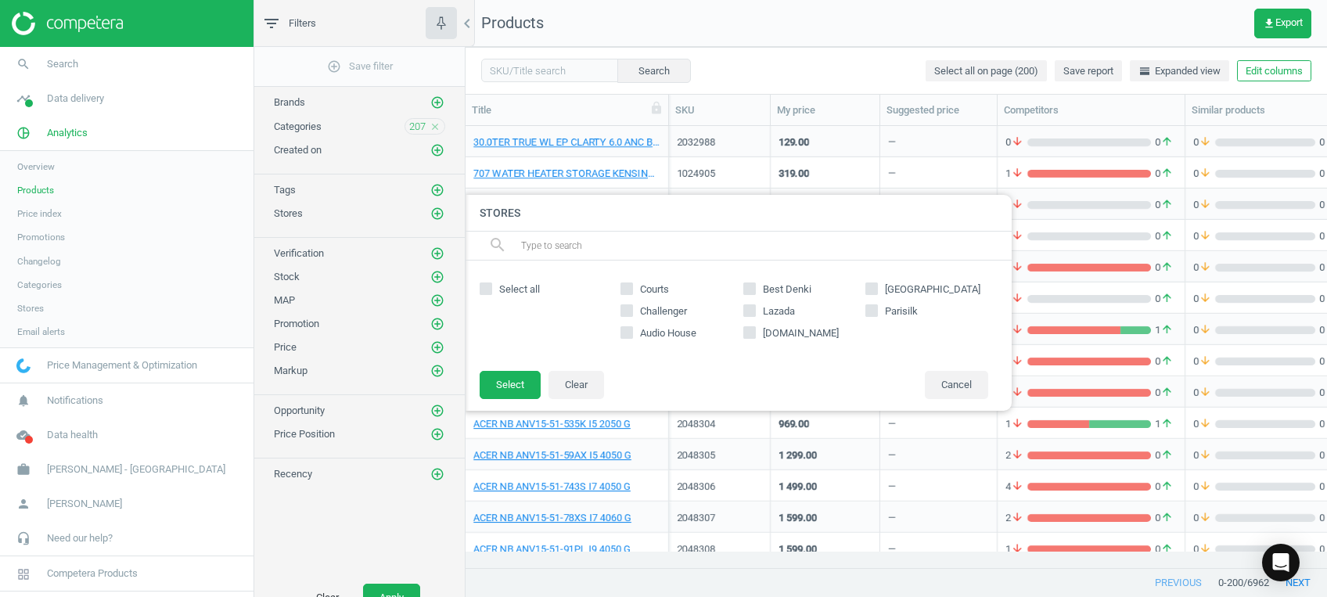
checkbox input "true"
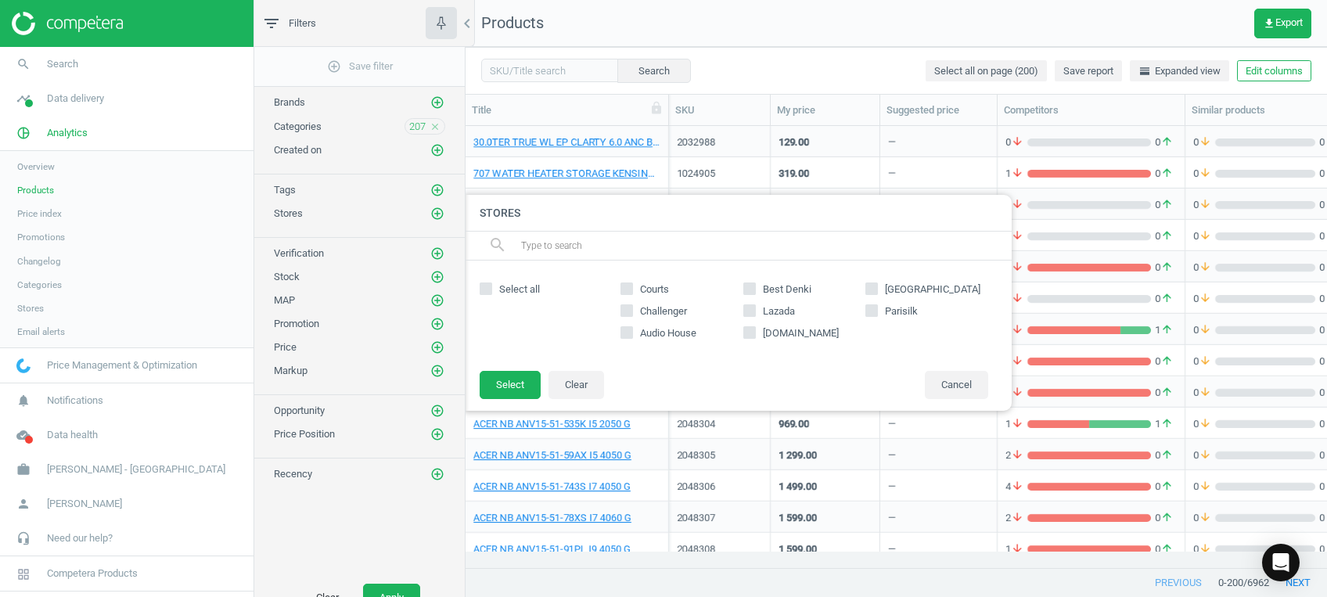
checkbox input "true"
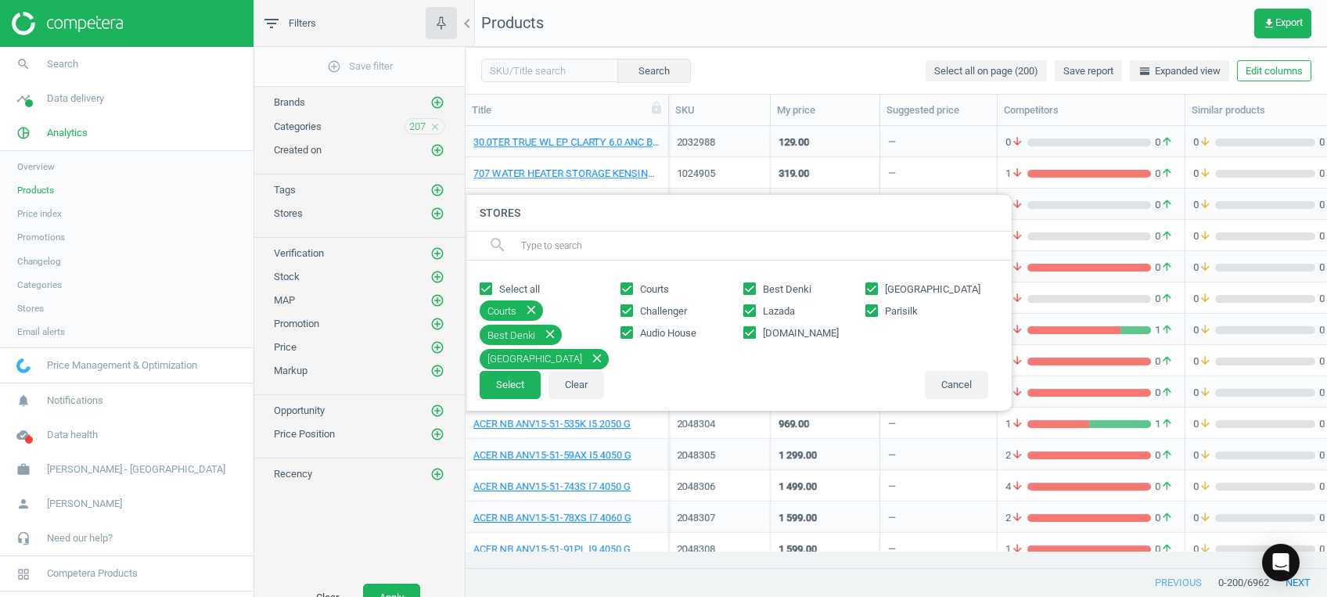
click at [745, 315] on input "Lazada" at bounding box center [749, 311] width 10 height 10
checkbox input "false"
click at [760, 335] on span "amazon.sg" at bounding box center [801, 333] width 82 height 14
click at [754, 335] on input "amazon.sg" at bounding box center [749, 333] width 10 height 10
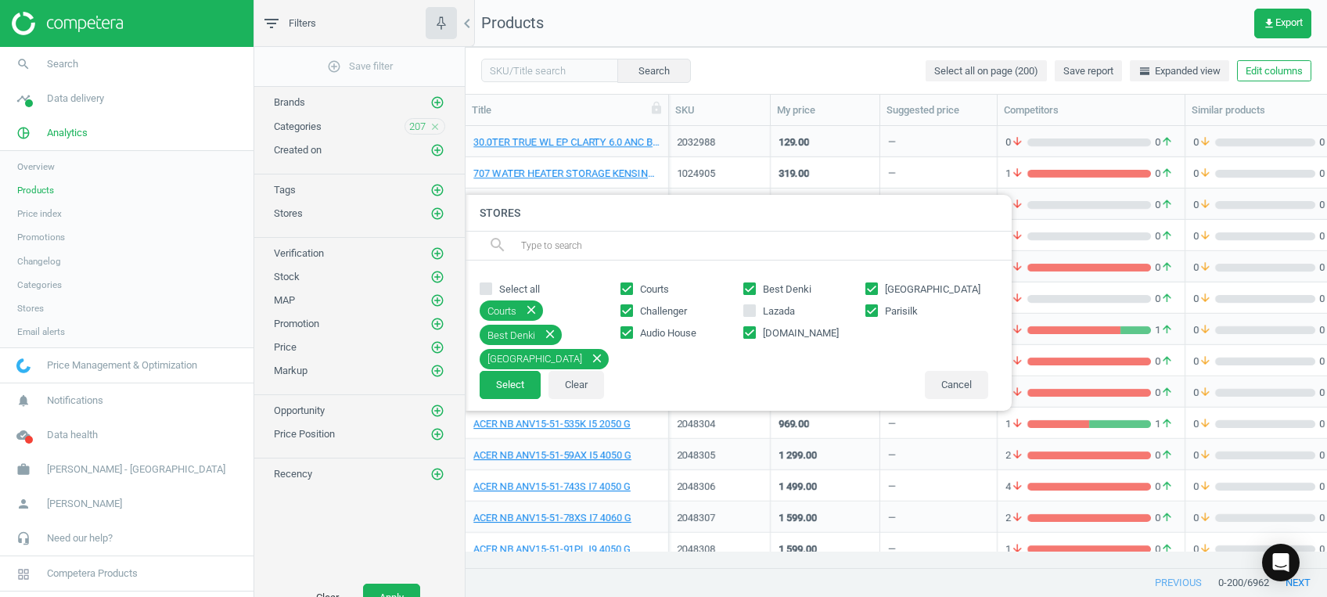
checkbox input "false"
click at [509, 388] on button "Select" at bounding box center [510, 385] width 61 height 28
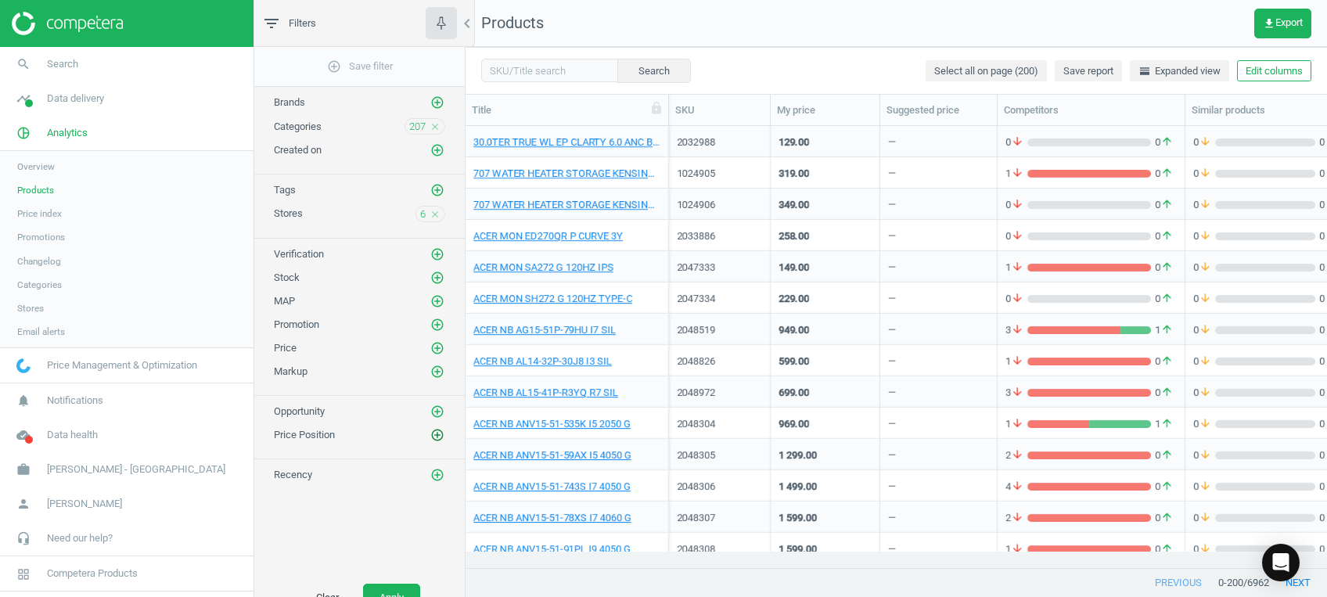
click at [437, 429] on icon "add_circle_outline" at bounding box center [437, 435] width 14 height 14
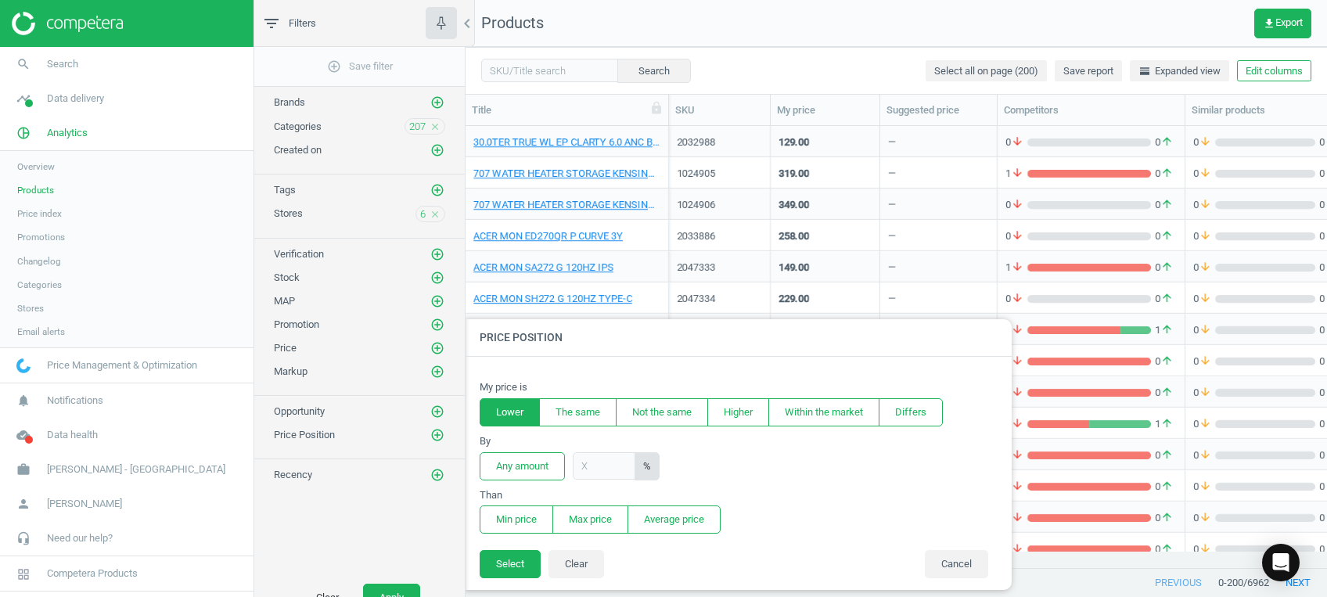
drag, startPoint x: 513, startPoint y: 419, endPoint x: 516, endPoint y: 433, distance: 13.7
click at [513, 421] on button "Lower" at bounding box center [510, 412] width 60 height 28
click at [520, 458] on button "Any amount" at bounding box center [522, 466] width 85 height 28
click at [519, 508] on button "Min price" at bounding box center [517, 519] width 74 height 28
click at [513, 567] on button "Select" at bounding box center [510, 564] width 61 height 28
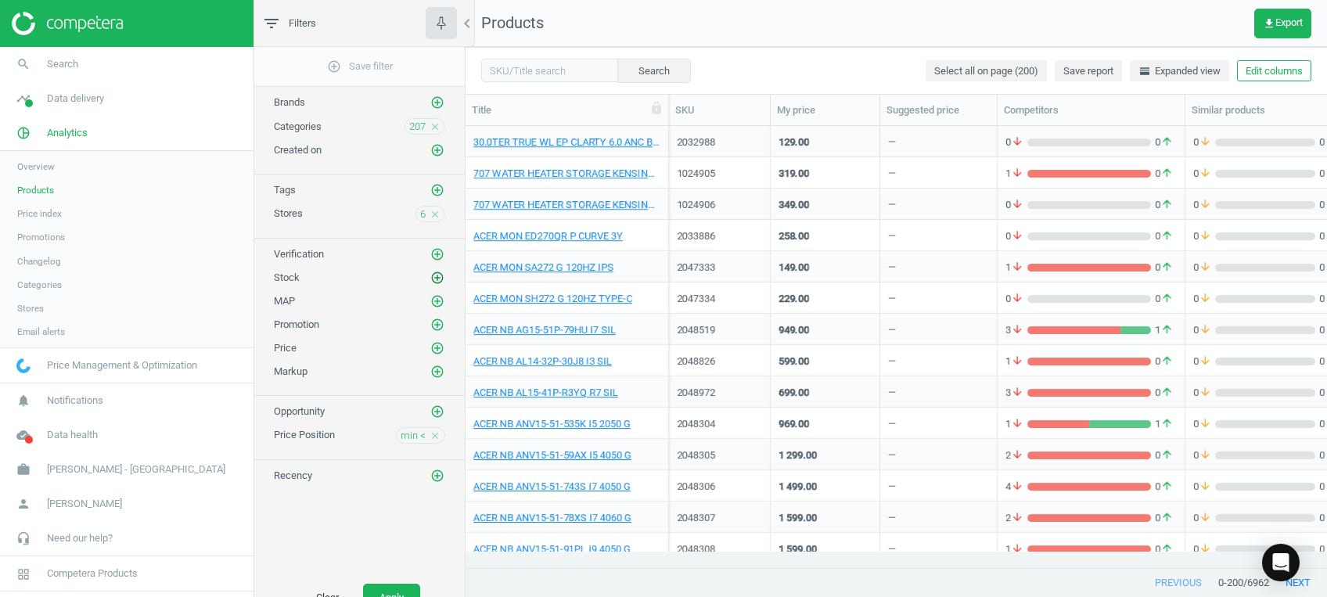
click at [433, 275] on icon "add_circle_outline" at bounding box center [437, 278] width 14 height 14
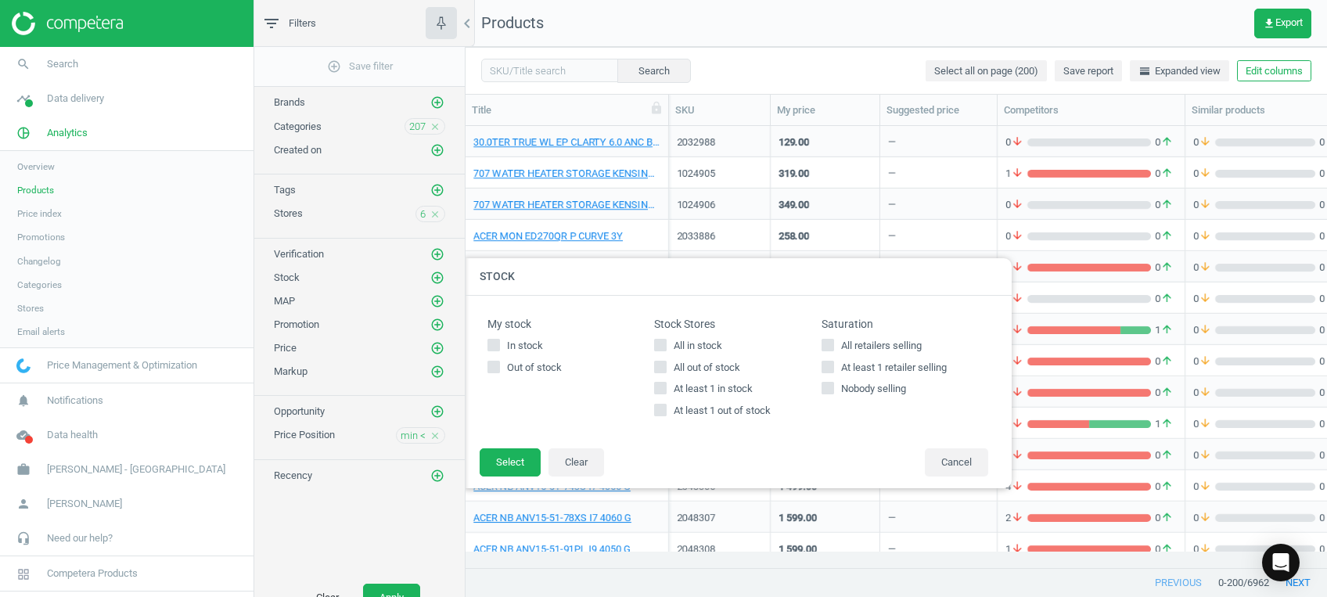
click at [725, 392] on span "At least 1 in stock" at bounding box center [713, 389] width 85 height 14
click at [666, 392] on input "At least 1 in stock" at bounding box center [661, 388] width 10 height 10
checkbox input "true"
click at [497, 457] on button "Select" at bounding box center [510, 462] width 61 height 28
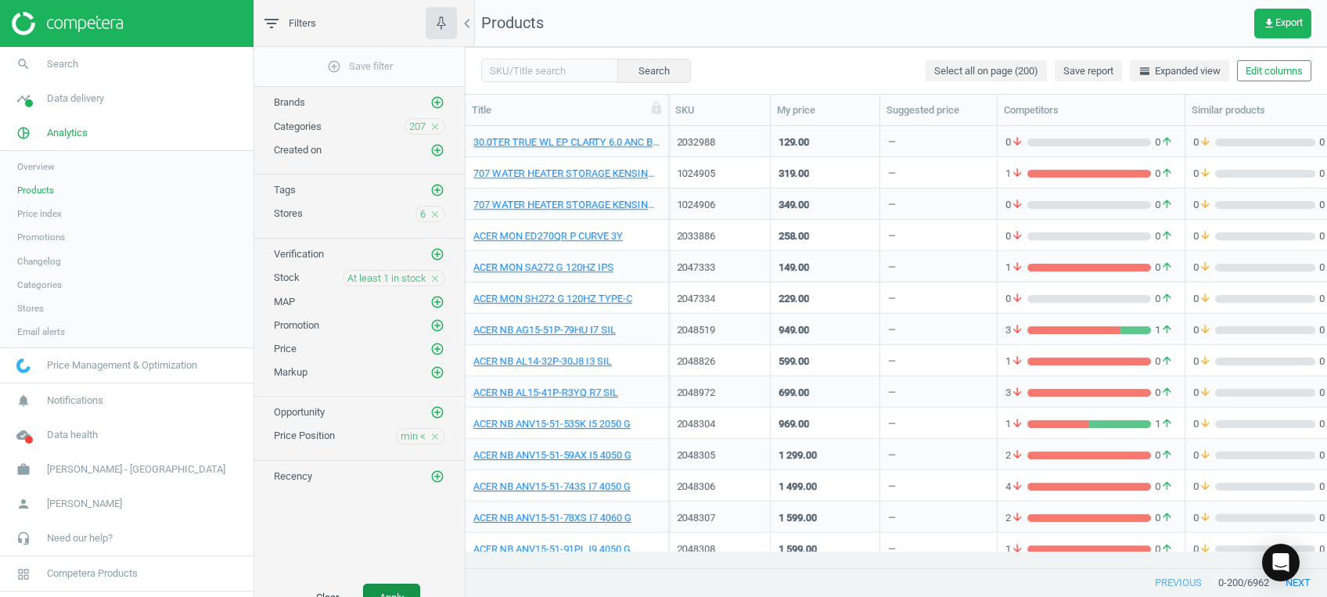
click at [408, 589] on button "Apply" at bounding box center [391, 598] width 57 height 28
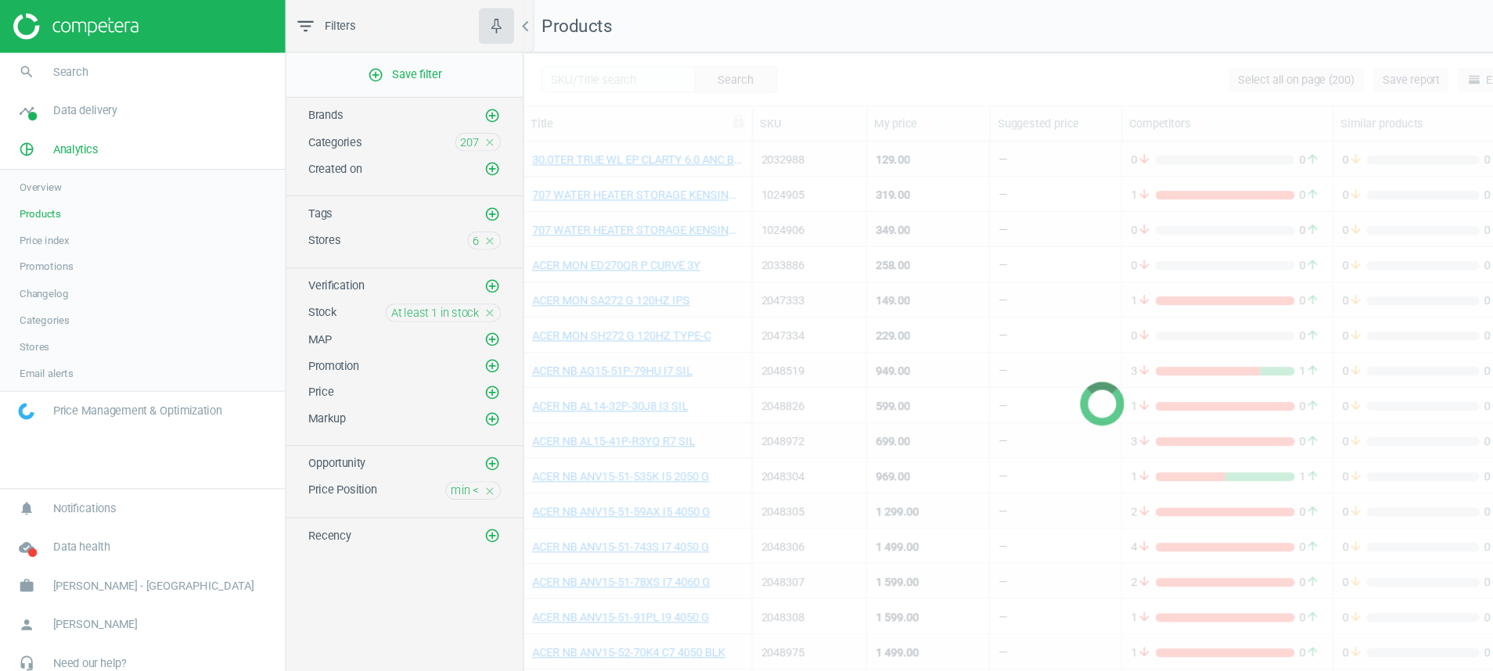
scroll to position [480, 1009]
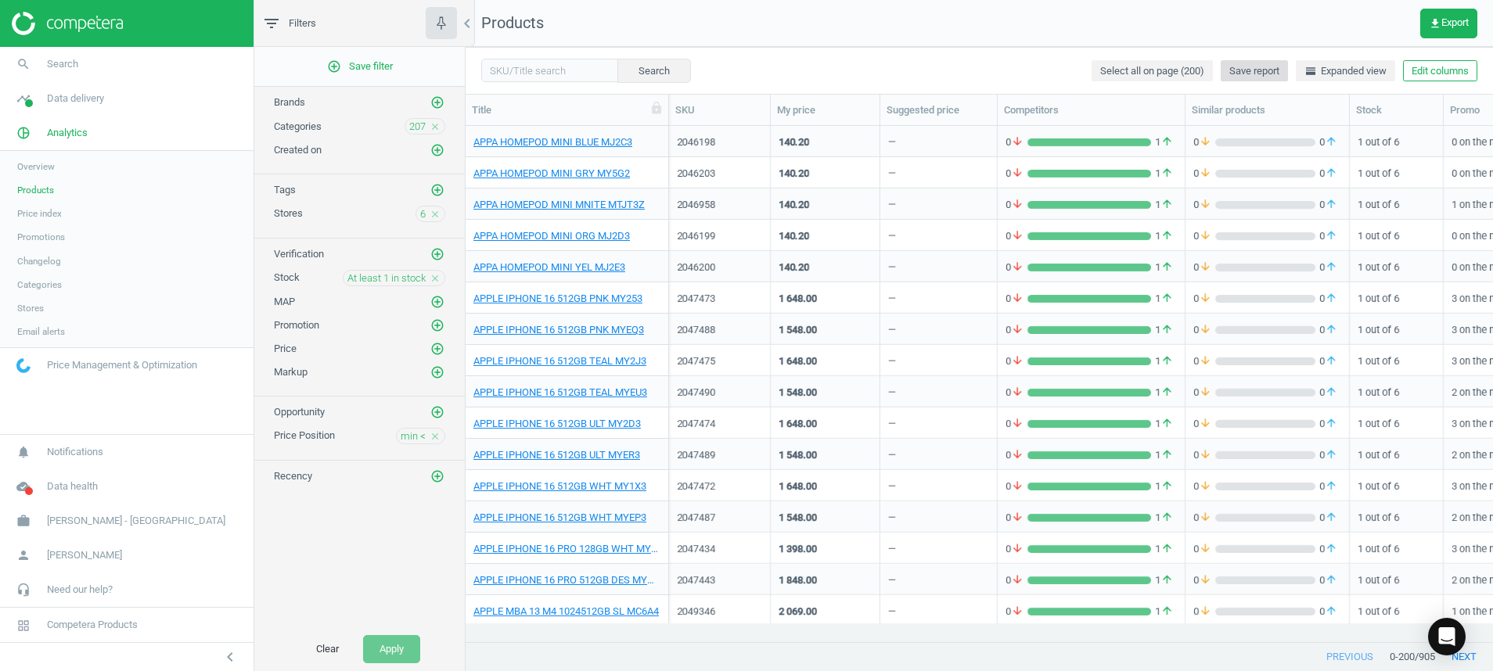
click at [1253, 68] on span "Save report" at bounding box center [1254, 71] width 50 height 14
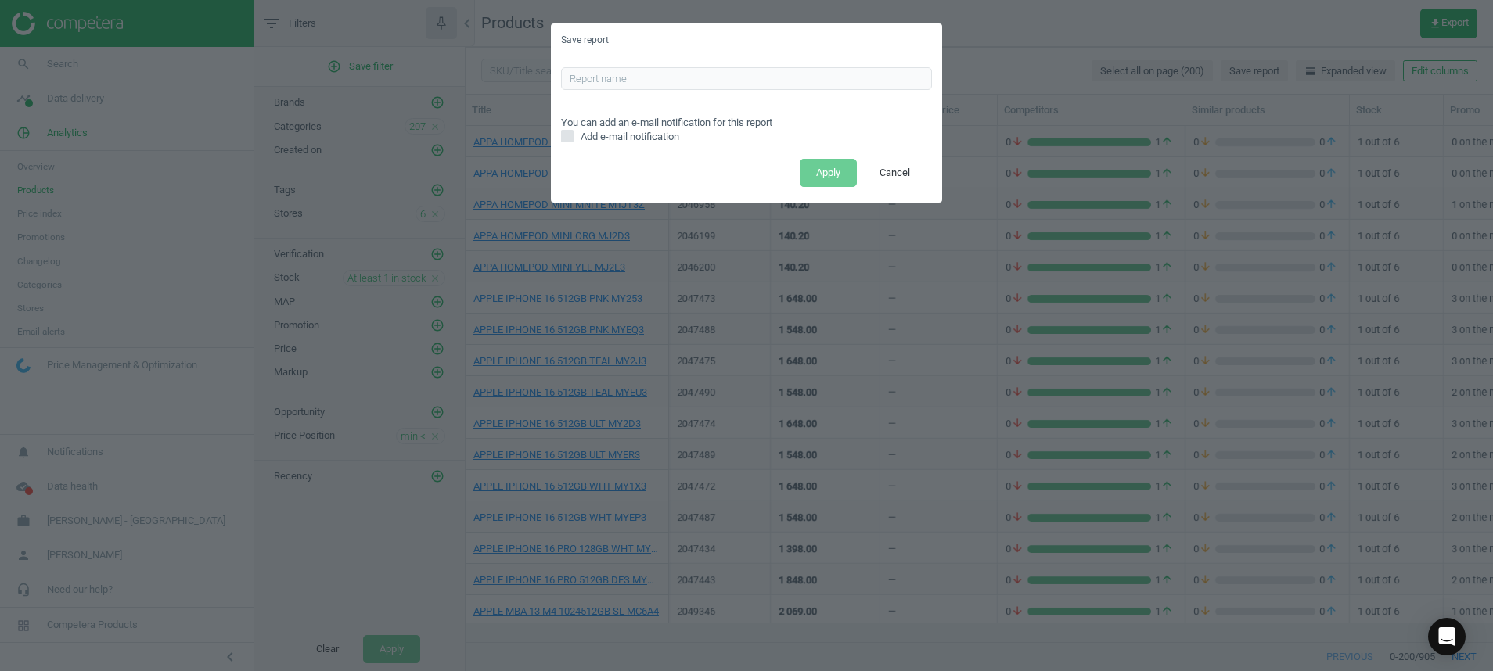
click at [739, 65] on div "You can add an e-mail notification for this report Add e-mail notification" at bounding box center [746, 106] width 391 height 98
click at [763, 81] on input "text" at bounding box center [746, 78] width 371 height 23
type input "ALL CATS LOWER REPORT"
click at [817, 176] on button "Apply" at bounding box center [828, 173] width 57 height 28
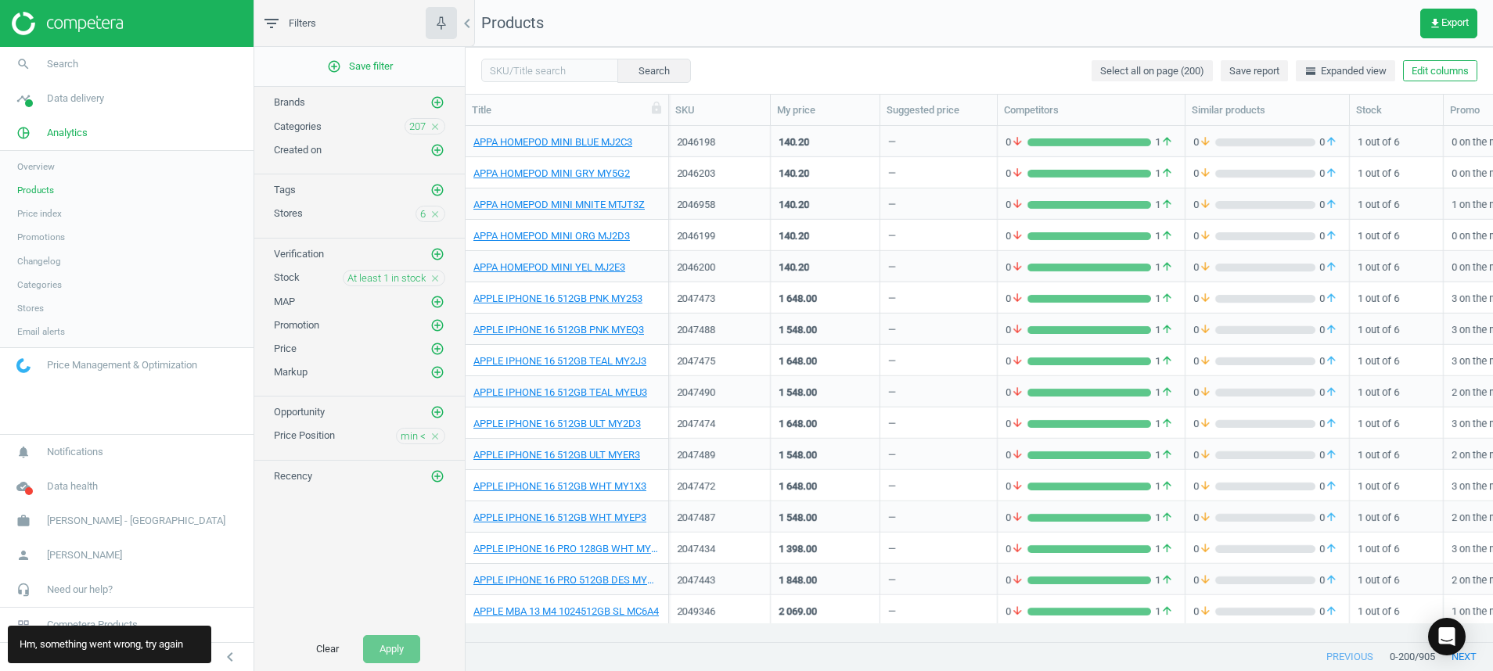
click at [70, 13] on img at bounding box center [67, 23] width 111 height 23
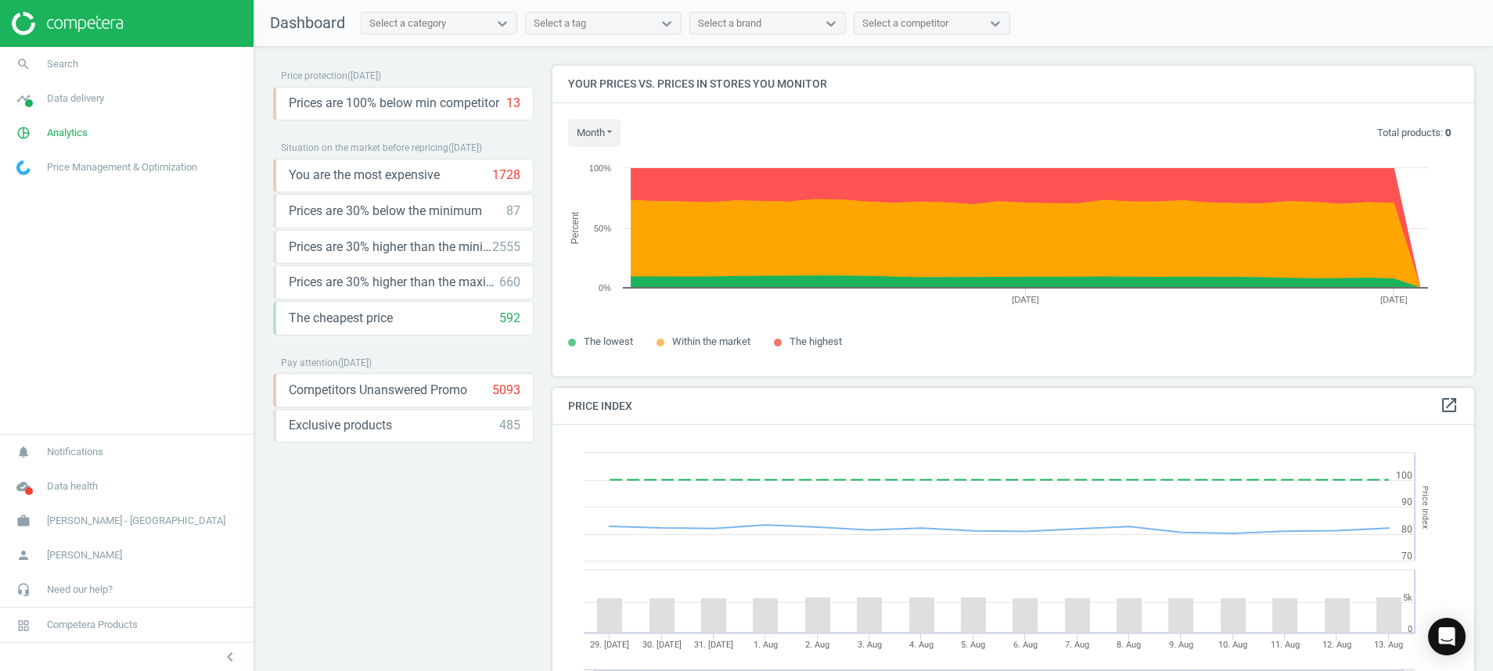
scroll to position [397, 940]
